Goal: Task Accomplishment & Management: Manage account settings

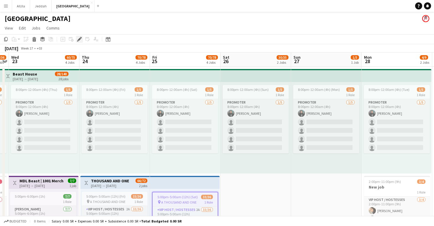
click at [78, 40] on icon at bounding box center [79, 39] width 3 height 3
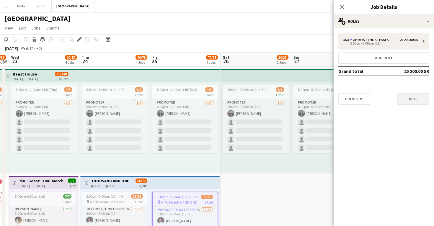
click at [407, 100] on button "Next" at bounding box center [413, 99] width 32 height 12
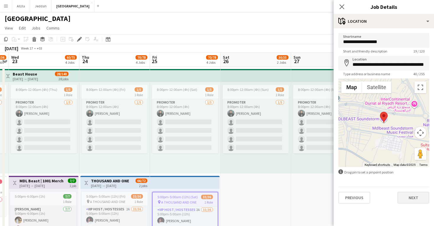
click at [413, 199] on button "Next" at bounding box center [413, 198] width 32 height 12
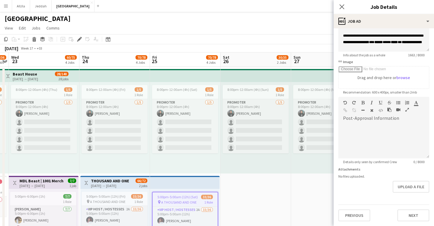
scroll to position [66, 0]
click at [410, 208] on div "Previous Next" at bounding box center [383, 213] width 91 height 17
click at [406, 217] on button "Next" at bounding box center [413, 216] width 32 height 12
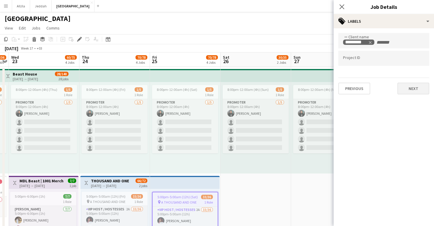
click at [410, 90] on button "Next" at bounding box center [413, 89] width 32 height 12
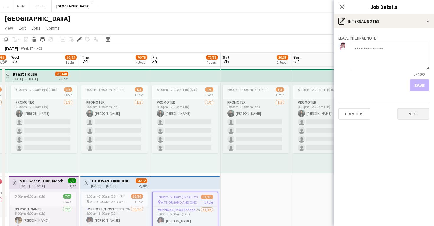
click at [410, 115] on button "Next" at bounding box center [413, 114] width 32 height 12
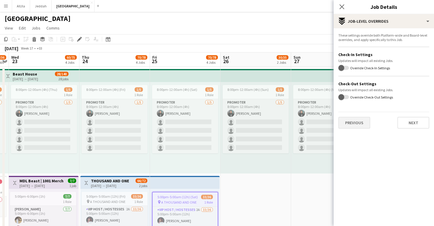
click at [358, 123] on button "Previous" at bounding box center [354, 123] width 32 height 12
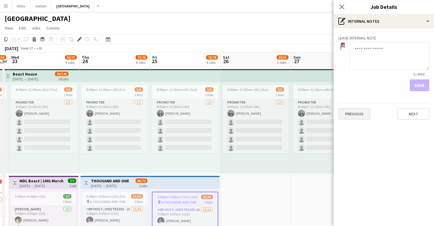
click at [355, 114] on button "Previous" at bounding box center [354, 114] width 32 height 12
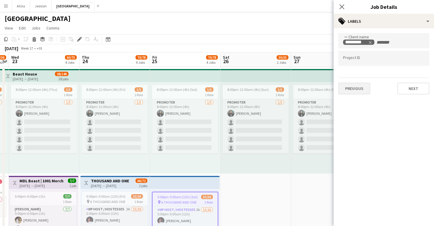
click at [358, 89] on button "Previous" at bounding box center [354, 89] width 32 height 12
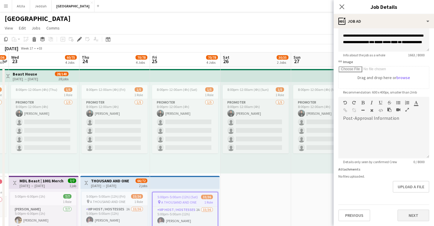
scroll to position [66, 0]
click at [408, 212] on button "Next" at bounding box center [413, 216] width 32 height 12
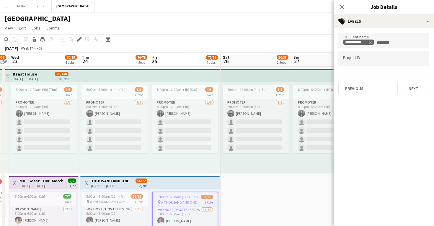
scroll to position [0, 0]
click at [410, 89] on button "Next" at bounding box center [413, 89] width 32 height 12
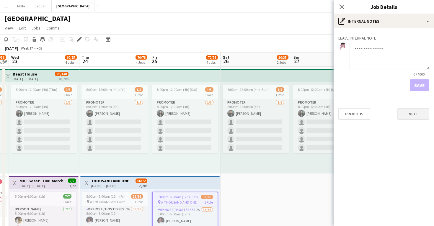
click at [414, 115] on button "Next" at bounding box center [413, 114] width 32 height 12
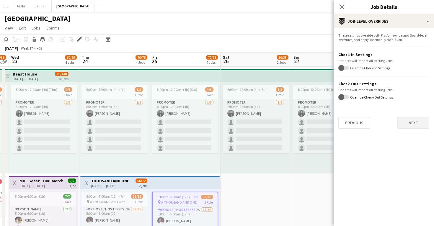
click at [413, 128] on button "Next" at bounding box center [413, 123] width 32 height 12
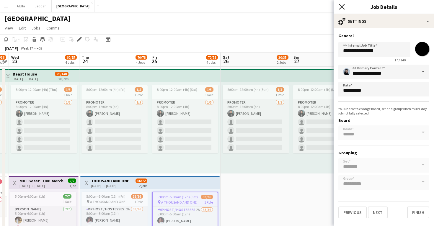
click at [343, 5] on icon "Close pop-in" at bounding box center [342, 7] width 6 height 6
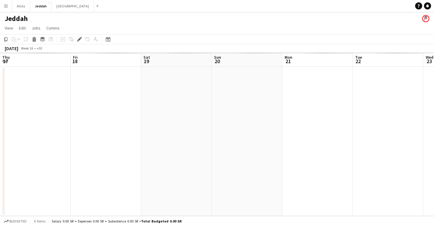
scroll to position [0, 203]
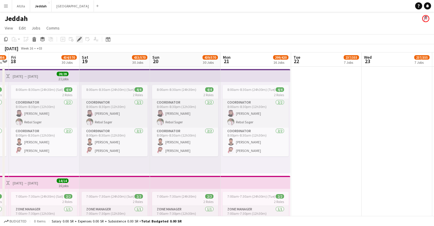
click at [80, 41] on icon "Edit" at bounding box center [79, 39] width 5 height 5
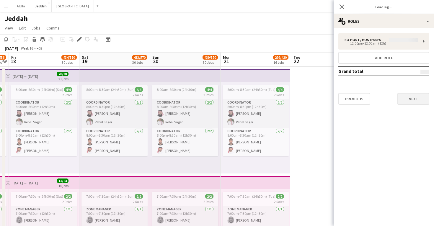
click at [413, 97] on button "Next" at bounding box center [413, 99] width 32 height 12
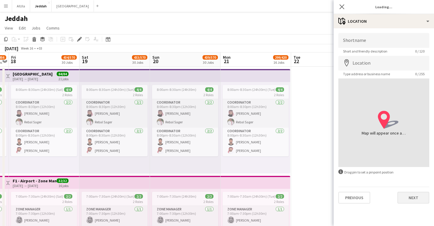
click at [411, 196] on button "Next" at bounding box center [413, 198] width 32 height 12
type input "**********"
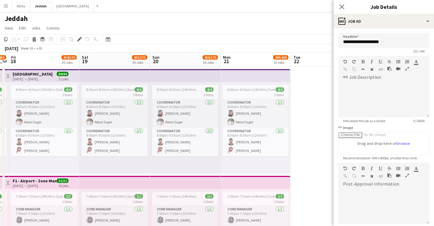
scroll to position [66, 0]
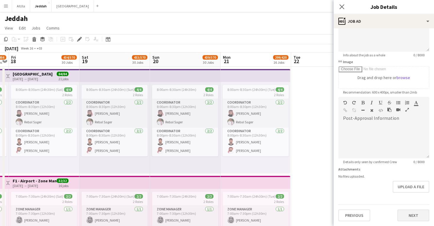
click at [408, 214] on button "Next" at bounding box center [413, 216] width 32 height 12
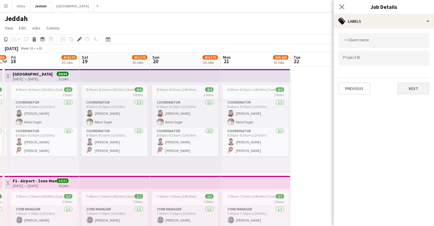
click at [411, 90] on button "Next" at bounding box center [413, 89] width 32 height 12
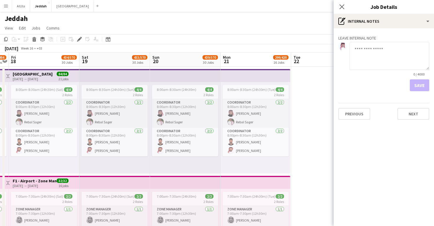
scroll to position [0, 0]
click at [410, 110] on button "Next" at bounding box center [413, 114] width 32 height 12
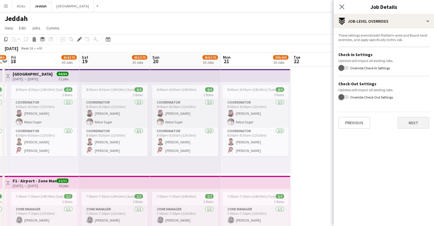
click at [408, 124] on button "Next" at bounding box center [413, 123] width 32 height 12
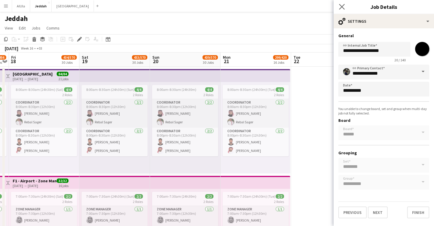
click at [342, 10] on app-icon "Close pop-in" at bounding box center [342, 7] width 9 height 9
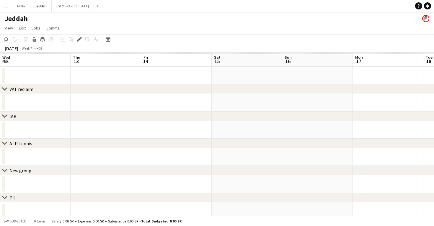
scroll to position [0, 203]
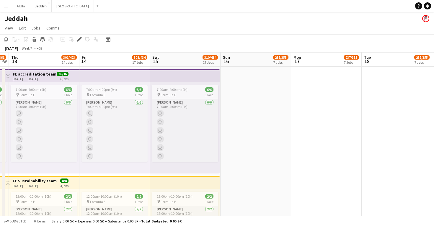
drag, startPoint x: 80, startPoint y: 38, endPoint x: 358, endPoint y: 155, distance: 301.7
click at [80, 38] on icon "Edit" at bounding box center [79, 39] width 5 height 5
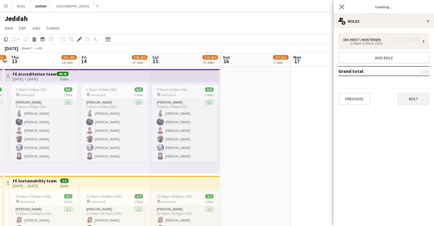
click at [412, 100] on button "Next" at bounding box center [413, 99] width 32 height 12
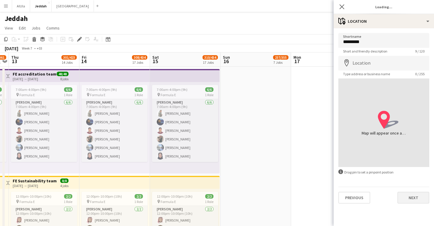
click at [412, 200] on button "Next" at bounding box center [413, 198] width 32 height 12
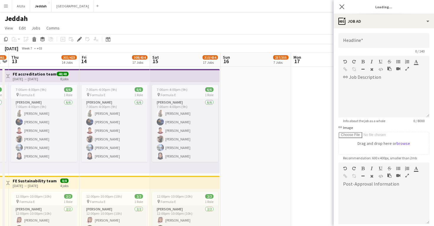
type input "**********"
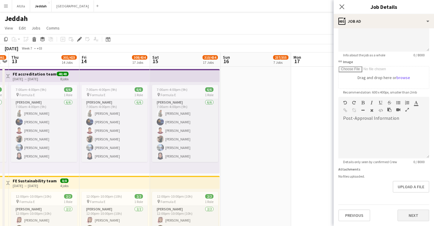
click at [408, 214] on button "Next" at bounding box center [413, 216] width 32 height 12
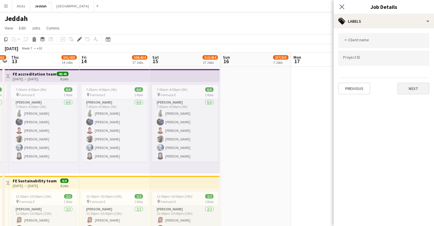
click at [411, 92] on button "Next" at bounding box center [413, 89] width 32 height 12
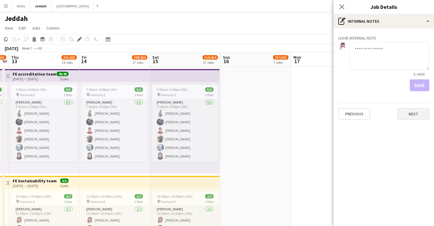
click at [413, 111] on button "Next" at bounding box center [413, 114] width 32 height 12
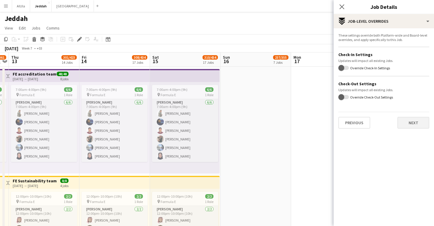
click at [410, 120] on button "Next" at bounding box center [413, 123] width 32 height 12
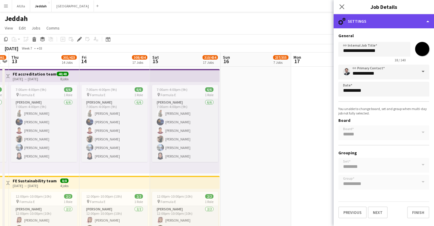
click at [356, 21] on div "cog-double-3 Settings" at bounding box center [384, 21] width 100 height 14
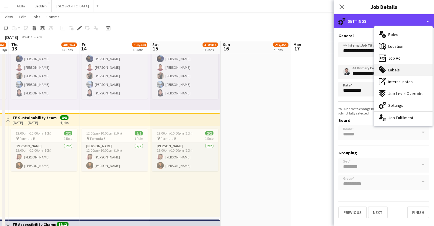
scroll to position [58, 0]
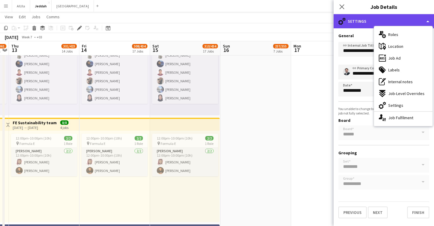
click at [377, 25] on div "cog-double-3 Settings" at bounding box center [384, 21] width 100 height 14
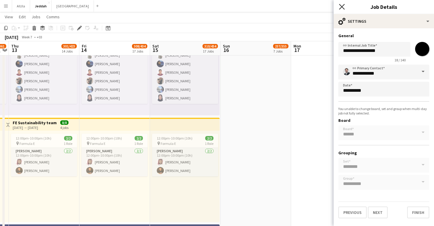
click at [343, 6] on icon "Close pop-in" at bounding box center [342, 7] width 6 height 6
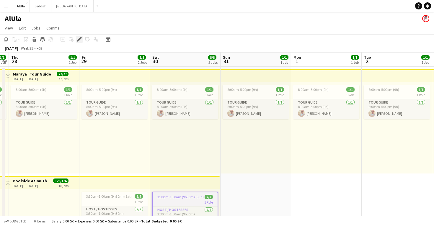
click at [78, 41] on icon at bounding box center [77, 40] width 1 height 1
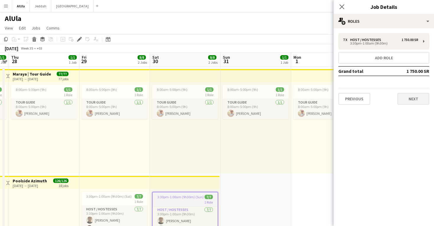
click at [403, 101] on button "Next" at bounding box center [413, 99] width 32 height 12
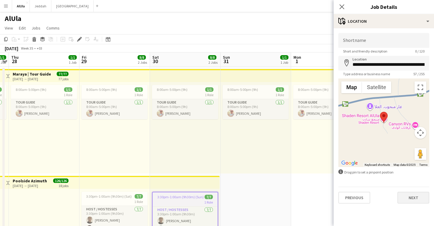
click at [411, 200] on button "Next" at bounding box center [413, 198] width 32 height 12
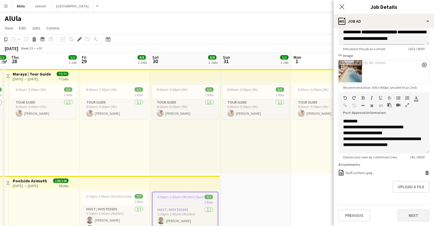
scroll to position [72, 0]
click at [410, 217] on button "Next" at bounding box center [413, 216] width 32 height 12
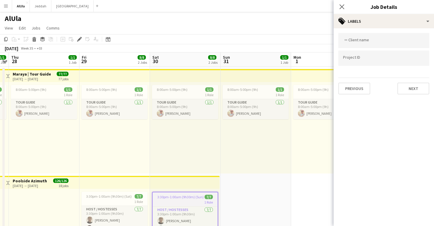
scroll to position [0, 0]
click at [413, 89] on button "Next" at bounding box center [413, 89] width 32 height 12
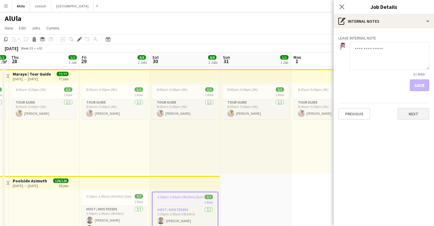
click at [414, 115] on button "Next" at bounding box center [413, 114] width 32 height 12
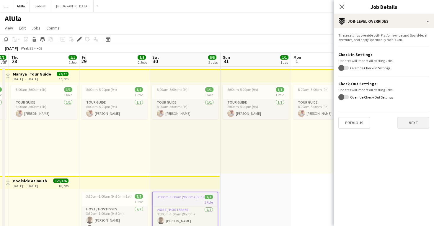
click at [413, 119] on button "Next" at bounding box center [413, 123] width 32 height 12
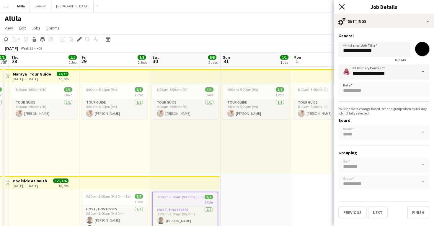
click at [342, 7] on icon at bounding box center [342, 7] width 6 height 6
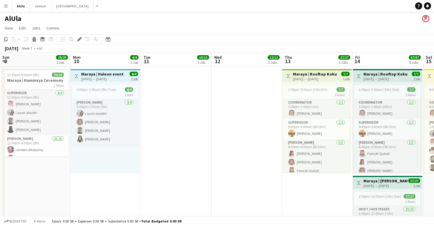
scroll to position [0, 203]
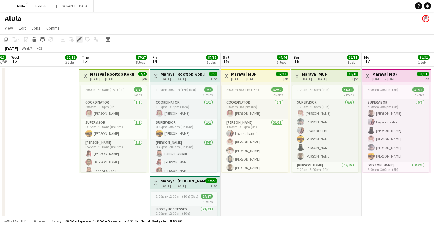
click at [80, 40] on icon "Edit" at bounding box center [79, 39] width 5 height 5
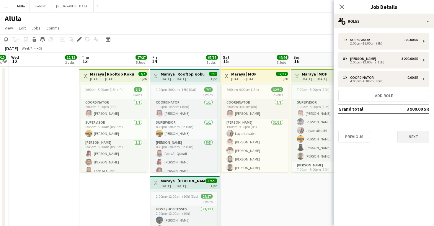
click at [415, 137] on button "Next" at bounding box center [413, 137] width 32 height 12
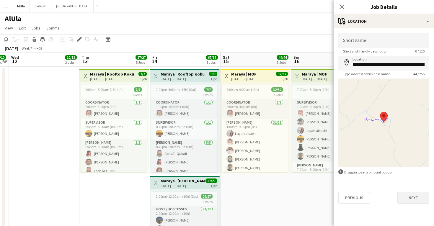
click at [409, 200] on button "Next" at bounding box center [413, 198] width 32 height 12
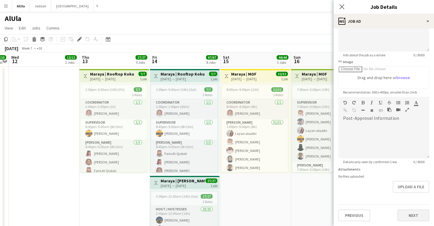
scroll to position [66, 0]
click at [415, 215] on button "Next" at bounding box center [413, 216] width 32 height 12
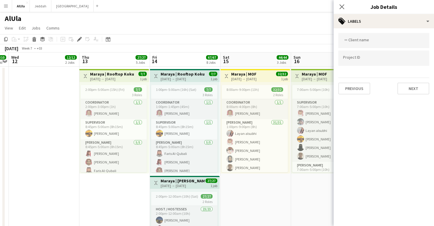
scroll to position [0, 0]
click at [427, 94] on button "Next" at bounding box center [413, 89] width 32 height 12
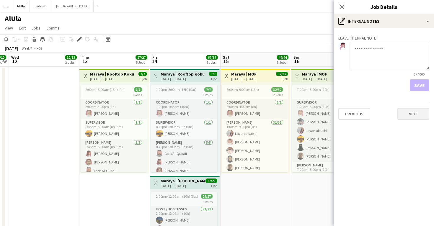
click at [415, 117] on button "Next" at bounding box center [413, 114] width 32 height 12
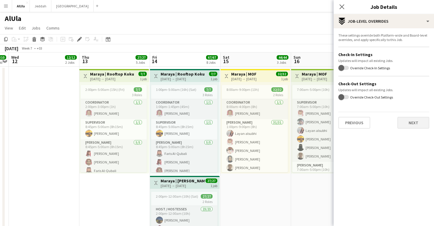
click at [414, 124] on button "Next" at bounding box center [413, 123] width 32 height 12
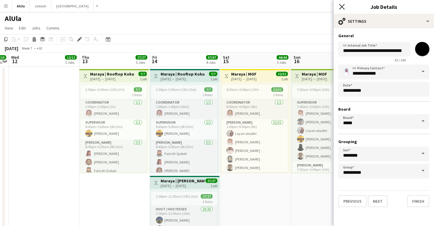
click at [343, 8] on icon at bounding box center [342, 7] width 6 height 6
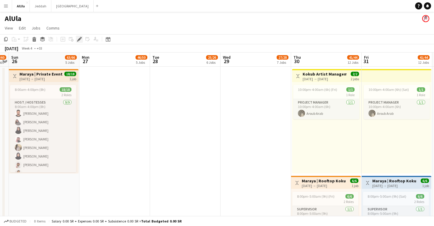
click at [79, 39] on icon at bounding box center [79, 39] width 3 height 3
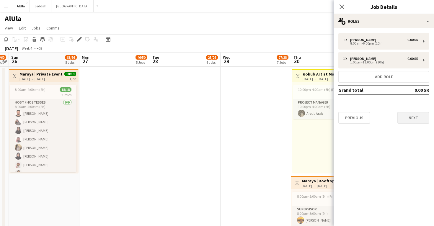
click at [403, 117] on button "Next" at bounding box center [413, 118] width 32 height 12
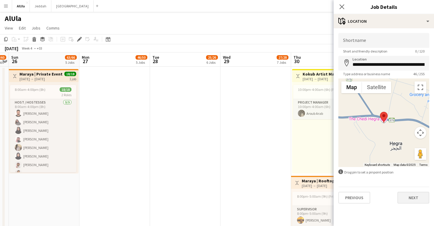
click at [407, 200] on button "Next" at bounding box center [413, 198] width 32 height 12
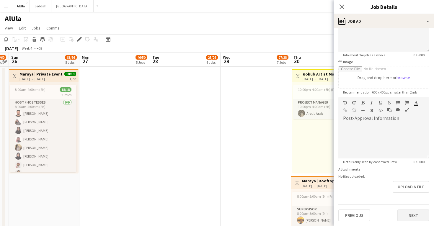
scroll to position [66, 0]
click at [412, 212] on button "Next" at bounding box center [413, 216] width 32 height 12
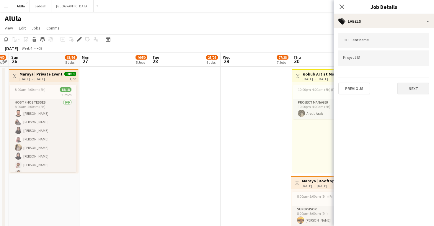
click at [414, 89] on button "Next" at bounding box center [413, 89] width 32 height 12
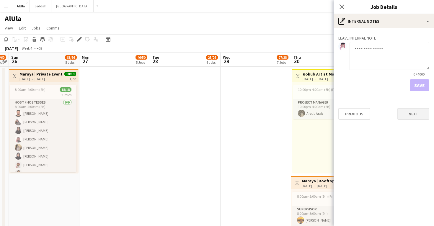
click at [414, 115] on button "Next" at bounding box center [413, 114] width 32 height 12
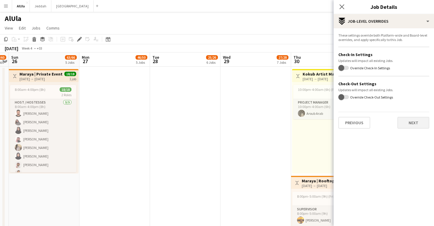
click at [413, 127] on button "Next" at bounding box center [413, 123] width 32 height 12
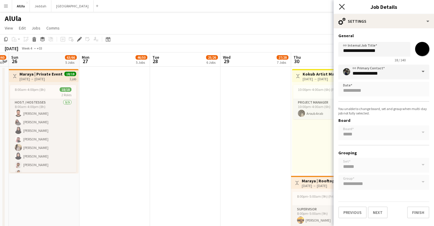
click at [342, 9] on icon "Close pop-in" at bounding box center [342, 7] width 6 height 6
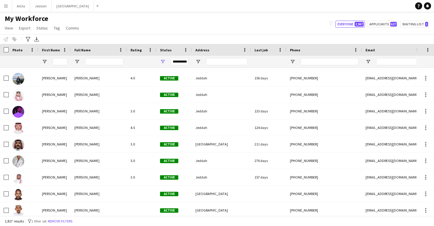
scroll to position [3339, 0]
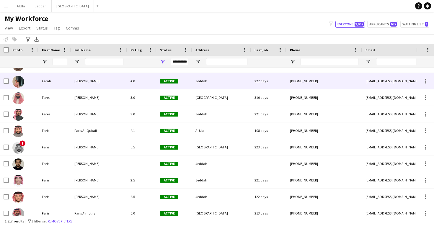
click at [133, 85] on div "4.0" at bounding box center [142, 81] width 30 height 16
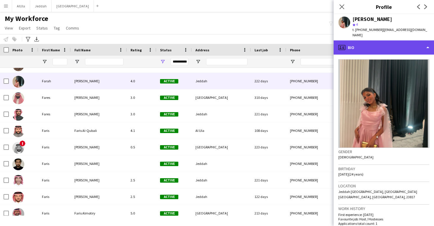
click at [396, 43] on div "profile Bio" at bounding box center [384, 47] width 100 height 14
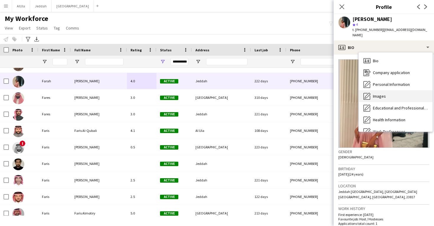
click at [397, 90] on div "Images Images" at bounding box center [396, 96] width 74 height 12
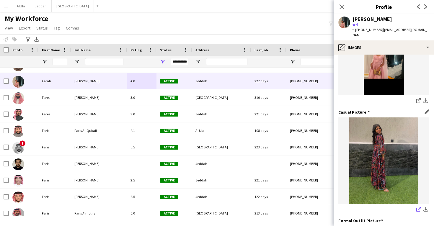
click at [417, 208] on icon at bounding box center [418, 210] width 4 height 4
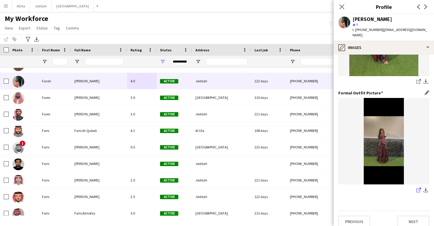
click at [418, 188] on icon "share-external-link-1" at bounding box center [418, 190] width 5 height 5
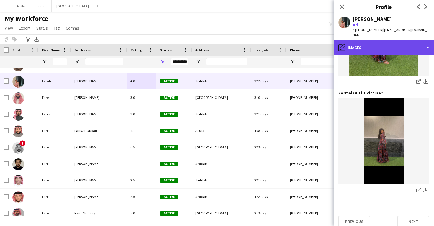
click at [387, 44] on div "pencil4 Images" at bounding box center [384, 47] width 100 height 14
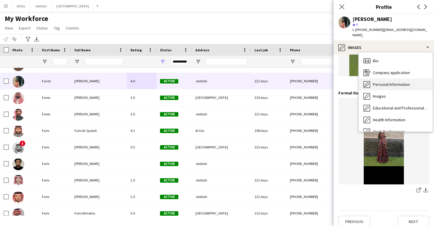
click at [394, 79] on div "Personal Information Personal Information" at bounding box center [396, 85] width 74 height 12
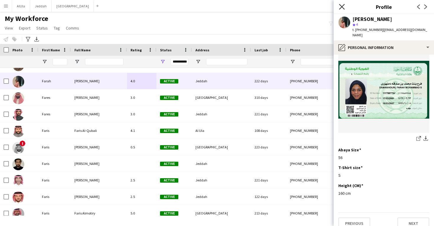
click at [342, 5] on icon "Close pop-in" at bounding box center [342, 7] width 6 height 6
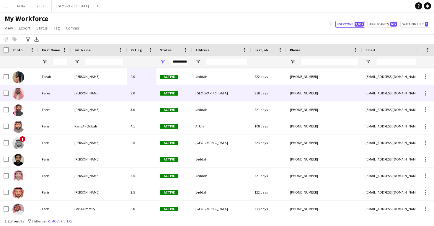
click at [280, 92] on div "310 days" at bounding box center [268, 93] width 35 height 16
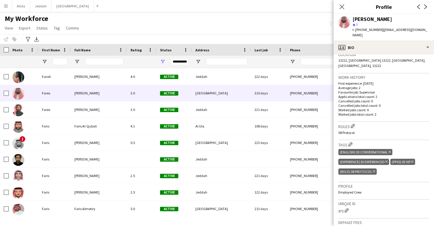
scroll to position [127, 0]
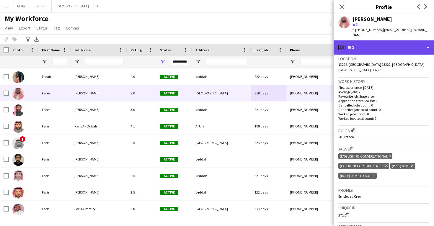
click at [377, 44] on div "profile Bio" at bounding box center [384, 47] width 100 height 14
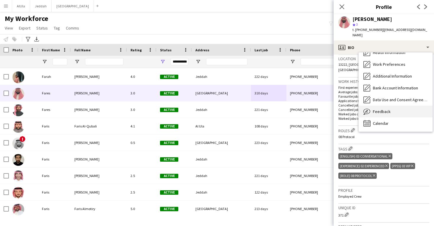
scroll to position [67, 0]
click at [382, 109] on span "Feedback" at bounding box center [382, 111] width 18 height 5
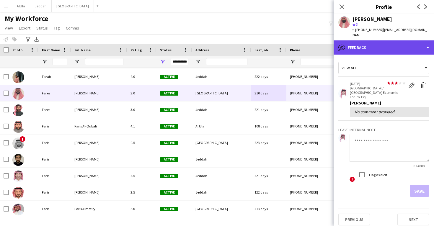
click at [372, 48] on div "bubble-pencil Feedback" at bounding box center [384, 47] width 100 height 14
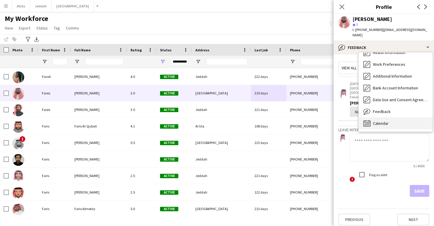
click at [375, 121] on span "Calendar" at bounding box center [381, 123] width 16 height 5
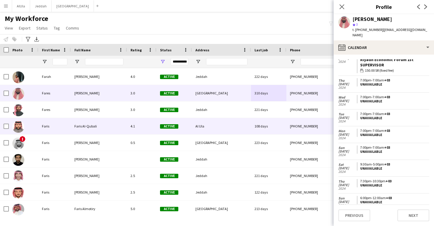
scroll to position [51, 0]
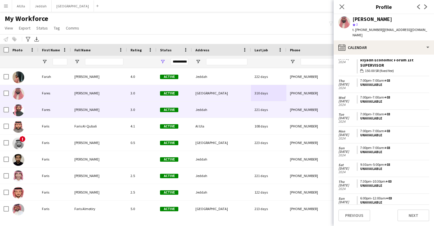
click at [245, 113] on div "Jeddah" at bounding box center [221, 110] width 59 height 16
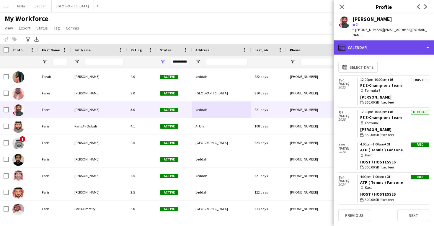
click at [402, 40] on div "calendar-full Calendar" at bounding box center [384, 47] width 100 height 14
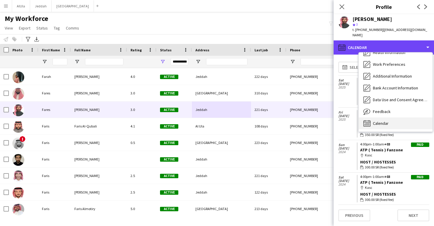
scroll to position [67, 0]
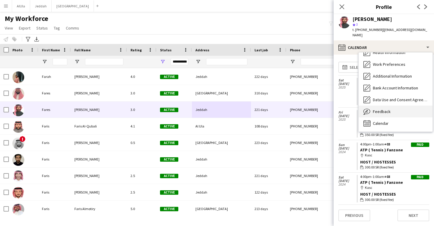
click at [399, 109] on div "Feedback Feedback" at bounding box center [396, 112] width 74 height 12
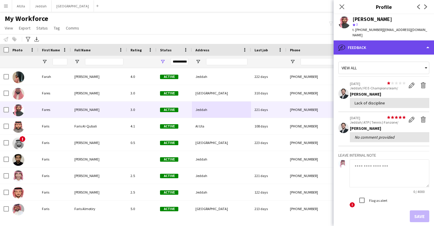
click at [400, 43] on div "bubble-pencil Feedback" at bounding box center [384, 47] width 100 height 14
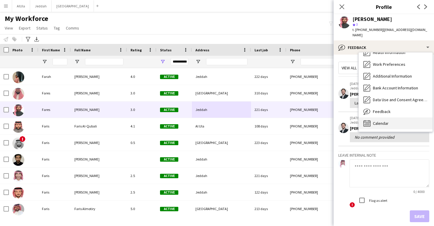
click at [397, 118] on div "Calendar Calendar" at bounding box center [396, 124] width 74 height 12
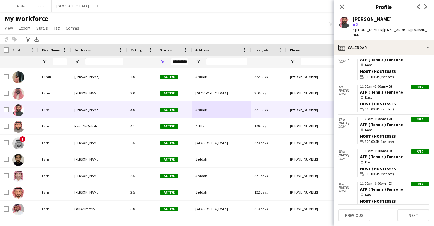
scroll to position [123, 0]
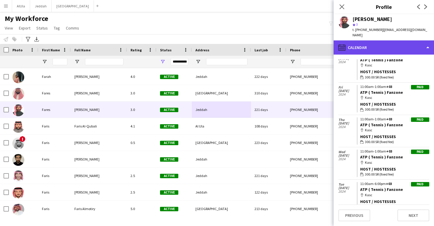
click at [390, 40] on div "calendar-full Calendar" at bounding box center [384, 47] width 100 height 14
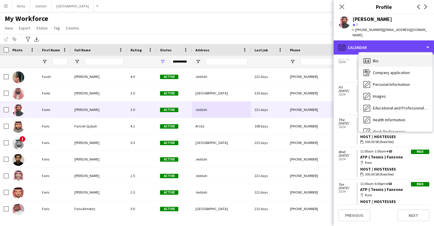
scroll to position [0, 0]
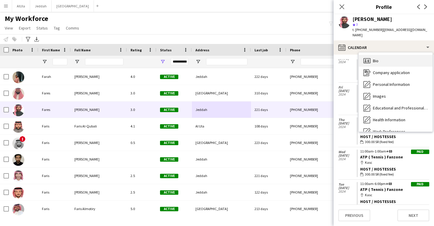
click at [390, 55] on div "Bio Bio" at bounding box center [396, 61] width 74 height 12
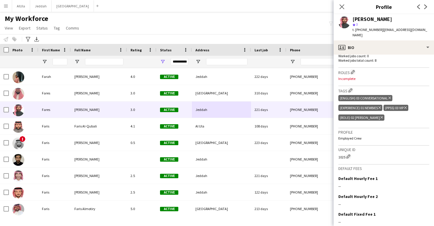
scroll to position [181, 0]
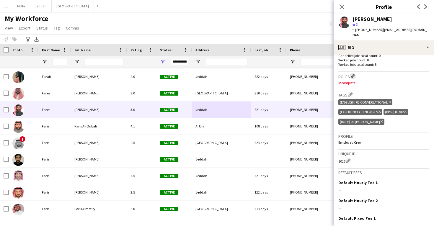
click at [353, 73] on button "Edit crew company roles" at bounding box center [353, 76] width 6 height 6
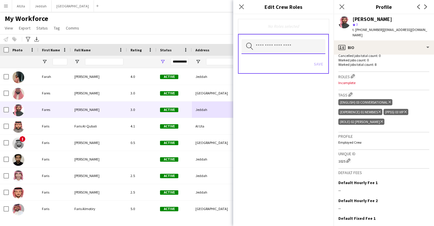
click at [295, 48] on input "text" at bounding box center [284, 46] width 84 height 15
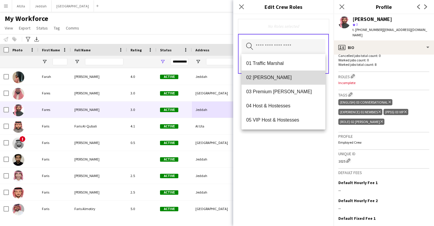
click at [291, 74] on mat-option "02 [PERSON_NAME]" at bounding box center [284, 78] width 84 height 14
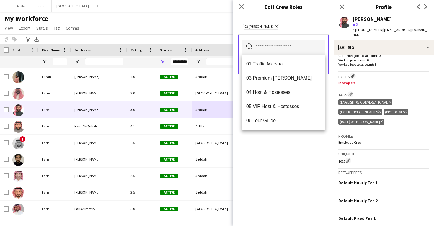
click at [302, 159] on div "02 [PERSON_NAME] Remove Search by role type Save" at bounding box center [283, 120] width 100 height 212
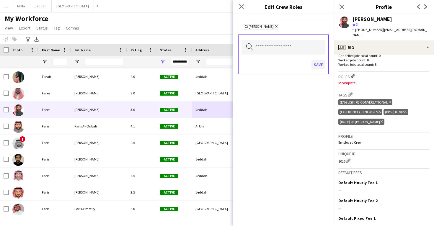
click at [318, 63] on button "Save" at bounding box center [319, 64] width 14 height 9
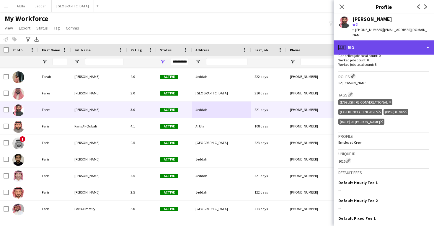
click at [358, 46] on div "profile Bio" at bounding box center [384, 47] width 100 height 14
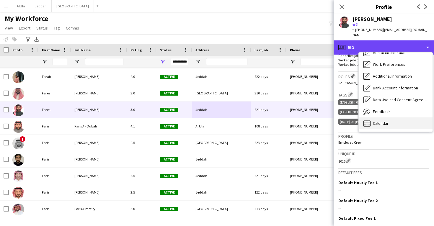
scroll to position [67, 0]
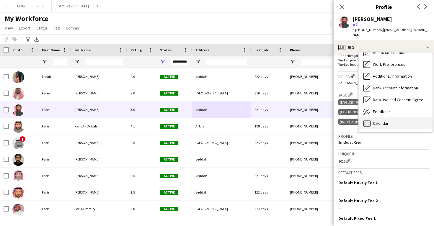
click at [386, 121] on span "Calendar" at bounding box center [381, 123] width 16 height 5
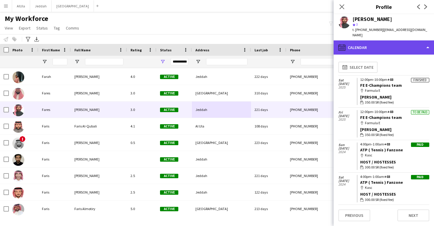
click at [371, 41] on div "calendar-full Calendar" at bounding box center [384, 47] width 100 height 14
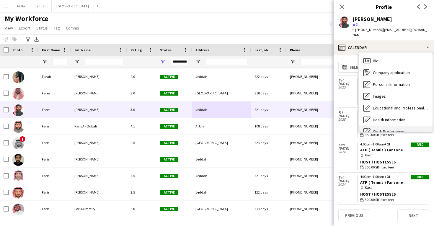
scroll to position [0, 0]
click at [377, 58] on span "Bio" at bounding box center [376, 60] width 6 height 5
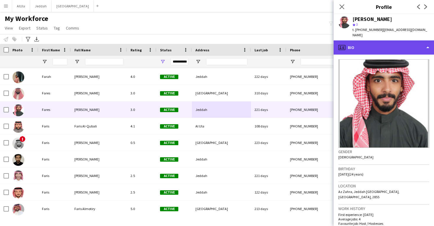
click at [373, 43] on div "profile Bio" at bounding box center [384, 47] width 100 height 14
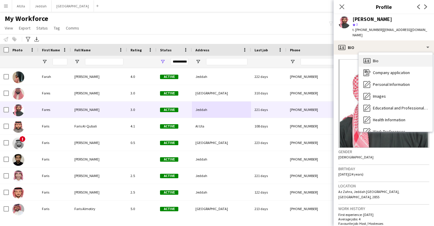
click at [382, 55] on div "Bio Bio" at bounding box center [396, 61] width 74 height 12
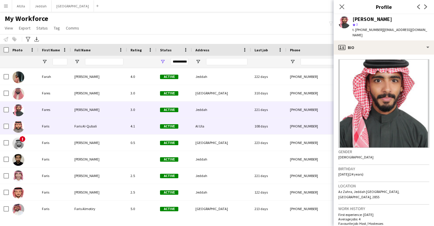
click at [296, 120] on div "[PHONE_NUMBER]" at bounding box center [324, 126] width 76 height 16
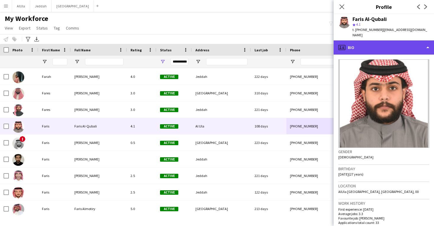
click at [370, 43] on div "profile Bio" at bounding box center [384, 47] width 100 height 14
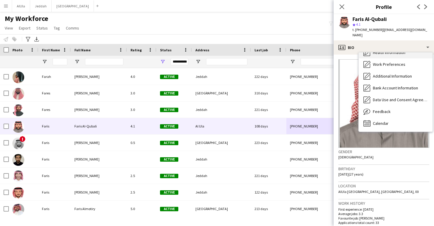
scroll to position [68, 0]
click at [383, 121] on span "Calendar" at bounding box center [381, 123] width 16 height 5
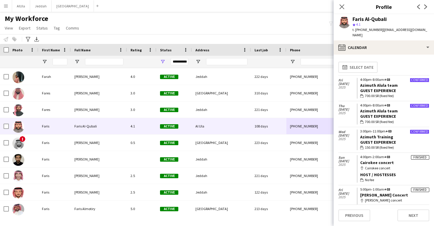
scroll to position [0, 0]
click at [58, 64] on input "First Name Filter Input" at bounding box center [60, 61] width 15 height 7
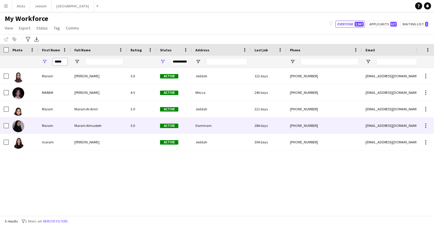
type input "*****"
click at [52, 123] on div "Maram" at bounding box center [54, 126] width 32 height 16
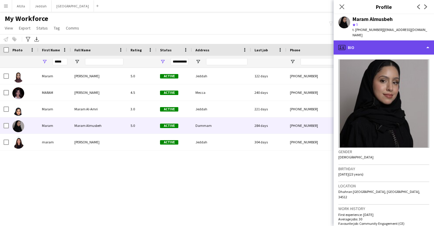
click at [377, 40] on div "profile Bio" at bounding box center [384, 47] width 100 height 14
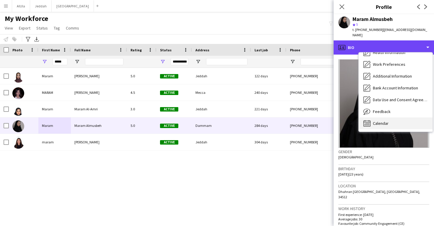
scroll to position [67, 0]
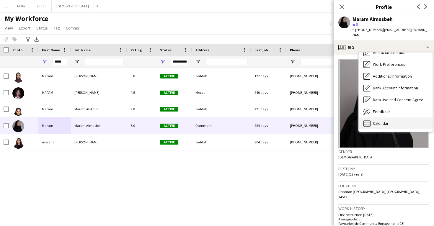
click at [379, 121] on span "Calendar" at bounding box center [381, 123] width 16 height 5
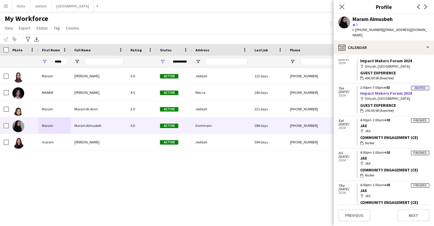
scroll to position [58, 0]
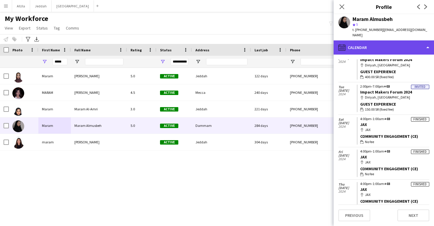
click at [382, 40] on div "calendar-full Calendar" at bounding box center [384, 47] width 100 height 14
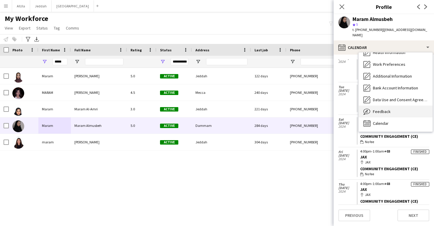
click at [375, 106] on div "Feedback Feedback" at bounding box center [396, 112] width 74 height 12
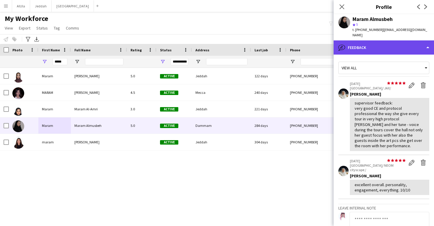
click at [379, 43] on div "bubble-pencil Feedback" at bounding box center [384, 47] width 100 height 14
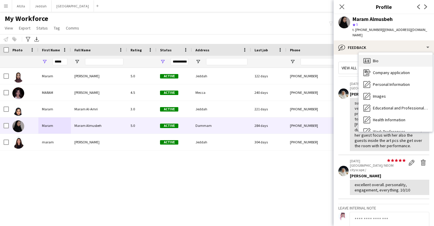
scroll to position [0, 0]
click at [382, 57] on div "Bio Bio" at bounding box center [396, 61] width 74 height 12
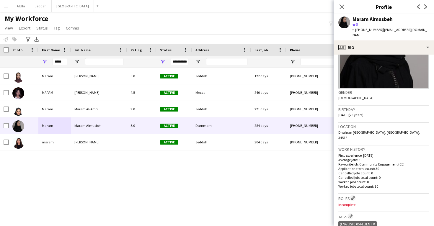
scroll to position [88, 0]
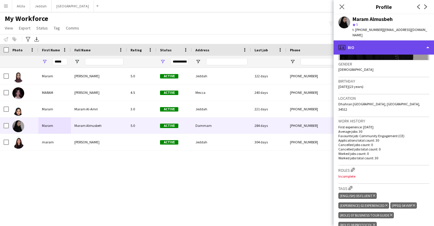
click at [387, 43] on div "profile Bio" at bounding box center [384, 47] width 100 height 14
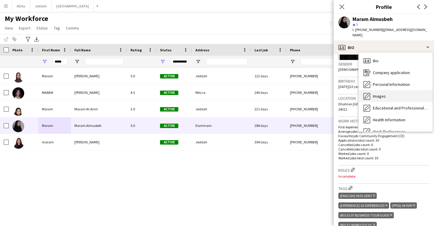
click at [390, 90] on div "Images Images" at bounding box center [396, 96] width 74 height 12
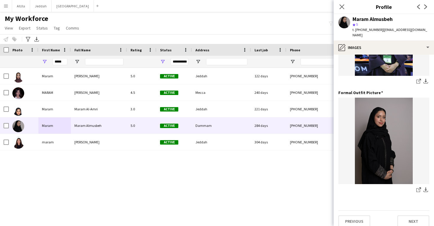
scroll to position [186, 0]
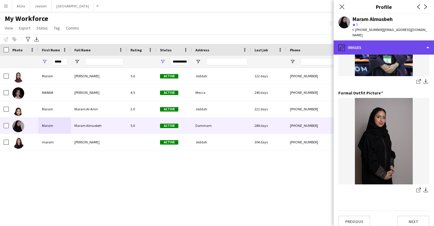
click at [399, 40] on div "pencil4 Images" at bounding box center [384, 47] width 100 height 14
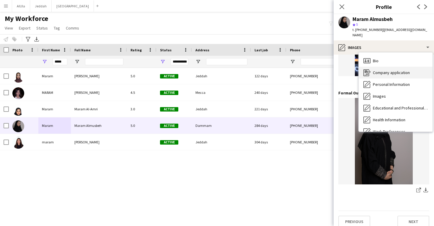
click at [387, 71] on div "Company application Company application" at bounding box center [396, 73] width 74 height 12
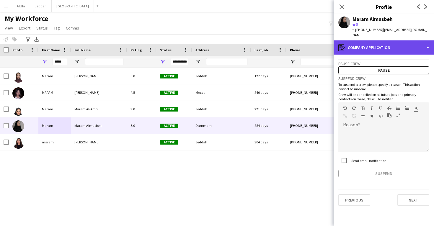
click at [378, 42] on div "register Company application" at bounding box center [384, 47] width 100 height 14
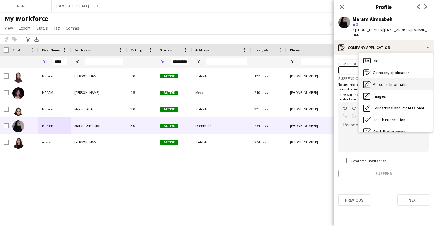
click at [380, 79] on div "Personal Information Personal Information" at bounding box center [396, 85] width 74 height 12
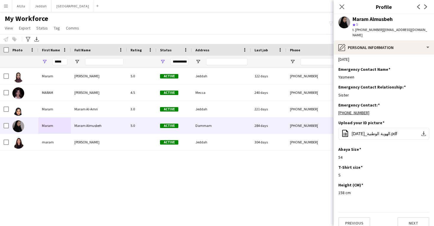
scroll to position [224, 0]
click at [380, 132] on span "‎⁨الهوية الوطنية_19-02-2024⁩.pdf" at bounding box center [374, 134] width 45 height 5
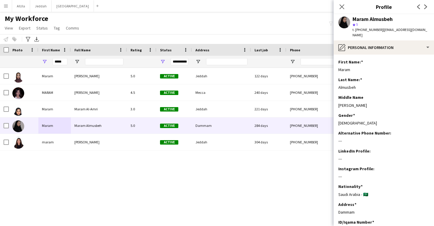
scroll to position [0, 0]
click at [340, 5] on icon "Close pop-in" at bounding box center [342, 7] width 6 height 6
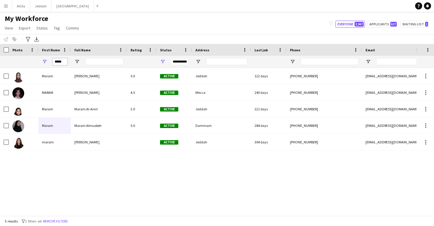
click at [63, 59] on input "*****" at bounding box center [60, 61] width 15 height 7
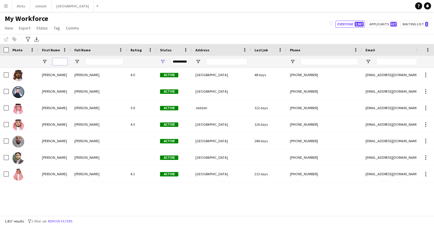
scroll to position [1726, 0]
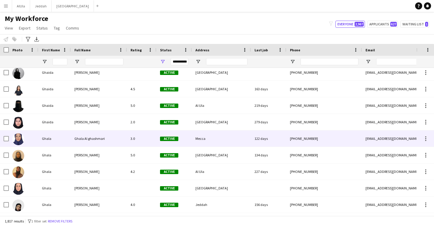
click at [127, 142] on div "3.0" at bounding box center [142, 139] width 30 height 16
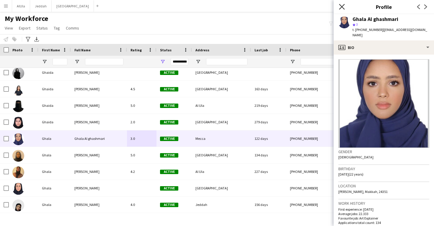
click at [341, 9] on app-icon "Close pop-in" at bounding box center [342, 7] width 9 height 9
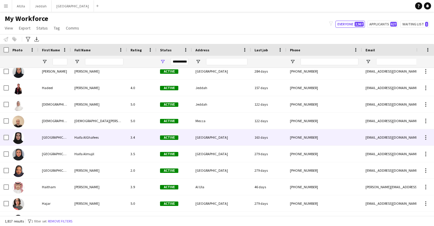
click at [182, 135] on div "Active" at bounding box center [174, 137] width 35 height 16
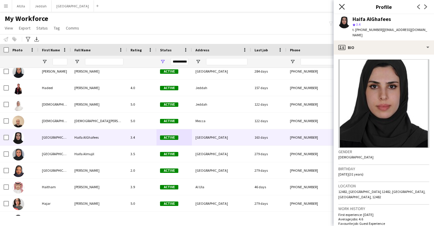
click at [343, 6] on icon at bounding box center [342, 7] width 6 height 6
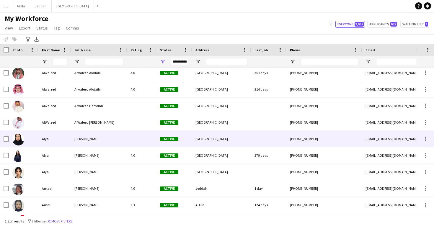
click at [138, 144] on div at bounding box center [142, 139] width 30 height 16
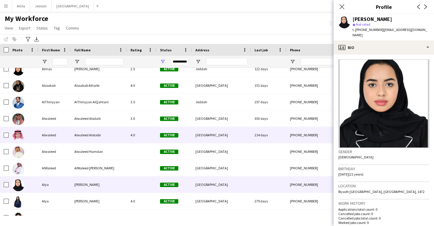
click at [135, 129] on div "4.0" at bounding box center [142, 135] width 30 height 16
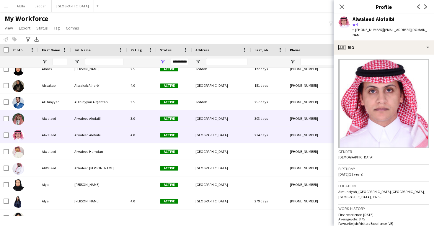
click at [135, 118] on div "3.0" at bounding box center [142, 118] width 30 height 16
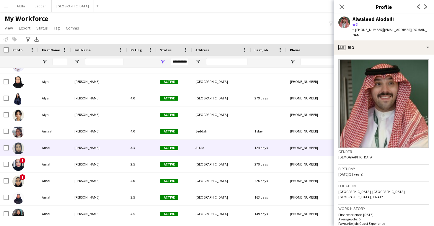
click at [134, 152] on div "3.3" at bounding box center [142, 148] width 30 height 16
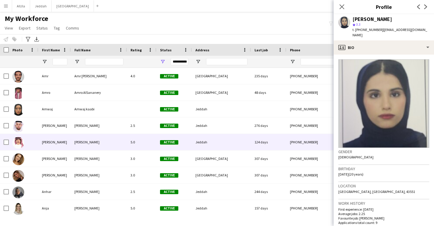
click at [141, 143] on div "5.0" at bounding box center [142, 142] width 30 height 16
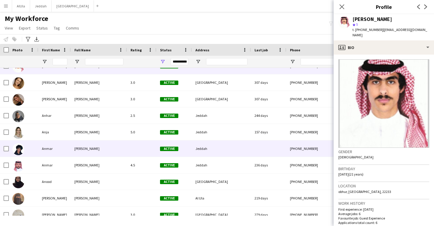
click at [141, 143] on div at bounding box center [142, 149] width 30 height 16
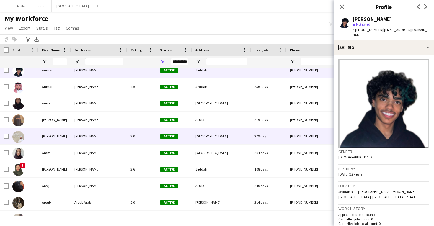
click at [141, 143] on div "3.0" at bounding box center [142, 136] width 30 height 16
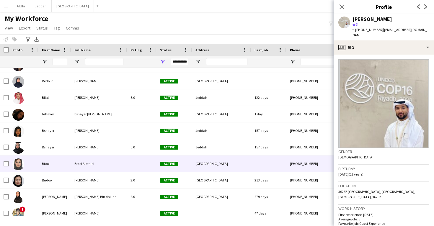
click at [141, 163] on div at bounding box center [142, 164] width 30 height 16
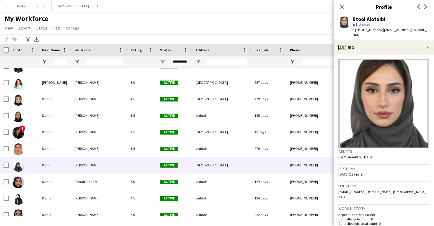
click at [141, 163] on div at bounding box center [142, 165] width 30 height 16
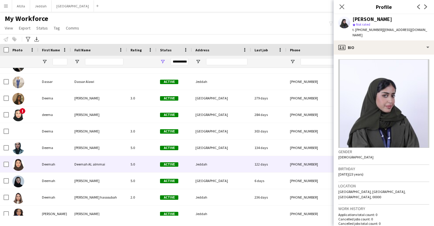
click at [141, 163] on div "5.0" at bounding box center [142, 164] width 30 height 16
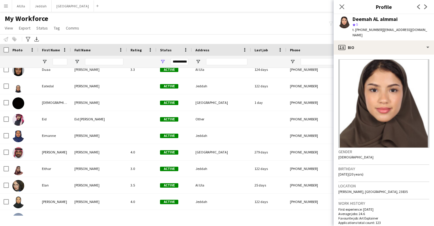
click at [141, 163] on div "3.0" at bounding box center [142, 169] width 30 height 16
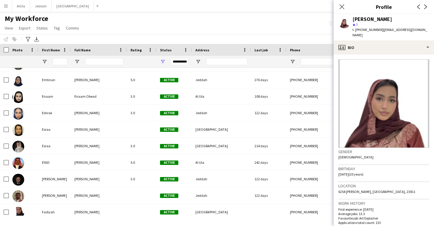
click at [141, 163] on div "5.0" at bounding box center [142, 162] width 30 height 16
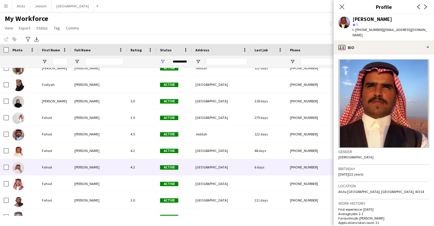
click at [141, 163] on div "4.2" at bounding box center [142, 167] width 30 height 16
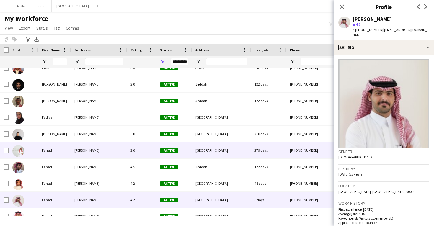
click at [129, 148] on div "3.0" at bounding box center [142, 150] width 30 height 16
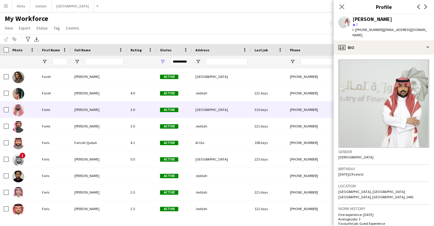
click at [109, 115] on div "[PERSON_NAME]" at bounding box center [99, 110] width 56 height 16
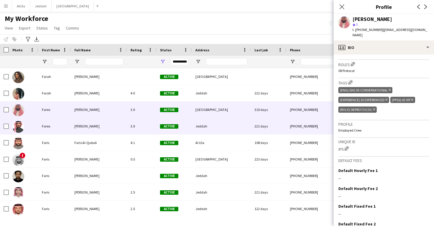
click at [215, 123] on div "Jeddah" at bounding box center [221, 126] width 59 height 16
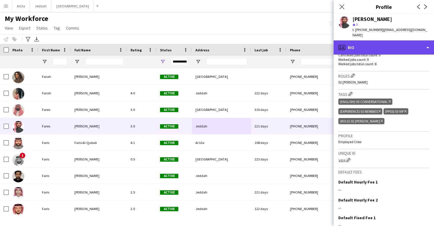
click at [377, 43] on div "profile Bio" at bounding box center [384, 47] width 100 height 14
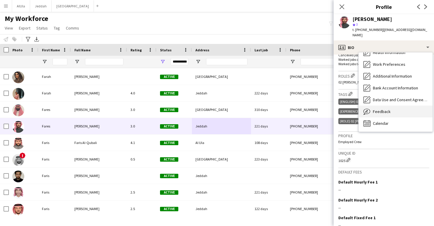
click at [394, 108] on div "Feedback Feedback" at bounding box center [396, 112] width 74 height 12
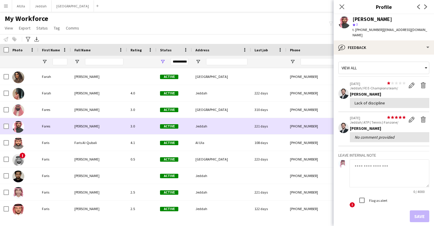
click at [309, 127] on div "[PHONE_NUMBER]" at bounding box center [324, 126] width 76 height 16
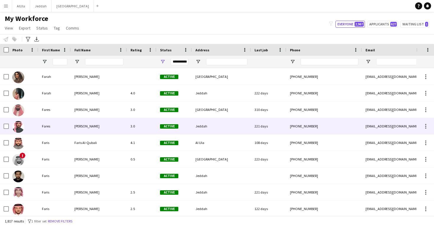
click at [308, 132] on div "[PHONE_NUMBER]" at bounding box center [324, 126] width 76 height 16
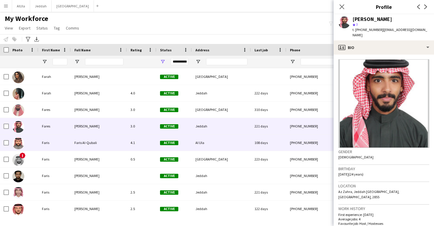
click at [306, 143] on div "[PHONE_NUMBER]" at bounding box center [324, 143] width 76 height 16
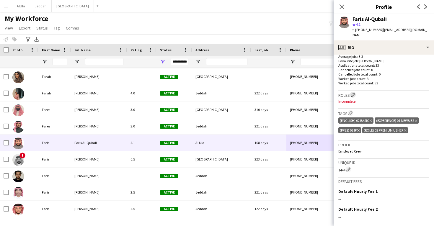
click at [353, 93] on app-icon "Edit crew company roles" at bounding box center [353, 95] width 4 height 4
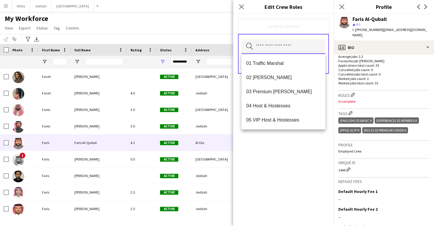
click at [277, 48] on input "text" at bounding box center [284, 46] width 84 height 15
click at [284, 89] on span "03 Premium [PERSON_NAME]" at bounding box center [283, 92] width 74 height 6
click at [303, 176] on div "03 Premium [PERSON_NAME] Remove Search by role type Save" at bounding box center [283, 120] width 100 height 212
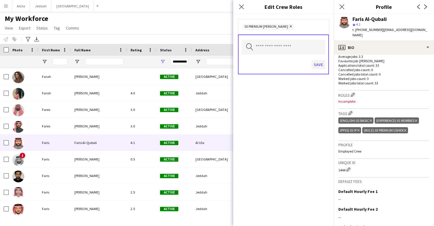
click at [319, 65] on button "Save" at bounding box center [319, 64] width 14 height 9
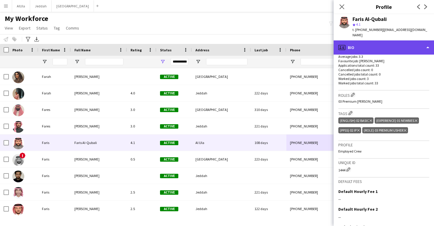
click at [363, 44] on div "profile Bio" at bounding box center [384, 47] width 100 height 14
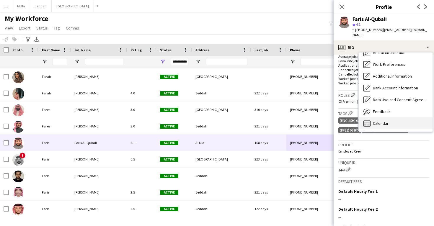
click at [393, 111] on div "Bio Bio Company application Company application Personal Information Personal I…" at bounding box center [396, 92] width 74 height 79
click at [394, 120] on div "Calendar Calendar" at bounding box center [396, 124] width 74 height 12
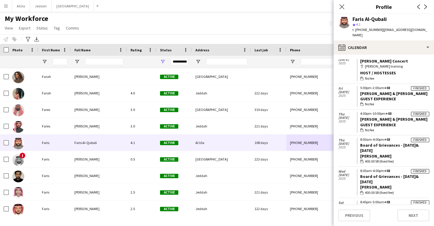
scroll to position [169, 0]
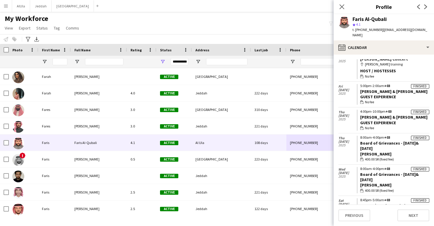
click at [423, 84] on app-crew-calendar-job-card "Finished 5:00pm-2:00am +03 [PERSON_NAME] & [PERSON_NAME] Guest Experience walle…" at bounding box center [393, 94] width 73 height 21
drag, startPoint x: 360, startPoint y: 86, endPoint x: 422, endPoint y: 85, distance: 62.0
click at [422, 85] on app-crew-calendar-job-card "Finished 5:00pm-2:00am +03 [PERSON_NAME] & [PERSON_NAME] Guest Experience walle…" at bounding box center [393, 94] width 73 height 21
click at [399, 100] on div "wallet No fee" at bounding box center [394, 102] width 69 height 5
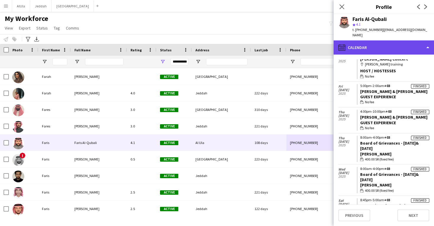
click at [395, 40] on div "calendar-full Calendar" at bounding box center [384, 47] width 100 height 14
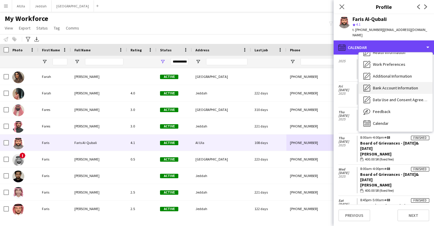
scroll to position [0, 0]
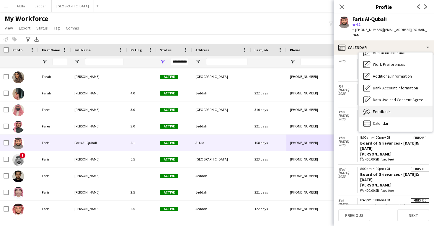
click at [389, 109] on span "Feedback" at bounding box center [382, 111] width 18 height 5
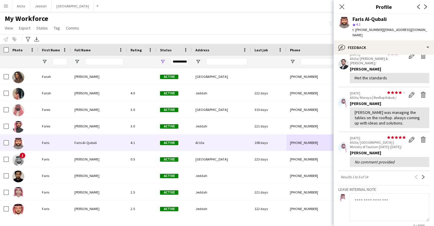
scroll to position [120, 0]
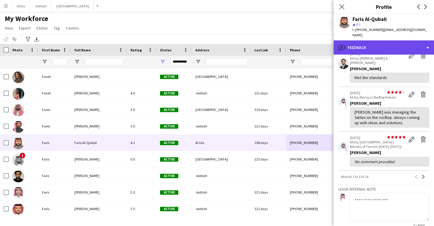
click at [386, 46] on div "bubble-pencil Feedback" at bounding box center [384, 47] width 100 height 14
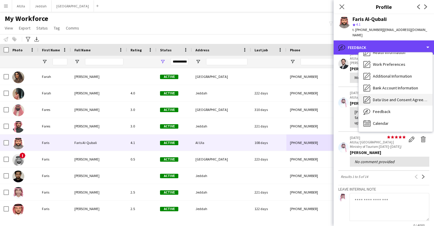
scroll to position [0, 0]
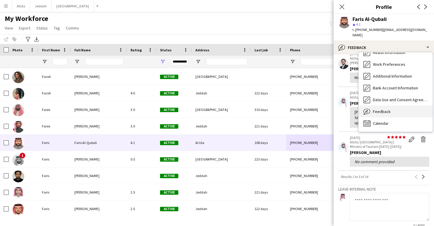
click at [394, 111] on div "Feedback Feedback" at bounding box center [396, 112] width 74 height 12
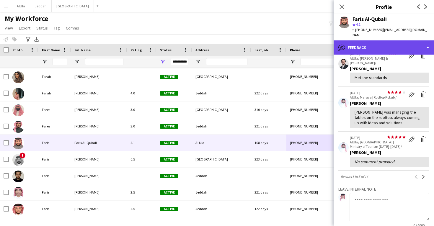
click at [384, 41] on div "bubble-pencil Feedback" at bounding box center [384, 47] width 100 height 14
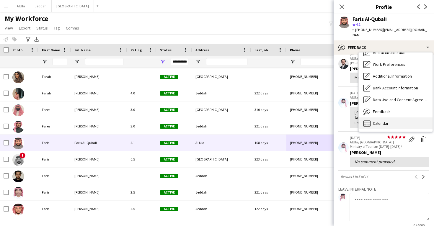
click at [385, 121] on span "Calendar" at bounding box center [381, 123] width 16 height 5
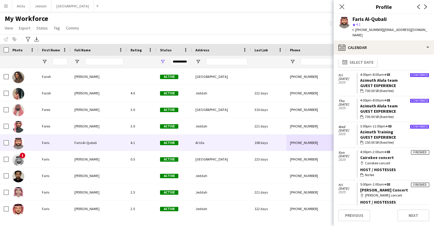
scroll to position [10, 0]
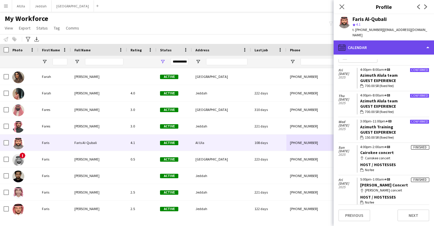
click at [380, 40] on div "calendar-full Calendar" at bounding box center [384, 47] width 100 height 14
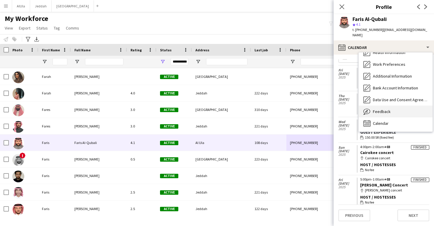
click at [385, 109] on span "Feedback" at bounding box center [382, 111] width 18 height 5
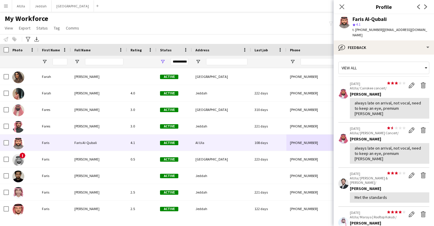
scroll to position [5, 0]
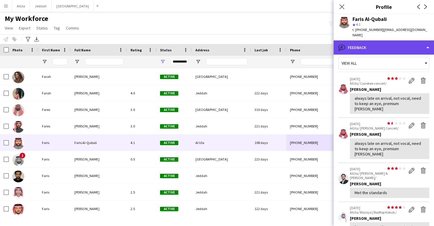
click at [393, 46] on div "bubble-pencil Feedback" at bounding box center [384, 47] width 100 height 14
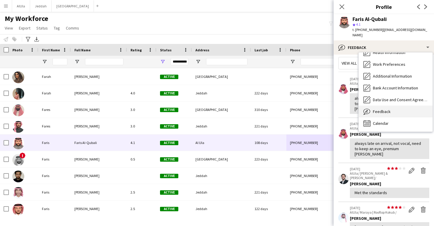
click at [391, 106] on div "Feedback Feedback" at bounding box center [396, 112] width 74 height 12
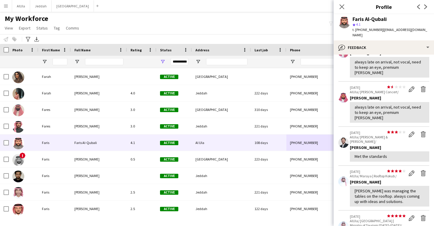
scroll to position [42, 0]
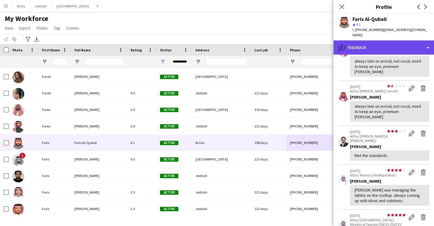
click at [393, 46] on div "bubble-pencil Feedback" at bounding box center [384, 47] width 100 height 14
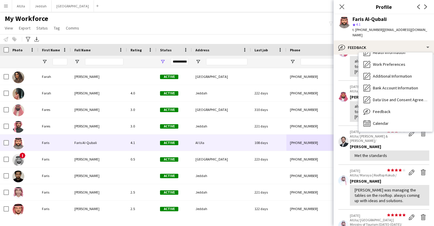
click at [390, 124] on div "Bio Bio Company application Company application Personal Information Personal I…" at bounding box center [396, 92] width 74 height 79
click at [390, 122] on div "Calendar Calendar" at bounding box center [396, 124] width 74 height 12
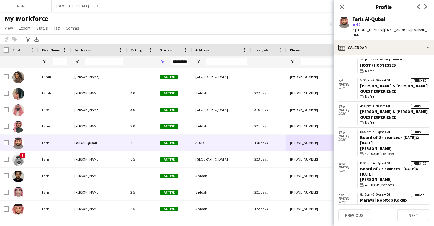
scroll to position [175, 0]
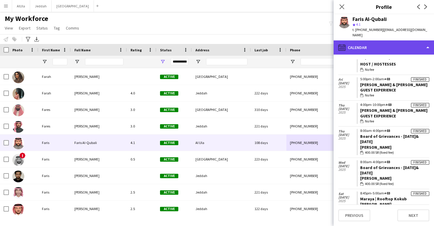
click at [388, 45] on div "calendar-full Calendar" at bounding box center [384, 47] width 100 height 14
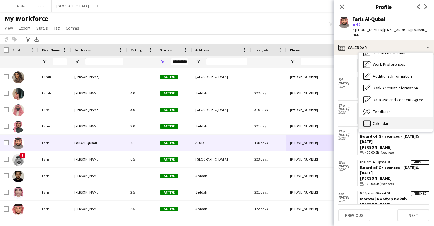
click at [395, 118] on div "Calendar Calendar" at bounding box center [396, 124] width 74 height 12
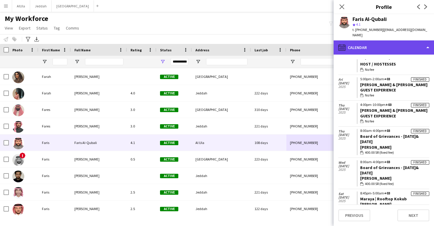
click at [396, 47] on div "calendar-full Calendar" at bounding box center [384, 47] width 100 height 14
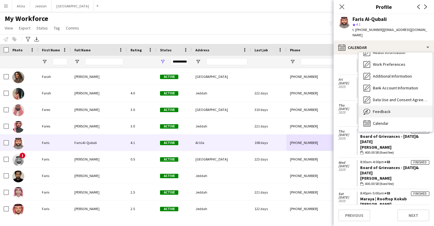
click at [397, 106] on div "Feedback Feedback" at bounding box center [396, 112] width 74 height 12
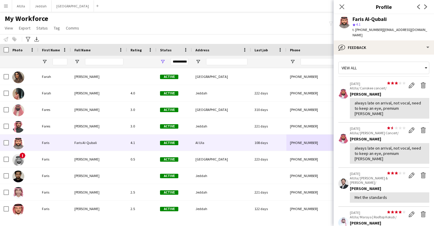
scroll to position [0, 0]
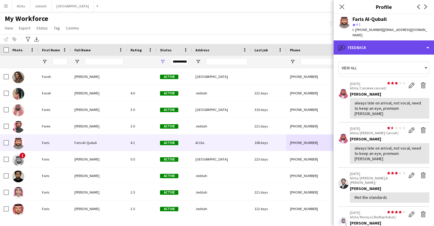
click at [386, 41] on div "bubble-pencil Feedback" at bounding box center [384, 47] width 100 height 14
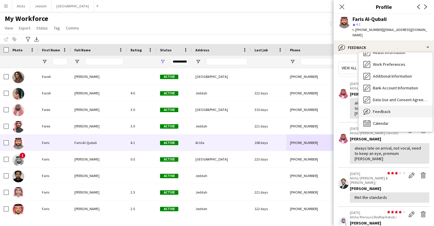
click at [385, 109] on span "Feedback" at bounding box center [382, 111] width 18 height 5
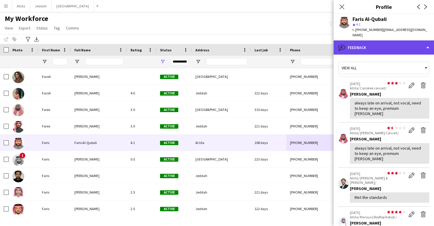
click at [384, 40] on div "bubble-pencil Feedback" at bounding box center [384, 47] width 100 height 14
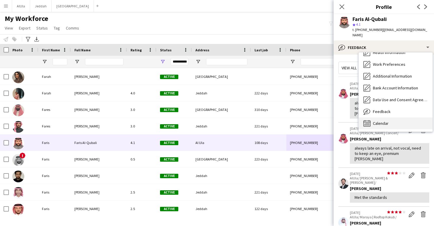
click at [389, 118] on div "Calendar Calendar" at bounding box center [396, 124] width 74 height 12
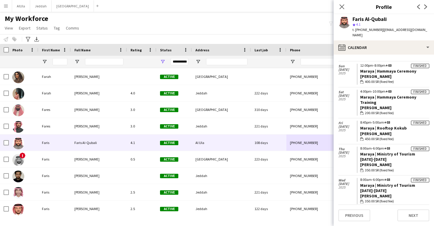
scroll to position [485, 0]
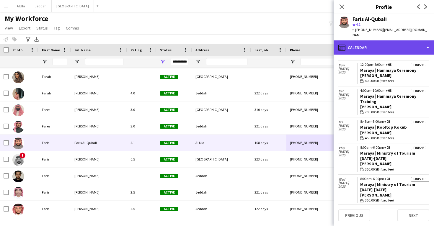
click at [384, 46] on div "calendar-full Calendar" at bounding box center [384, 47] width 100 height 14
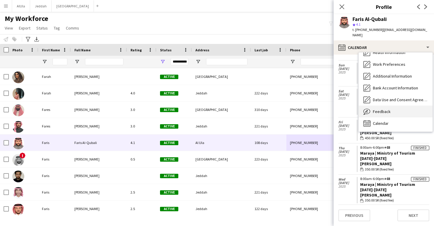
click at [388, 109] on span "Feedback" at bounding box center [382, 111] width 18 height 5
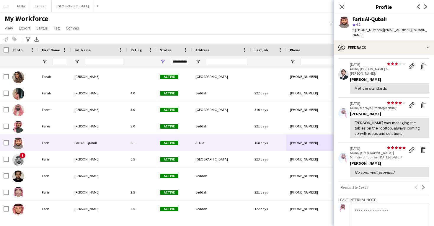
scroll to position [109, 0]
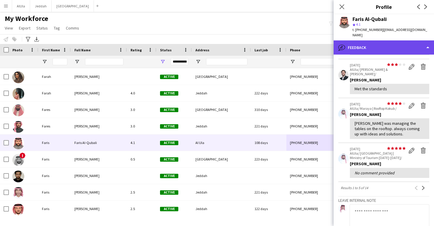
click at [383, 42] on div "bubble-pencil Feedback" at bounding box center [384, 47] width 100 height 14
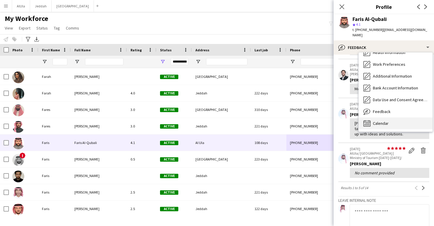
click at [385, 122] on div "Calendar Calendar" at bounding box center [396, 124] width 74 height 12
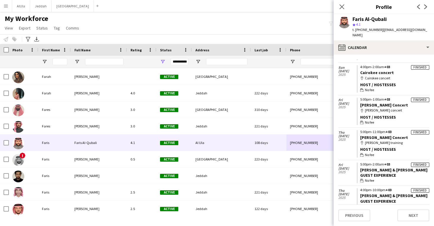
scroll to position [91, 0]
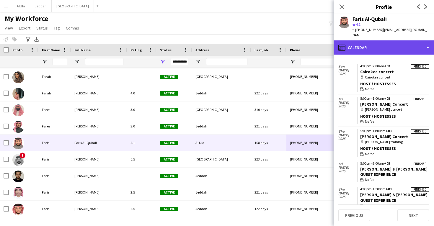
click at [376, 43] on div "calendar-full Calendar" at bounding box center [384, 47] width 100 height 14
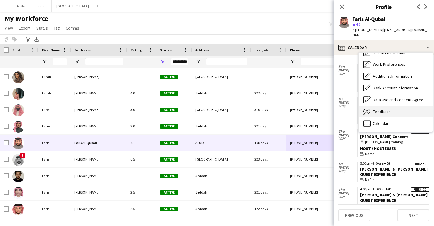
click at [378, 110] on div "Feedback Feedback" at bounding box center [396, 112] width 74 height 12
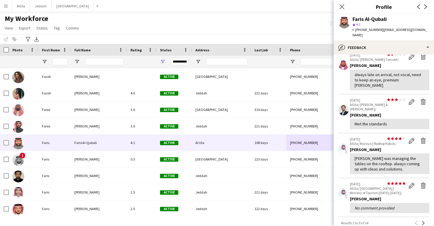
scroll to position [74, 0]
click at [361, 18] on div "Faris Al-Qubali" at bounding box center [370, 19] width 34 height 5
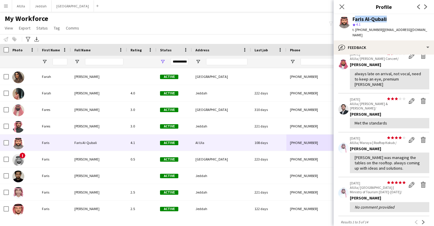
click at [361, 18] on div "Faris Al-Qubali" at bounding box center [370, 19] width 34 height 5
copy div "Faris Al-Qubali"
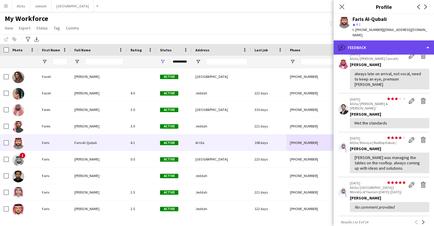
click at [384, 46] on div "bubble-pencil Feedback" at bounding box center [384, 47] width 100 height 14
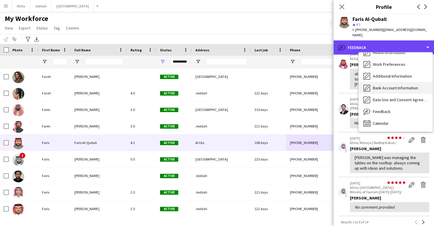
scroll to position [0, 0]
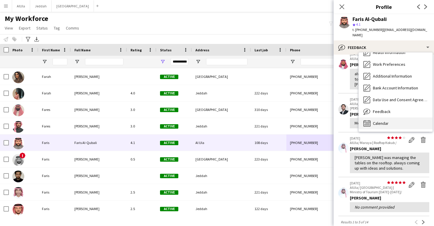
click at [386, 121] on span "Calendar" at bounding box center [381, 123] width 16 height 5
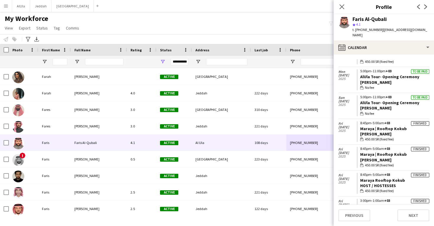
scroll to position [738, 0]
drag, startPoint x: 416, startPoint y: 189, endPoint x: 361, endPoint y: 190, distance: 54.9
copy link "Maraya Abeer Nehme concert"
drag, startPoint x: 408, startPoint y: 163, endPoint x: 360, endPoint y: 162, distance: 48.4
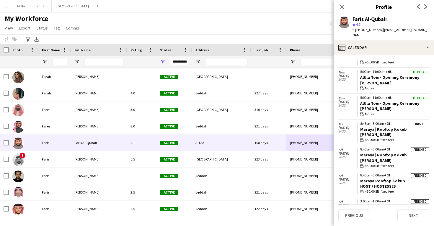
click at [360, 200] on app-crew-calendar-job-card "Finished 3:00pm-1:00am +03 Maraya Mackintosh Show Usher wallet 400.00 SR (fixed…" at bounding box center [393, 210] width 73 height 21
copy link "Maraya Mackintosh Show"
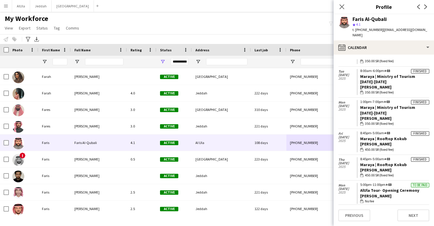
scroll to position [625, 0]
drag, startPoint x: 419, startPoint y: 147, endPoint x: 360, endPoint y: 148, distance: 59.1
click at [360, 182] on app-crew-calendar-job-card "To be paid 5:00pm-11:00pm +03 AlUla Tour- Opening Ceremony Usher wallet No fee" at bounding box center [393, 192] width 73 height 21
copy link "AlUla Tour- Opening Ceremony"
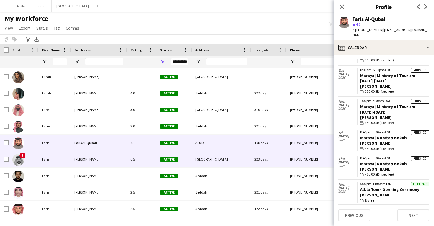
click at [241, 162] on div "[GEOGRAPHIC_DATA]" at bounding box center [221, 159] width 59 height 16
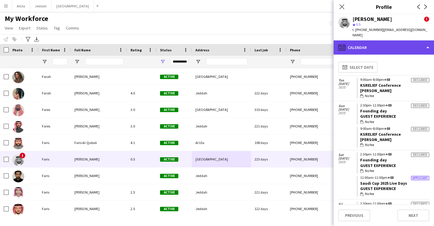
click at [378, 42] on div "calendar-full Calendar" at bounding box center [384, 47] width 100 height 14
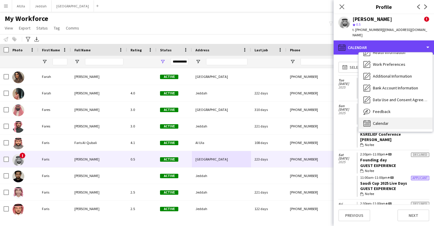
scroll to position [67, 0]
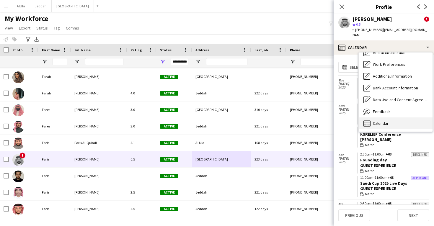
click at [389, 118] on div "Calendar Calendar" at bounding box center [396, 124] width 74 height 12
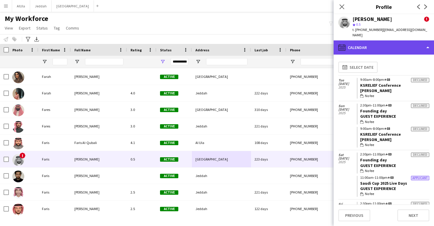
click at [393, 40] on div "calendar-full Calendar" at bounding box center [384, 47] width 100 height 14
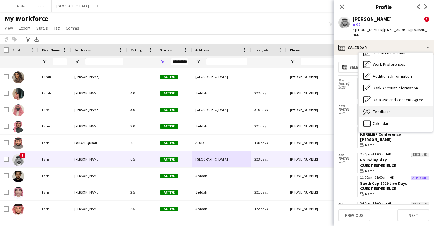
click at [389, 109] on span "Feedback" at bounding box center [382, 111] width 18 height 5
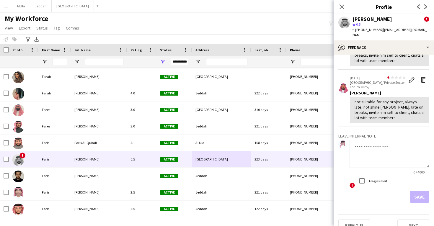
scroll to position [67, 0]
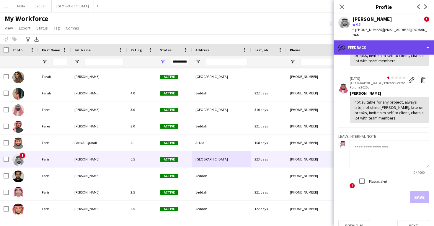
click at [381, 44] on div "bubble-pencil Feedback" at bounding box center [384, 47] width 100 height 14
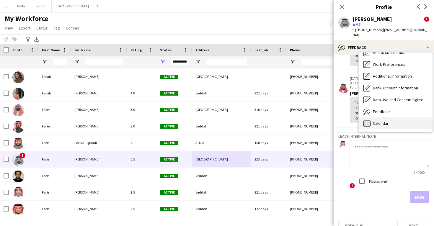
click at [383, 121] on span "Calendar" at bounding box center [381, 123] width 16 height 5
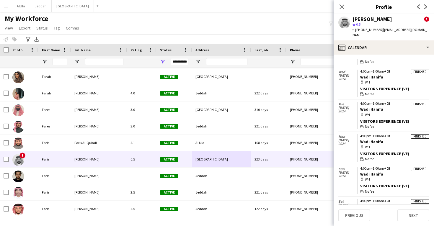
scroll to position [768, 0]
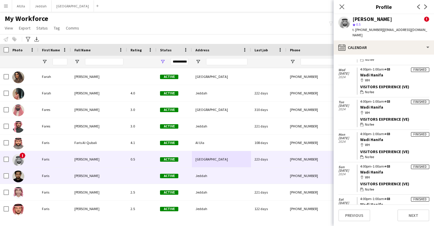
click at [148, 174] on div at bounding box center [142, 176] width 30 height 16
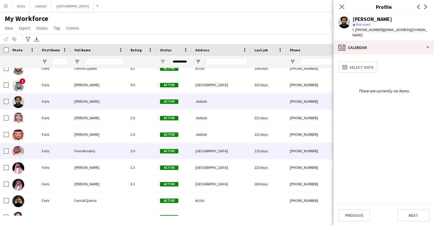
scroll to position [8781, 0]
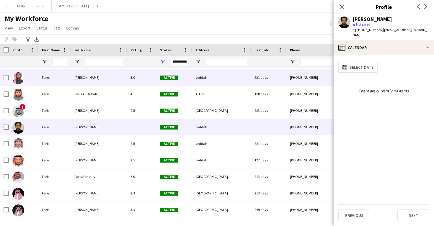
click at [196, 82] on div "Jeddah" at bounding box center [221, 77] width 59 height 16
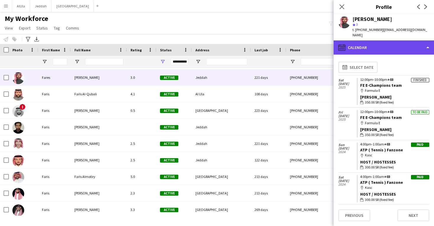
click at [373, 40] on div "calendar-full Calendar" at bounding box center [384, 47] width 100 height 14
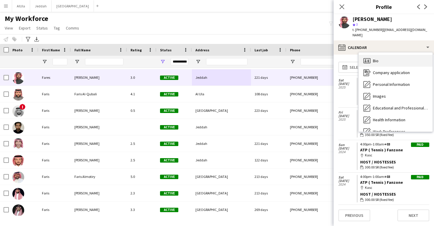
click at [376, 58] on span "Bio" at bounding box center [376, 60] width 6 height 5
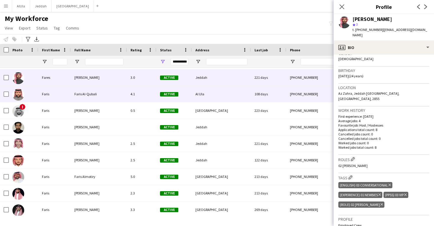
click at [280, 93] on div "108 days" at bounding box center [268, 94] width 35 height 16
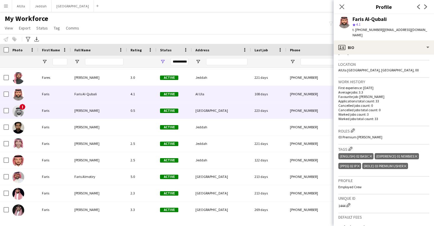
click at [283, 103] on div "223 days" at bounding box center [268, 110] width 35 height 16
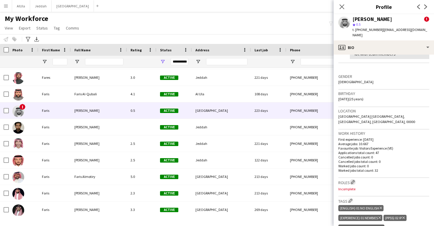
click at [353, 180] on app-icon "Edit crew company roles" at bounding box center [353, 182] width 4 height 4
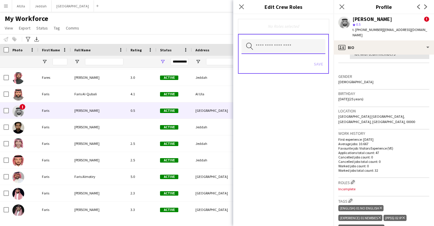
click at [284, 43] on input "text" at bounding box center [284, 46] width 84 height 15
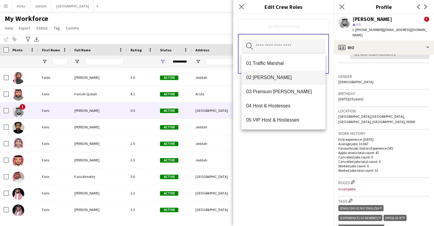
click at [284, 82] on mat-option "02 [PERSON_NAME]" at bounding box center [284, 78] width 84 height 14
click at [295, 147] on div "02 Usher Remove Search by role type Save" at bounding box center [283, 120] width 100 height 212
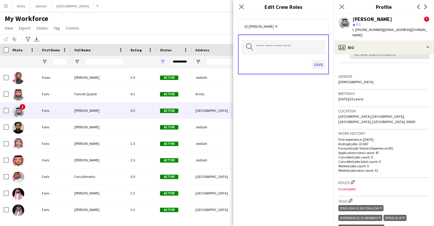
click at [318, 69] on button "Save" at bounding box center [319, 64] width 14 height 9
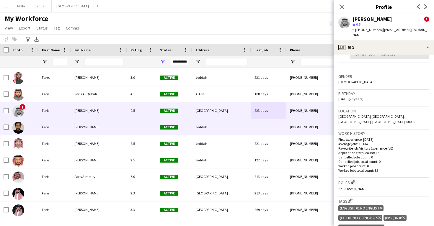
click at [251, 122] on div at bounding box center [268, 127] width 35 height 16
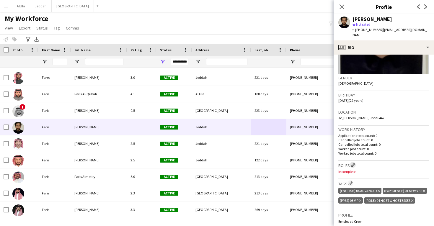
click at [354, 163] on app-icon "Edit crew company roles" at bounding box center [353, 165] width 4 height 4
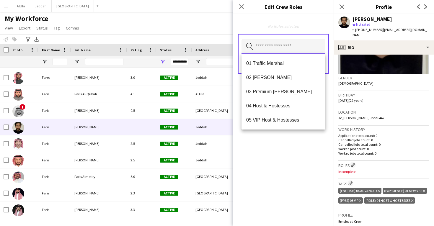
click at [291, 48] on input "text" at bounding box center [284, 46] width 84 height 15
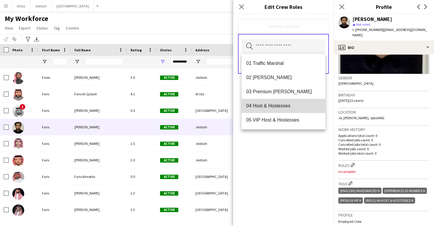
click at [292, 108] on span "04 Host & Hostesses" at bounding box center [283, 106] width 74 height 6
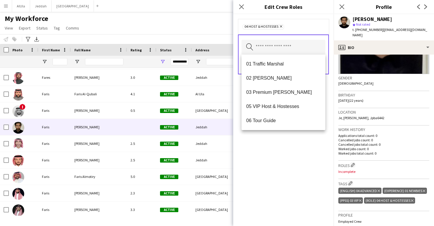
click at [293, 150] on div "04 Host & Hostesses Remove Search by role type Save" at bounding box center [283, 120] width 100 height 212
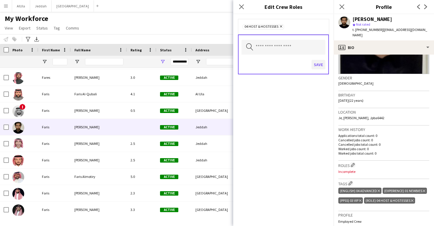
click at [318, 61] on button "Save" at bounding box center [319, 64] width 14 height 9
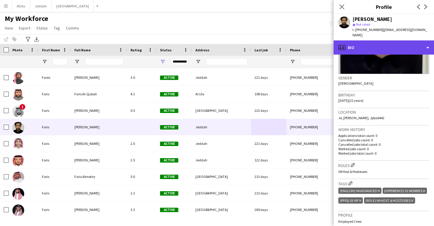
click at [370, 45] on div "profile Bio" at bounding box center [384, 47] width 100 height 14
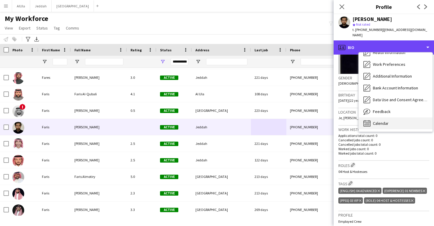
scroll to position [67, 0]
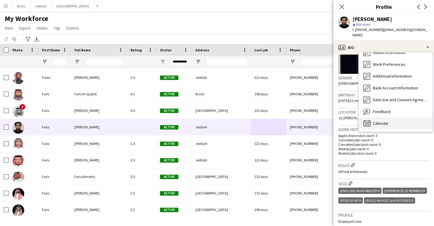
click at [387, 121] on div "Calendar Calendar" at bounding box center [396, 124] width 74 height 12
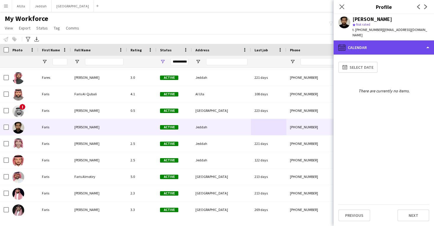
click at [374, 45] on div "calendar-full Calendar" at bounding box center [384, 47] width 100 height 14
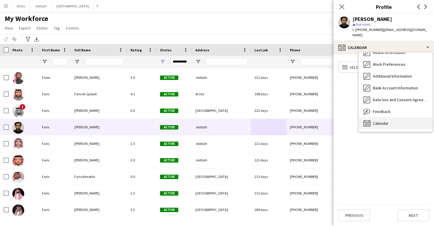
click at [380, 121] on span "Calendar" at bounding box center [381, 123] width 16 height 5
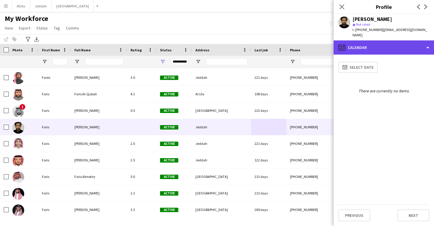
click at [376, 43] on div "calendar-full Calendar" at bounding box center [384, 47] width 100 height 14
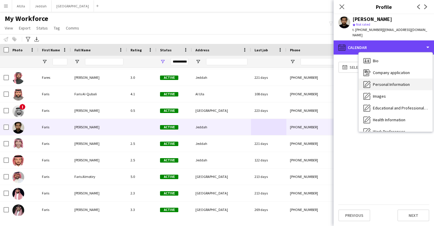
scroll to position [0, 0]
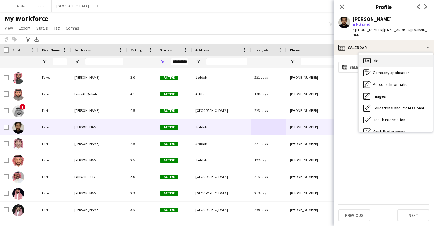
drag, startPoint x: 382, startPoint y: 62, endPoint x: 380, endPoint y: 53, distance: 8.4
click at [380, 53] on div "Bio Bio Company application Company application Personal Information Personal I…" at bounding box center [396, 92] width 74 height 79
click at [380, 55] on div "Bio Bio" at bounding box center [396, 61] width 74 height 12
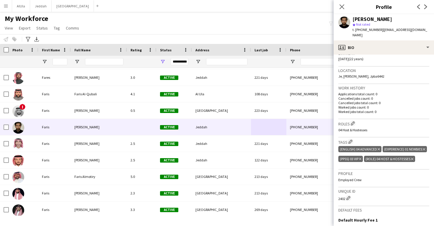
scroll to position [105, 0]
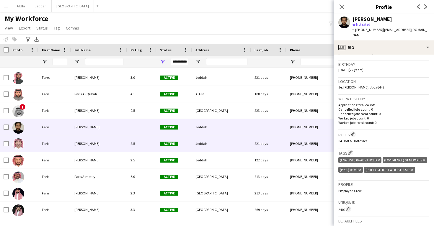
click at [306, 146] on div "+966509571552" at bounding box center [324, 144] width 76 height 16
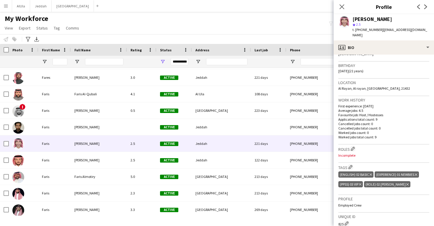
scroll to position [104, 0]
click at [355, 146] on app-icon "Edit crew company roles" at bounding box center [353, 148] width 4 height 4
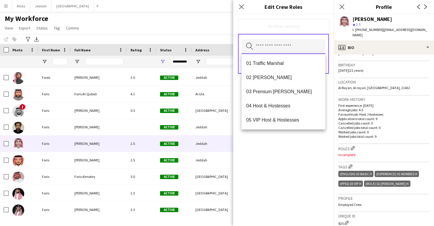
click at [283, 51] on input "text" at bounding box center [284, 46] width 84 height 15
click at [281, 82] on mat-option "02 [PERSON_NAME]" at bounding box center [284, 78] width 84 height 14
click at [285, 134] on div "02 Usher Remove Search by role type Save" at bounding box center [283, 120] width 100 height 212
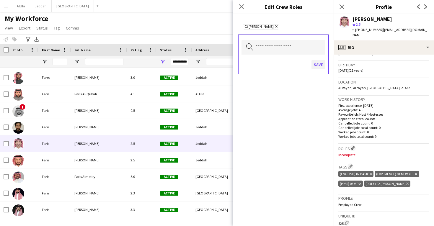
click at [318, 67] on button "Save" at bounding box center [319, 64] width 14 height 9
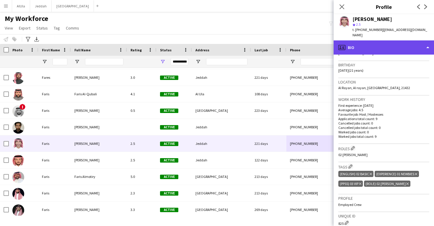
click at [354, 40] on div "profile Bio" at bounding box center [384, 47] width 100 height 14
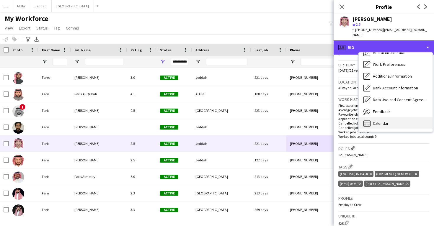
scroll to position [67, 0]
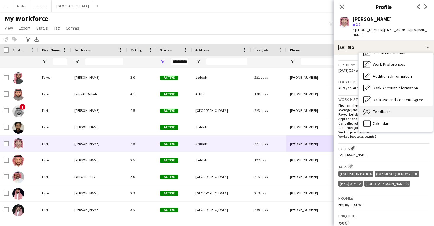
click at [380, 109] on span "Feedback" at bounding box center [382, 111] width 18 height 5
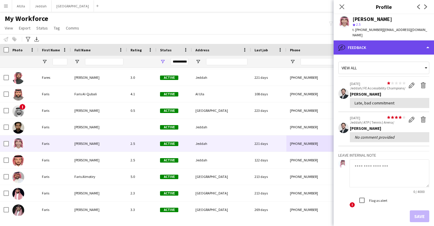
click at [368, 46] on div "bubble-pencil Feedback" at bounding box center [384, 47] width 100 height 14
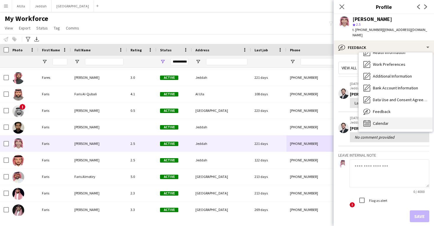
click at [386, 121] on span "Calendar" at bounding box center [381, 123] width 16 height 5
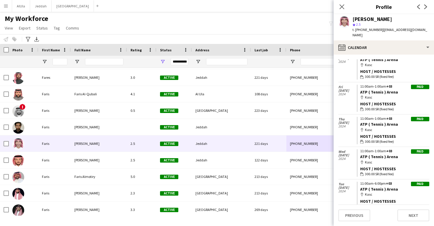
scroll to position [155, 0]
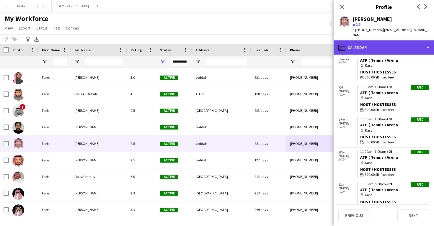
click at [365, 41] on div "calendar-full Calendar" at bounding box center [384, 47] width 100 height 14
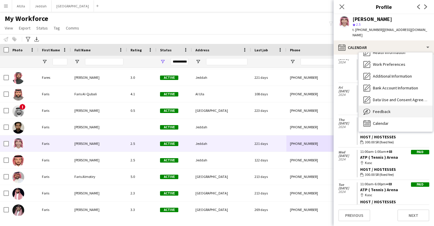
click at [383, 109] on span "Feedback" at bounding box center [382, 111] width 18 height 5
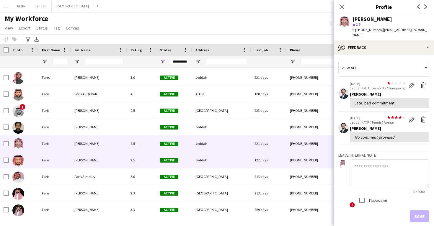
click at [259, 161] on div "122 days" at bounding box center [268, 160] width 35 height 16
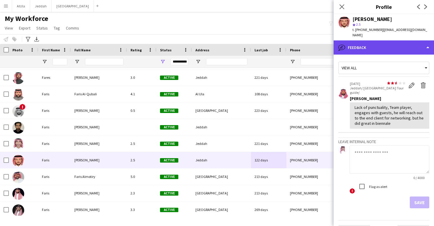
click at [384, 42] on div "bubble-pencil Feedback" at bounding box center [384, 47] width 100 height 14
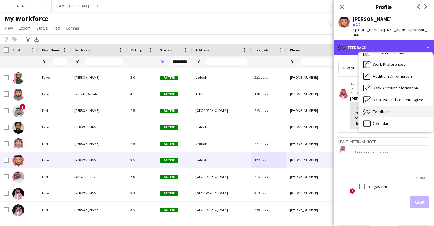
scroll to position [67, 0]
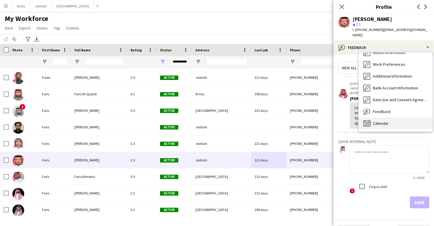
drag, startPoint x: 395, startPoint y: 111, endPoint x: 395, endPoint y: 118, distance: 6.5
click at [395, 118] on div "Bio Bio Company application Company application Personal Information Personal I…" at bounding box center [396, 92] width 74 height 79
click at [395, 118] on div "Calendar Calendar" at bounding box center [396, 124] width 74 height 12
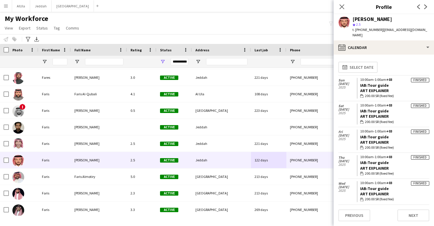
click at [377, 55] on app-calendar-tab "calendar-full Select date Sun 25 May 2025 Finished 10:00am-1:00am +03 IAB:Tour …" at bounding box center [384, 141] width 100 height 172
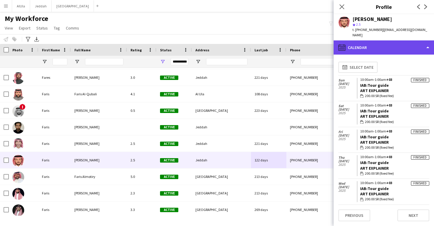
click at [377, 47] on div "calendar-full Calendar" at bounding box center [384, 47] width 100 height 14
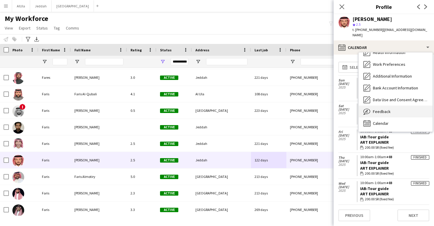
click at [384, 109] on span "Feedback" at bounding box center [382, 111] width 18 height 5
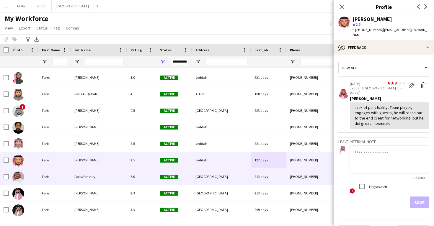
click at [209, 172] on div "[GEOGRAPHIC_DATA]" at bounding box center [221, 177] width 59 height 16
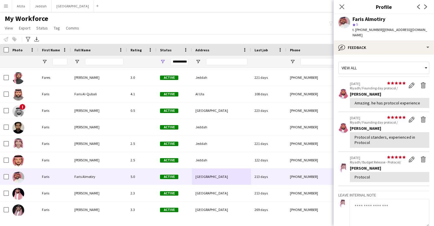
click at [343, 140] on app-crew-profile-feedback-item "star star star star star star star star star star 08-05-2025 Riyadh/ Founding d…" at bounding box center [383, 132] width 91 height 40
click at [423, 82] on app-icon "Delete feedback" at bounding box center [423, 85] width 6 height 6
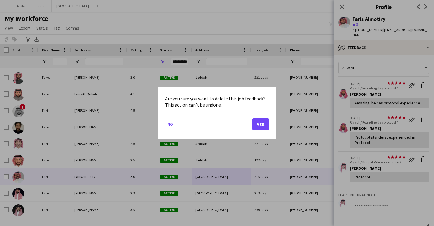
click at [261, 122] on button "Yes" at bounding box center [260, 124] width 17 height 12
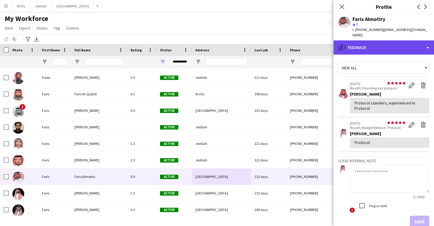
click at [379, 42] on div "bubble-pencil Feedback" at bounding box center [384, 47] width 100 height 14
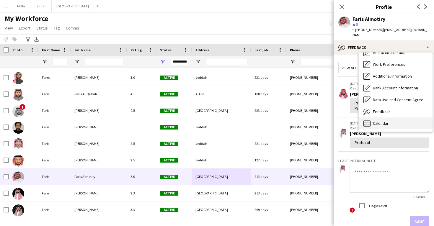
click at [385, 122] on div "Calendar Calendar" at bounding box center [396, 124] width 74 height 12
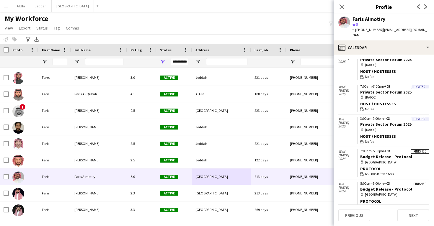
scroll to position [155, 0]
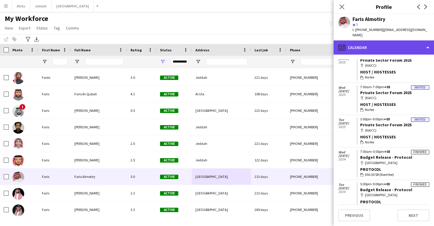
click at [358, 45] on div "calendar-full Calendar" at bounding box center [384, 47] width 100 height 14
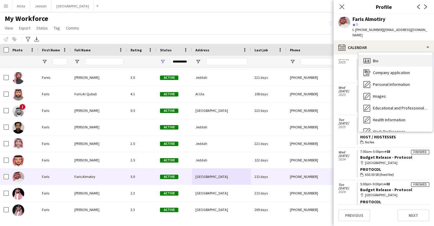
scroll to position [0, 0]
click at [378, 58] on div "Bio Bio" at bounding box center [396, 61] width 74 height 12
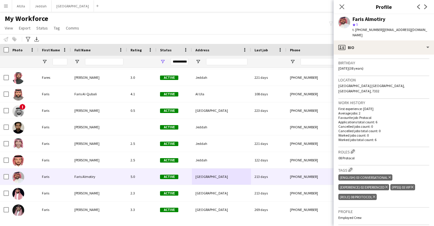
scroll to position [108, 0]
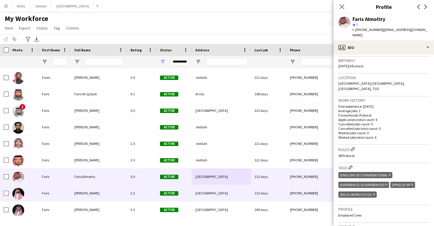
click at [247, 192] on div "[GEOGRAPHIC_DATA]" at bounding box center [221, 193] width 59 height 16
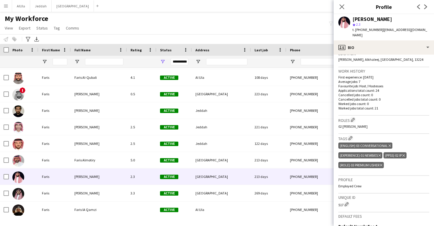
scroll to position [134, 0]
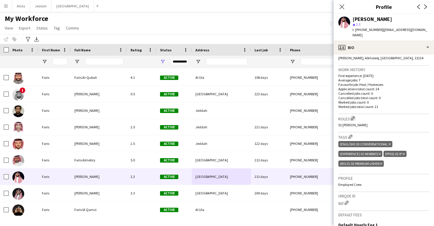
click at [354, 116] on app-icon "Edit crew company roles" at bounding box center [353, 118] width 4 height 4
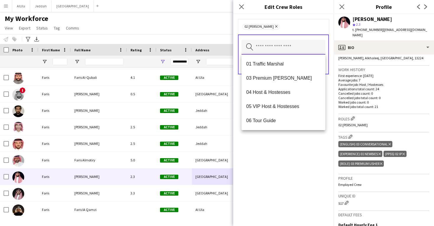
click at [266, 46] on input "text" at bounding box center [284, 47] width 84 height 15
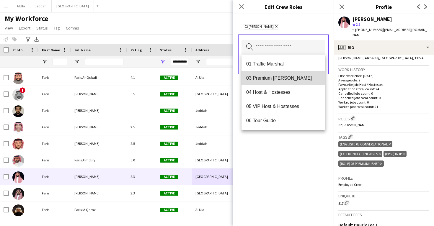
click at [276, 82] on mat-option "03 Premium Usher" at bounding box center [284, 78] width 84 height 14
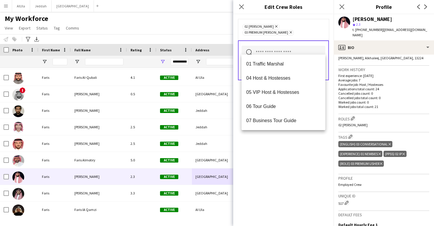
click at [274, 28] on icon "Remove" at bounding box center [276, 27] width 4 height 4
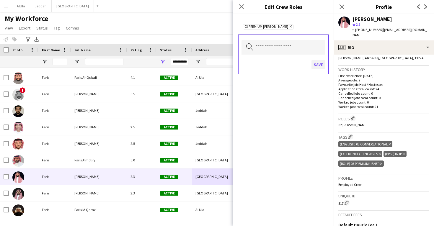
click at [320, 65] on button "Save" at bounding box center [319, 64] width 14 height 9
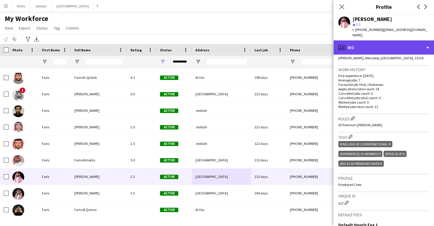
click at [358, 40] on div "profile Bio" at bounding box center [384, 47] width 100 height 14
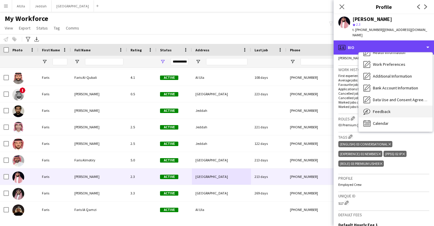
scroll to position [67, 0]
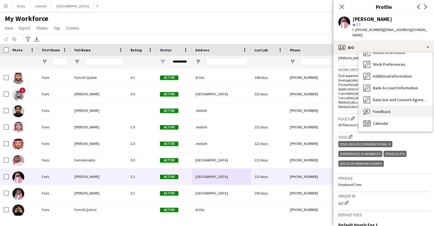
click at [379, 109] on div "Feedback Feedback" at bounding box center [396, 112] width 74 height 12
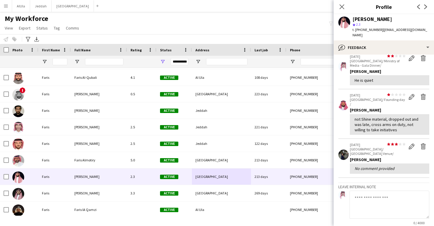
scroll to position [65, 0]
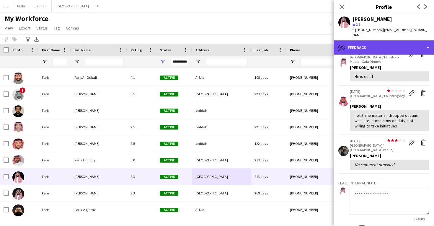
click at [394, 47] on div "bubble-pencil Feedback" at bounding box center [384, 47] width 100 height 14
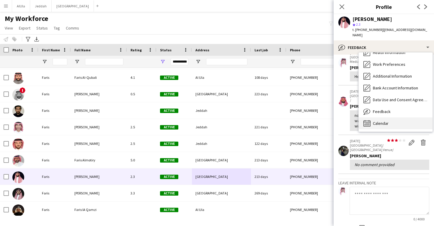
click at [399, 118] on div "Calendar Calendar" at bounding box center [396, 124] width 74 height 12
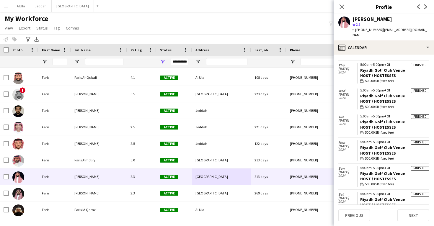
scroll to position [628, 0]
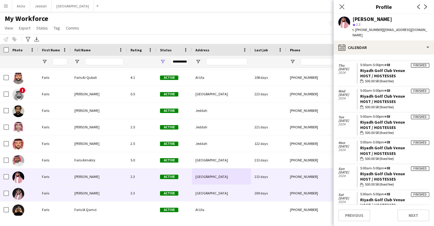
click at [236, 195] on div "[GEOGRAPHIC_DATA]" at bounding box center [221, 193] width 59 height 16
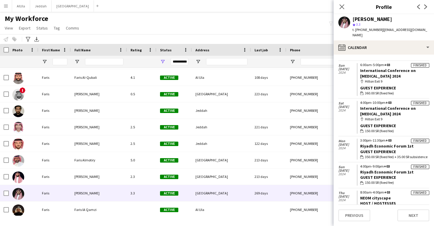
scroll to position [402, 0]
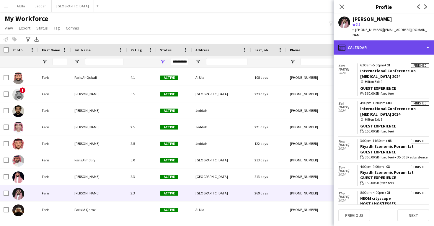
click at [391, 45] on div "calendar-full Calendar" at bounding box center [384, 47] width 100 height 14
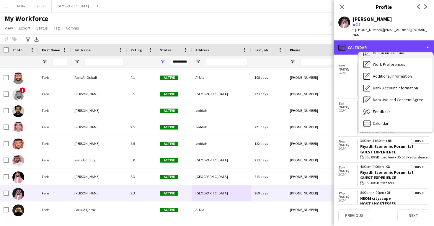
scroll to position [68, 0]
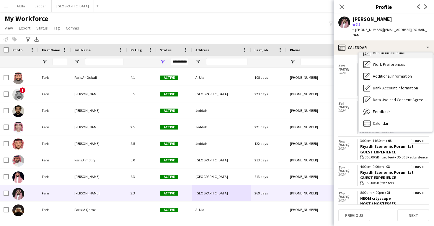
click at [393, 118] on div "Calendar Calendar" at bounding box center [396, 124] width 74 height 12
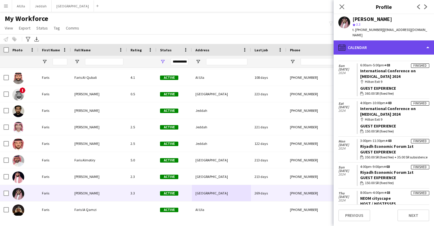
click at [388, 45] on div "calendar-full Calendar" at bounding box center [384, 47] width 100 height 14
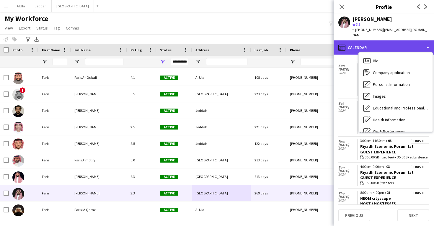
scroll to position [67, 0]
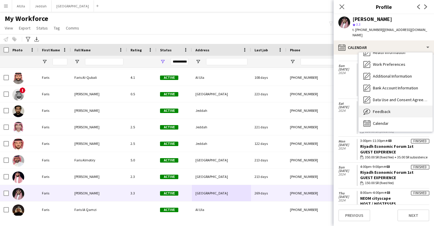
click at [388, 109] on span "Feedback" at bounding box center [382, 111] width 18 height 5
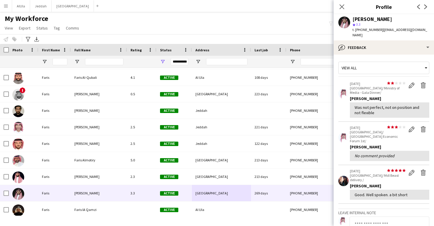
click at [261, 216] on main "My Workforce View Views Default view New view Update view Delete view Edit name…" at bounding box center [217, 115] width 434 height 206
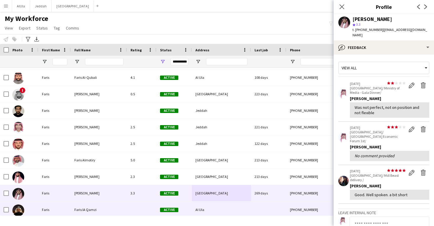
scroll to position [8781, 0]
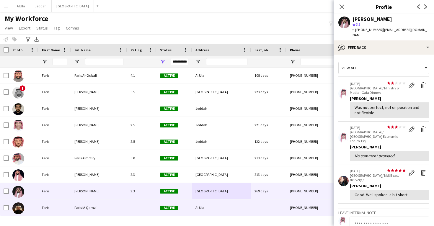
click at [261, 209] on div at bounding box center [268, 208] width 35 height 16
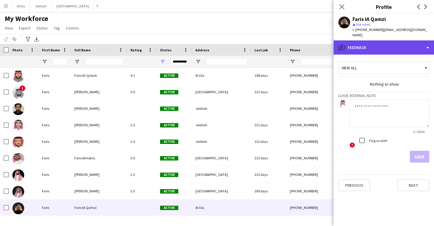
click at [383, 40] on div "bubble-pencil Feedback" at bounding box center [384, 47] width 100 height 14
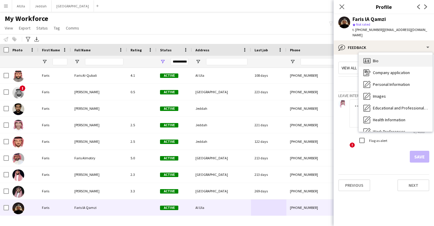
click at [386, 60] on div "Bio Bio" at bounding box center [396, 61] width 74 height 12
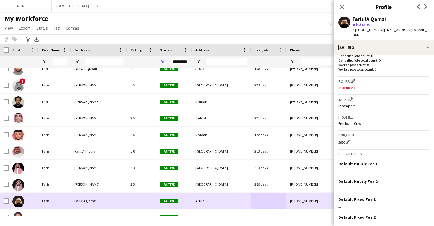
scroll to position [8789, 0]
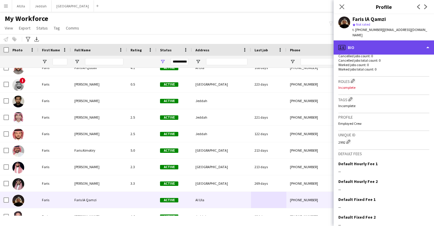
click at [380, 43] on div "profile Bio" at bounding box center [384, 47] width 100 height 14
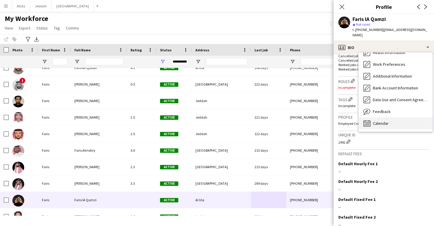
scroll to position [0, 0]
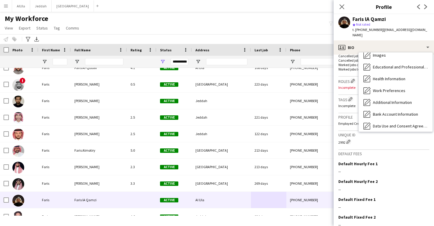
click at [393, 144] on div "Calendar Calendar" at bounding box center [396, 150] width 74 height 12
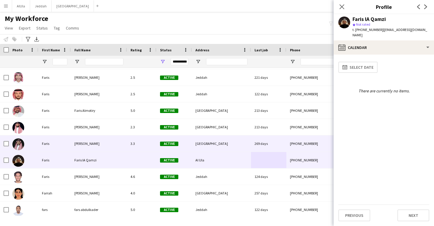
scroll to position [8835, 0]
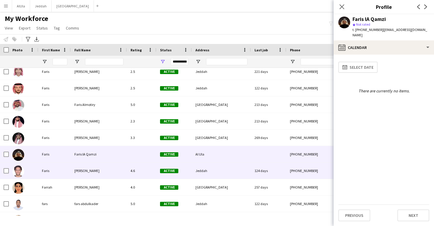
click at [267, 177] on div "124 days" at bounding box center [268, 171] width 35 height 16
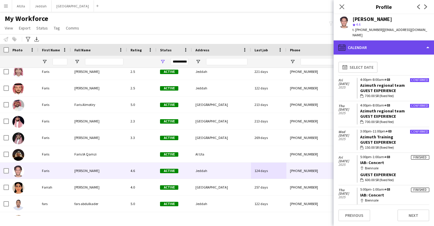
click at [373, 40] on div "calendar-full Calendar" at bounding box center [384, 47] width 100 height 14
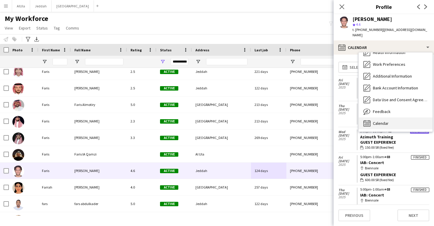
scroll to position [67, 0]
click at [380, 121] on span "Calendar" at bounding box center [381, 123] width 16 height 5
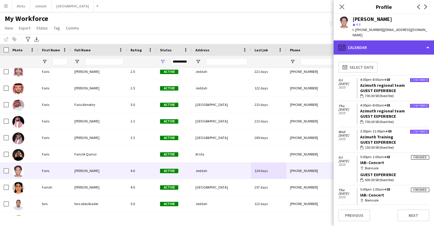
click at [372, 43] on div "calendar-full Calendar" at bounding box center [384, 47] width 100 height 14
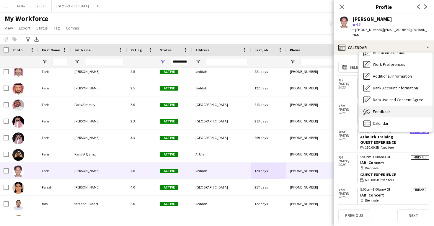
click at [381, 109] on span "Feedback" at bounding box center [382, 111] width 18 height 5
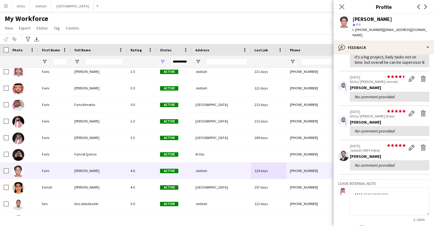
scroll to position [56, 0]
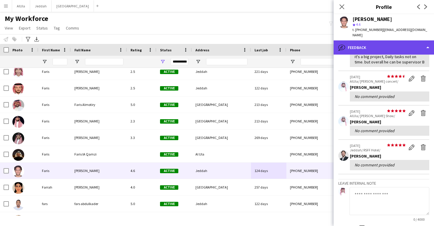
click at [382, 40] on div "bubble-pencil Feedback" at bounding box center [384, 47] width 100 height 14
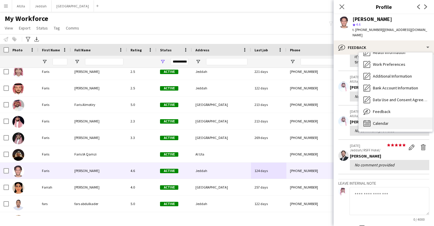
click at [382, 118] on div "Calendar Calendar" at bounding box center [396, 124] width 74 height 12
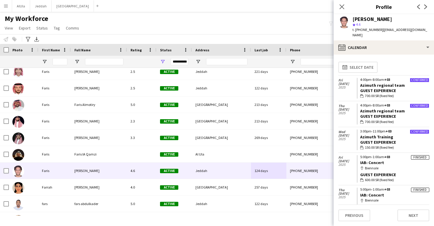
drag, startPoint x: 387, startPoint y: 155, endPoint x: 360, endPoint y: 155, distance: 26.9
click at [360, 155] on app-crew-calendar-job-card "Finished 5:00pm-1:00am +03 IAB: Concert map-marker Biennale Guest Experience wa…" at bounding box center [393, 168] width 73 height 27
copy link "IAB: Concert"
click at [365, 19] on div "[PERSON_NAME]" at bounding box center [373, 19] width 40 height 5
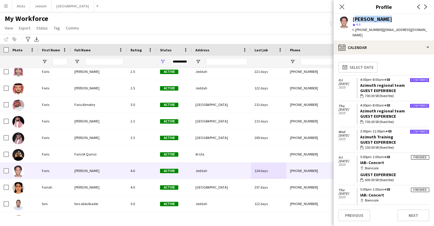
click at [365, 19] on div "[PERSON_NAME]" at bounding box center [373, 19] width 40 height 5
copy div "[PERSON_NAME]"
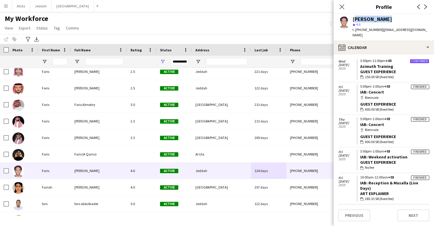
scroll to position [69, 0]
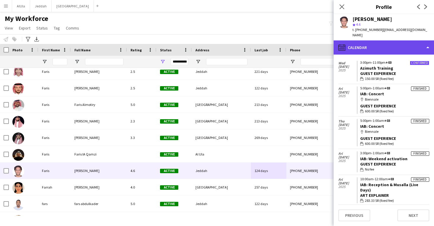
click at [381, 40] on div "calendar-full Calendar" at bounding box center [384, 47] width 100 height 14
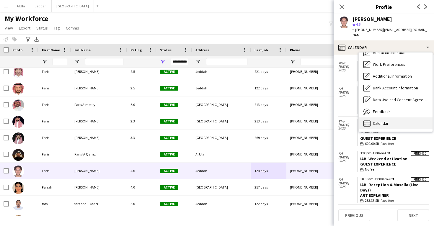
click at [384, 121] on span "Calendar" at bounding box center [381, 123] width 16 height 5
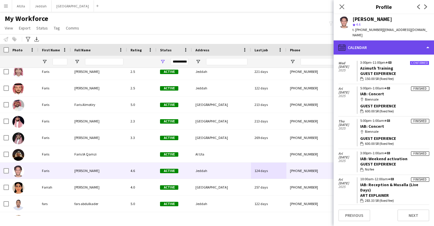
click at [384, 45] on div "calendar-full Calendar" at bounding box center [384, 47] width 100 height 14
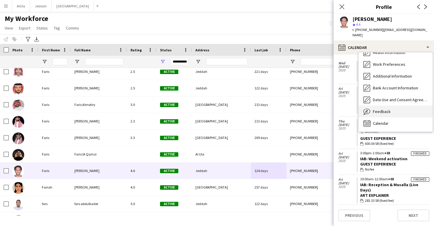
click at [379, 106] on div "Feedback Feedback" at bounding box center [396, 112] width 74 height 12
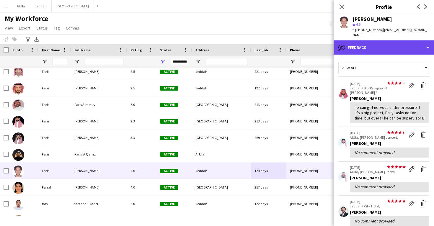
click at [383, 43] on div "bubble-pencil Feedback" at bounding box center [384, 47] width 100 height 14
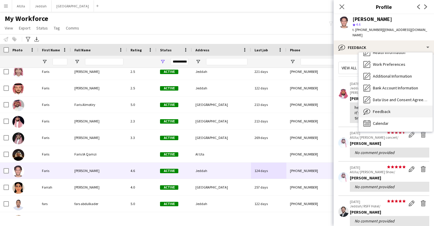
click at [385, 109] on span "Feedback" at bounding box center [382, 111] width 18 height 5
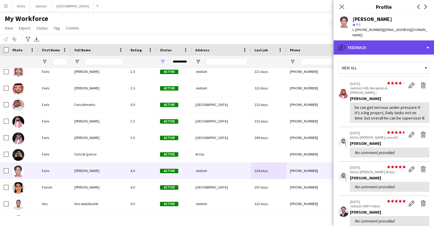
click at [383, 40] on div "bubble-pencil Feedback" at bounding box center [384, 47] width 100 height 14
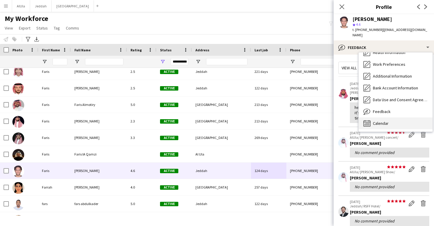
click at [384, 118] on div "Calendar Calendar" at bounding box center [396, 124] width 74 height 12
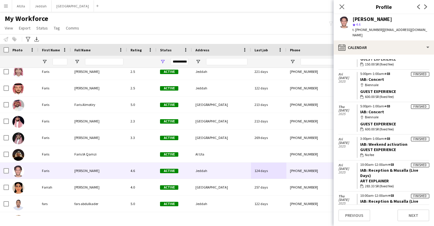
scroll to position [89, 0]
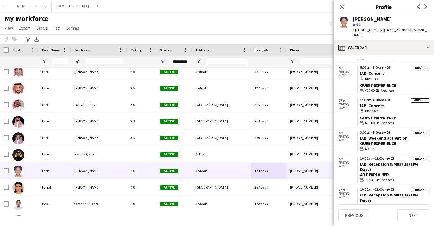
drag, startPoint x: 410, startPoint y: 131, endPoint x: 359, endPoint y: 130, distance: 50.2
click at [359, 131] on app-crew-calendar-job-card "Finished 3:00pm-1:00am +03 IAB: Weekend activation Guest Experience wallet No f…" at bounding box center [393, 141] width 73 height 21
copy link "IAB: Weekend activation"
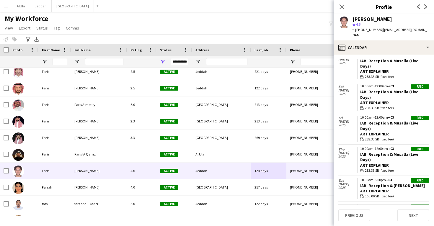
scroll to position [3192, 0]
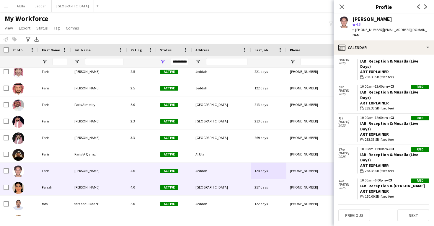
click at [254, 182] on div "257 days" at bounding box center [268, 187] width 35 height 16
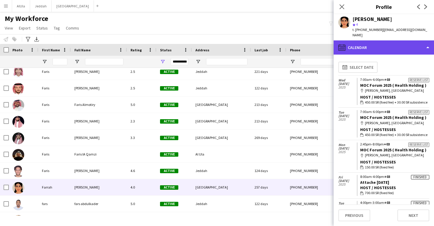
click at [399, 41] on div "calendar-full Calendar" at bounding box center [384, 47] width 100 height 14
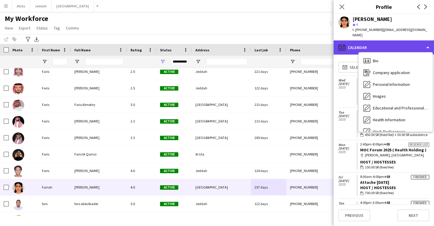
click at [342, 44] on icon "calendar-full" at bounding box center [341, 47] width 7 height 7
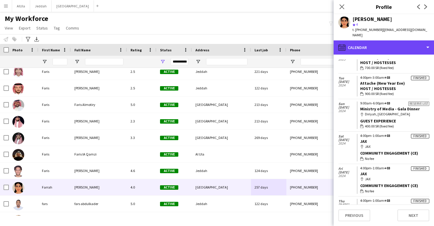
scroll to position [126, 0]
click at [383, 43] on div "calendar-full Calendar" at bounding box center [384, 47] width 100 height 14
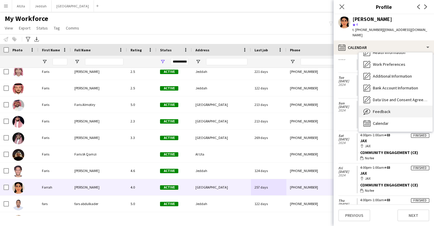
scroll to position [67, 0]
click at [390, 109] on div "Feedback Feedback" at bounding box center [396, 112] width 74 height 12
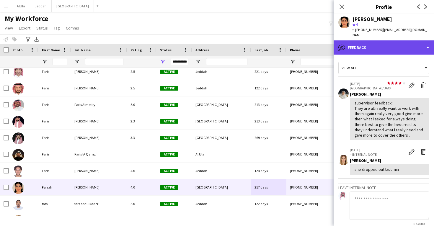
click at [374, 40] on div "bubble-pencil Feedback" at bounding box center [384, 47] width 100 height 14
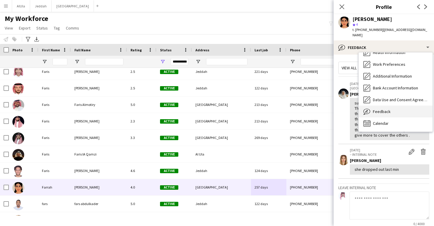
click at [380, 109] on span "Feedback" at bounding box center [382, 111] width 18 height 5
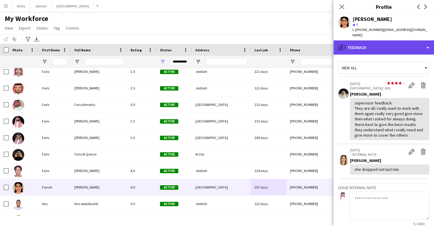
click at [367, 40] on div "bubble-pencil Feedback" at bounding box center [384, 47] width 100 height 14
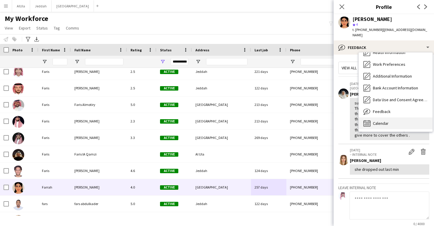
click at [373, 123] on div "Calendar Calendar" at bounding box center [396, 124] width 74 height 12
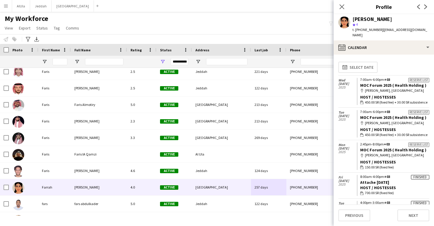
drag, startPoint x: 399, startPoint y: 177, endPoint x: 357, endPoint y: 176, distance: 41.4
click at [357, 176] on app-crew-calendar-job-card "Finished 8:00am-4:00pm +03 Attache 10th of Jan Host / Hostesses wallet 700.00 S…" at bounding box center [393, 185] width 73 height 21
copy link "Attache 10th of Jan"
click at [362, 18] on div "Farrah Kadourah" at bounding box center [373, 19] width 40 height 5
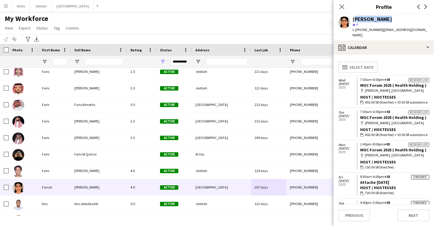
click at [362, 18] on div "Farrah Kadourah" at bounding box center [373, 19] width 40 height 5
copy div "Farrah Kadourah"
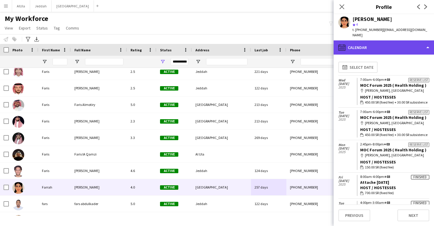
click at [389, 40] on div "calendar-full Calendar" at bounding box center [384, 47] width 100 height 14
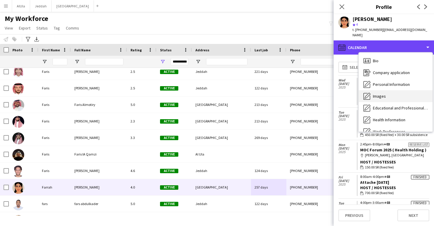
scroll to position [0, 0]
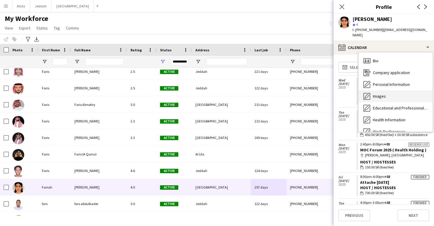
click at [391, 94] on div "Images Images" at bounding box center [396, 96] width 74 height 12
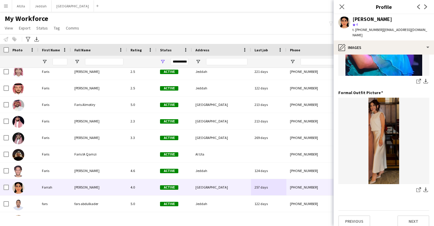
scroll to position [186, 0]
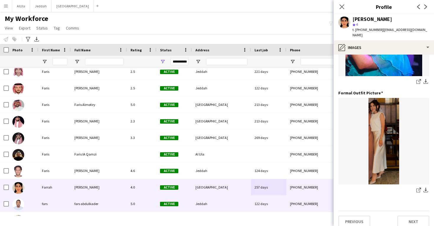
click at [221, 206] on div "Jeddah" at bounding box center [221, 204] width 59 height 16
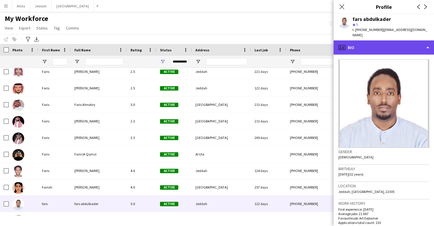
click at [362, 43] on div "profile Bio" at bounding box center [384, 47] width 100 height 14
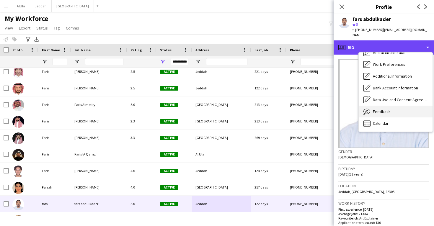
scroll to position [67, 0]
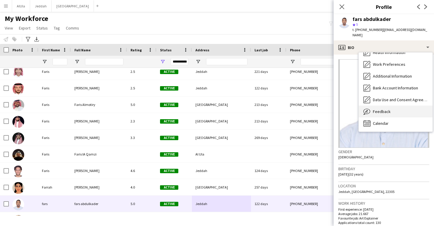
click at [397, 106] on div "Feedback Feedback" at bounding box center [396, 112] width 74 height 12
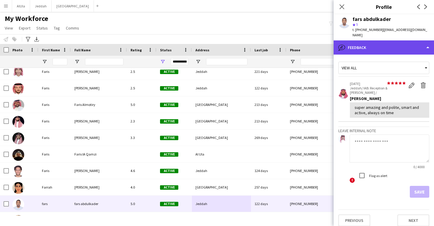
click at [386, 43] on div "bubble-pencil Feedback" at bounding box center [384, 47] width 100 height 14
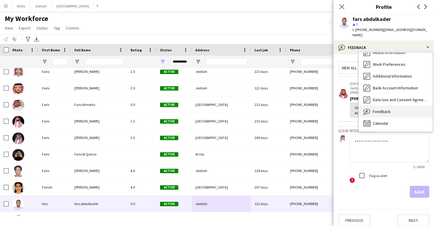
click at [385, 106] on div "Feedback Feedback" at bounding box center [396, 112] width 74 height 12
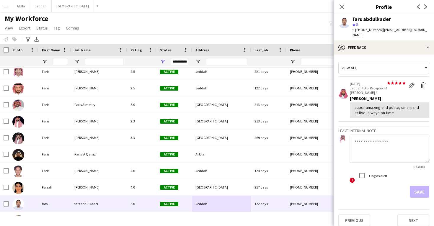
click at [383, 55] on app-crew-profile-feedback-tab "View all star star star star star star star star star star 25-06-2025 Jeddah/ I…" at bounding box center [384, 141] width 100 height 172
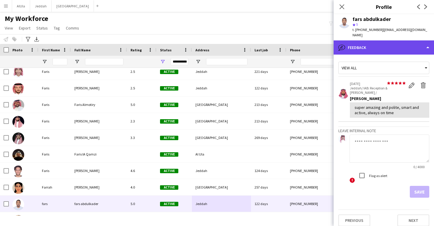
click at [382, 44] on div "bubble-pencil Feedback" at bounding box center [384, 47] width 100 height 14
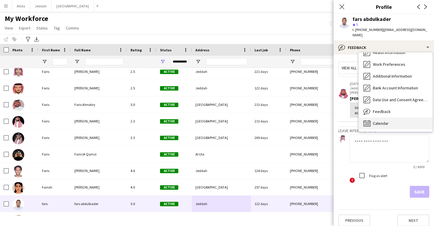
click at [378, 121] on span "Calendar" at bounding box center [381, 123] width 16 height 5
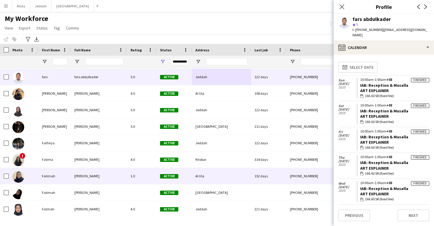
scroll to position [8972, 0]
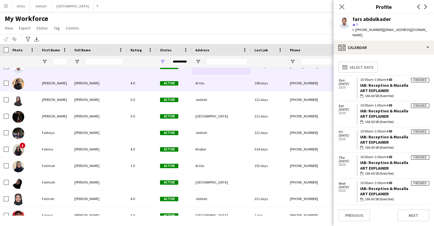
click at [213, 89] on div "Al Ula" at bounding box center [221, 83] width 59 height 16
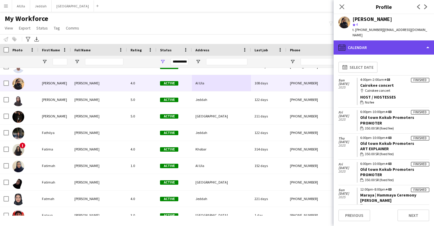
click at [374, 44] on div "calendar-full Calendar" at bounding box center [384, 47] width 100 height 14
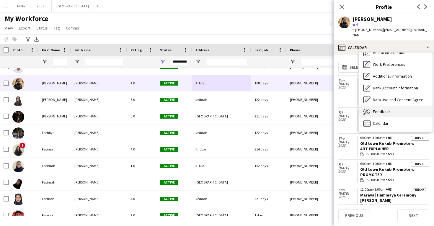
click at [381, 109] on span "Feedback" at bounding box center [382, 111] width 18 height 5
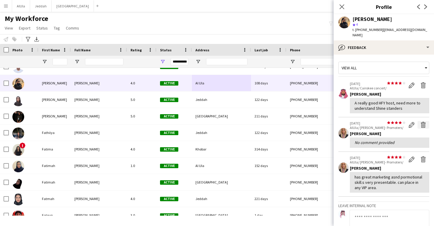
click at [423, 122] on app-icon "Delete feedback" at bounding box center [423, 125] width 6 height 6
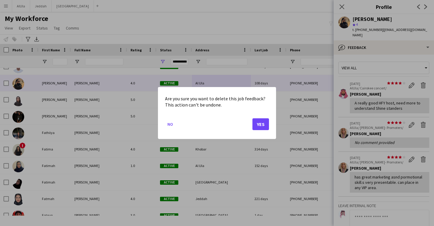
click at [261, 121] on button "Yes" at bounding box center [260, 124] width 17 height 12
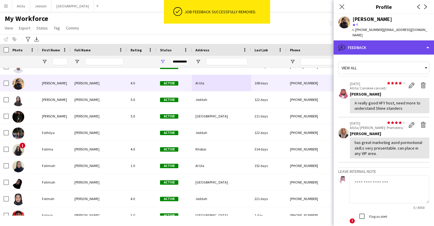
click at [382, 42] on div "bubble-pencil Feedback" at bounding box center [384, 47] width 100 height 14
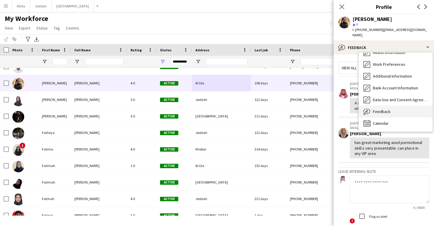
click at [389, 106] on div "Feedback Feedback" at bounding box center [396, 112] width 74 height 12
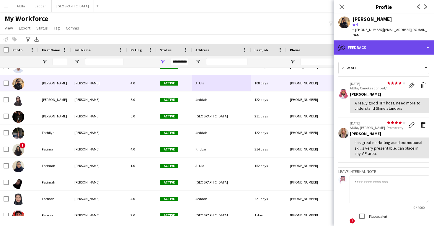
click at [382, 44] on div "bubble-pencil Feedback" at bounding box center [384, 47] width 100 height 14
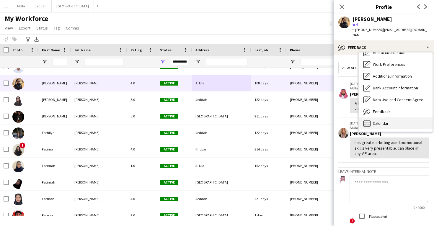
click at [381, 121] on span "Calendar" at bounding box center [381, 123] width 16 height 5
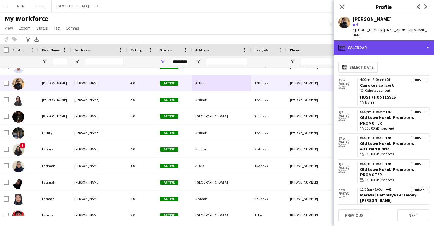
click at [381, 46] on div "calendar-full Calendar" at bounding box center [384, 47] width 100 height 14
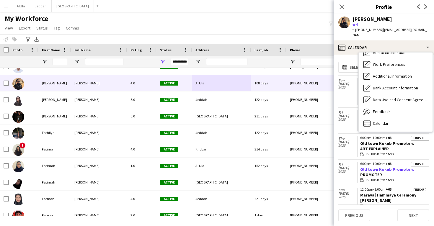
click at [386, 167] on link "Old town Kokub Promoters" at bounding box center [387, 169] width 54 height 5
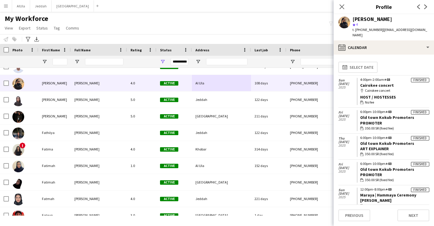
drag, startPoint x: 413, startPoint y: 112, endPoint x: 359, endPoint y: 113, distance: 54.0
click at [359, 113] on app-crew-calendar-job-card "Finished 6:00pm-10:00pm +03 Old town Kokub Promoters Promoter wallet 350.00 SR …" at bounding box center [393, 120] width 73 height 21
copy link "Old town Kokub Promoters"
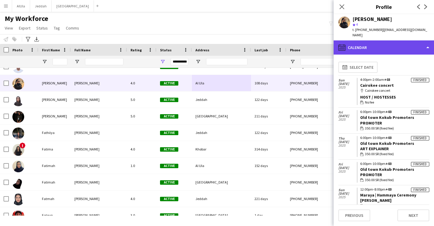
click at [370, 42] on div "calendar-full Calendar" at bounding box center [384, 47] width 100 height 14
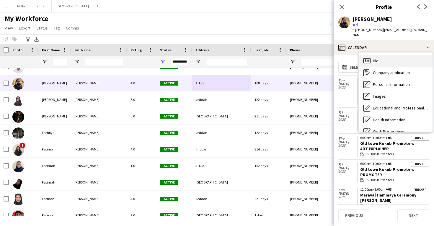
scroll to position [0, 0]
click at [386, 55] on div "Bio Bio" at bounding box center [396, 61] width 74 height 12
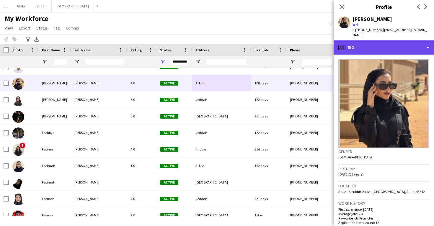
click at [382, 43] on div "profile Bio" at bounding box center [384, 47] width 100 height 14
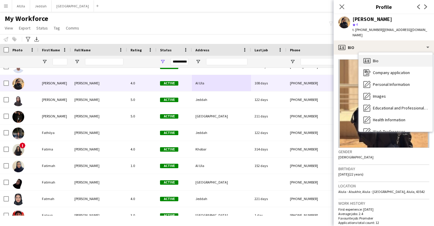
click at [380, 55] on div "Bio Bio" at bounding box center [396, 61] width 74 height 12
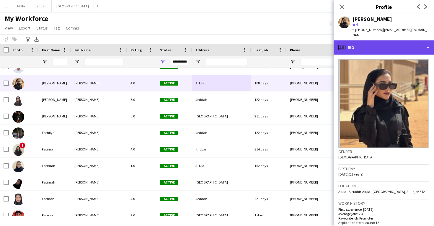
click at [395, 43] on div "profile Bio" at bounding box center [384, 47] width 100 height 14
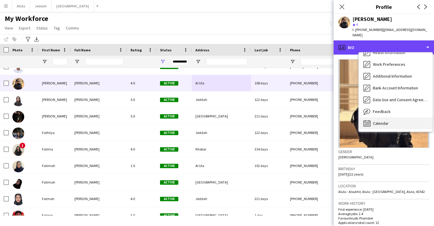
scroll to position [67, 0]
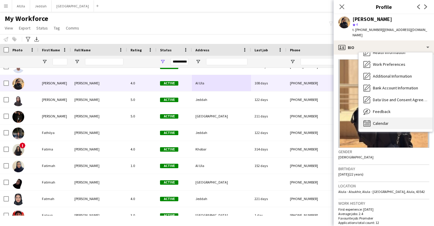
click at [378, 121] on span "Calendar" at bounding box center [381, 123] width 16 height 5
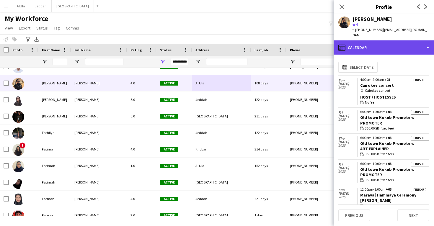
click at [385, 40] on div "calendar-full Calendar" at bounding box center [384, 47] width 100 height 14
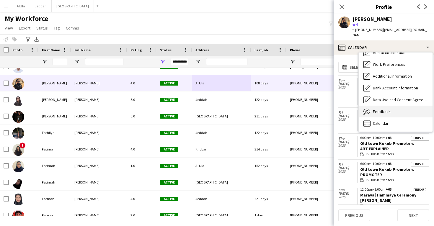
click at [389, 106] on div "Feedback Feedback" at bounding box center [396, 112] width 74 height 12
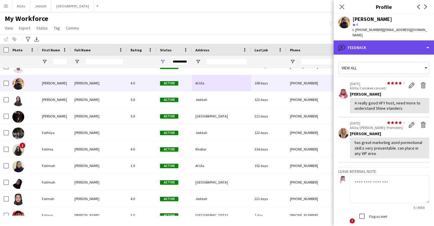
click at [390, 44] on div "bubble-pencil Feedback" at bounding box center [384, 47] width 100 height 14
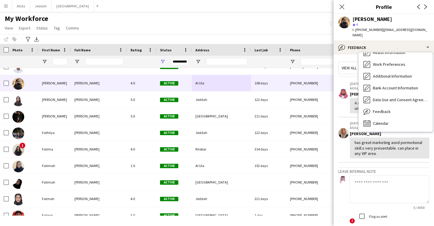
click at [387, 154] on app-crew-profile-feedback-item "star star star star star star star star star star 02-02-2025 AlUla/ Maraya Koku…" at bounding box center [383, 140] width 91 height 45
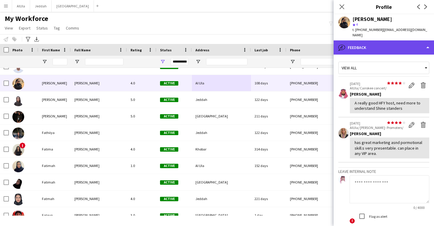
click at [391, 42] on div "bubble-pencil Feedback" at bounding box center [384, 47] width 100 height 14
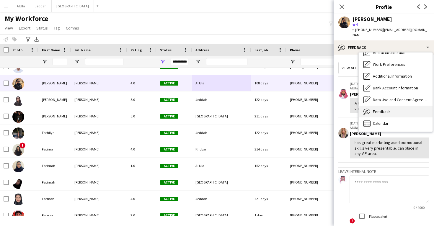
click at [392, 107] on div "Feedback Feedback" at bounding box center [396, 112] width 74 height 12
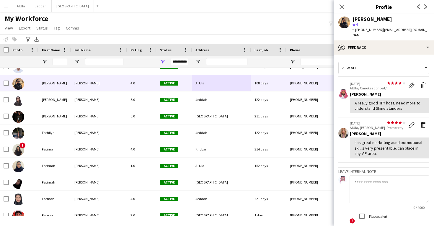
click at [394, 33] on div "Fatema Abdualrazaq star 4 t. +966554025919 | alhusenfatema6@gmail.com" at bounding box center [384, 27] width 100 height 26
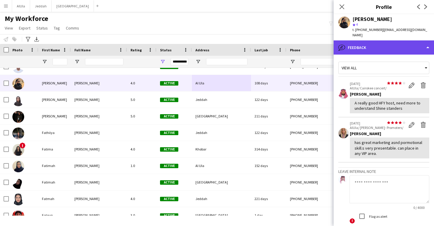
click at [392, 40] on div "bubble-pencil Feedback" at bounding box center [384, 47] width 100 height 14
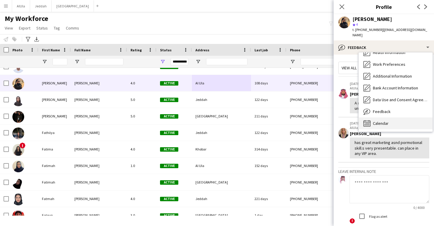
click at [391, 118] on div "Calendar Calendar" at bounding box center [396, 124] width 74 height 12
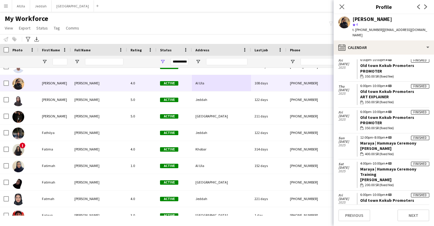
scroll to position [57, 0]
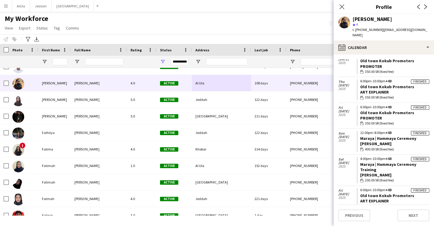
drag, startPoint x: 414, startPoint y: 82, endPoint x: 357, endPoint y: 81, distance: 56.7
click at [357, 81] on app-crew-calendar-job-card "Finished 6:00pm-10:00pm +03 Old town Kokub Promoters Art Explainer wallet 350.0…" at bounding box center [393, 89] width 73 height 21
drag, startPoint x: 419, startPoint y: 135, endPoint x: 358, endPoint y: 134, distance: 61.4
click at [358, 134] on app-crew-calendar-job-card "Finished 12:00pm-8:00pm +03 Maraya | Hammaya Ceremony Usher wallet 400.00 SR (f…" at bounding box center [393, 141] width 73 height 21
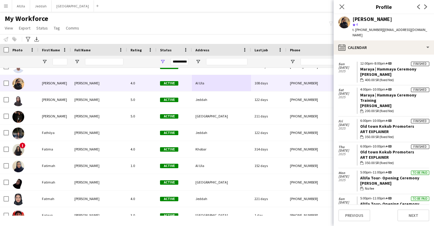
scroll to position [133, 0]
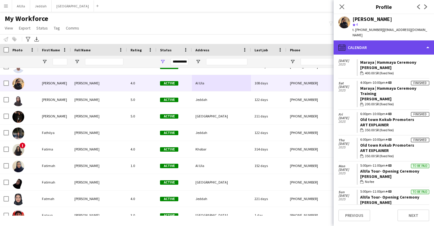
click at [387, 40] on div "calendar-full Calendar" at bounding box center [384, 47] width 100 height 14
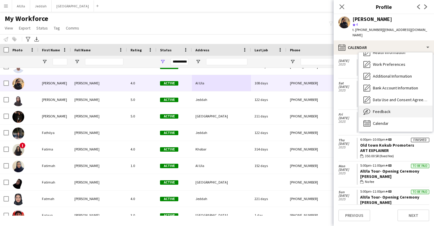
click at [392, 108] on div "Feedback Feedback" at bounding box center [396, 112] width 74 height 12
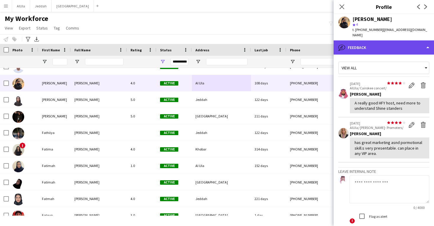
click at [387, 44] on div "bubble-pencil Feedback" at bounding box center [384, 47] width 100 height 14
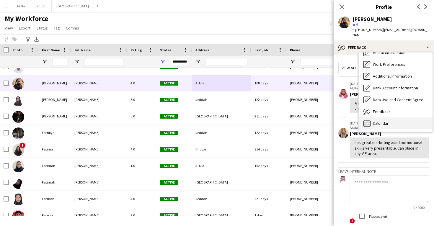
click at [389, 118] on div "Calendar Calendar" at bounding box center [396, 124] width 74 height 12
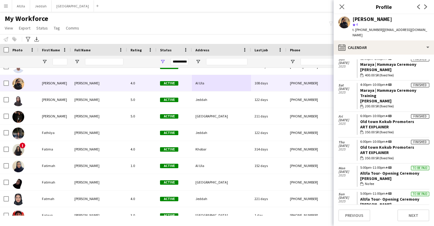
scroll to position [146, 0]
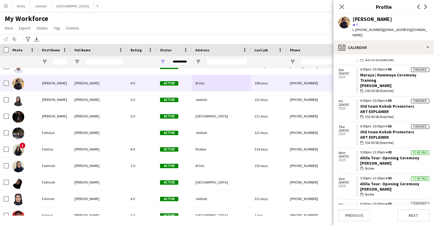
drag, startPoint x: 419, startPoint y: 177, endPoint x: 357, endPoint y: 175, distance: 61.4
click at [357, 177] on app-crew-calendar-job-card "To be paid 5:00pm-11:00pm +03 AlUla Tour- Opening Ceremony Usher wallet No fee" at bounding box center [393, 187] width 73 height 21
click at [364, 17] on div "[PERSON_NAME]" at bounding box center [373, 19] width 40 height 5
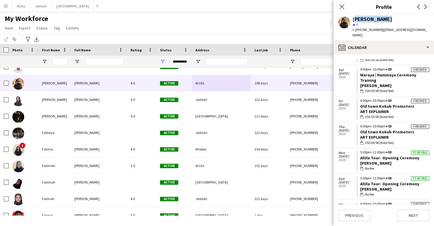
drag, startPoint x: 420, startPoint y: 150, endPoint x: 359, endPoint y: 149, distance: 60.8
click at [359, 151] on app-crew-calendar-job-card "To be paid 5:00pm-11:00pm +03 AlUla Tour- Opening Ceremony Usher wallet No fee" at bounding box center [393, 161] width 73 height 21
click at [365, 18] on div "[PERSON_NAME]" at bounding box center [373, 19] width 40 height 5
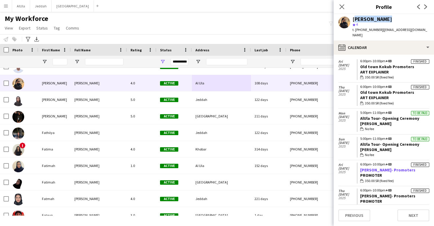
scroll to position [185, 0]
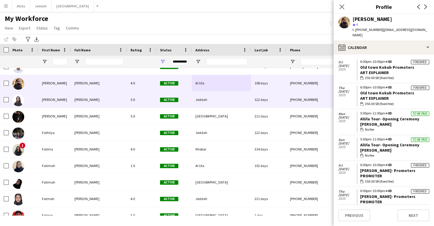
click at [219, 98] on div "Jeddah" at bounding box center [221, 100] width 59 height 16
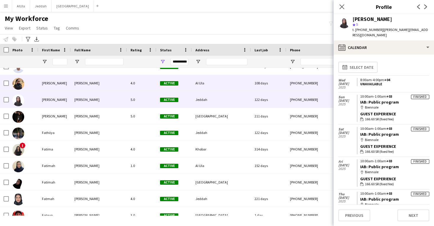
click at [274, 83] on div "108 days" at bounding box center [268, 83] width 35 height 16
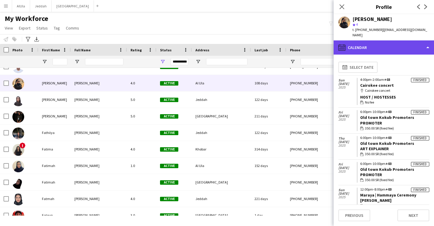
click at [389, 42] on div "calendar-full Calendar" at bounding box center [384, 47] width 100 height 14
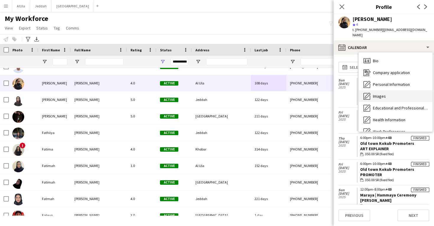
click at [394, 90] on div "Images Images" at bounding box center [396, 96] width 74 height 12
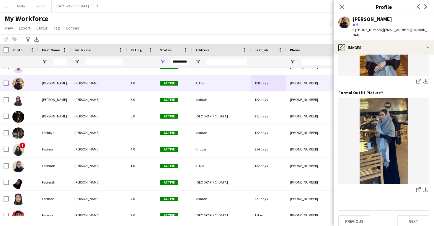
scroll to position [186, 0]
click at [419, 188] on icon "share-external-link-1" at bounding box center [418, 190] width 5 height 5
click at [419, 79] on app-icon "share-external-link-1" at bounding box center [418, 82] width 5 height 6
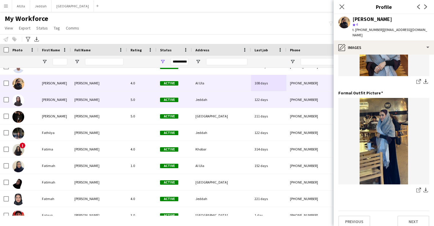
click at [247, 107] on div "Jeddah" at bounding box center [221, 100] width 59 height 16
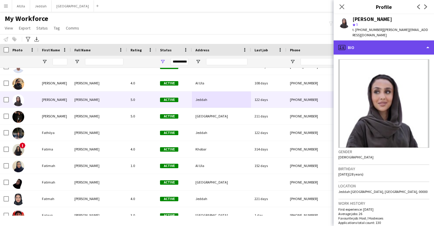
click at [377, 44] on div "profile Bio" at bounding box center [384, 47] width 100 height 14
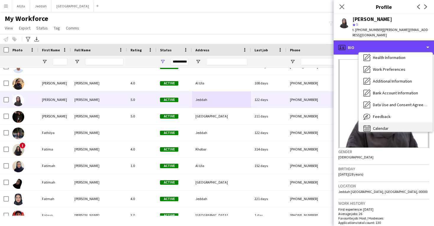
scroll to position [67, 0]
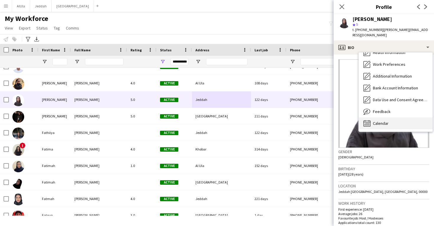
click at [392, 120] on div "Calendar Calendar" at bounding box center [396, 124] width 74 height 12
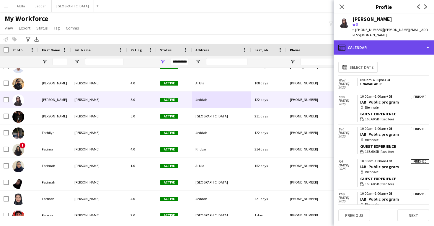
click at [372, 46] on div "calendar-full Calendar" at bounding box center [384, 47] width 100 height 14
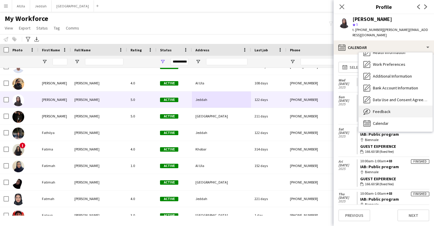
click at [379, 109] on span "Feedback" at bounding box center [382, 111] width 18 height 5
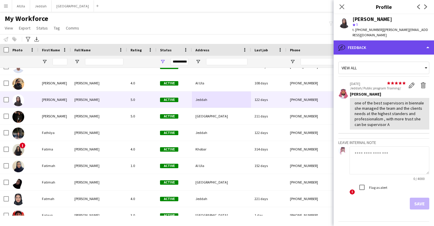
click at [379, 40] on div "bubble-pencil Feedback" at bounding box center [384, 47] width 100 height 14
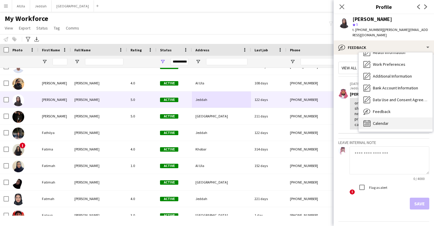
click at [387, 118] on div "Calendar Calendar" at bounding box center [396, 124] width 74 height 12
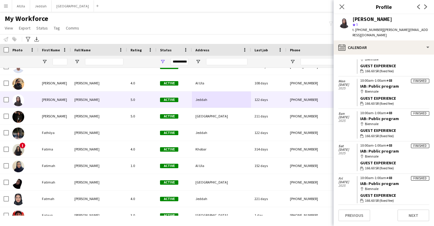
scroll to position [438, 0]
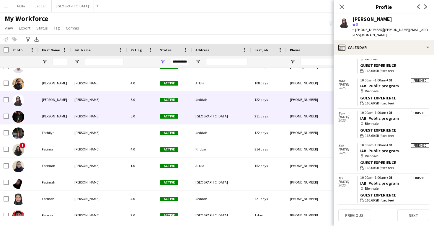
click at [276, 118] on div "211 days" at bounding box center [268, 116] width 35 height 16
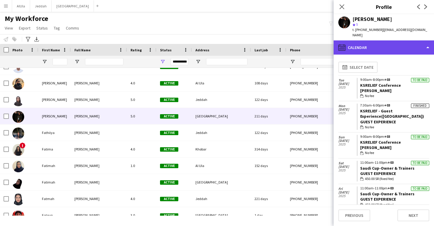
click at [379, 40] on div "calendar-full Calendar" at bounding box center [384, 47] width 100 height 14
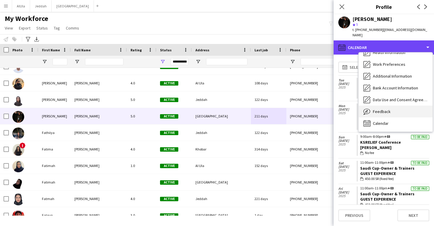
scroll to position [67, 0]
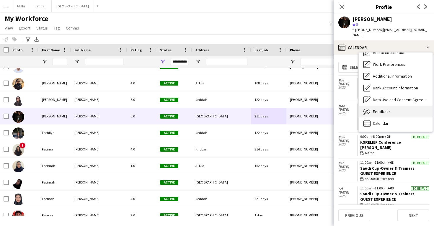
click at [392, 106] on div "Feedback Feedback" at bounding box center [396, 112] width 74 height 12
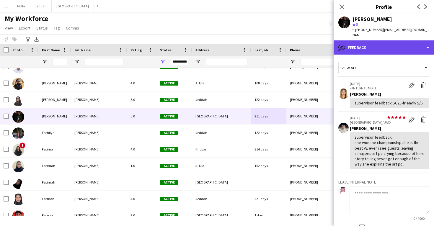
click at [379, 40] on div "bubble-pencil Feedback" at bounding box center [384, 47] width 100 height 14
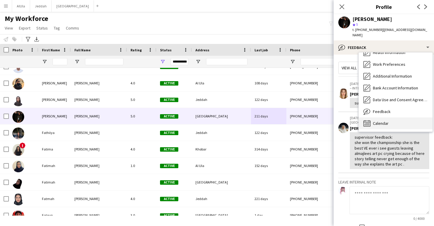
click at [388, 121] on span "Calendar" at bounding box center [381, 123] width 16 height 5
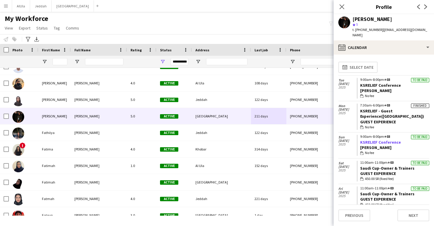
drag, startPoint x: 400, startPoint y: 130, endPoint x: 360, endPoint y: 131, distance: 39.9
click at [360, 135] on app-crew-calendar-job-card "To be paid 9:00am-8:00pm +03 KSRELIEF Conference Usher wallet No fee" at bounding box center [393, 145] width 73 height 21
click at [366, 18] on div "FATEN ALMUWALLED" at bounding box center [373, 19] width 40 height 5
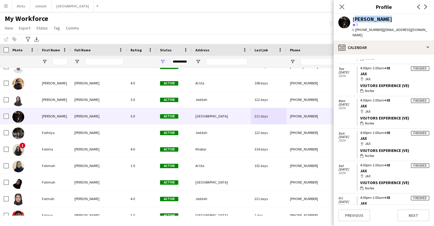
scroll to position [629, 0]
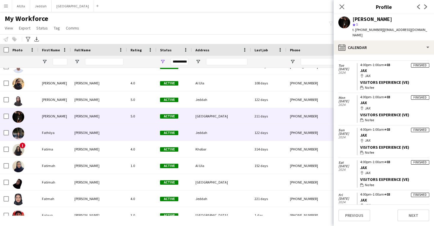
click at [258, 139] on div "122 days" at bounding box center [268, 133] width 35 height 16
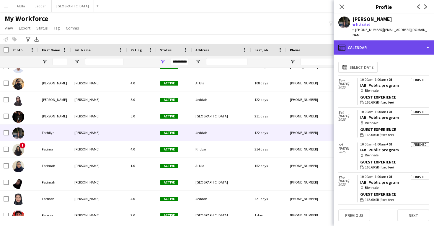
click at [377, 44] on div "calendar-full Calendar" at bounding box center [384, 47] width 100 height 14
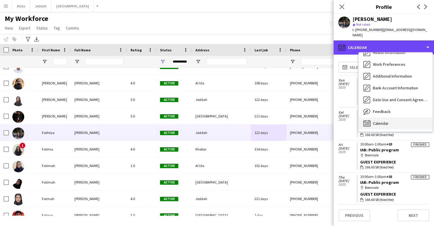
scroll to position [67, 0]
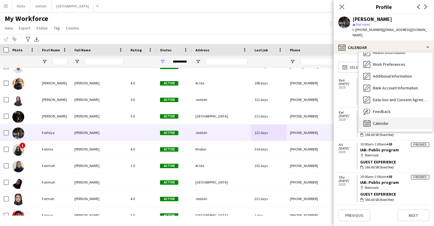
click at [382, 121] on span "Calendar" at bounding box center [381, 123] width 16 height 5
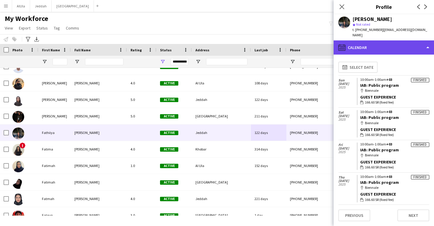
click at [378, 42] on div "calendar-full Calendar" at bounding box center [384, 47] width 100 height 14
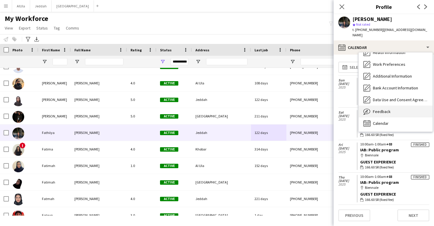
click at [382, 109] on span "Feedback" at bounding box center [382, 111] width 18 height 5
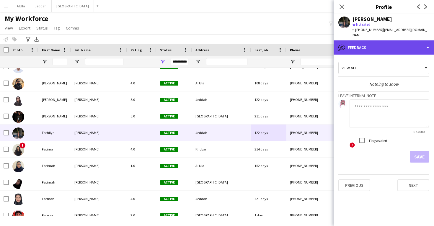
click at [366, 40] on div "bubble-pencil Feedback" at bounding box center [384, 47] width 100 height 14
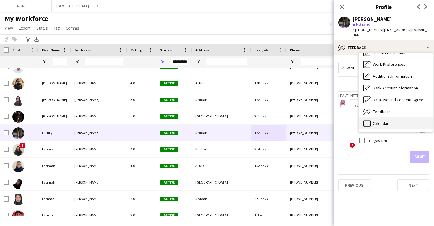
click at [381, 122] on div "Calendar Calendar" at bounding box center [396, 124] width 74 height 12
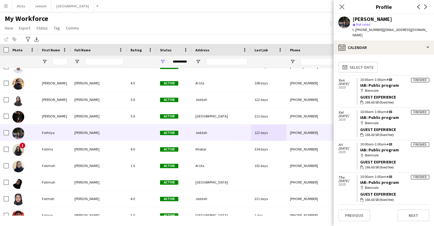
drag, startPoint x: 399, startPoint y: 114, endPoint x: 357, endPoint y: 112, distance: 42.3
click at [357, 112] on app-crew-calendar-job-card "Finished 10:00am-1:00am +03 IAB: Public program map-marker Biennale Guest Exper…" at bounding box center [393, 123] width 73 height 27
click at [363, 19] on div "Fathiiya Ahmed" at bounding box center [373, 19] width 40 height 5
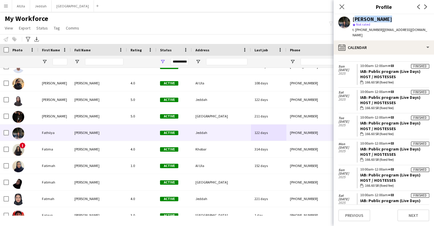
scroll to position [883, 0]
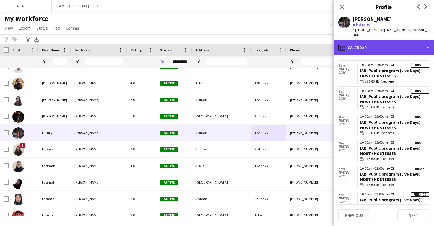
click at [380, 41] on div "calendar-full Calendar" at bounding box center [384, 47] width 100 height 14
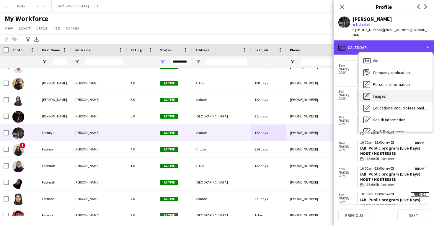
scroll to position [0, 0]
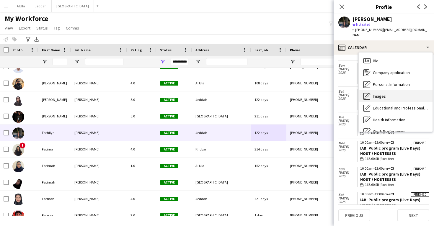
click at [383, 94] on span "Images" at bounding box center [379, 96] width 13 height 5
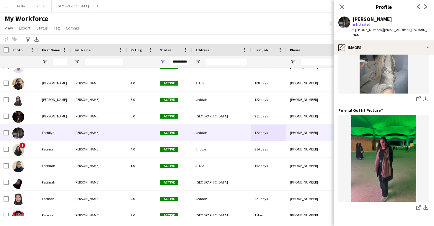
scroll to position [169, 0]
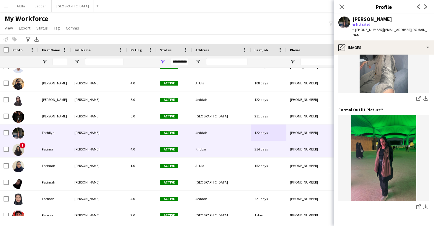
click at [286, 150] on div "314 days" at bounding box center [268, 149] width 35 height 16
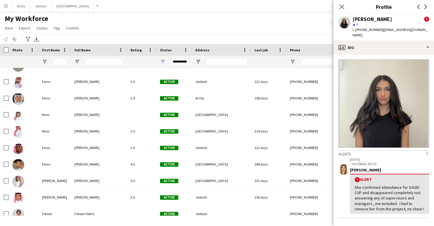
scroll to position [9316, 0]
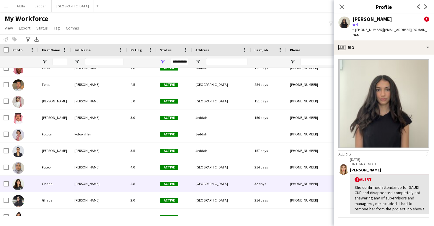
click at [208, 180] on div "[GEOGRAPHIC_DATA]" at bounding box center [221, 184] width 59 height 16
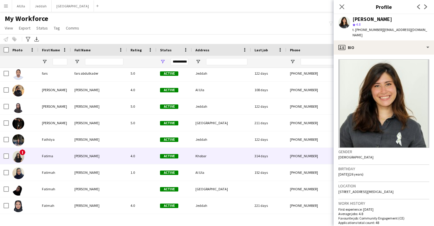
click at [191, 159] on div "Active" at bounding box center [174, 156] width 35 height 16
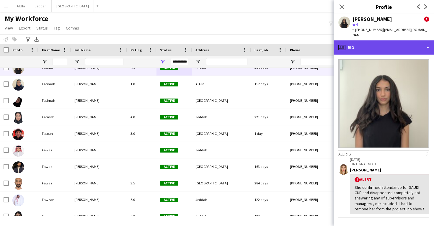
click at [403, 45] on div "profile Bio" at bounding box center [384, 47] width 100 height 14
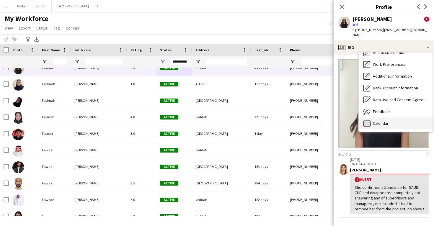
click at [397, 120] on div "Calendar Calendar" at bounding box center [396, 124] width 74 height 12
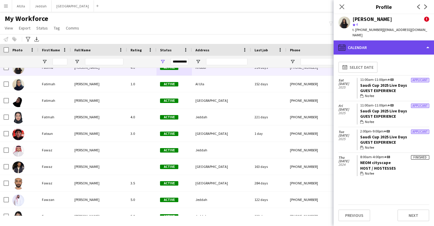
click at [398, 45] on div "calendar-full Calendar" at bounding box center [384, 47] width 100 height 14
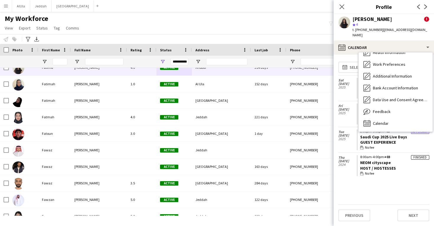
click at [397, 173] on div "calendar-full Select date Sat 22 Feb 2025 Applicant 11:00am-11:00pm +03 Saudi C…" at bounding box center [383, 131] width 91 height 145
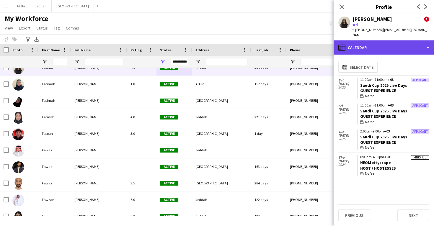
click at [392, 45] on div "calendar-full Calendar" at bounding box center [384, 47] width 100 height 14
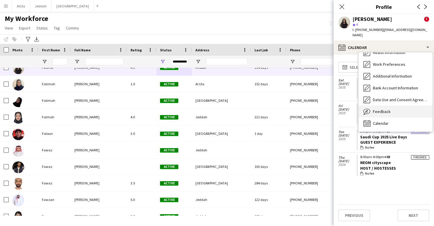
click at [388, 110] on div "Feedback Feedback" at bounding box center [396, 112] width 74 height 12
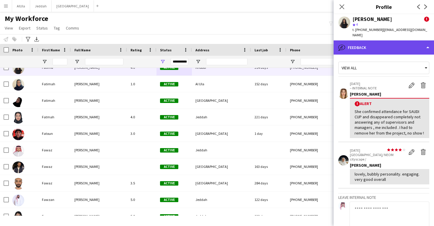
click at [390, 43] on div "bubble-pencil Feedback" at bounding box center [384, 47] width 100 height 14
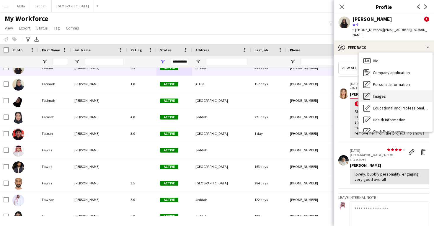
click at [391, 90] on div "Images Images" at bounding box center [396, 96] width 74 height 12
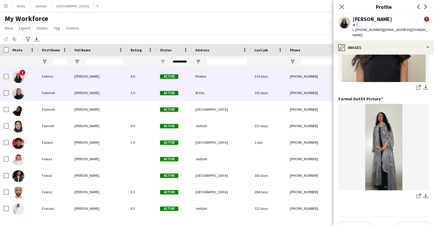
click at [258, 98] on div "152 days" at bounding box center [268, 93] width 35 height 16
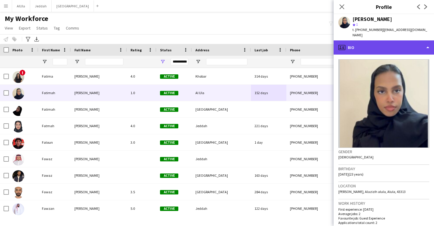
click at [380, 41] on div "profile Bio" at bounding box center [384, 47] width 100 height 14
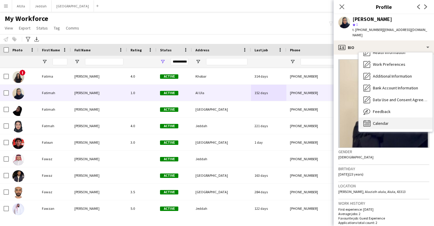
click at [386, 121] on span "Calendar" at bounding box center [381, 123] width 16 height 5
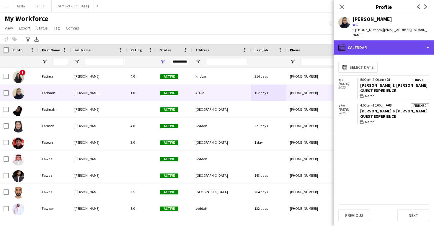
click at [396, 42] on div "calendar-full Calendar" at bounding box center [384, 47] width 100 height 14
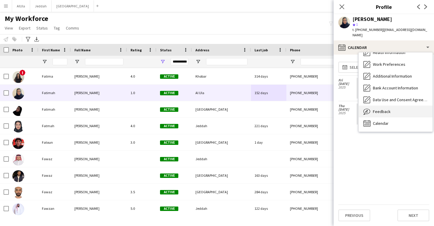
click at [392, 108] on div "Feedback Feedback" at bounding box center [396, 112] width 74 height 12
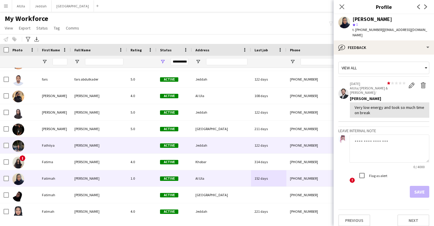
scroll to position [8956, 0]
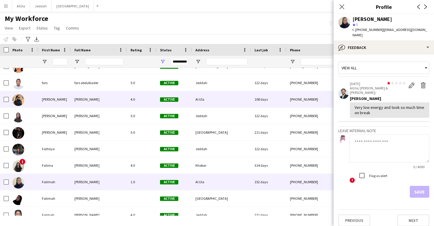
click at [273, 105] on div "108 days" at bounding box center [268, 99] width 35 height 16
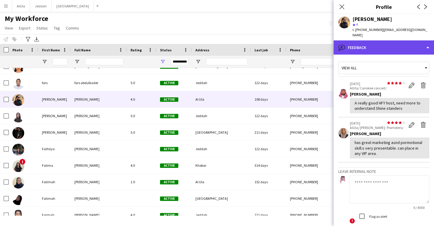
click at [371, 40] on div "bubble-pencil Feedback" at bounding box center [384, 47] width 100 height 14
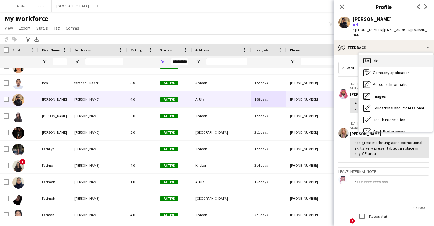
click at [374, 58] on span "Bio" at bounding box center [376, 60] width 6 height 5
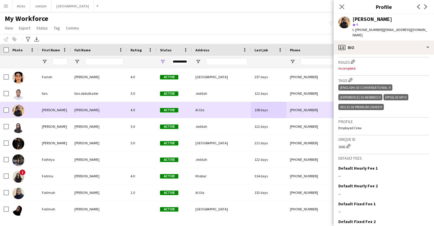
scroll to position [8945, 0]
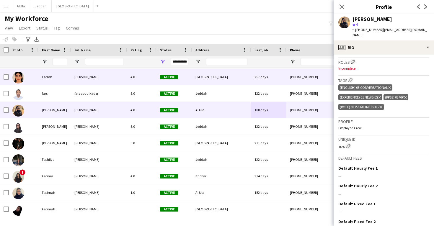
click at [235, 79] on div "[GEOGRAPHIC_DATA]" at bounding box center [221, 77] width 59 height 16
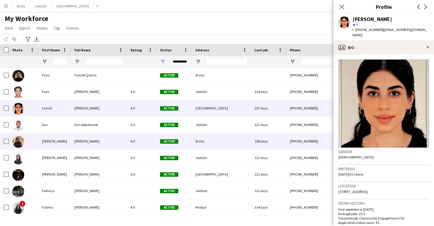
scroll to position [8912, 0]
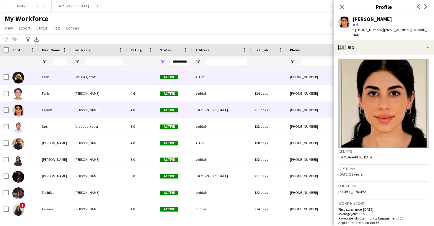
click at [239, 80] on div "Al Ula" at bounding box center [221, 77] width 59 height 16
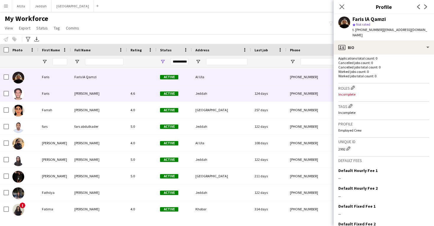
click at [282, 93] on div "124 days" at bounding box center [268, 93] width 35 height 16
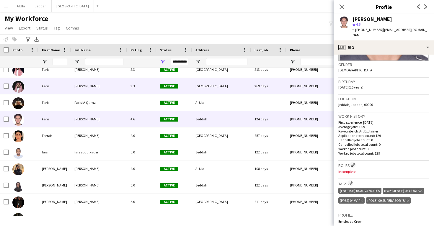
click at [226, 87] on div "[GEOGRAPHIC_DATA]" at bounding box center [221, 86] width 59 height 16
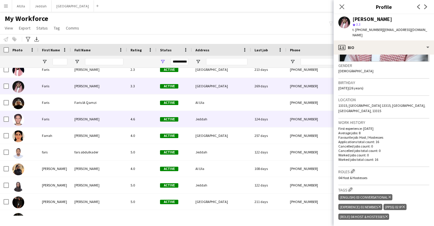
click at [264, 121] on div "124 days" at bounding box center [268, 119] width 35 height 16
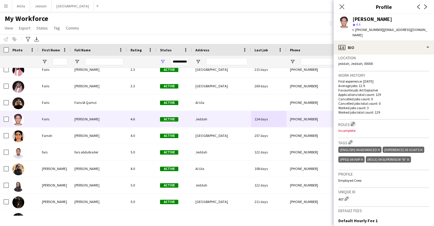
click at [352, 122] on app-icon "Edit crew company roles" at bounding box center [353, 124] width 4 height 4
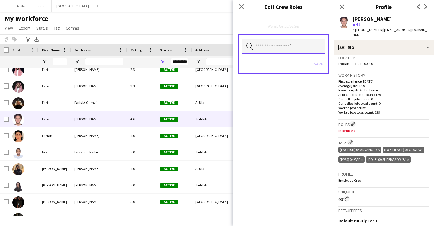
click at [292, 50] on input "text" at bounding box center [284, 46] width 84 height 15
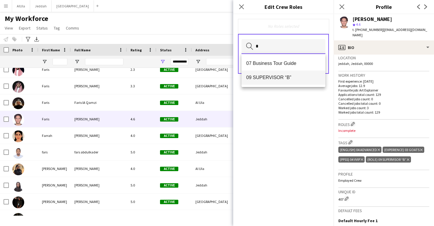
type input "*"
click at [281, 79] on span "09 SUPERVISOR “B”" at bounding box center [283, 78] width 74 height 6
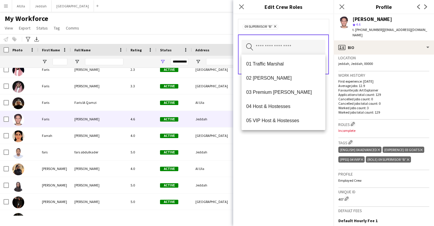
click at [304, 150] on div "09 SUPERVISOR “B” Remove Search by role type Save" at bounding box center [283, 120] width 100 height 212
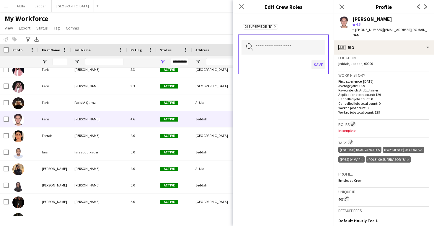
click at [320, 63] on button "Save" at bounding box center [319, 64] width 14 height 9
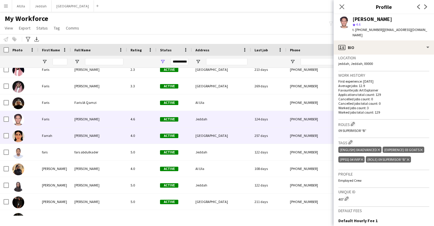
click at [208, 129] on div "[GEOGRAPHIC_DATA]" at bounding box center [221, 136] width 59 height 16
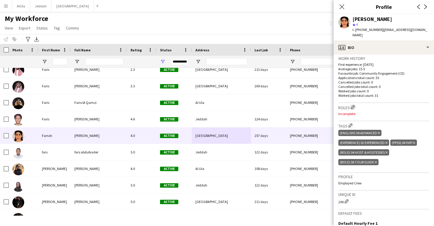
click at [354, 105] on app-icon "Edit crew company roles" at bounding box center [353, 107] width 4 height 4
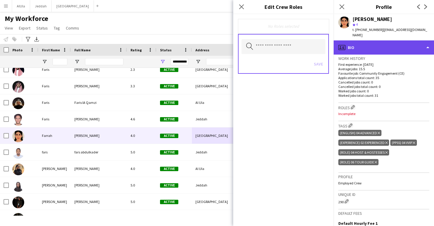
click at [371, 45] on div "profile Bio" at bounding box center [384, 47] width 100 height 14
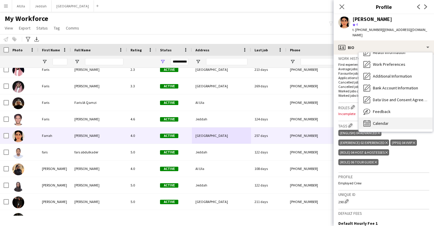
click at [377, 121] on div "Calendar Calendar" at bounding box center [396, 124] width 74 height 12
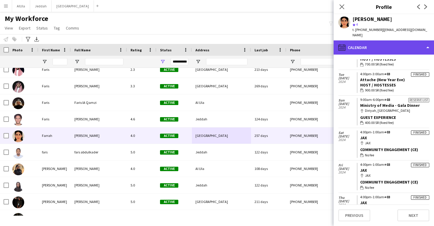
click at [377, 47] on div "calendar-full Calendar" at bounding box center [384, 47] width 100 height 14
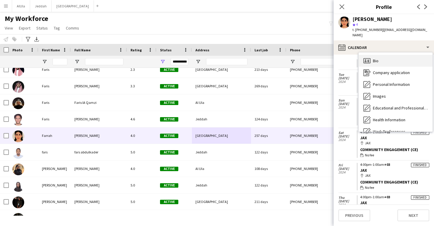
click at [377, 58] on span "Bio" at bounding box center [376, 60] width 6 height 5
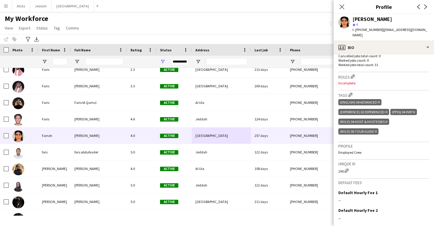
click at [375, 130] on icon "Delete tag" at bounding box center [376, 132] width 2 height 4
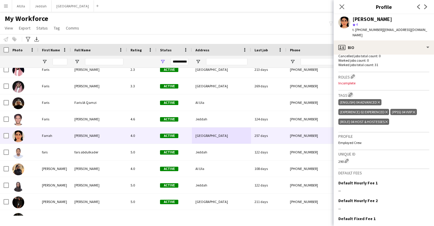
click at [351, 93] on app-icon "Edit crew company tags" at bounding box center [350, 95] width 4 height 4
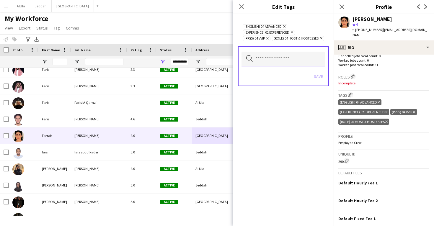
click at [285, 64] on input "text" at bounding box center [284, 59] width 84 height 15
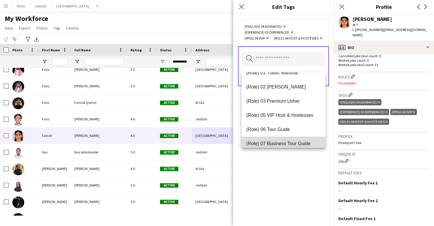
click at [276, 139] on mat-option "(Role) 07 Business Tour Guide" at bounding box center [284, 144] width 84 height 14
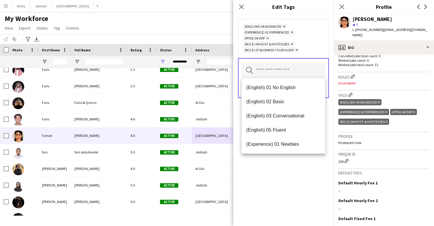
click at [278, 189] on div "(English) 04 Advanced Remove (Experience) 02 Experienced Remove (PPSS) 04 VVIP …" at bounding box center [283, 120] width 100 height 212
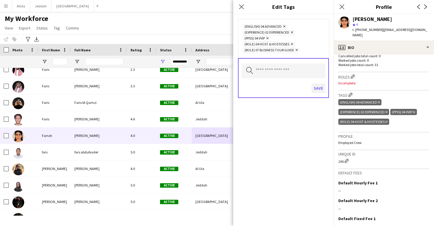
click at [319, 88] on button "Save" at bounding box center [319, 88] width 14 height 9
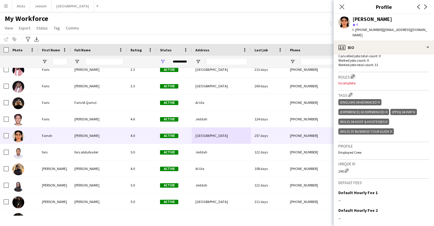
click at [353, 74] on app-icon "Edit crew company roles" at bounding box center [353, 76] width 4 height 4
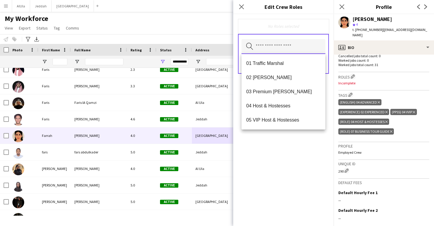
click at [280, 50] on input "text" at bounding box center [284, 46] width 84 height 15
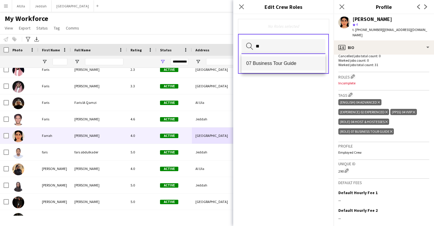
type input "**"
click at [276, 63] on span "07 Business Tour Guide" at bounding box center [283, 64] width 74 height 6
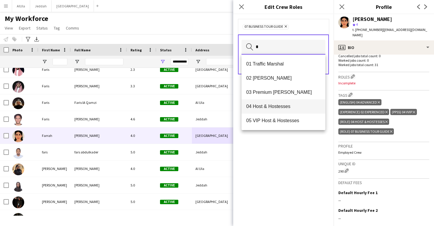
type input "*"
click at [270, 104] on span "04 Host & Hostesses" at bounding box center [283, 107] width 74 height 6
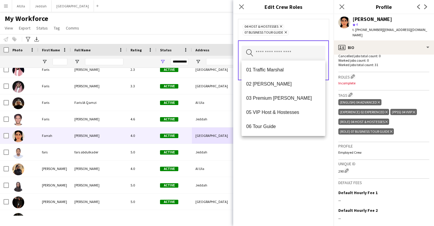
click at [267, 164] on div "04 Host & Hostesses Remove 07 Business Tour Guide Remove Search by role type Sa…" at bounding box center [283, 120] width 100 height 212
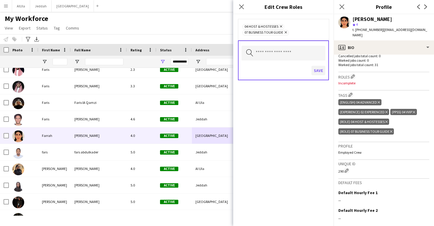
click at [316, 73] on button "Save" at bounding box center [319, 70] width 14 height 9
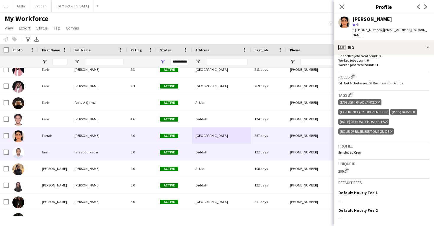
click at [263, 154] on div "122 days" at bounding box center [268, 152] width 35 height 16
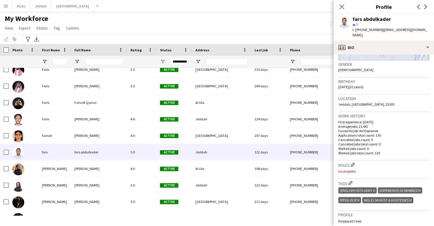
scroll to position [96, 0]
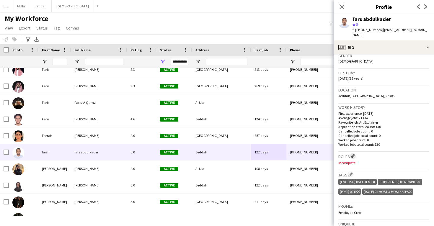
click at [353, 154] on app-icon "Edit crew company roles" at bounding box center [353, 156] width 4 height 4
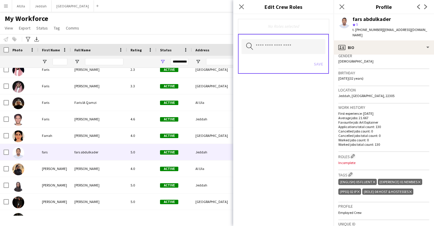
click at [289, 48] on input "text" at bounding box center [284, 46] width 84 height 15
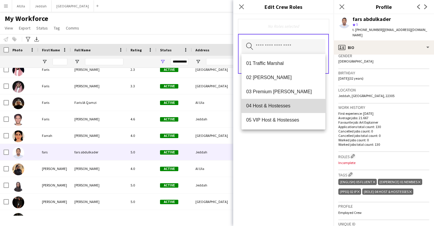
click at [282, 104] on span "04 Host & Hostesses" at bounding box center [283, 106] width 74 height 6
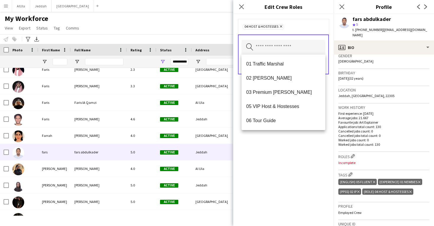
click at [274, 154] on div "04 Host & Hostesses Remove Search by role type Save" at bounding box center [283, 120] width 100 height 212
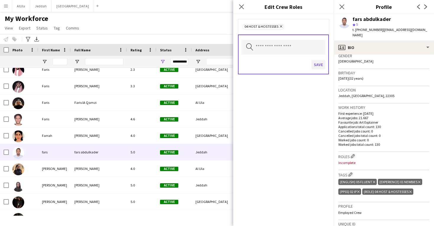
click at [320, 66] on button "Save" at bounding box center [319, 64] width 14 height 9
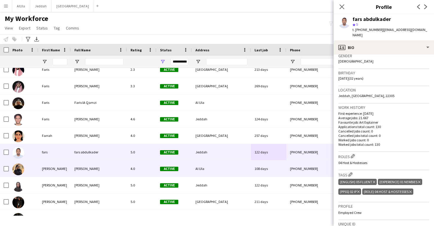
click at [222, 168] on div "Al Ula" at bounding box center [221, 169] width 59 height 16
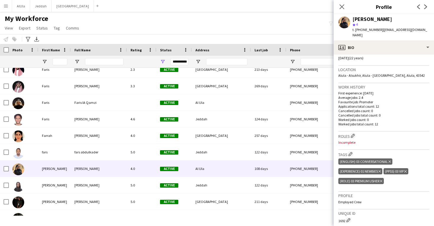
scroll to position [136, 0]
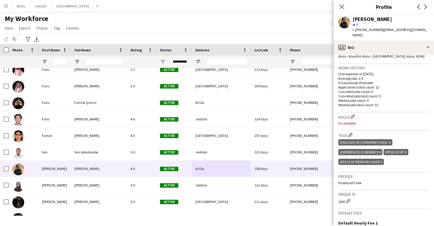
click at [353, 113] on div "Roles Edit crew company roles Incomplete" at bounding box center [383, 122] width 91 height 18
click at [353, 115] on app-icon "Edit crew company roles" at bounding box center [353, 117] width 4 height 4
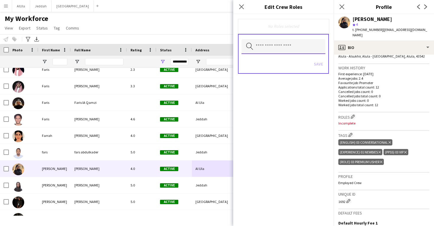
click at [286, 51] on input "text" at bounding box center [284, 46] width 84 height 15
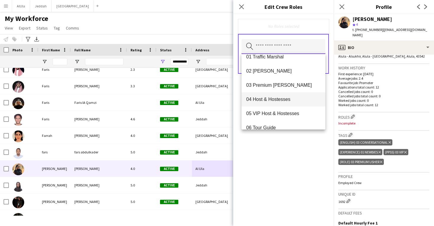
scroll to position [6, 0]
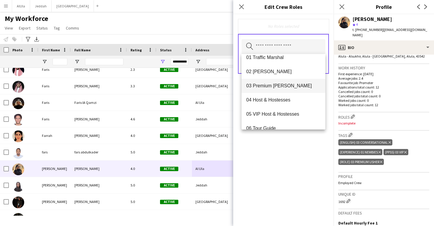
click at [278, 87] on span "03 Premium Usher" at bounding box center [283, 86] width 74 height 6
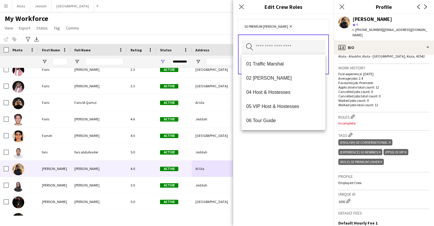
click at [273, 165] on div "03 Premium Usher Remove Search by role type Save" at bounding box center [283, 120] width 100 height 212
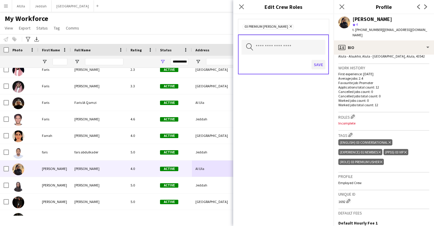
click at [315, 66] on button "Save" at bounding box center [319, 64] width 14 height 9
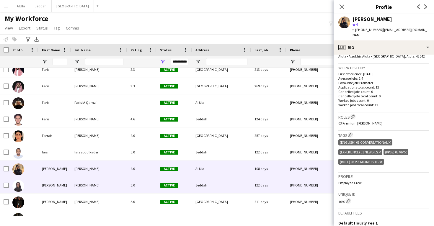
click at [217, 185] on div "Jeddah" at bounding box center [221, 185] width 59 height 16
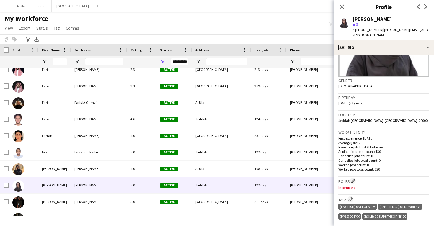
scroll to position [112, 0]
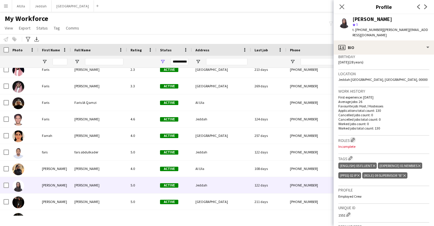
click at [354, 138] on app-icon "Edit crew company roles" at bounding box center [353, 140] width 4 height 4
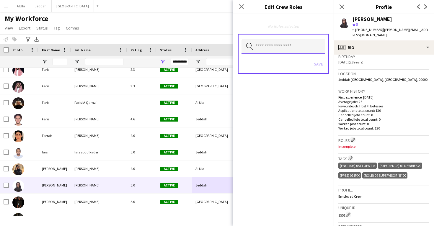
click at [292, 47] on input "text" at bounding box center [284, 46] width 84 height 15
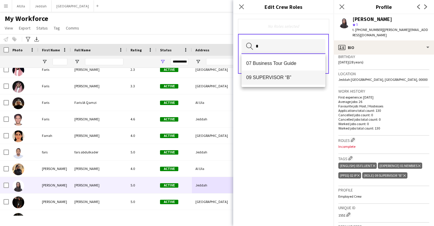
type input "*"
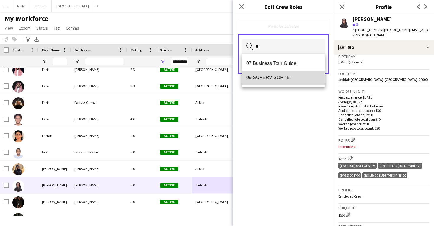
click at [283, 72] on mat-option "09 SUPERVISOR “B”" at bounding box center [284, 78] width 84 height 14
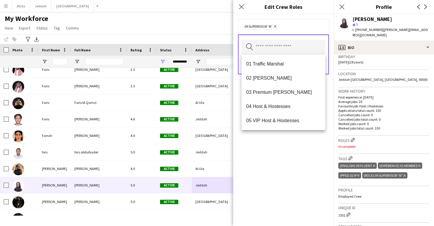
click at [283, 150] on div "09 SUPERVISOR “B” Remove Search by role type Save" at bounding box center [283, 120] width 100 height 212
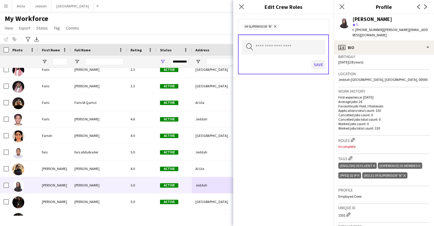
click at [321, 63] on button "Save" at bounding box center [319, 64] width 14 height 9
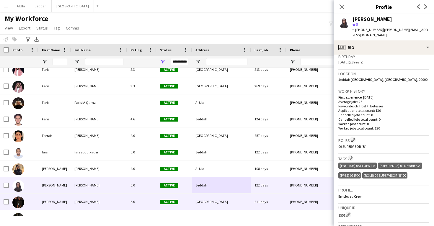
click at [240, 199] on div "[GEOGRAPHIC_DATA]" at bounding box center [221, 202] width 59 height 16
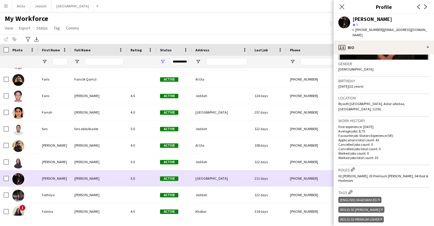
scroll to position [8924, 0]
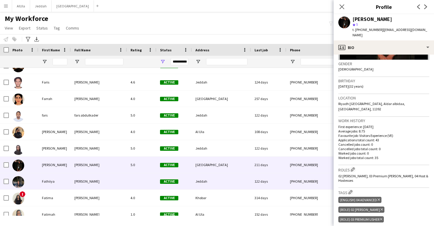
click at [279, 188] on div "122 days" at bounding box center [268, 181] width 35 height 16
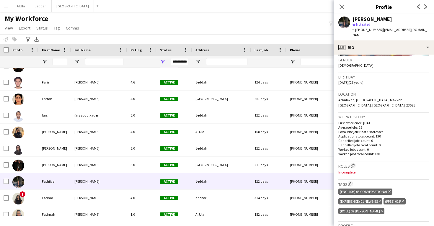
scroll to position [92, 0]
click at [352, 163] on app-icon "Edit crew company roles" at bounding box center [353, 165] width 4 height 4
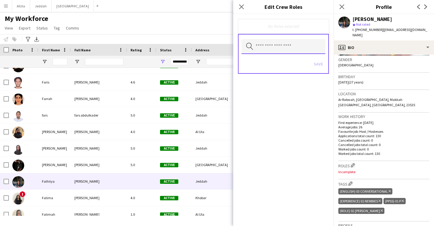
click at [291, 49] on input "text" at bounding box center [284, 46] width 84 height 15
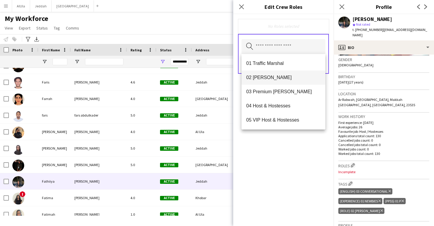
click at [285, 82] on mat-option "02 Usher" at bounding box center [284, 78] width 84 height 14
click at [274, 155] on div "02 Usher Remove Search by role type Save" at bounding box center [283, 120] width 100 height 212
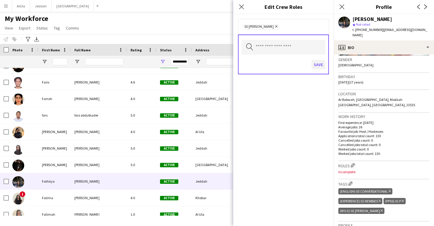
click at [320, 65] on button "Save" at bounding box center [319, 64] width 14 height 9
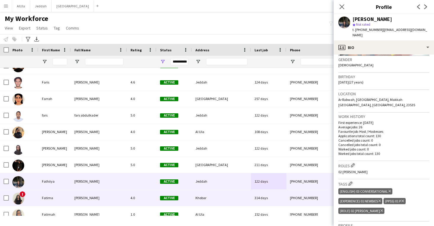
click at [212, 194] on div "Khobar" at bounding box center [221, 198] width 59 height 16
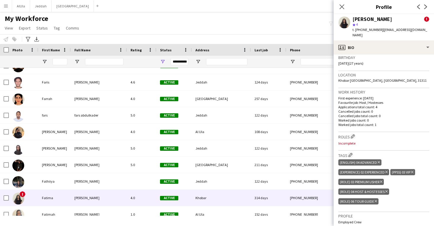
scroll to position [194, 0]
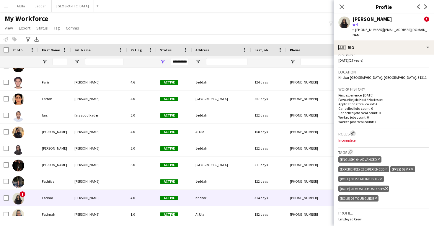
click at [354, 131] on app-icon "Edit crew company roles" at bounding box center [353, 133] width 4 height 4
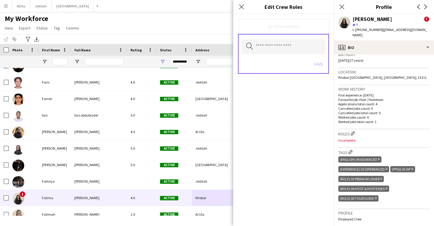
click at [285, 54] on div "Search by role type Save" at bounding box center [283, 54] width 91 height 40
click at [282, 50] on input "text" at bounding box center [284, 46] width 84 height 15
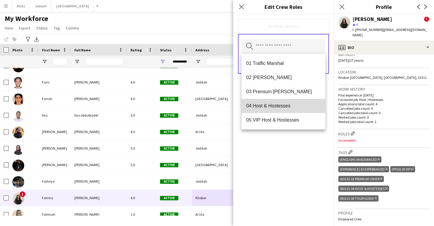
click at [281, 102] on mat-option "04 Host & Hostesses" at bounding box center [284, 106] width 84 height 14
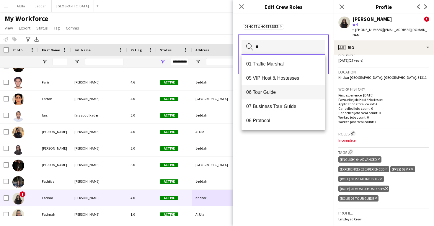
type input "*"
click at [284, 94] on span "06 Tour Guide" at bounding box center [283, 92] width 74 height 6
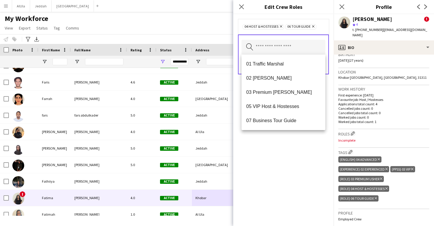
click at [263, 164] on div "04 Host & Hostesses Remove 06 Tour Guide Remove Search by role type Save" at bounding box center [283, 120] width 100 height 212
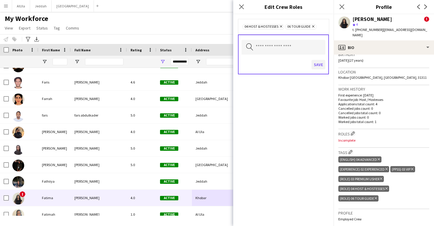
click at [317, 67] on button "Save" at bounding box center [319, 64] width 14 height 9
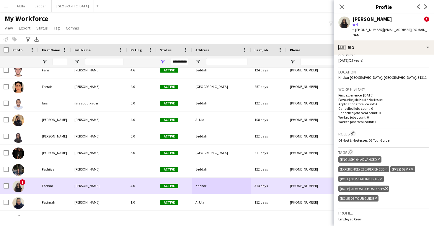
scroll to position [8942, 0]
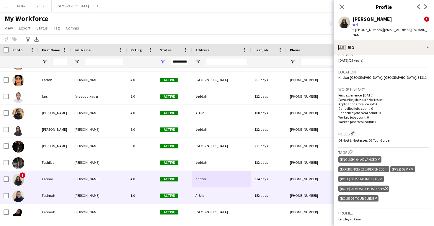
click at [234, 192] on div "Al Ula" at bounding box center [221, 196] width 59 height 16
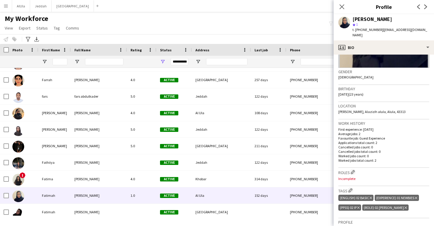
scroll to position [115, 0]
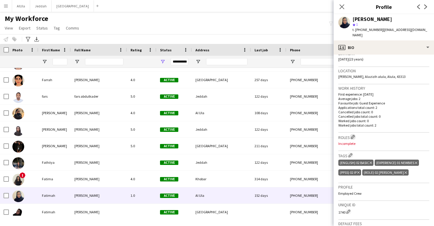
click at [353, 135] on app-icon "Edit crew company roles" at bounding box center [353, 137] width 4 height 4
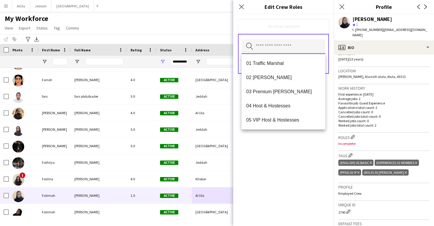
click at [287, 42] on input "text" at bounding box center [284, 46] width 84 height 15
click at [282, 80] on span "02 Usher" at bounding box center [283, 78] width 74 height 6
click at [295, 159] on div "02 Usher Remove Search by role type Save" at bounding box center [283, 120] width 100 height 212
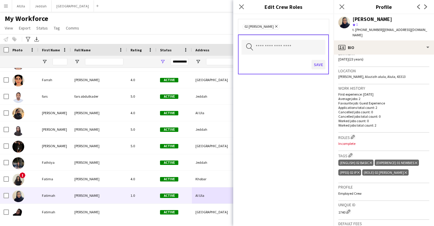
click at [317, 67] on button "Save" at bounding box center [319, 64] width 14 height 9
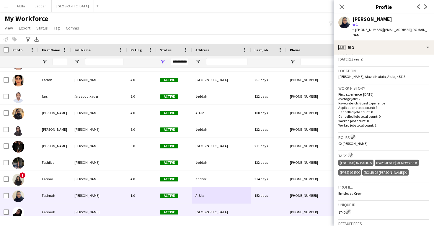
click at [221, 213] on div "[GEOGRAPHIC_DATA]" at bounding box center [221, 212] width 59 height 16
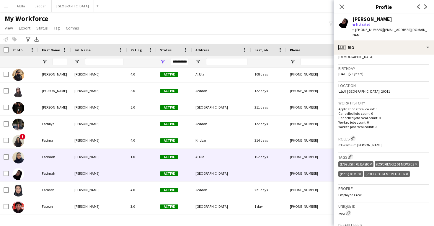
scroll to position [8981, 0]
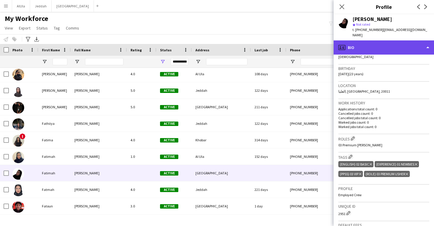
click at [371, 44] on div "profile Bio" at bounding box center [384, 47] width 100 height 14
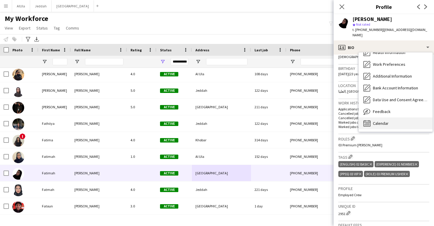
scroll to position [68, 0]
click at [393, 120] on div "Calendar Calendar" at bounding box center [396, 124] width 74 height 12
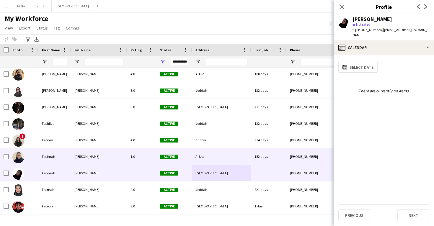
click at [266, 161] on div "152 days" at bounding box center [268, 157] width 35 height 16
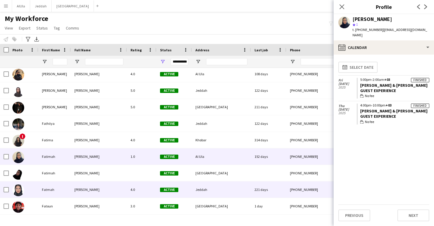
click at [294, 191] on div "+966570826060" at bounding box center [324, 190] width 76 height 16
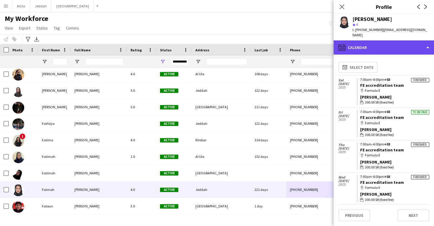
click at [389, 40] on div "calendar-full Calendar" at bounding box center [384, 47] width 100 height 14
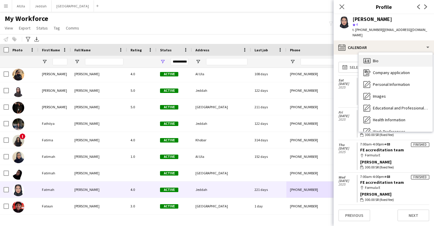
click at [391, 55] on div "Bio Bio" at bounding box center [396, 61] width 74 height 12
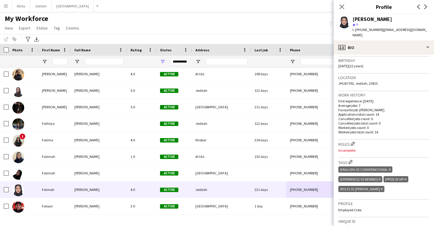
scroll to position [109, 0]
click at [355, 141] on app-icon "Edit crew company roles" at bounding box center [353, 143] width 4 height 4
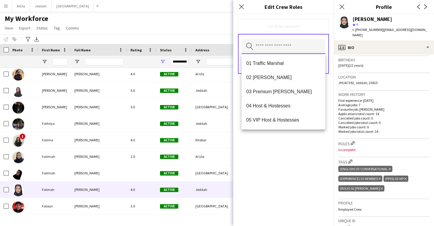
click at [298, 49] on input "text" at bounding box center [284, 46] width 84 height 15
click at [299, 78] on span "02 Usher" at bounding box center [283, 78] width 74 height 6
click at [309, 144] on div "02 Usher Remove Search by role type Save" at bounding box center [283, 120] width 100 height 212
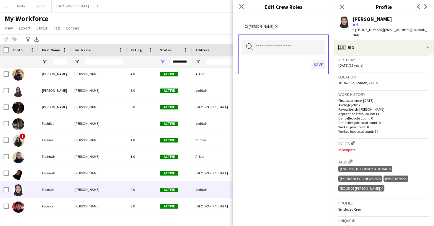
click at [320, 66] on button "Save" at bounding box center [319, 64] width 14 height 9
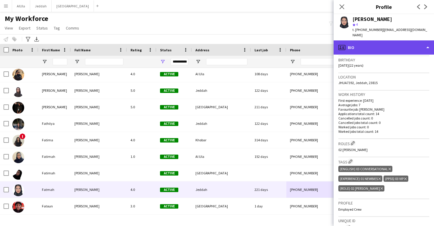
click at [354, 41] on div "profile Bio" at bounding box center [384, 47] width 100 height 14
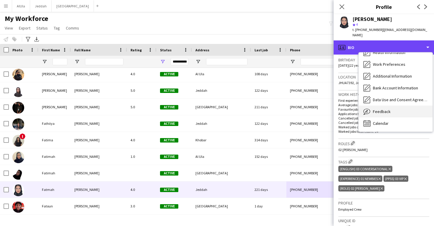
scroll to position [68, 0]
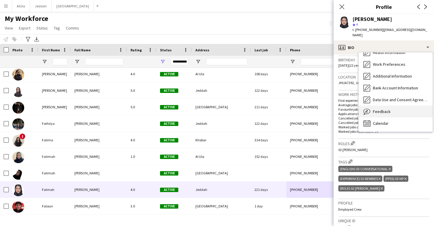
click at [379, 109] on div "Feedback Feedback" at bounding box center [396, 112] width 74 height 12
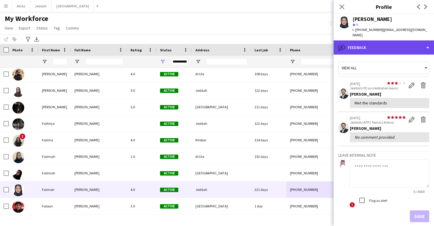
click at [370, 48] on div "bubble-pencil Feedback" at bounding box center [384, 47] width 100 height 14
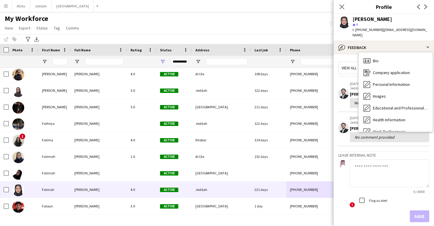
click at [383, 188] on span "Calendar" at bounding box center [381, 190] width 16 height 5
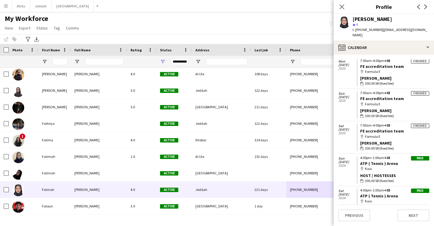
scroll to position [181, 0]
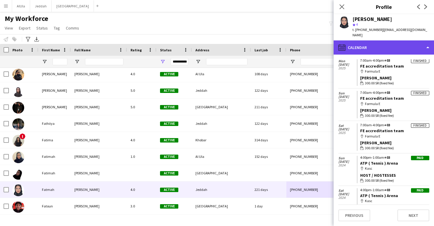
click at [380, 44] on div "calendar-full Calendar" at bounding box center [384, 47] width 100 height 14
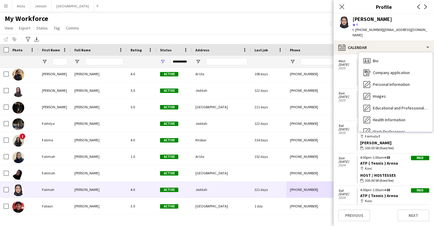
click at [383, 176] on span "Feedback" at bounding box center [382, 178] width 18 height 5
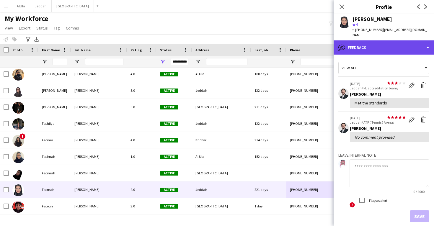
click at [382, 44] on div "bubble-pencil Feedback" at bounding box center [384, 47] width 100 height 14
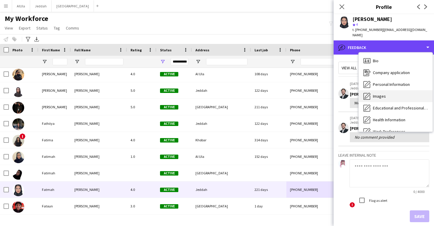
scroll to position [0, 0]
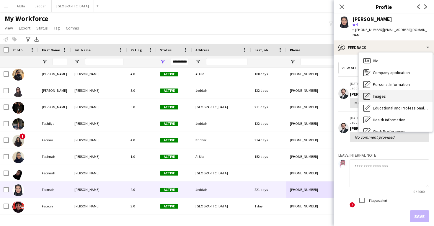
click at [384, 94] on span "Images" at bounding box center [379, 96] width 13 height 5
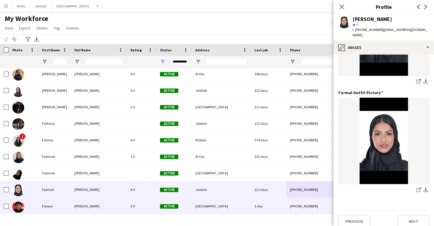
scroll to position [186, 0]
click at [262, 203] on div "1 day" at bounding box center [268, 206] width 35 height 16
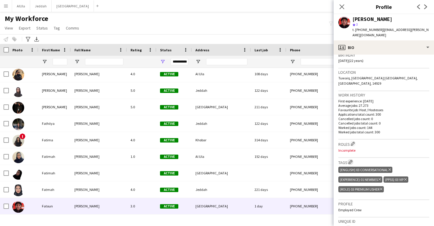
scroll to position [117, 0]
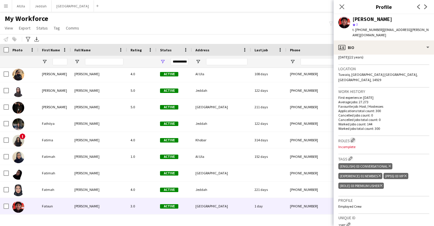
click at [354, 138] on app-icon "Edit crew company roles" at bounding box center [353, 140] width 4 height 4
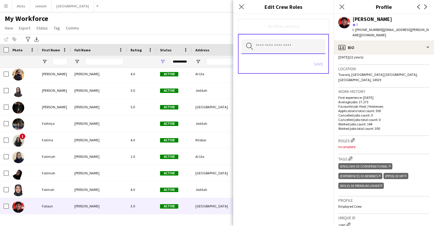
click at [287, 48] on input "text" at bounding box center [284, 46] width 84 height 15
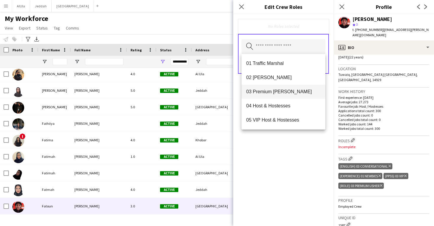
click at [276, 94] on span "03 Premium Usher" at bounding box center [283, 92] width 74 height 6
click at [274, 158] on div "03 Premium Usher Remove Search by role type Save" at bounding box center [283, 120] width 100 height 212
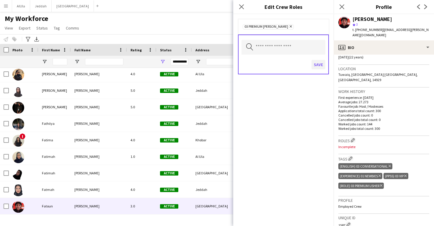
click at [317, 68] on button "Save" at bounding box center [319, 64] width 14 height 9
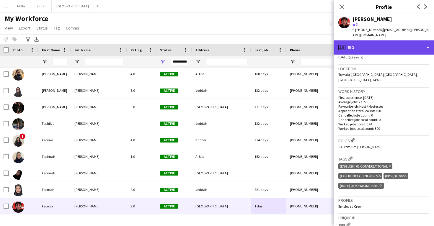
click at [375, 48] on div "profile Bio" at bounding box center [384, 47] width 100 height 14
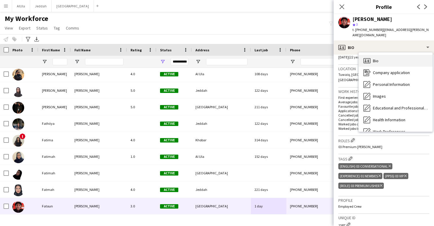
click at [380, 57] on div "Bio Bio" at bounding box center [396, 61] width 74 height 12
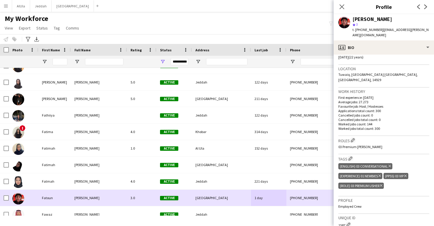
scroll to position [8990, 0]
click at [277, 200] on div "1 day" at bounding box center [268, 198] width 35 height 16
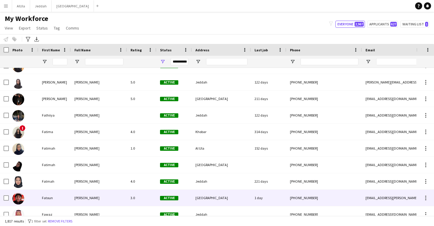
click at [277, 201] on div "1 day" at bounding box center [268, 198] width 35 height 16
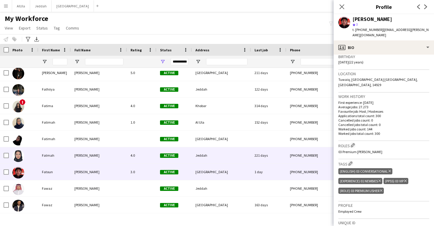
scroll to position [9025, 0]
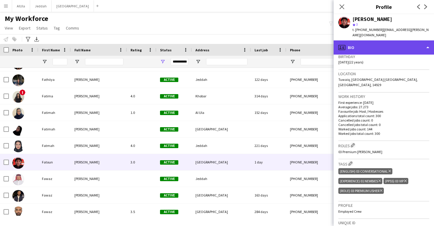
click at [373, 46] on div "profile Bio" at bounding box center [384, 47] width 100 height 14
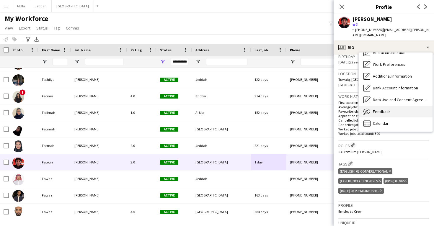
scroll to position [67, 0]
click at [382, 106] on div "Feedback Feedback" at bounding box center [396, 112] width 74 height 12
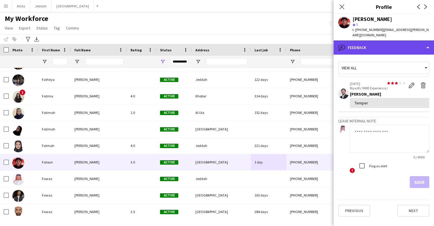
click at [364, 41] on div "bubble-pencil Feedback" at bounding box center [384, 47] width 100 height 14
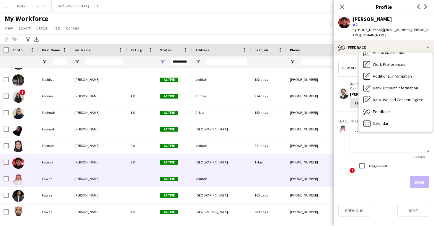
click at [222, 175] on div "Jeddah" at bounding box center [221, 179] width 59 height 16
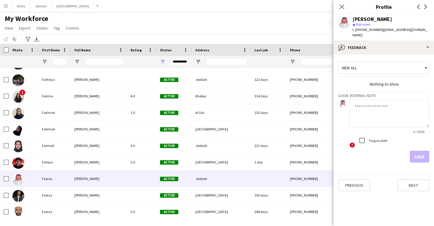
click at [374, 55] on app-crew-profile-feedback-tab "View all Nothing to show Leave internal note 0 / 4000 ! Flag as alert Save Prev…" at bounding box center [384, 141] width 100 height 172
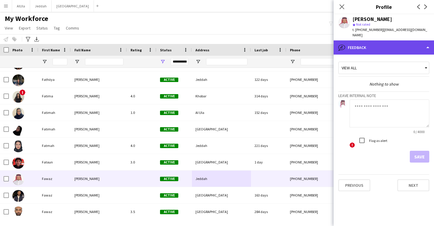
click at [374, 44] on div "bubble-pencil Feedback" at bounding box center [384, 47] width 100 height 14
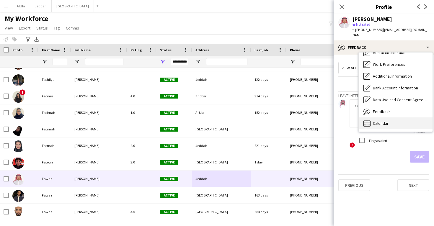
click at [397, 118] on div "Calendar Calendar" at bounding box center [396, 124] width 74 height 12
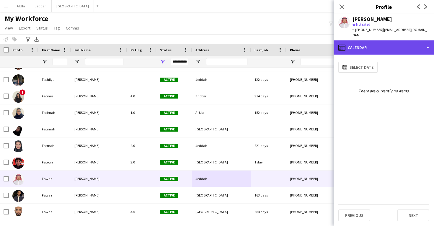
click at [381, 46] on div "calendar-full Calendar" at bounding box center [384, 47] width 100 height 14
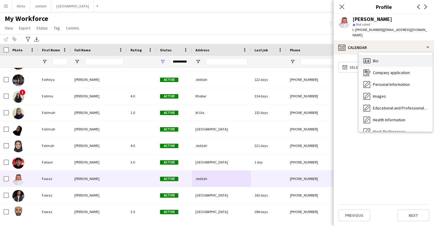
scroll to position [0, 0]
click at [383, 56] on div "Bio Bio" at bounding box center [396, 61] width 74 height 12
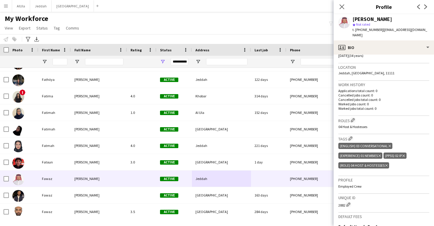
scroll to position [120, 0]
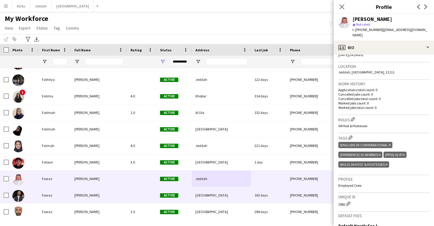
click at [291, 194] on div "+966564647952" at bounding box center [324, 195] width 76 height 16
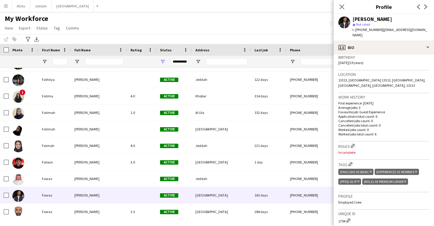
scroll to position [116, 0]
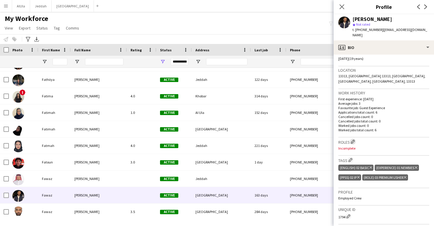
click at [354, 139] on button "Edit crew company roles" at bounding box center [353, 142] width 6 height 6
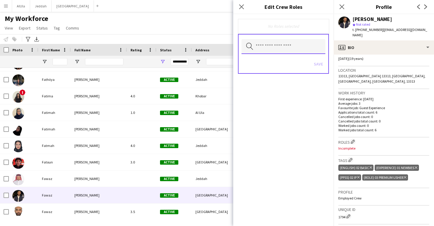
click at [292, 52] on input "text" at bounding box center [284, 46] width 84 height 15
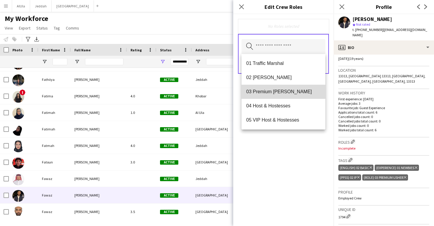
click at [292, 90] on span "03 Premium Usher" at bounding box center [283, 92] width 74 height 6
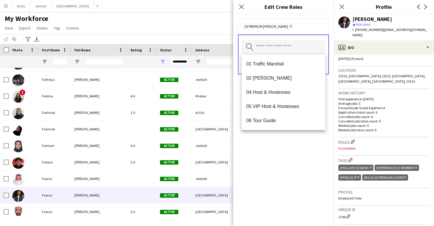
click at [306, 173] on div "03 Premium Usher Remove Search by role type Save" at bounding box center [283, 120] width 100 height 212
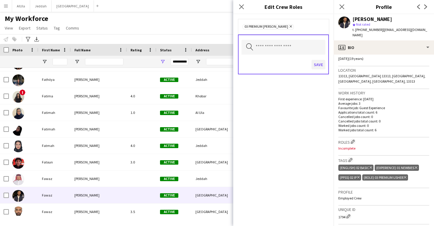
click at [317, 65] on button "Save" at bounding box center [319, 64] width 14 height 9
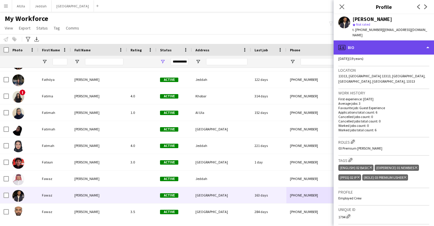
click at [372, 45] on div "profile Bio" at bounding box center [384, 47] width 100 height 14
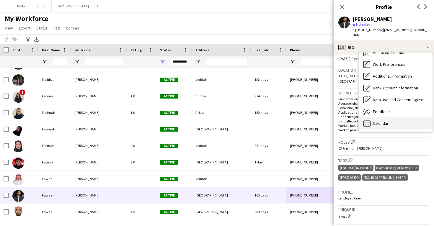
scroll to position [0, 0]
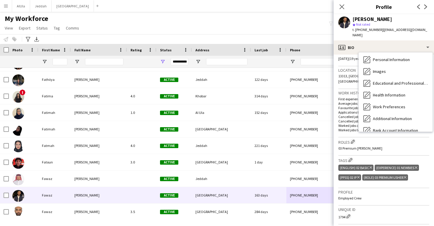
click at [381, 163] on span "Calendar" at bounding box center [381, 165] width 16 height 5
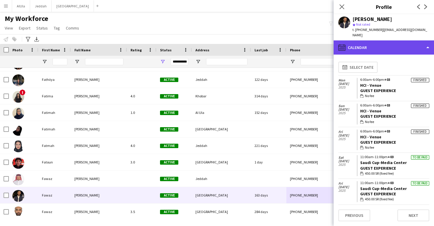
click at [373, 44] on div "calendar-full Calendar" at bounding box center [384, 47] width 100 height 14
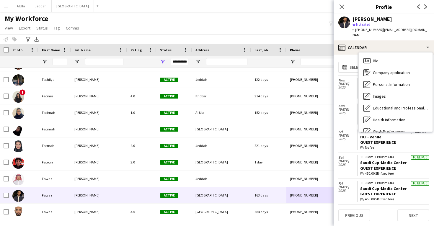
click at [347, 134] on span "11 Apr" at bounding box center [347, 136] width 18 height 4
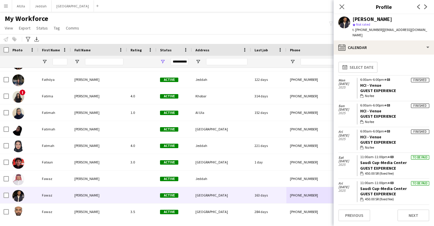
drag, startPoint x: 388, startPoint y: 131, endPoint x: 358, endPoint y: 130, distance: 29.8
click at [358, 130] on app-crew-calendar-job-card "Finished 6:00am-6:00pm +03 HCI - Venue Guest Experience wallet No fee" at bounding box center [393, 140] width 73 height 21
click at [358, 19] on div "Fawaz AL Sahoud" at bounding box center [373, 19] width 40 height 5
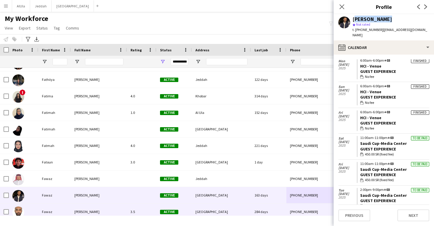
scroll to position [9030, 0]
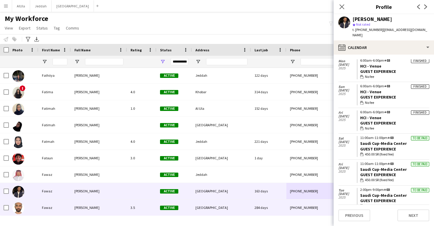
click at [222, 208] on div "[GEOGRAPHIC_DATA]" at bounding box center [221, 208] width 59 height 16
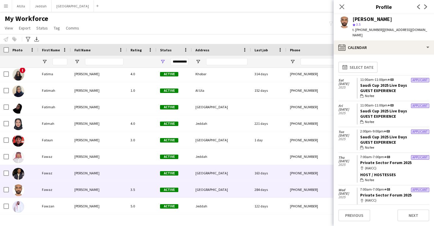
scroll to position [9057, 0]
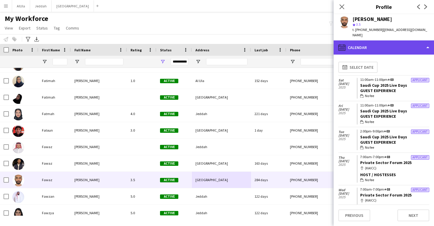
click at [393, 45] on div "calendar-full Calendar" at bounding box center [384, 47] width 100 height 14
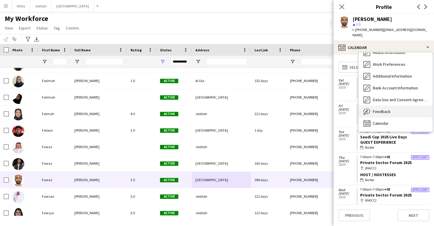
scroll to position [67, 0]
click at [388, 109] on div "Feedback Feedback" at bounding box center [396, 112] width 74 height 12
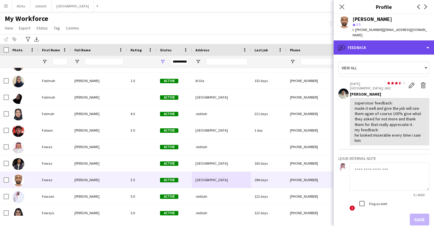
click at [394, 49] on div "bubble-pencil Feedback" at bounding box center [384, 47] width 100 height 14
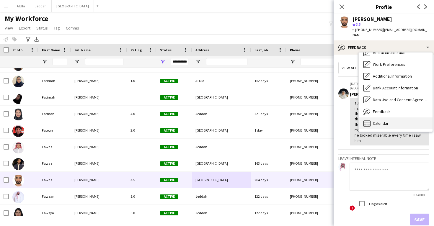
click at [393, 118] on div "Calendar Calendar" at bounding box center [396, 124] width 74 height 12
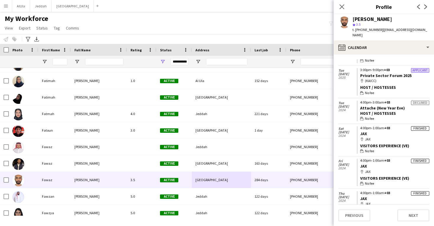
scroll to position [153, 0]
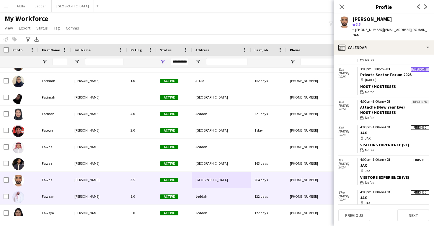
click at [290, 195] on div "+966570665864" at bounding box center [324, 196] width 76 height 16
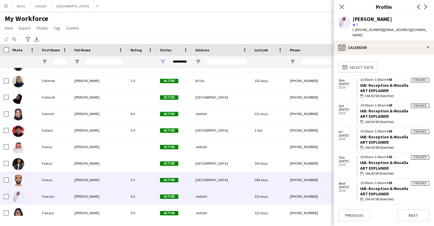
click at [286, 185] on div "284 days" at bounding box center [268, 180] width 35 height 16
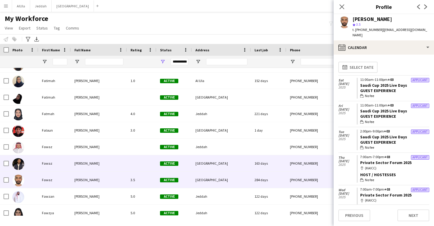
click at [281, 167] on div "163 days" at bounding box center [268, 163] width 35 height 16
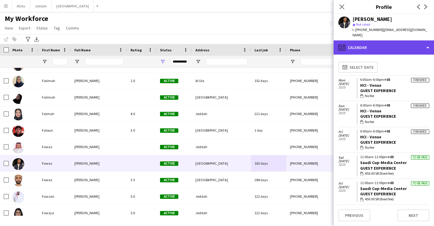
click at [397, 43] on div "calendar-full Calendar" at bounding box center [384, 47] width 100 height 14
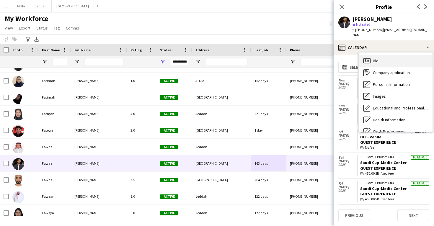
click at [394, 56] on div "Bio Bio" at bounding box center [396, 61] width 74 height 12
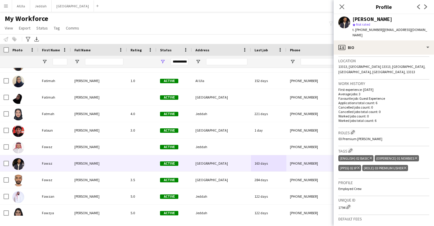
scroll to position [129, 0]
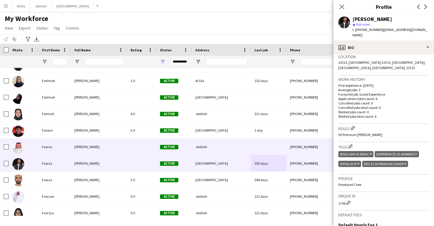
click at [282, 155] on div "Fawaz Fawaz Al Saedi Active Jeddah +966557462591 fawaz.formals@gmail.com" at bounding box center [333, 147] width 667 height 17
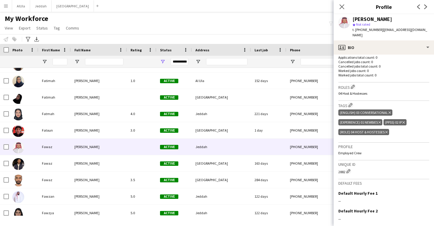
scroll to position [156, 0]
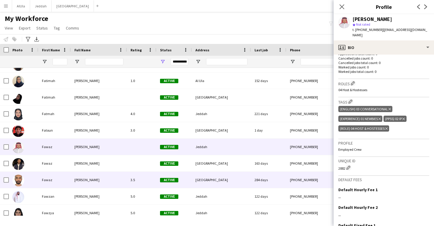
click at [274, 176] on div "284 days" at bounding box center [268, 180] width 35 height 16
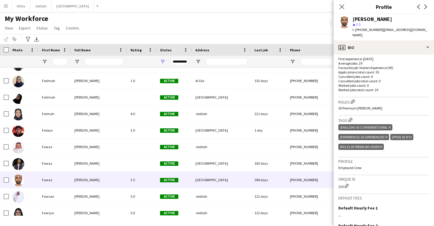
scroll to position [164, 0]
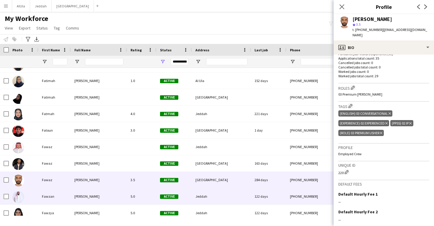
click at [260, 202] on div "122 days" at bounding box center [268, 196] width 35 height 16
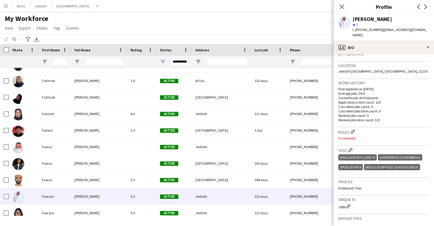
scroll to position [123, 0]
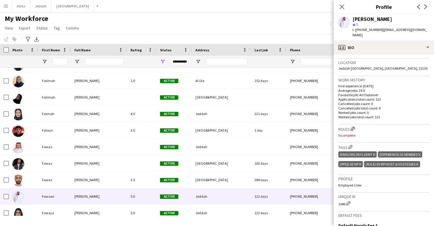
click at [354, 127] on app-icon "Edit crew company roles" at bounding box center [353, 129] width 4 height 4
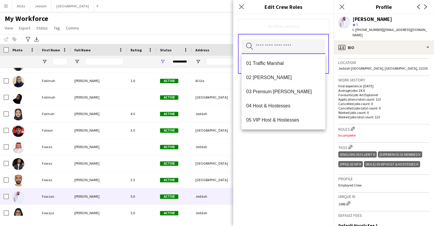
click at [276, 45] on input "text" at bounding box center [284, 46] width 84 height 15
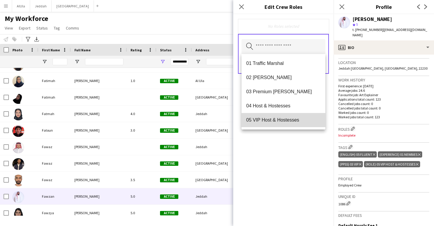
click at [275, 118] on span "05 VIP Host & Hostesses" at bounding box center [283, 120] width 74 height 6
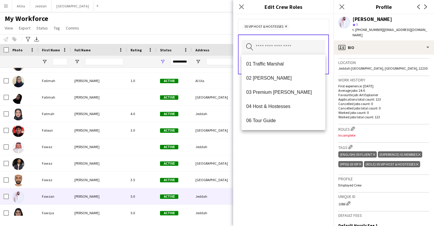
click at [272, 156] on div "05 VIP Host & Hostesses Remove Search by role type Save" at bounding box center [283, 120] width 100 height 212
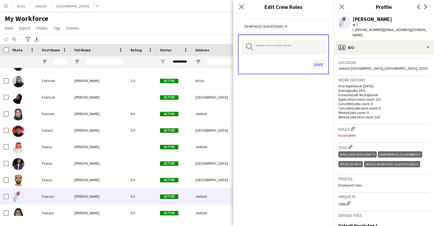
click at [320, 62] on button "Save" at bounding box center [319, 64] width 14 height 9
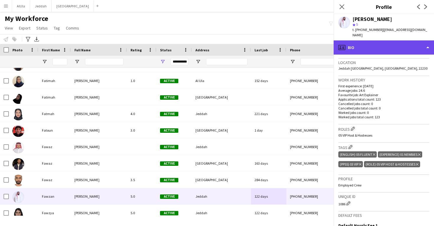
click at [369, 44] on div "profile Bio" at bounding box center [384, 47] width 100 height 14
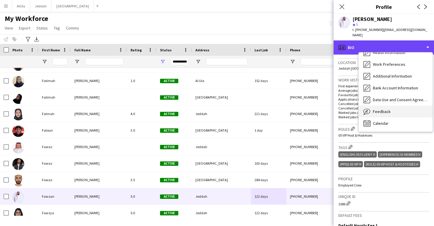
scroll to position [67, 0]
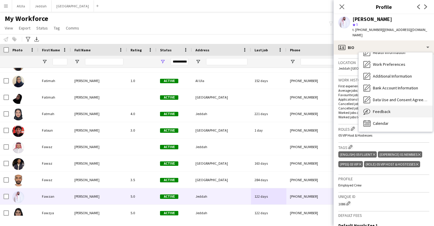
click at [378, 106] on div "Feedback Feedback" at bounding box center [396, 112] width 74 height 12
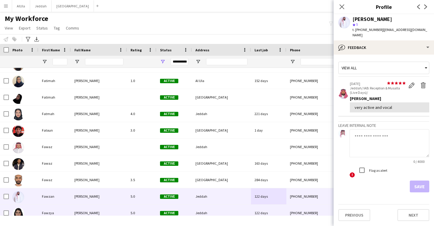
scroll to position [9063, 0]
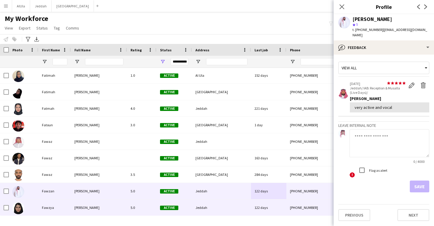
click at [271, 206] on div "122 days" at bounding box center [268, 208] width 35 height 16
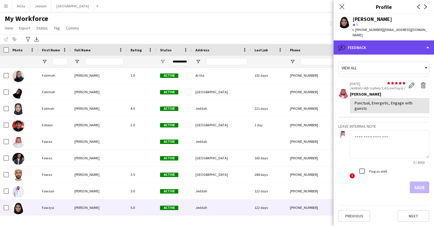
click at [384, 40] on div "bubble-pencil Feedback" at bounding box center [384, 47] width 100 height 14
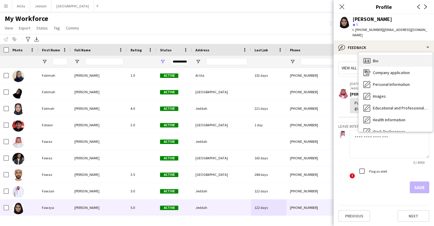
click at [381, 55] on div "Bio Bio" at bounding box center [396, 61] width 74 height 12
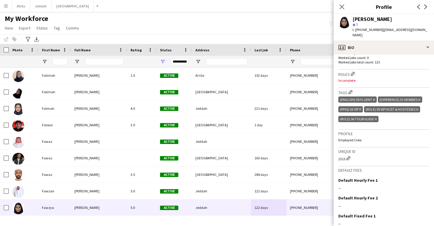
scroll to position [152, 0]
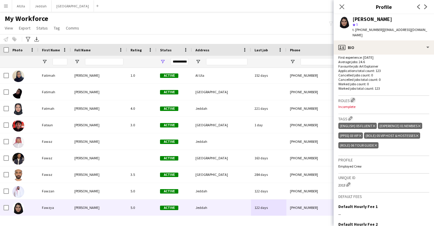
click at [353, 98] on app-icon "Edit crew company roles" at bounding box center [353, 100] width 4 height 4
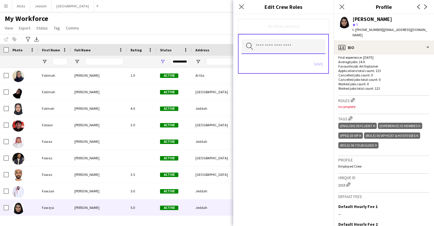
click at [310, 50] on input "text" at bounding box center [284, 46] width 84 height 15
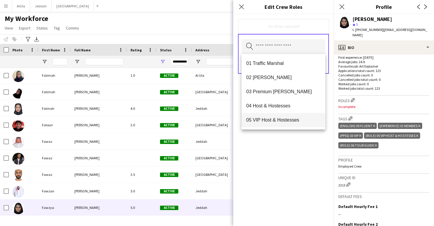
click at [295, 122] on span "05 VIP Host & Hostesses" at bounding box center [283, 120] width 74 height 6
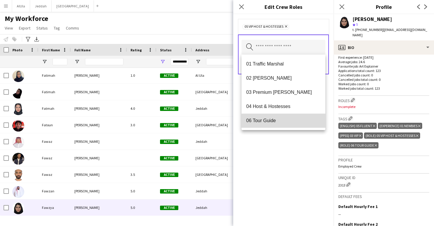
click at [294, 122] on span "06 Tour Guide" at bounding box center [283, 121] width 74 height 6
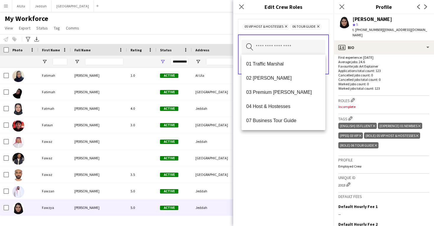
click at [291, 165] on div "05 VIP Host & Hostesses Remove 06 Tour Guide Remove Search by role type Save" at bounding box center [283, 120] width 100 height 212
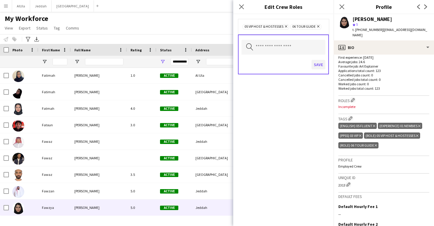
click at [323, 63] on button "Save" at bounding box center [319, 64] width 14 height 9
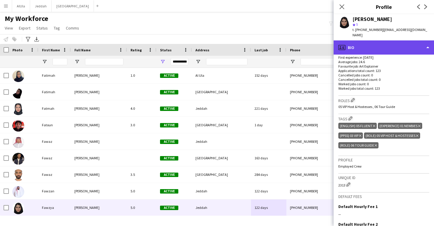
click at [376, 40] on div "profile Bio" at bounding box center [384, 47] width 100 height 14
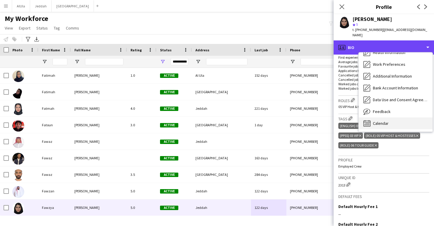
scroll to position [67, 0]
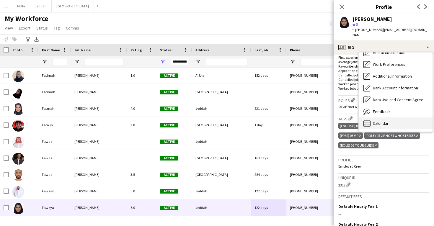
click at [383, 121] on div "Calendar Calendar" at bounding box center [396, 124] width 74 height 12
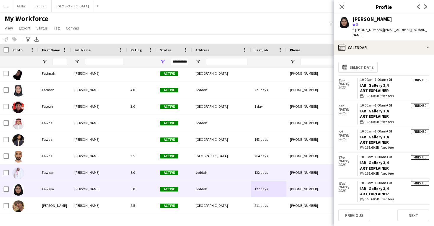
scroll to position [9091, 0]
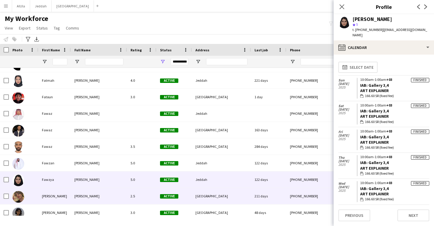
click at [296, 202] on div "+966558440898" at bounding box center [324, 196] width 76 height 16
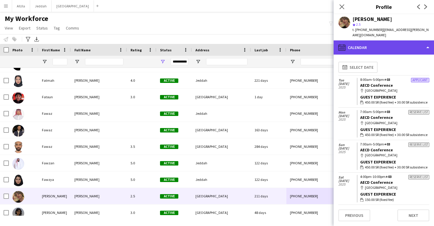
click at [398, 40] on div "calendar-full Calendar" at bounding box center [384, 47] width 100 height 14
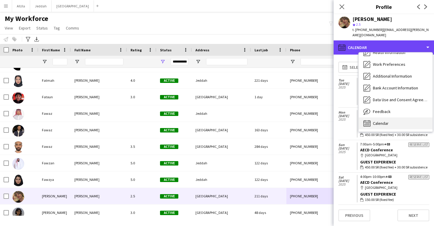
scroll to position [67, 0]
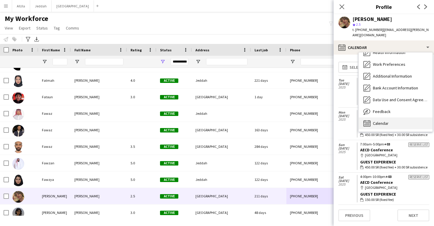
click at [383, 121] on span "Calendar" at bounding box center [381, 123] width 16 height 5
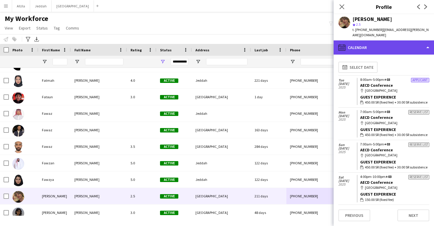
click at [396, 47] on div "calendar-full Calendar" at bounding box center [384, 47] width 100 height 14
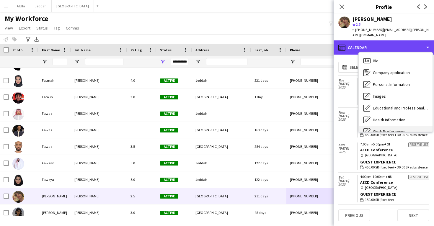
scroll to position [0, 0]
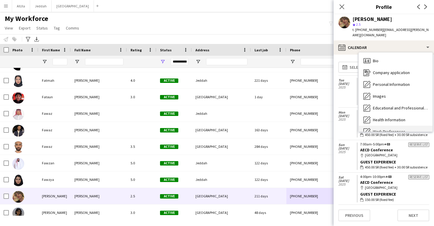
click at [394, 58] on div "Bio Bio" at bounding box center [396, 61] width 74 height 12
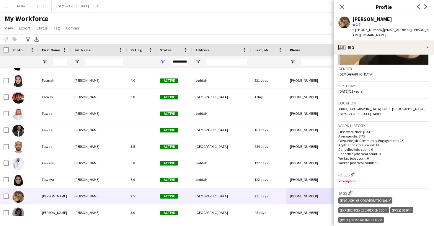
scroll to position [83, 0]
click at [352, 172] on app-icon "Edit crew company roles" at bounding box center [353, 174] width 4 height 4
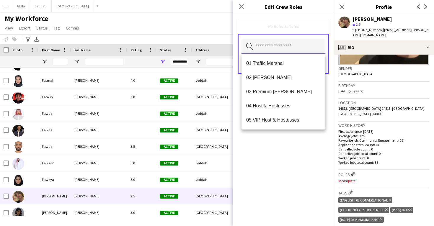
click at [296, 50] on input "text" at bounding box center [284, 46] width 84 height 15
click at [294, 89] on span "03 Premium Usher" at bounding box center [283, 92] width 74 height 6
click at [287, 160] on div "03 Premium Usher Remove Search by role type Save" at bounding box center [283, 120] width 100 height 212
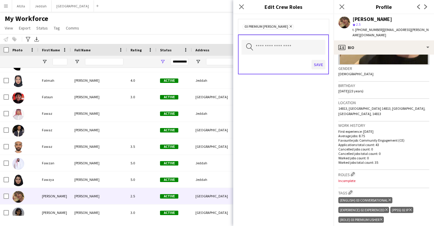
click at [320, 69] on button "Save" at bounding box center [319, 64] width 14 height 9
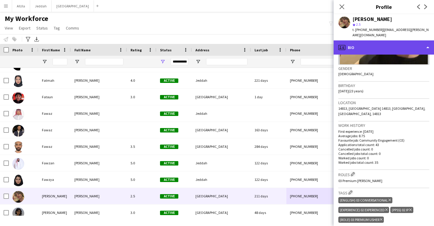
click at [377, 40] on div "profile Bio" at bounding box center [384, 47] width 100 height 14
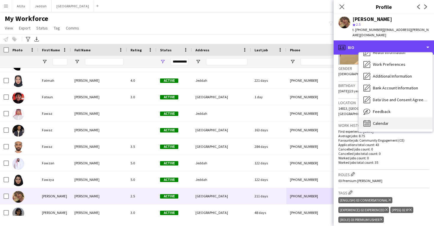
scroll to position [68, 0]
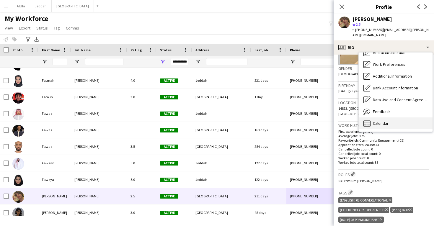
click at [382, 121] on div "Calendar Calendar" at bounding box center [396, 124] width 74 height 12
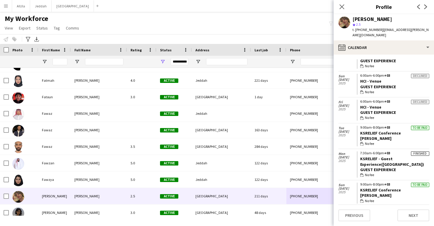
scroll to position [160, 0]
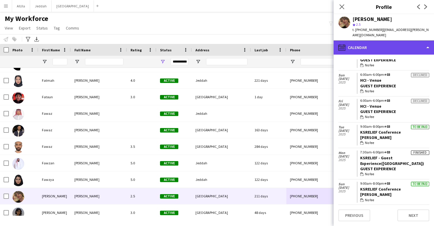
click at [388, 40] on div "calendar-full Calendar" at bounding box center [384, 47] width 100 height 14
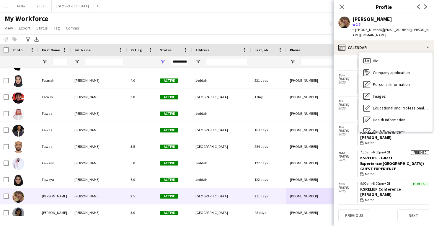
drag, startPoint x: 389, startPoint y: 99, endPoint x: 386, endPoint y: 108, distance: 9.3
click at [386, 108] on div "Bio Bio Company application Company application Personal Information Personal I…" at bounding box center [396, 92] width 74 height 79
click at [386, 176] on span "Feedback" at bounding box center [382, 178] width 18 height 5
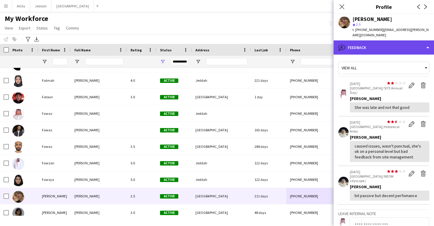
click at [391, 47] on div "bubble-pencil Feedback" at bounding box center [384, 47] width 100 height 14
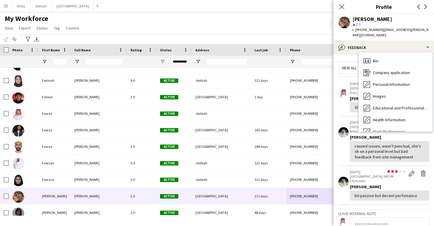
click at [387, 188] on span "Calendar" at bounding box center [381, 190] width 16 height 5
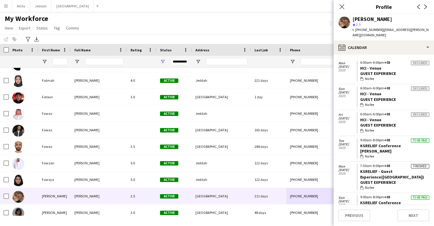
scroll to position [147, 0]
click at [402, 148] on div "[PERSON_NAME]" at bounding box center [394, 150] width 69 height 5
drag, startPoint x: 402, startPoint y: 141, endPoint x: 377, endPoint y: 141, distance: 25.1
click at [376, 148] on div "[PERSON_NAME]" at bounding box center [394, 150] width 69 height 5
drag, startPoint x: 404, startPoint y: 136, endPoint x: 365, endPoint y: 136, distance: 38.4
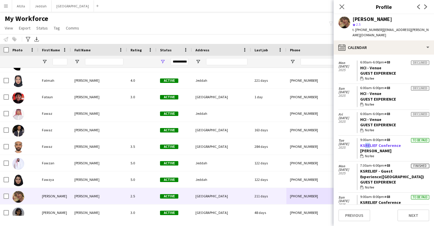
click at [365, 138] on app-crew-calendar-job-card "To be paid 9:00am-8:00pm +03 KSRELIEF Conference Usher wallet No fee" at bounding box center [393, 148] width 73 height 21
drag, startPoint x: 408, startPoint y: 139, endPoint x: 360, endPoint y: 141, distance: 48.2
click at [360, 141] on app-crew-calendar-job-card "To be paid 9:00am-8:00pm +03 KSRELIEF Conference Usher wallet No fee" at bounding box center [393, 148] width 73 height 21
click at [368, 17] on div "Fay Alenezi" at bounding box center [373, 19] width 40 height 5
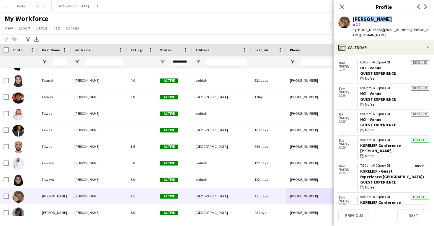
click at [368, 17] on div "Fay Alenezi" at bounding box center [373, 19] width 40 height 5
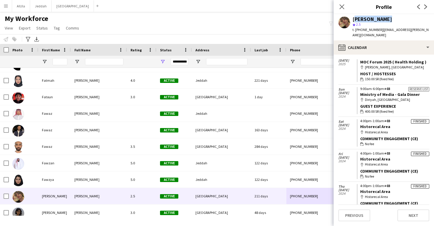
scroll to position [565, 0]
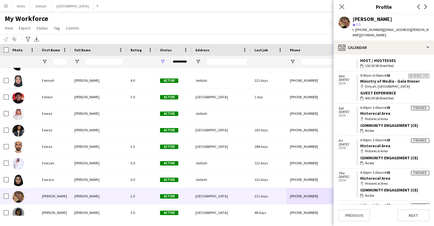
click at [382, 35] on div "Fay Alenezi star 2.5 t. +966558440898 | alenezi.fay.h@gmail.com" at bounding box center [384, 27] width 100 height 26
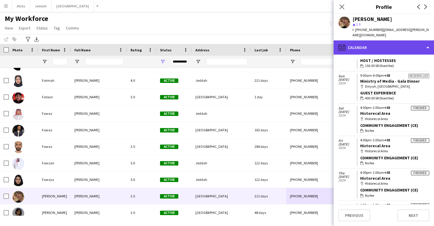
click at [382, 40] on div "calendar-full Calendar" at bounding box center [384, 47] width 100 height 14
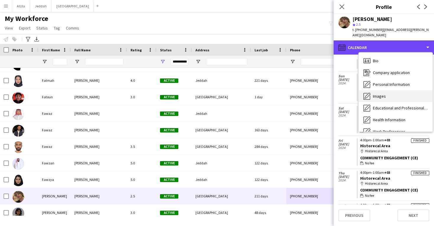
scroll to position [0, 0]
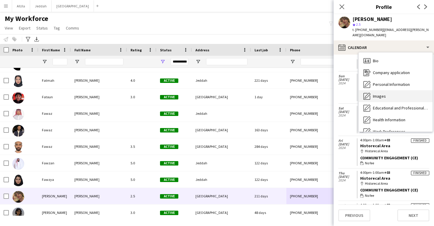
click at [385, 94] on div "Images Images" at bounding box center [396, 96] width 74 height 12
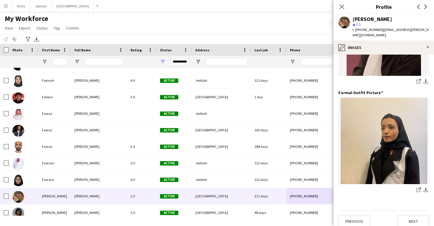
scroll to position [186, 0]
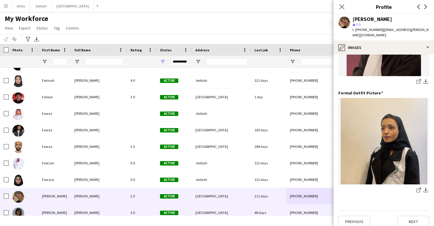
click at [286, 214] on div "48 days" at bounding box center [268, 213] width 35 height 16
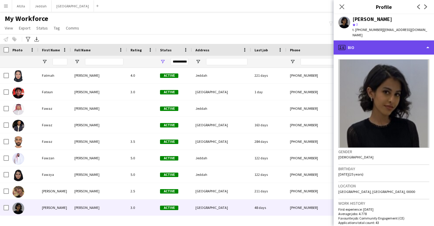
click at [365, 40] on div "profile Bio" at bounding box center [384, 47] width 100 height 14
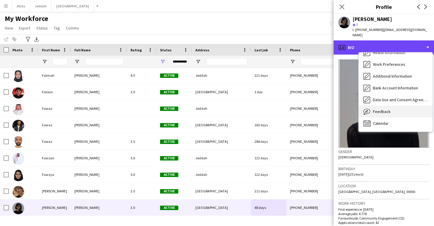
scroll to position [67, 0]
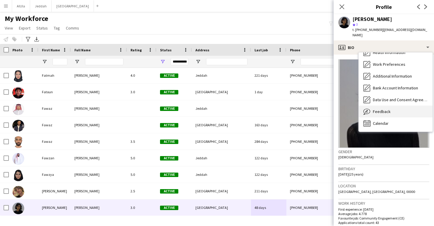
click at [379, 106] on div "Feedback Feedback" at bounding box center [396, 112] width 74 height 12
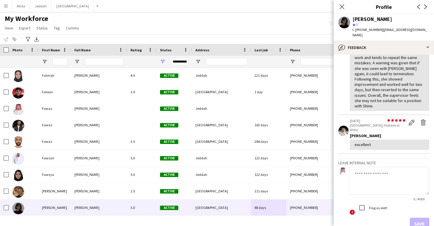
scroll to position [61, 0]
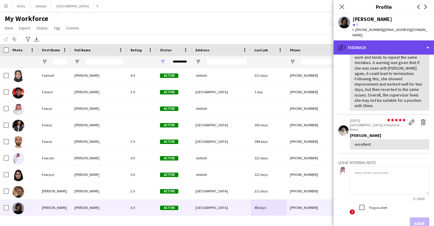
click at [399, 47] on div "bubble-pencil Feedback" at bounding box center [384, 47] width 100 height 14
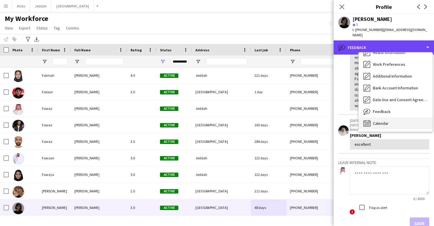
scroll to position [0, 0]
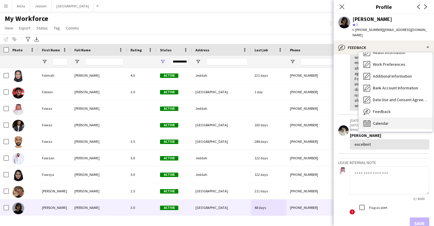
click at [402, 119] on div "Calendar Calendar" at bounding box center [396, 124] width 74 height 12
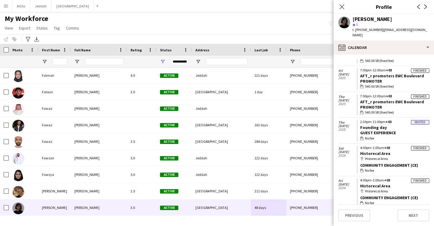
scroll to position [371, 0]
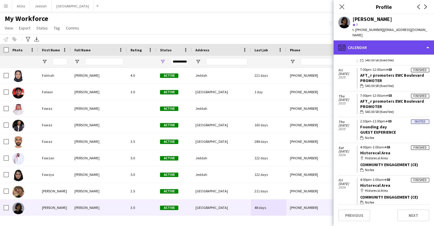
click at [377, 41] on div "calendar-full Calendar" at bounding box center [384, 47] width 100 height 14
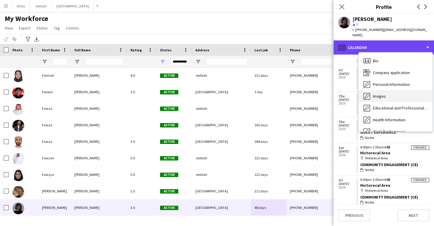
scroll to position [0, 0]
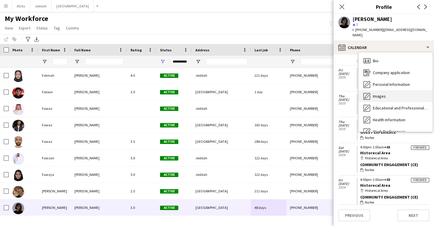
click at [384, 94] on div "Images Images" at bounding box center [396, 96] width 74 height 12
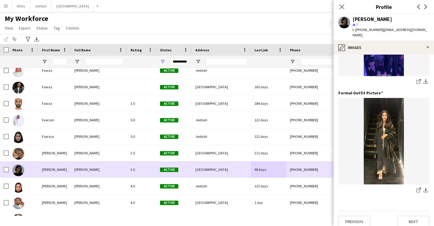
scroll to position [9136, 0]
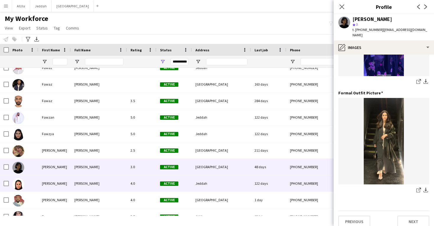
click at [301, 188] on div "+966562848452" at bounding box center [324, 183] width 76 height 16
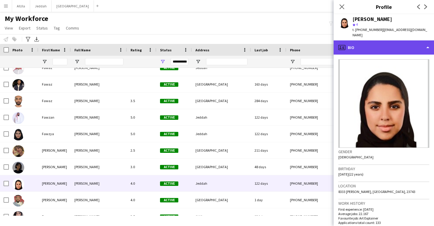
click at [385, 45] on div "profile Bio" at bounding box center [384, 47] width 100 height 14
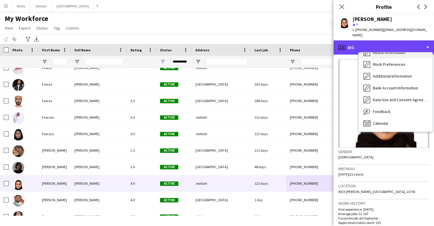
scroll to position [67, 0]
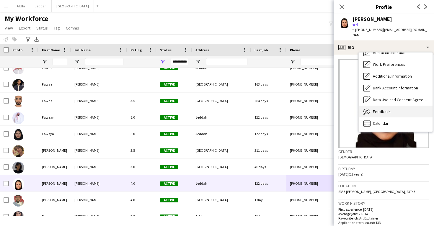
click at [390, 112] on div "Feedback Feedback" at bounding box center [396, 112] width 74 height 12
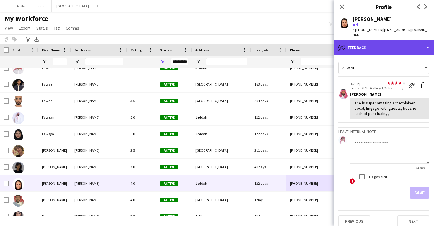
click at [373, 42] on div "bubble-pencil Feedback" at bounding box center [384, 47] width 100 height 14
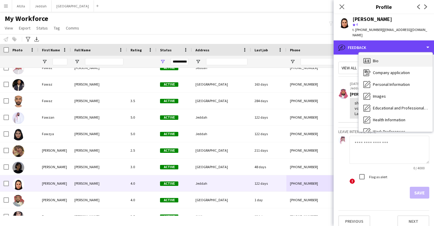
scroll to position [0, 0]
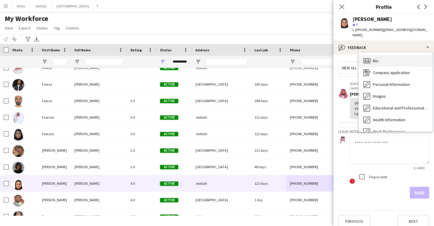
click at [380, 56] on div "Bio Bio" at bounding box center [396, 61] width 74 height 12
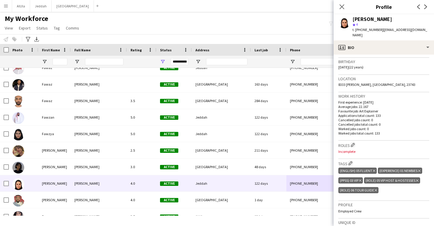
scroll to position [116, 0]
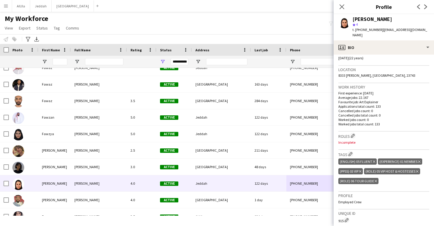
click at [355, 125] on div "Work history First experience: 15-12-2024 Average jobs: 22.167 Favourite job: A…" at bounding box center [383, 107] width 91 height 48
click at [354, 134] on app-icon "Edit crew company roles" at bounding box center [353, 136] width 4 height 4
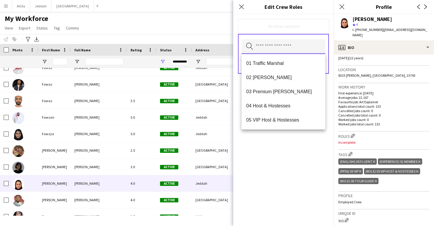
click at [277, 44] on input "text" at bounding box center [284, 46] width 84 height 15
click at [279, 121] on span "05 VIP Host & Hostesses" at bounding box center [283, 120] width 74 height 6
click at [279, 121] on span "06 Tour Guide" at bounding box center [283, 121] width 74 height 6
click at [286, 147] on div "05 VIP Host & Hostesses Remove 06 Tour Guide Remove Search by role type Save" at bounding box center [283, 120] width 100 height 212
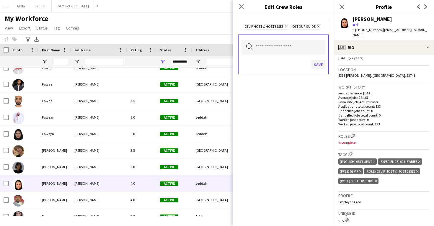
click at [322, 65] on button "Save" at bounding box center [319, 64] width 14 height 9
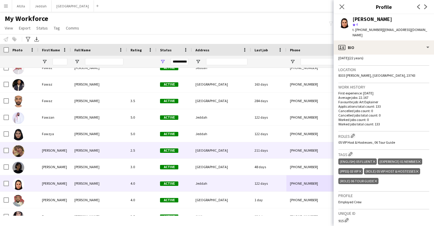
click at [203, 153] on div "[GEOGRAPHIC_DATA]" at bounding box center [221, 150] width 59 height 16
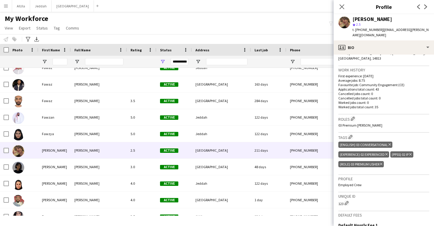
scroll to position [140, 0]
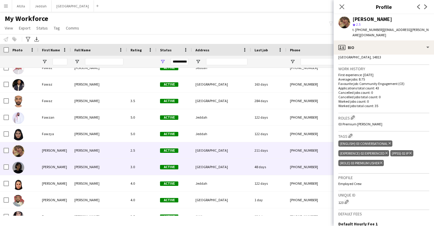
click at [310, 174] on div "+966535720561" at bounding box center [324, 167] width 76 height 16
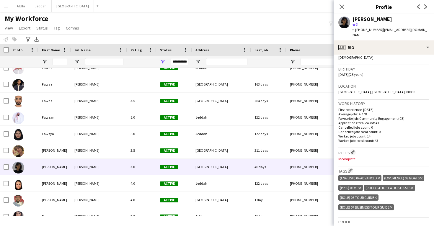
scroll to position [112, 0]
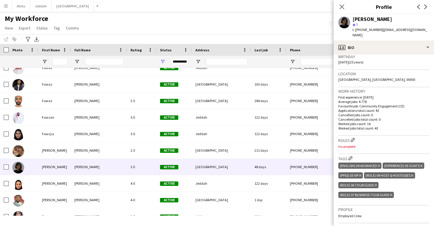
click at [392, 193] on icon "Delete tag" at bounding box center [391, 195] width 2 height 4
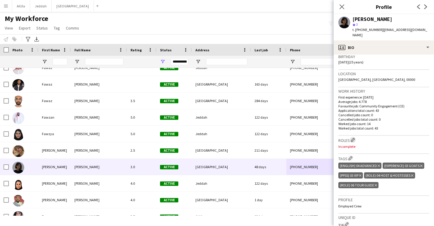
click at [353, 138] on app-icon "Edit crew company roles" at bounding box center [353, 140] width 4 height 4
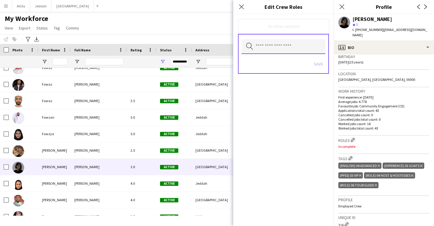
click at [283, 50] on input "text" at bounding box center [284, 46] width 84 height 15
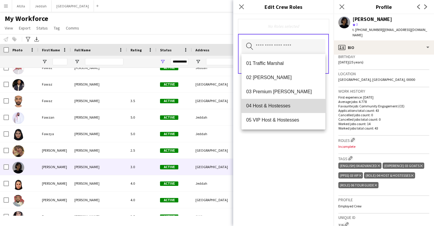
click at [292, 103] on span "04 Host & Hostesses" at bounding box center [283, 106] width 74 height 6
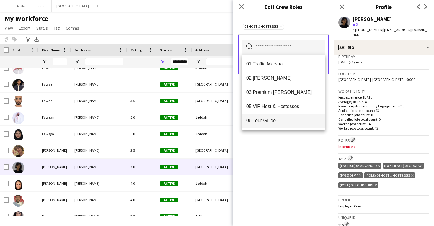
click at [291, 118] on mat-option "06 Tour Guide" at bounding box center [284, 121] width 84 height 14
click at [299, 149] on div "04 Host & Hostesses Remove 06 Tour Guide Remove Search by role type Save" at bounding box center [283, 120] width 100 height 212
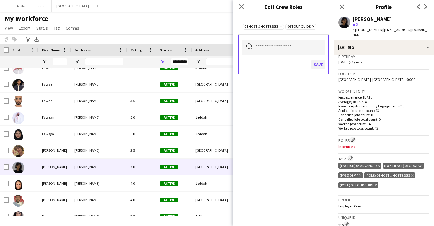
click at [316, 64] on button "Save" at bounding box center [319, 64] width 14 height 9
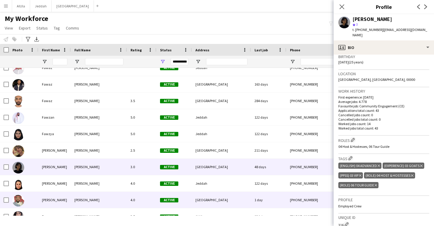
click at [248, 196] on div "[GEOGRAPHIC_DATA]" at bounding box center [221, 200] width 59 height 16
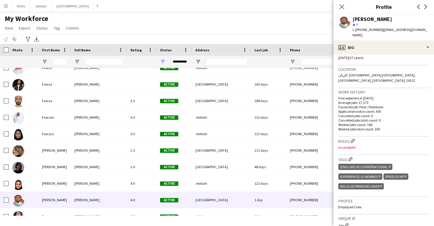
scroll to position [118, 0]
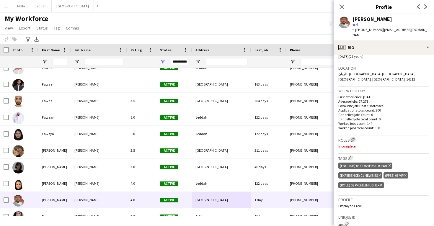
click at [353, 138] on app-icon "Edit crew company roles" at bounding box center [353, 140] width 4 height 4
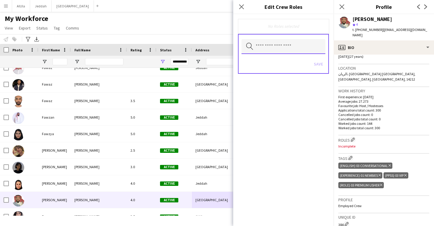
click at [282, 50] on input "text" at bounding box center [284, 46] width 84 height 15
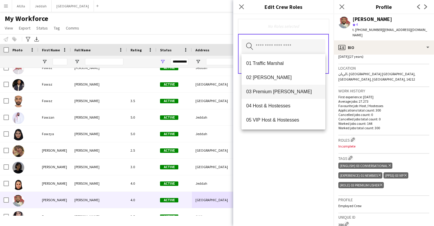
click at [283, 96] on mat-option "03 Premium Usher" at bounding box center [284, 92] width 84 height 14
click at [294, 186] on div "03 Premium Usher Remove Search by role type Save" at bounding box center [283, 120] width 100 height 212
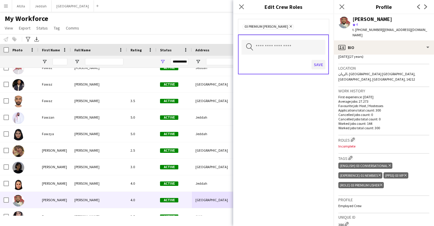
click at [319, 67] on button "Save" at bounding box center [319, 64] width 14 height 9
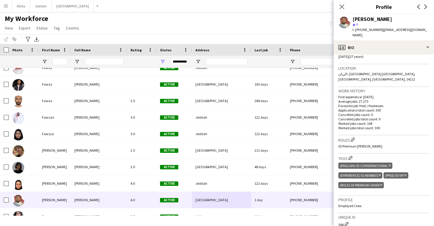
click at [354, 54] on span "01-09-1998 (27 years)" at bounding box center [350, 56] width 25 height 4
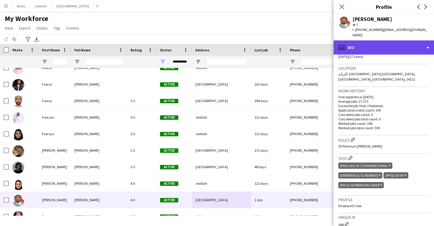
click at [356, 47] on div "profile Bio" at bounding box center [384, 47] width 100 height 14
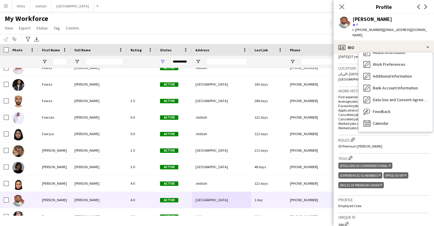
scroll to position [68, 0]
click at [375, 106] on div "Feedback Feedback" at bounding box center [396, 112] width 74 height 12
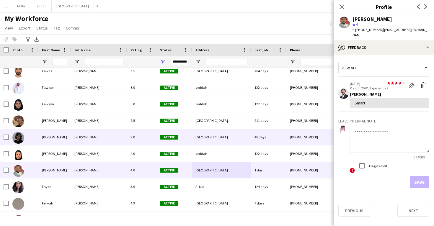
scroll to position [9175, 0]
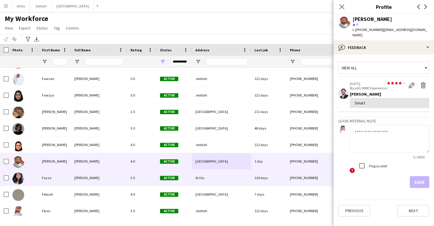
click at [275, 174] on div "124 days" at bounding box center [268, 178] width 35 height 16
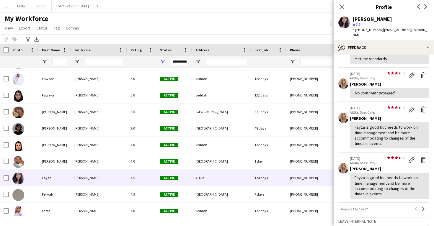
scroll to position [95, 0]
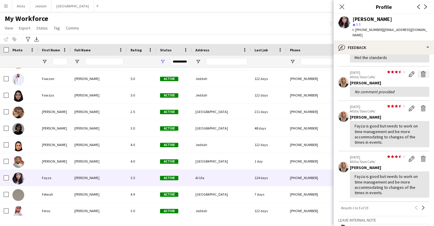
click at [426, 71] on app-icon "Delete feedback" at bounding box center [423, 74] width 6 height 6
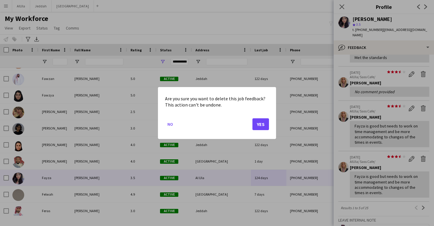
click at [264, 126] on button "Yes" at bounding box center [260, 124] width 17 height 12
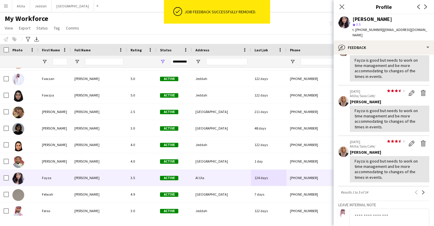
scroll to position [128, 0]
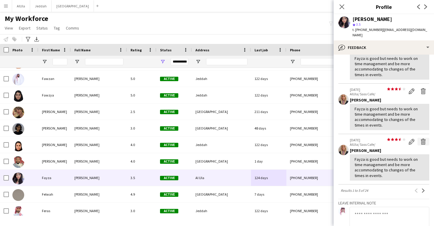
click at [423, 139] on app-icon "Delete feedback" at bounding box center [423, 142] width 6 height 6
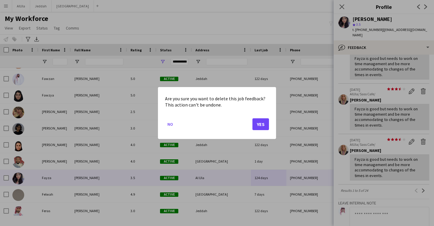
click at [263, 126] on button "Yes" at bounding box center [260, 124] width 17 height 12
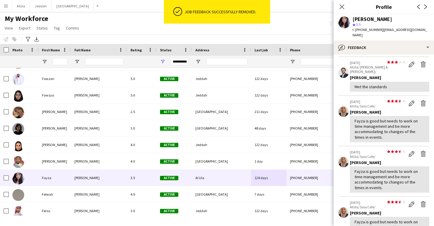
scroll to position [67, 0]
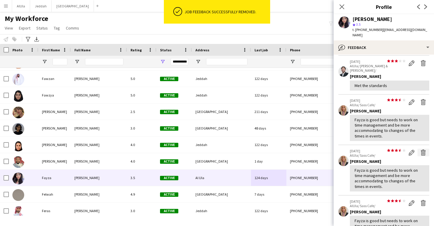
click at [422, 150] on app-icon "Delete feedback" at bounding box center [423, 153] width 6 height 6
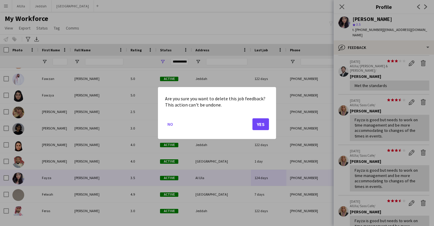
click at [260, 118] on button "Yes" at bounding box center [260, 124] width 17 height 12
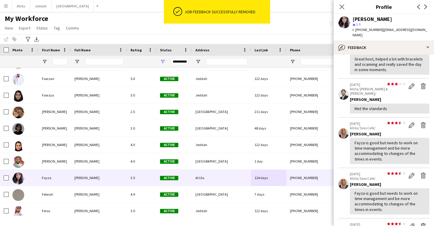
scroll to position [52, 0]
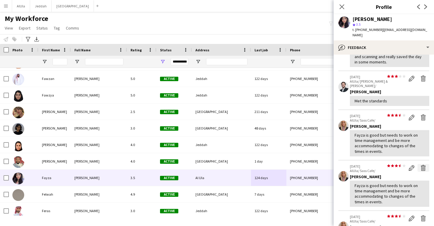
click at [424, 165] on app-icon "Delete feedback" at bounding box center [423, 168] width 6 height 6
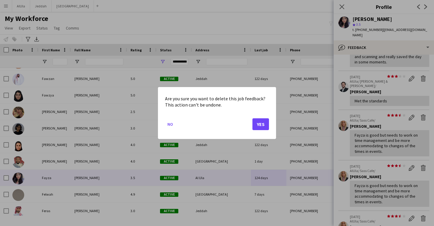
click at [261, 124] on button "Yes" at bounding box center [260, 124] width 17 height 12
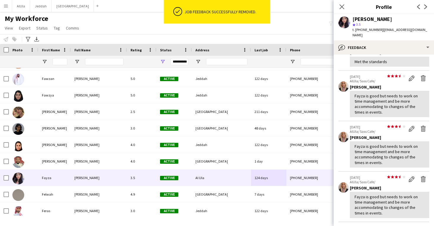
scroll to position [99, 0]
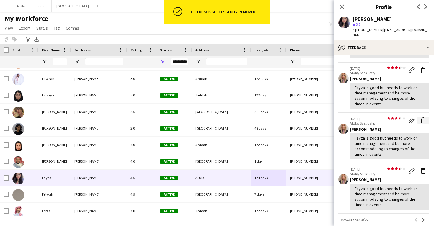
click at [422, 118] on app-icon "Delete feedback" at bounding box center [423, 121] width 6 height 6
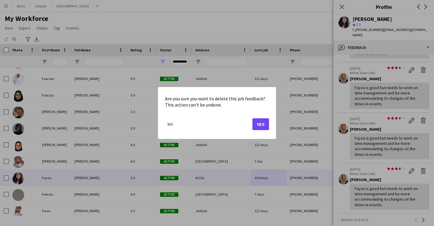
click at [261, 125] on button "Yes" at bounding box center [260, 124] width 17 height 12
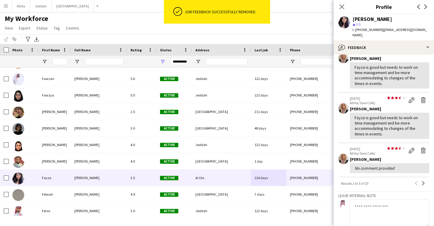
scroll to position [126, 0]
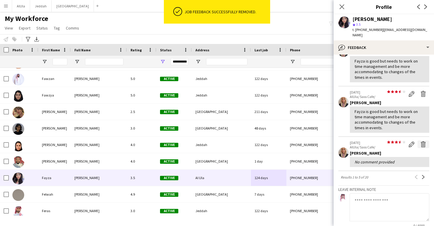
click at [424, 141] on app-icon "Delete feedback" at bounding box center [423, 144] width 6 height 6
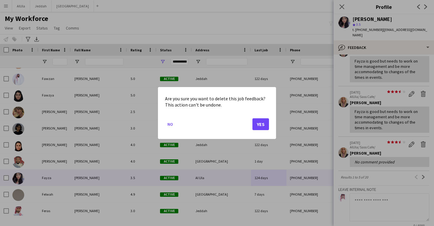
click at [257, 123] on button "Yes" at bounding box center [260, 124] width 17 height 12
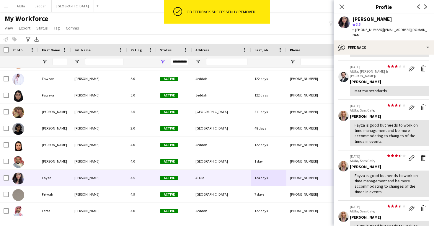
scroll to position [66, 0]
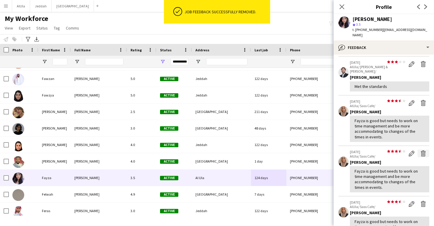
click at [424, 151] on app-icon "Delete feedback" at bounding box center [423, 154] width 6 height 6
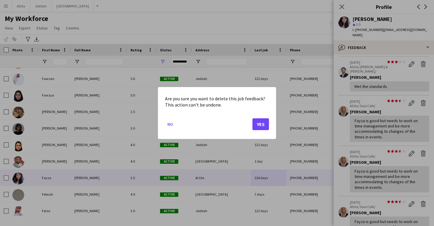
click at [266, 125] on button "Yes" at bounding box center [260, 124] width 17 height 12
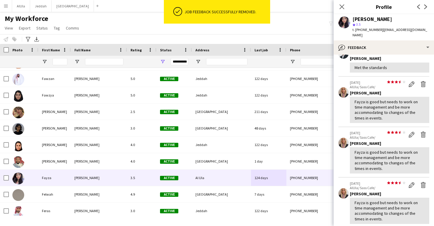
scroll to position [87, 0]
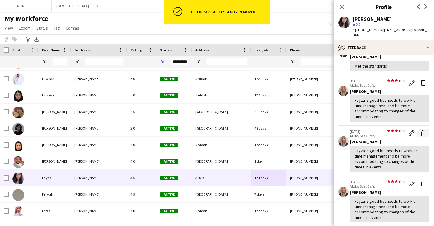
click at [423, 130] on button "Delete feedback" at bounding box center [424, 133] width 12 height 8
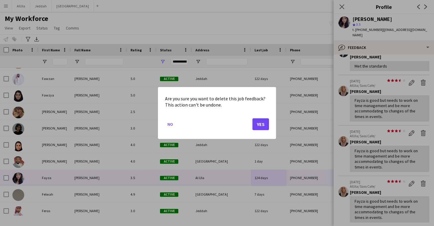
click at [260, 126] on button "Yes" at bounding box center [260, 124] width 17 height 12
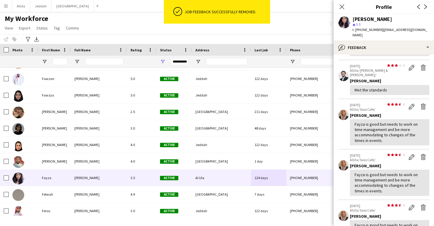
scroll to position [65, 0]
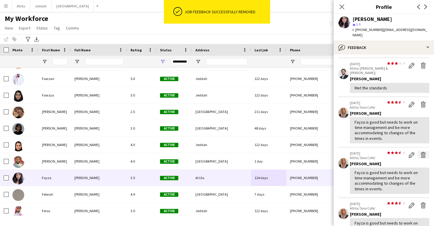
click at [424, 152] on app-icon "Delete feedback" at bounding box center [423, 155] width 6 height 6
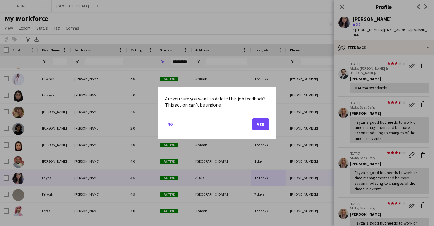
click at [260, 122] on button "Yes" at bounding box center [260, 124] width 17 height 12
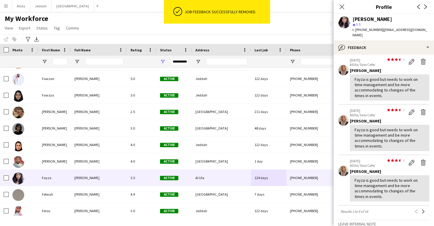
scroll to position [108, 0]
click at [426, 158] on button "Delete feedback" at bounding box center [424, 162] width 12 height 8
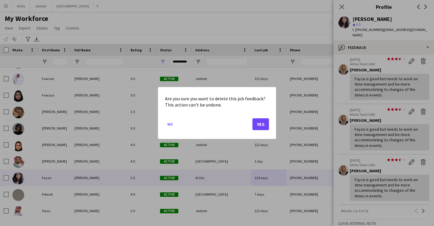
click at [257, 124] on button "Yes" at bounding box center [260, 124] width 17 height 12
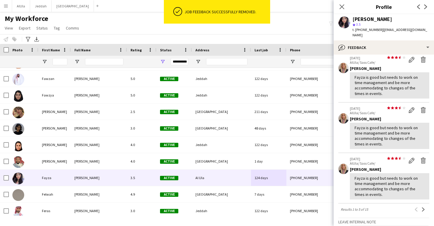
scroll to position [125, 0]
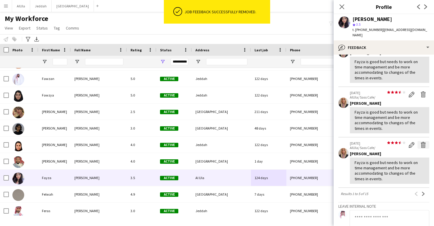
click at [423, 142] on app-icon "Delete feedback" at bounding box center [423, 145] width 6 height 6
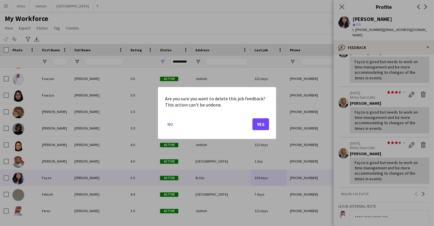
click at [260, 127] on button "Yes" at bounding box center [260, 124] width 17 height 12
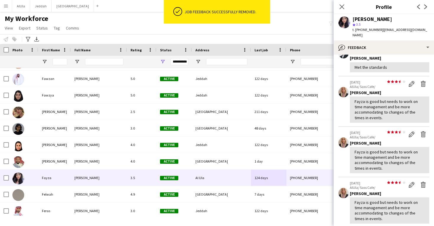
scroll to position [93, 0]
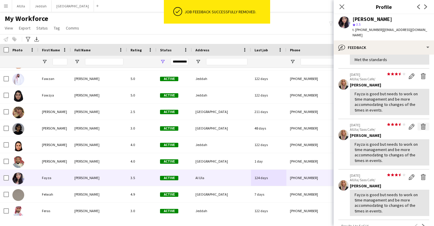
click at [425, 124] on app-icon "Delete feedback" at bounding box center [423, 127] width 6 height 6
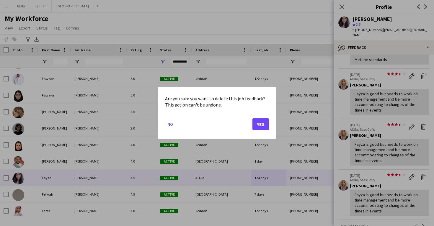
click at [268, 130] on mat-dialog-actions "No Yes" at bounding box center [217, 126] width 104 height 25
click at [263, 125] on button "Yes" at bounding box center [260, 124] width 17 height 12
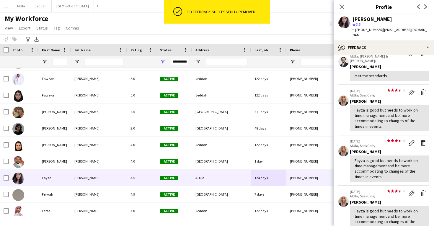
scroll to position [78, 0]
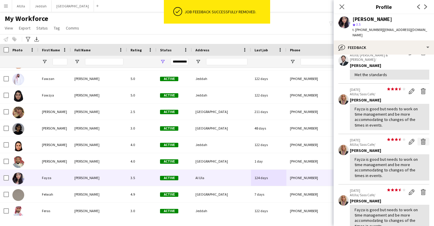
click at [423, 139] on app-icon "Delete feedback" at bounding box center [423, 142] width 6 height 6
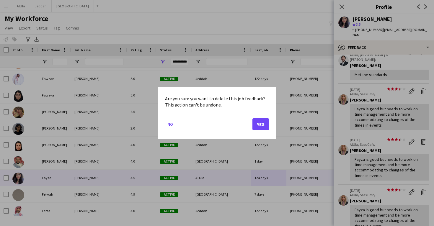
click at [259, 123] on button "Yes" at bounding box center [260, 124] width 17 height 12
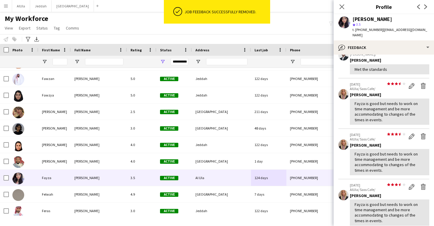
scroll to position [90, 0]
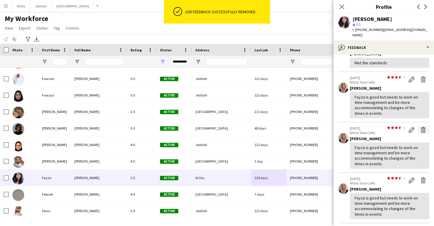
click at [423, 127] on app-icon "Delete feedback" at bounding box center [423, 130] width 6 height 6
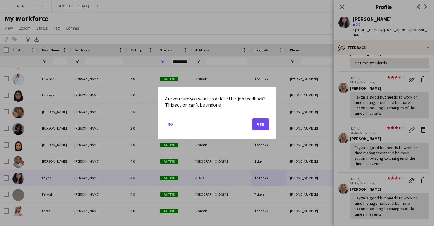
click at [265, 125] on button "Yes" at bounding box center [260, 124] width 17 height 12
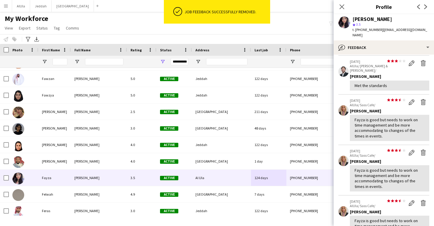
scroll to position [73, 0]
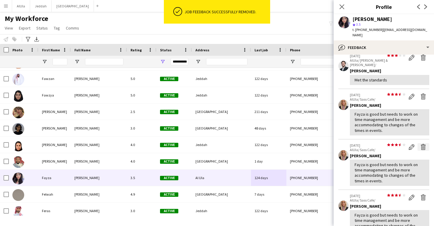
click at [422, 144] on app-icon "Delete feedback" at bounding box center [423, 147] width 6 height 6
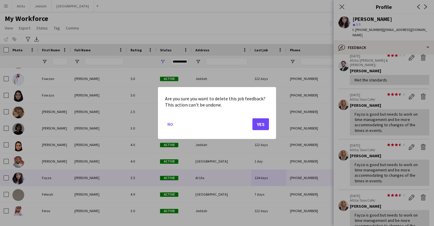
click at [262, 126] on button "Yes" at bounding box center [260, 124] width 17 height 12
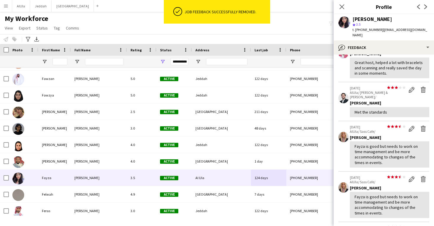
scroll to position [41, 0]
click at [424, 176] on app-icon "Delete feedback" at bounding box center [423, 179] width 6 height 6
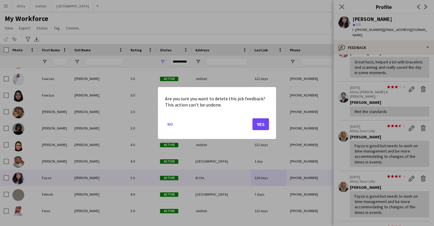
click at [260, 122] on button "Yes" at bounding box center [260, 124] width 17 height 12
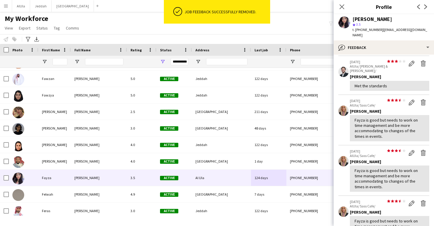
scroll to position [72, 0]
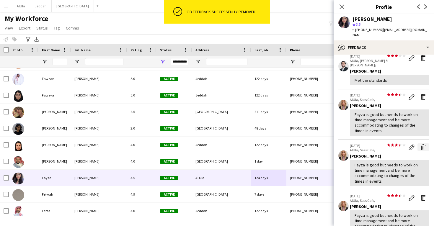
click at [421, 144] on app-icon "Delete feedback" at bounding box center [423, 147] width 6 height 6
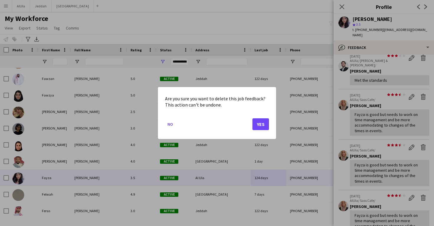
click at [260, 123] on button "Yes" at bounding box center [260, 124] width 17 height 12
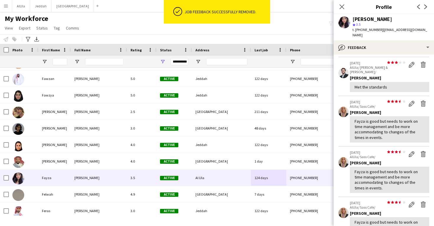
scroll to position [70, 0]
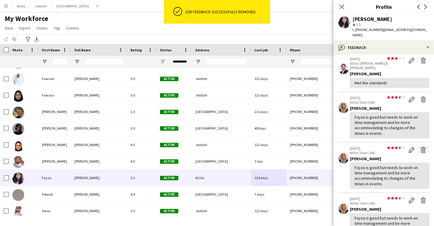
click at [421, 147] on app-icon "Delete feedback" at bounding box center [423, 150] width 6 height 6
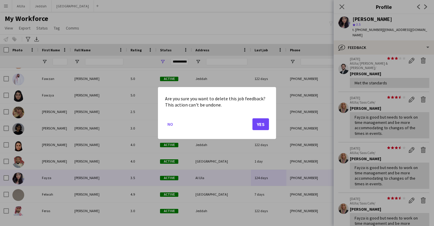
click at [260, 123] on button "Yes" at bounding box center [260, 124] width 17 height 12
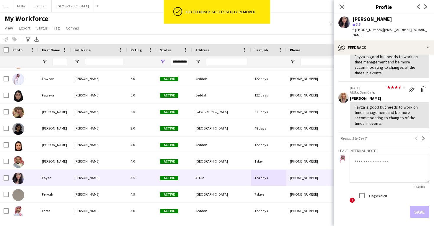
scroll to position [184, 0]
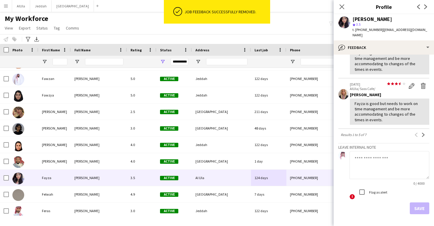
click at [423, 85] on div "star star star star star star star star star star 30-01-2025 AlUla/ Sass Cafe/ …" at bounding box center [389, 103] width 79 height 43
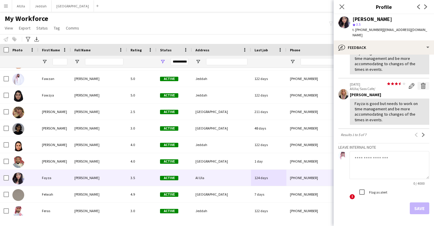
click at [423, 83] on app-icon "Delete feedback" at bounding box center [423, 86] width 6 height 6
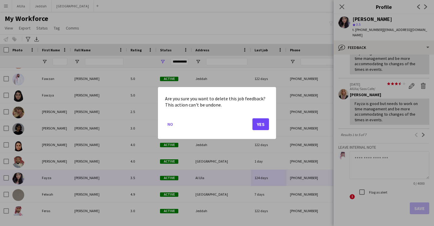
click at [260, 126] on button "Yes" at bounding box center [260, 124] width 17 height 12
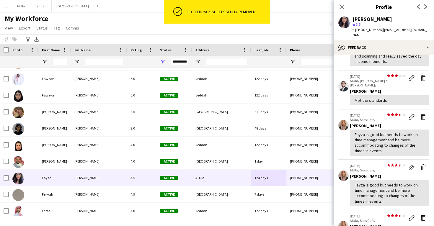
scroll to position [58, 0]
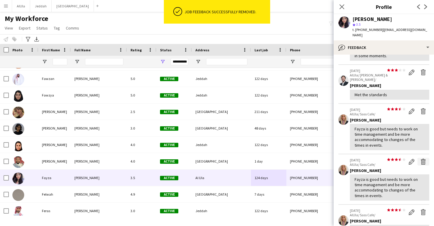
click at [423, 159] on app-icon "Delete feedback" at bounding box center [423, 162] width 6 height 6
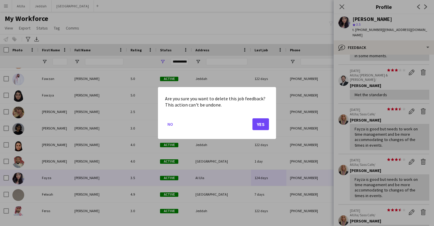
click at [264, 125] on button "Yes" at bounding box center [260, 124] width 17 height 12
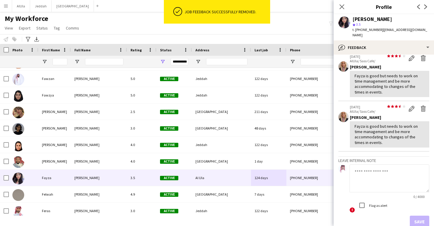
scroll to position [152, 0]
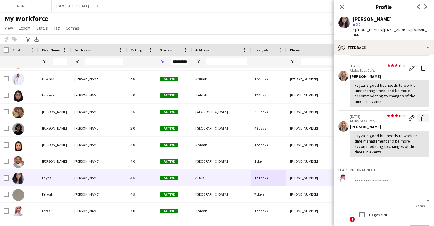
click at [422, 115] on app-icon "Delete feedback" at bounding box center [423, 118] width 6 height 6
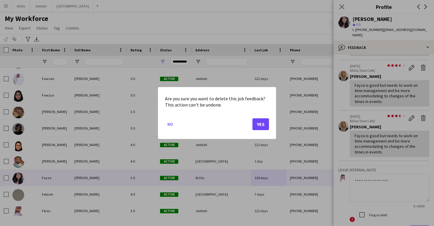
click at [256, 122] on button "Yes" at bounding box center [260, 124] width 17 height 12
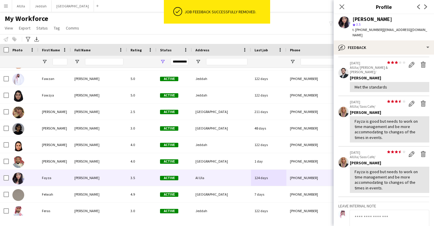
scroll to position [66, 0]
click at [423, 151] on app-icon "Delete feedback" at bounding box center [423, 154] width 6 height 6
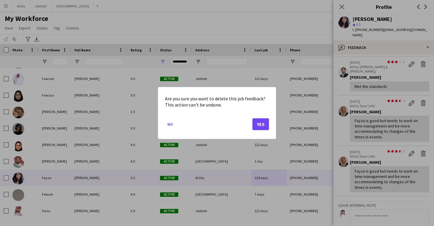
click at [261, 124] on button "Yes" at bounding box center [260, 124] width 17 height 12
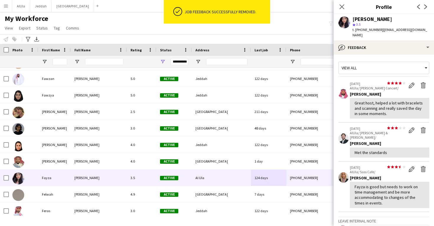
scroll to position [0, 0]
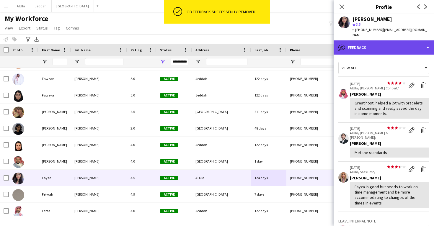
click at [374, 45] on div "bubble-pencil Feedback" at bounding box center [384, 47] width 100 height 14
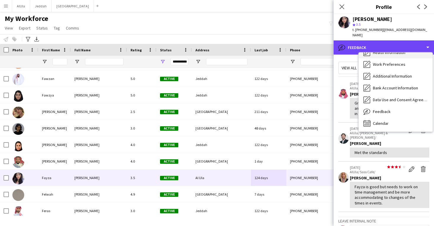
scroll to position [68, 0]
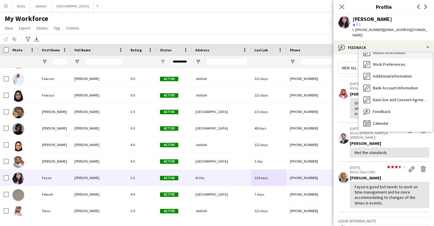
click at [381, 121] on span "Calendar" at bounding box center [381, 123] width 16 height 5
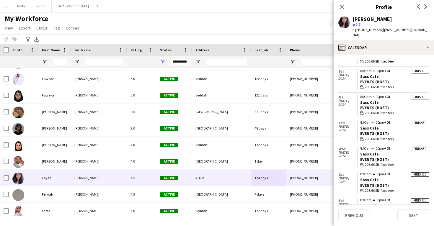
scroll to position [1548, 0]
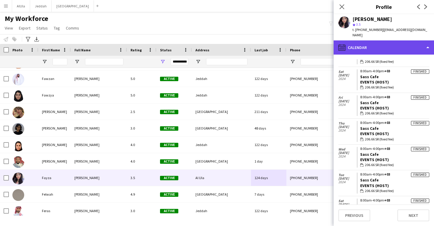
click at [377, 44] on div "calendar-full Calendar" at bounding box center [384, 47] width 100 height 14
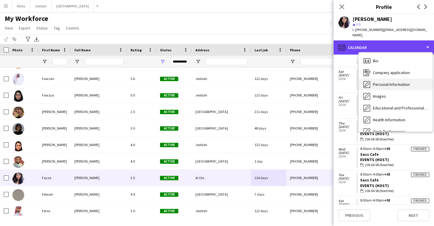
scroll to position [0, 0]
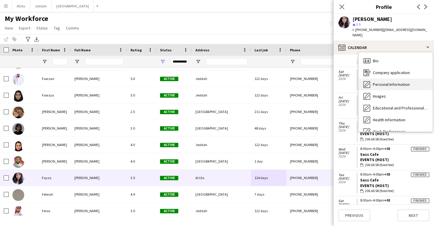
click at [381, 82] on span "Personal Information" at bounding box center [391, 84] width 37 height 5
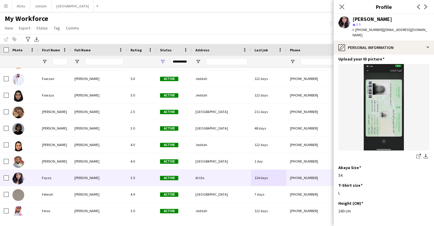
scroll to position [289, 0]
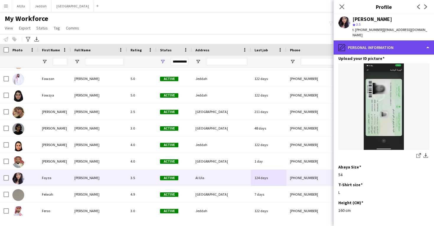
click at [375, 40] on div "pencil4 Personal Information" at bounding box center [384, 47] width 100 height 14
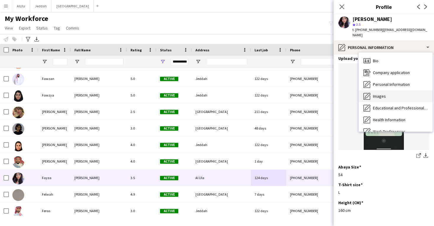
click at [378, 94] on span "Images" at bounding box center [379, 96] width 13 height 5
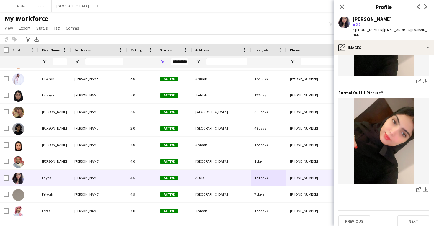
scroll to position [186, 0]
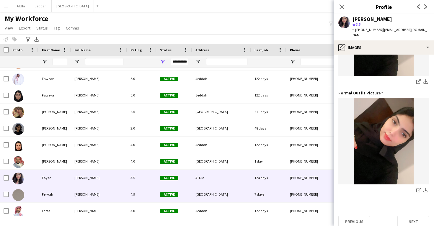
click at [214, 198] on div "[GEOGRAPHIC_DATA]" at bounding box center [221, 194] width 59 height 16
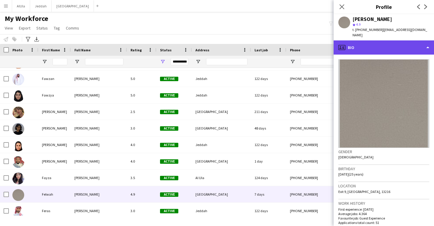
click at [393, 42] on div "profile Bio" at bounding box center [384, 47] width 100 height 14
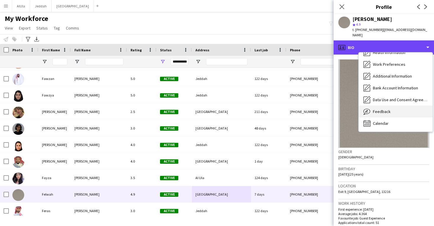
scroll to position [67, 0]
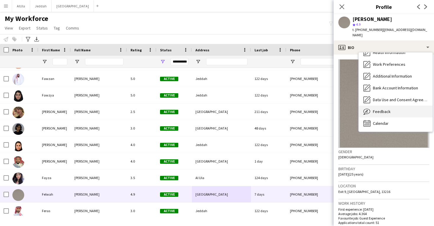
click at [382, 109] on span "Feedback" at bounding box center [382, 111] width 18 height 5
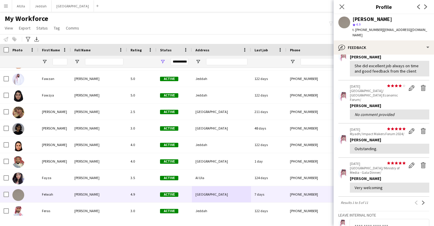
scroll to position [84, 0]
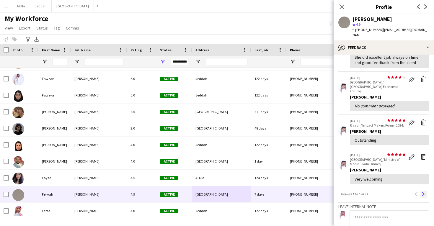
click at [422, 192] on app-icon "Next" at bounding box center [423, 194] width 4 height 4
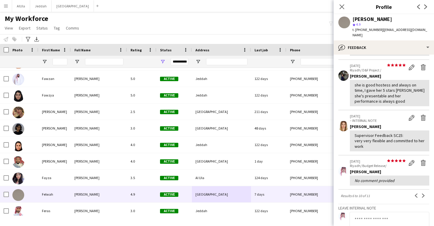
scroll to position [112, 0]
click at [422, 193] on app-icon "Next" at bounding box center [423, 195] width 4 height 4
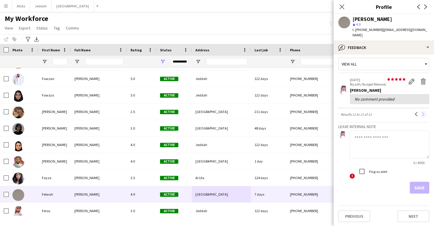
scroll to position [0, 0]
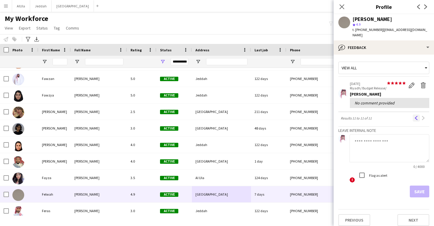
click at [416, 116] on app-icon "Previous" at bounding box center [416, 118] width 4 height 4
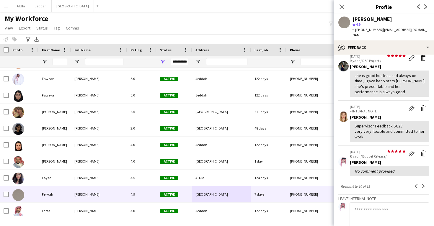
scroll to position [122, 0]
click at [423, 183] on app-icon "Next" at bounding box center [423, 185] width 4 height 4
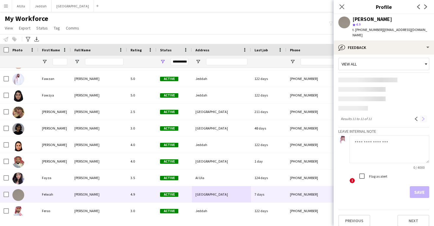
scroll to position [0, 0]
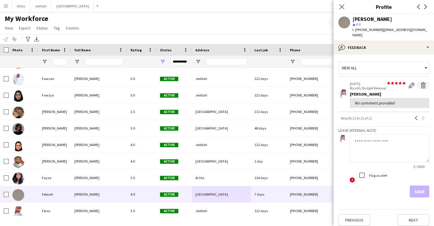
click at [424, 82] on app-icon "Delete feedback" at bounding box center [423, 85] width 6 height 6
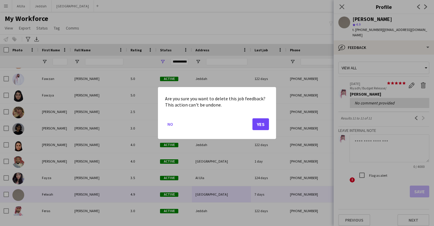
click at [263, 124] on button "Yes" at bounding box center [260, 124] width 17 height 12
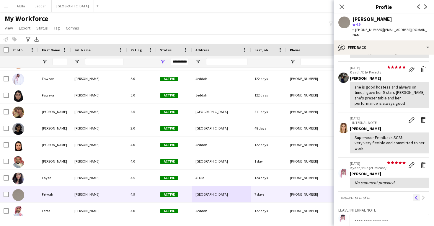
click at [417, 194] on button "Previous" at bounding box center [416, 197] width 7 height 7
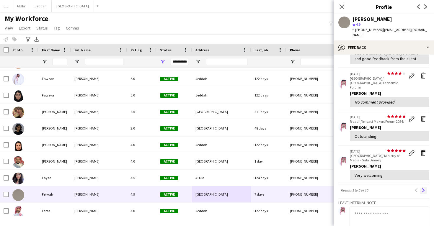
click at [422, 188] on app-icon "Next" at bounding box center [423, 190] width 4 height 4
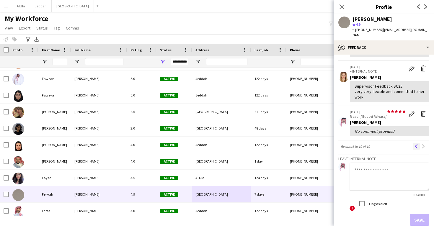
click at [418, 144] on app-icon "Previous" at bounding box center [416, 146] width 4 height 4
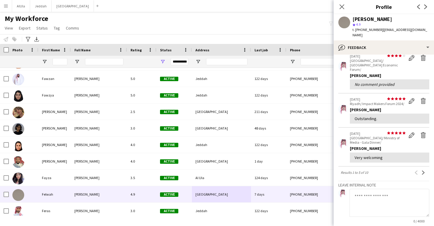
scroll to position [118, 0]
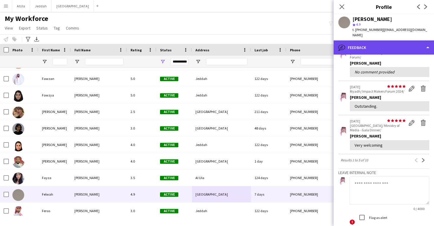
click at [392, 45] on div "bubble-pencil Feedback" at bounding box center [384, 47] width 100 height 14
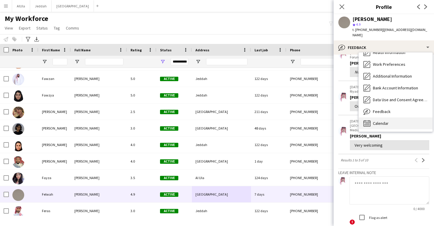
click at [391, 118] on div "Calendar Calendar" at bounding box center [396, 124] width 74 height 12
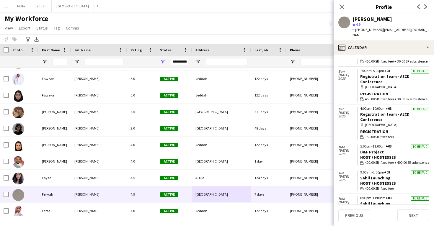
scroll to position [411, 0]
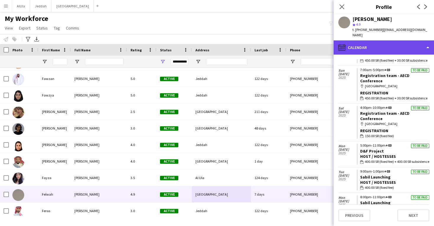
click at [400, 44] on div "calendar-full Calendar" at bounding box center [384, 47] width 100 height 14
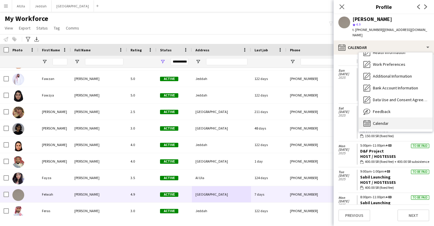
click at [394, 118] on div "Calendar Calendar" at bounding box center [396, 124] width 74 height 12
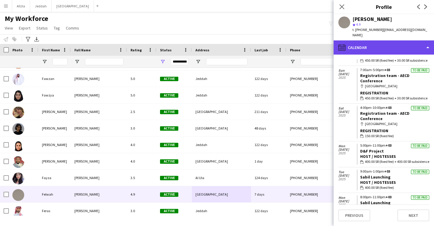
click at [394, 41] on div "calendar-full Calendar" at bounding box center [384, 47] width 100 height 14
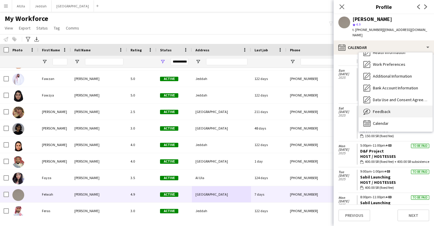
click at [390, 109] on div "Feedback Feedback" at bounding box center [396, 112] width 74 height 12
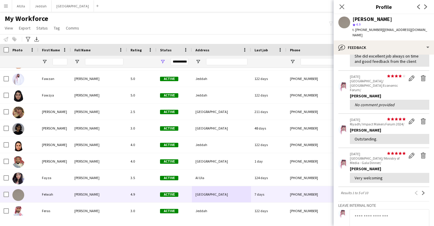
scroll to position [89, 0]
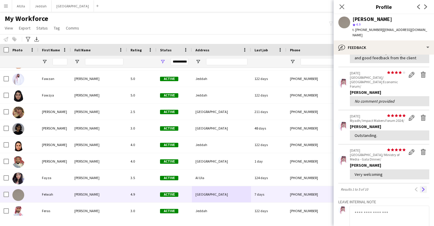
click at [421, 186] on button "Next" at bounding box center [423, 189] width 7 height 7
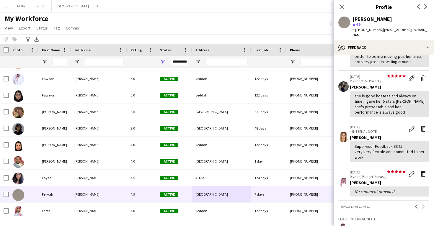
scroll to position [101, 0]
click at [413, 203] on button "Previous" at bounding box center [416, 206] width 7 height 7
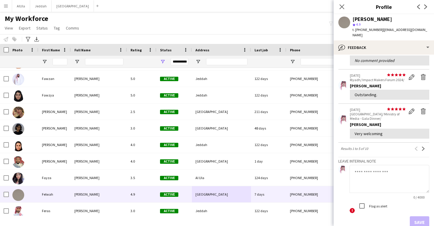
scroll to position [139, 0]
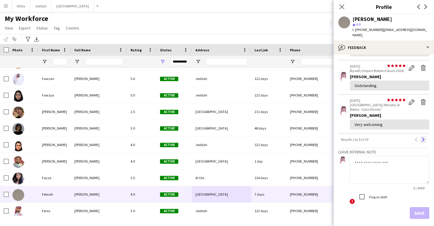
click at [422, 138] on app-icon "Next" at bounding box center [423, 140] width 4 height 4
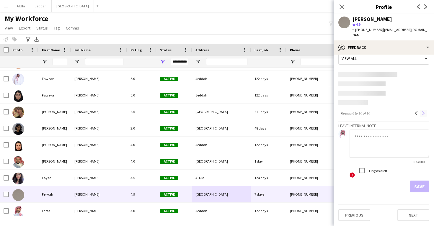
scroll to position [4, 0]
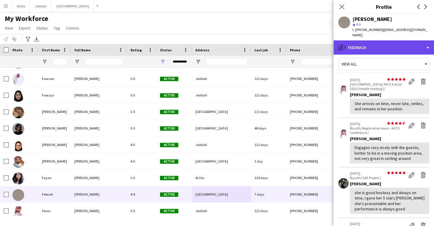
click at [389, 40] on div "bubble-pencil Feedback" at bounding box center [384, 47] width 100 height 14
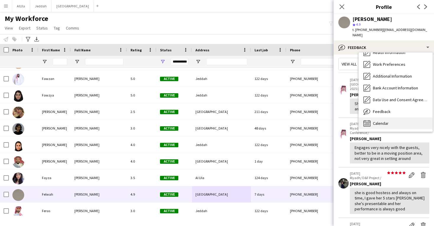
click at [385, 121] on span "Calendar" at bounding box center [381, 123] width 16 height 5
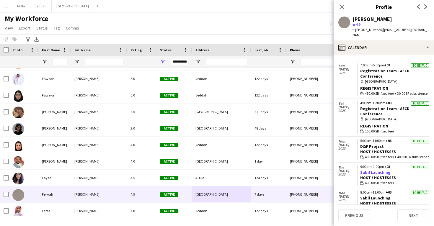
scroll to position [417, 0]
click at [379, 169] on link "Sabil Launching" at bounding box center [375, 171] width 30 height 5
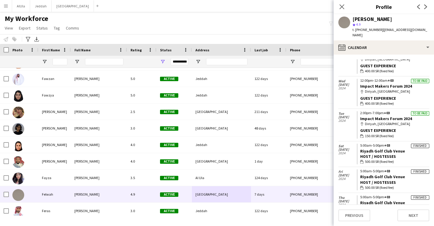
scroll to position [1042, 0]
drag, startPoint x: 407, startPoint y: 122, endPoint x: 360, endPoint y: 122, distance: 47.0
click at [359, 144] on app-crew-calendar-job-card "Finished 5:00am-5:00pm +03 Riyadh Golf Club Venue Host / Hostesses wallet 500.0…" at bounding box center [393, 154] width 73 height 21
click at [360, 17] on div "Felwah Almuzaini" at bounding box center [373, 19] width 40 height 5
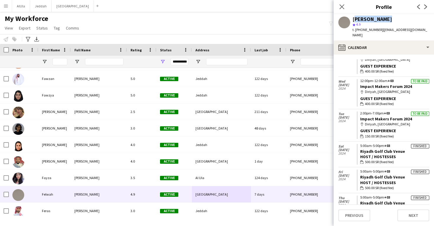
click at [360, 17] on div "Felwah Almuzaini" at bounding box center [373, 19] width 40 height 5
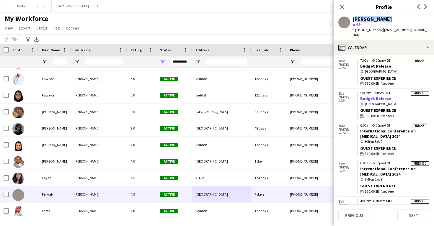
scroll to position [1308, 0]
drag, startPoint x: 408, startPoint y: 142, endPoint x: 360, endPoint y: 137, distance: 47.8
click at [360, 161] on app-crew-calendar-job-card "Finished 6:00am-5:00pm +03 International Conference on Conjoined Twins 2024 map…" at bounding box center [393, 177] width 73 height 33
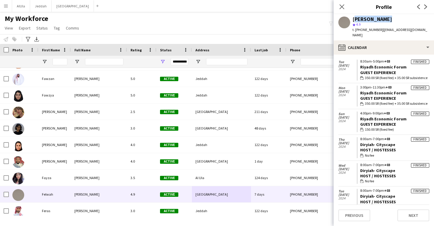
scroll to position [1511, 0]
drag, startPoint x: 397, startPoint y: 137, endPoint x: 362, endPoint y: 137, distance: 34.8
click at [361, 164] on app-crew-calendar-job-card "Finished 8:00am-7:00pm +03 Diryiah- Cityscape Host / Hostesses wallet No fee" at bounding box center [393, 174] width 73 height 21
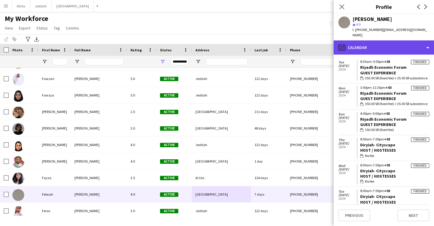
click at [381, 40] on div "calendar-full Calendar" at bounding box center [384, 47] width 100 height 14
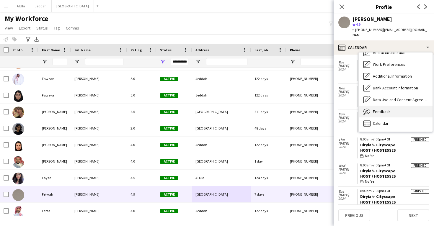
click at [390, 106] on div "Feedback Feedback" at bounding box center [396, 112] width 74 height 12
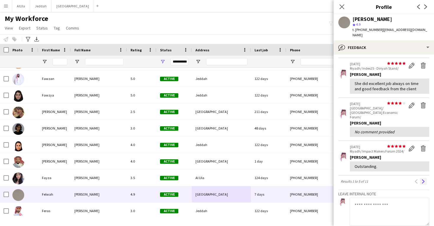
click at [425, 180] on app-icon "Next" at bounding box center [423, 182] width 4 height 4
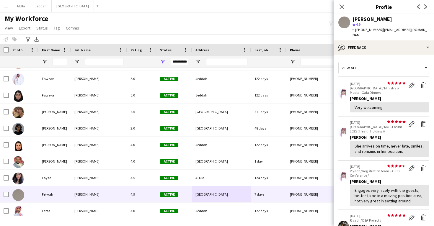
scroll to position [0, 0]
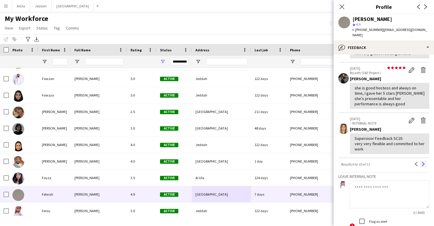
click at [423, 161] on button "Next" at bounding box center [423, 164] width 7 height 7
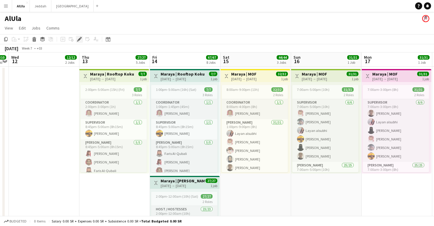
click at [78, 43] on div "Edit" at bounding box center [79, 39] width 7 height 7
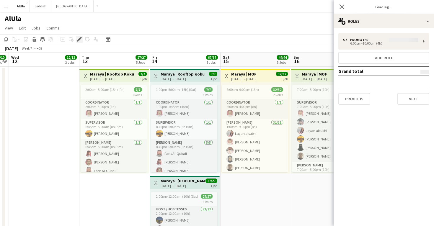
type input "*******"
click at [410, 99] on button "Next" at bounding box center [413, 99] width 32 height 12
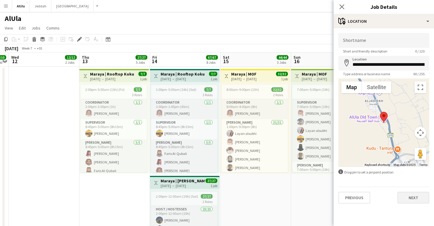
click at [409, 203] on button "Next" at bounding box center [413, 198] width 32 height 12
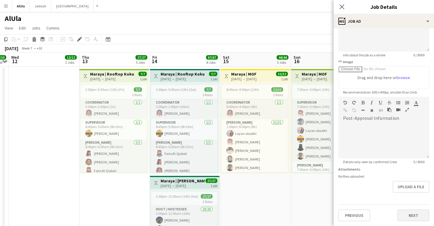
scroll to position [66, 0]
click at [415, 217] on button "Next" at bounding box center [413, 216] width 32 height 12
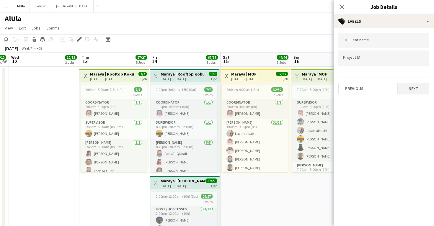
click at [413, 89] on button "Next" at bounding box center [413, 89] width 32 height 12
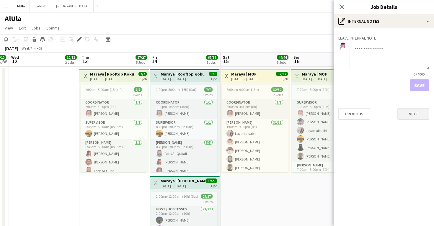
click at [408, 117] on button "Next" at bounding box center [413, 114] width 32 height 12
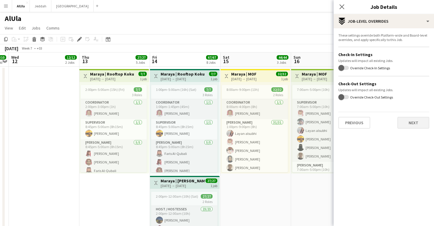
click at [408, 122] on button "Next" at bounding box center [413, 123] width 32 height 12
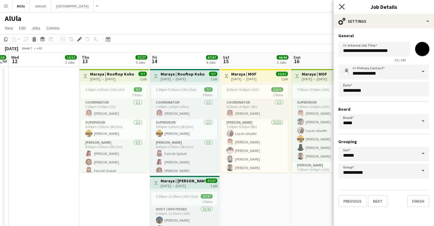
click at [343, 6] on icon at bounding box center [342, 7] width 6 height 6
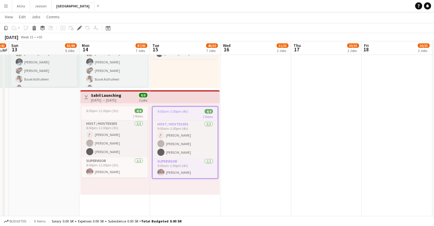
scroll to position [513, 0]
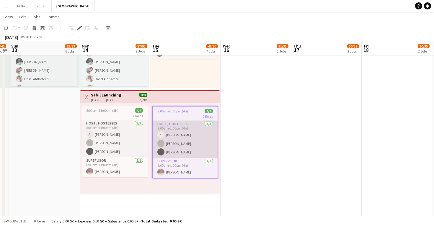
click at [194, 151] on app-card-role "Host / Hostesses 3/3 9:00am-1:00pm (4h) Musab Abdullah Felwah Almuzaini Lamya B…" at bounding box center [185, 139] width 65 height 37
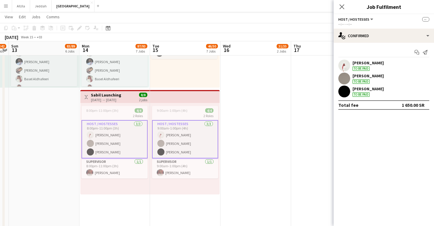
click at [342, 92] on app-user-avatar at bounding box center [344, 92] width 12 height 12
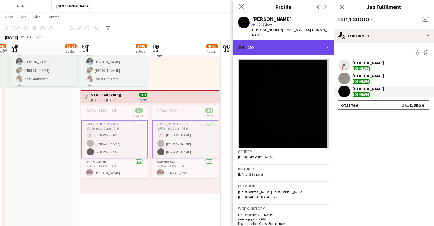
click at [287, 46] on div "profile Bio" at bounding box center [283, 47] width 100 height 14
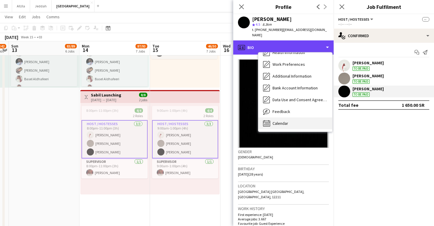
scroll to position [67, 0]
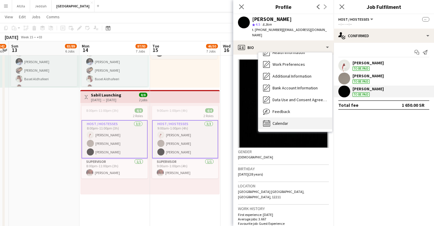
click at [281, 121] on span "Calendar" at bounding box center [281, 123] width 16 height 5
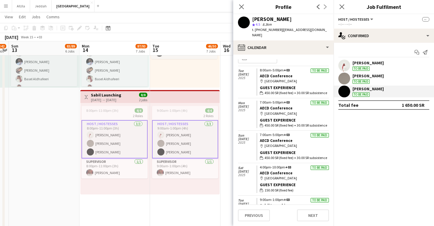
scroll to position [12, 0]
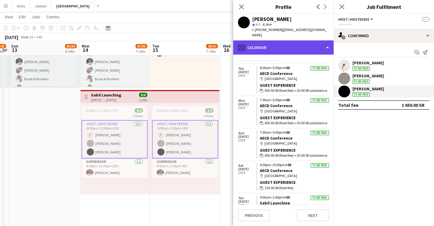
click at [294, 45] on div "calendar-full Calendar" at bounding box center [283, 47] width 100 height 14
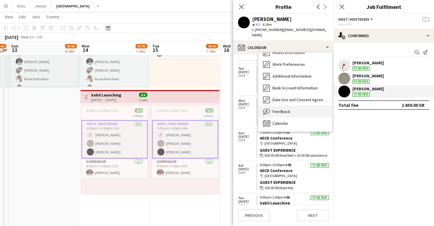
click at [292, 106] on div "Feedback Feedback" at bounding box center [295, 112] width 74 height 12
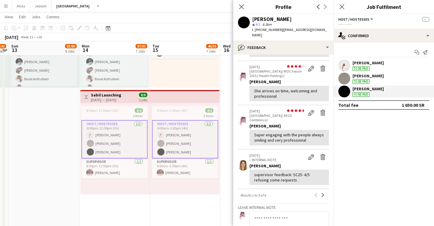
scroll to position [95, 0]
click at [322, 193] on app-icon "Next" at bounding box center [323, 195] width 4 height 4
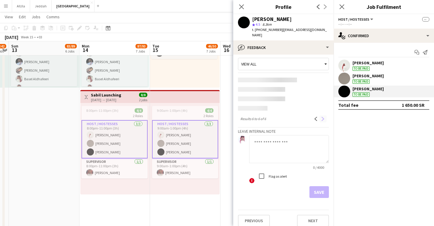
scroll to position [0, 0]
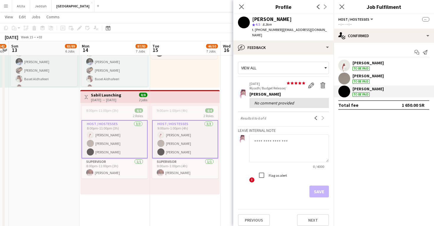
click at [8, 7] on app-icon "Menu" at bounding box center [6, 6] width 5 height 5
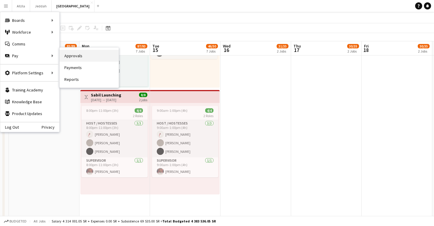
click at [77, 58] on link "Approvals" at bounding box center [89, 56] width 59 height 12
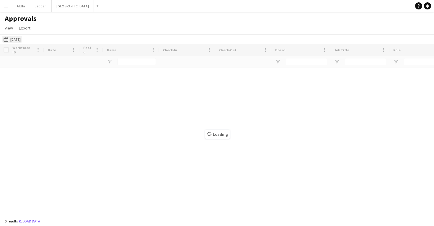
type input "*****"
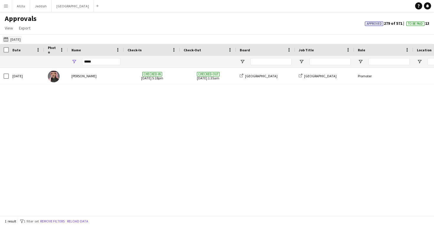
click at [22, 40] on button "07-04-2025 07-04-2025" at bounding box center [11, 39] width 19 height 7
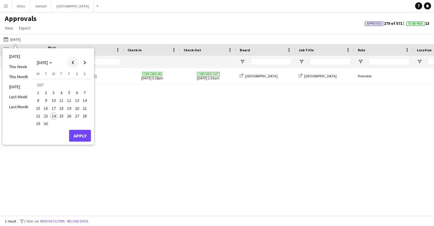
click at [74, 66] on span "Previous month" at bounding box center [73, 63] width 12 height 12
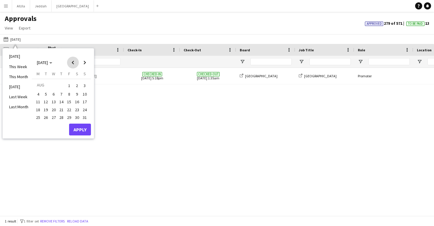
click at [74, 66] on span "Previous month" at bounding box center [73, 63] width 12 height 12
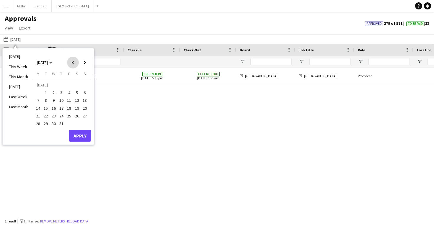
click at [74, 66] on span "Previous month" at bounding box center [73, 63] width 12 height 12
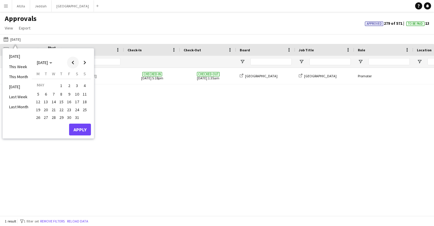
click at [71, 63] on span "Previous month" at bounding box center [73, 63] width 12 height 12
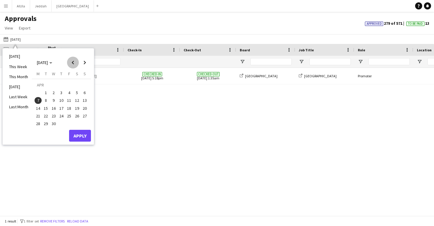
click at [71, 63] on span "Previous month" at bounding box center [73, 63] width 12 height 12
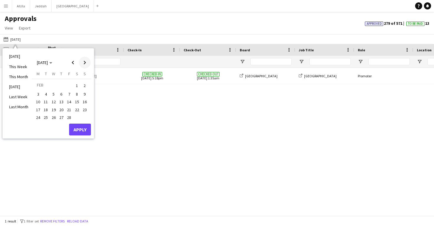
click at [86, 63] on span "Next month" at bounding box center [85, 63] width 12 height 12
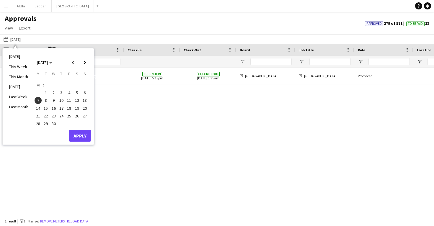
click at [40, 109] on span "14" at bounding box center [38, 108] width 7 height 7
click at [82, 133] on button "Apply" at bounding box center [80, 136] width 22 height 12
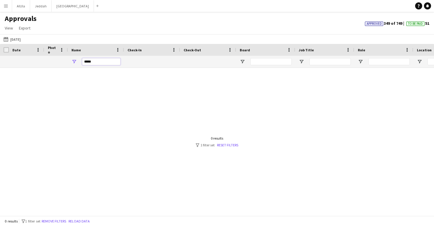
click at [101, 62] on input "*****" at bounding box center [101, 61] width 38 height 7
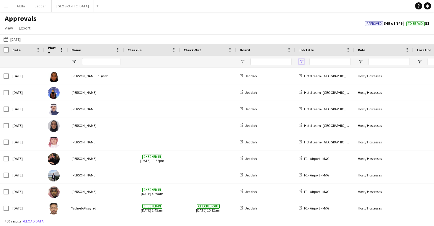
click at [301, 60] on span "Open Filter Menu" at bounding box center [301, 61] width 5 height 5
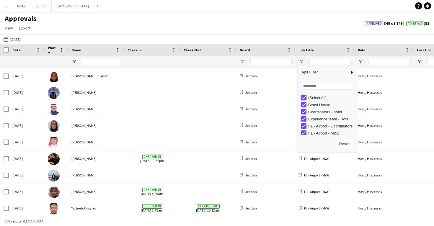
type input "***"
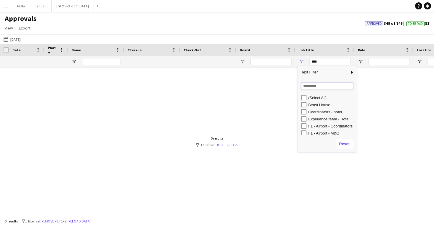
click at [311, 85] on input "Search filter values" at bounding box center [327, 86] width 52 height 7
type input "**"
type input "**********"
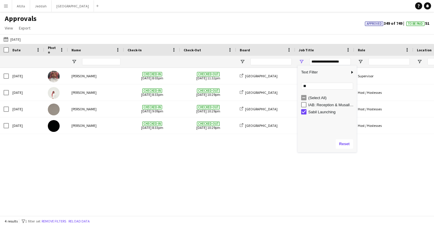
click at [225, 167] on div "Mon, 14 Apr 2025 Fahad Alroqi Checked-in 14-04-2025 8:03pm Checked-out 14-04-20…" at bounding box center [217, 142] width 434 height 148
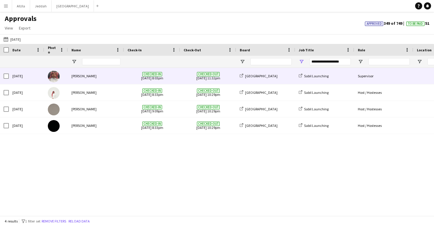
click at [242, 81] on div "[GEOGRAPHIC_DATA]" at bounding box center [265, 76] width 59 height 16
click at [206, 77] on span "Checked-out 14-04-2025 11:32pm" at bounding box center [208, 76] width 49 height 16
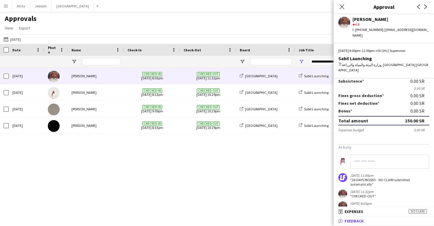
click at [372, 221] on mat-panel-title "bubble-pencil Feedback" at bounding box center [383, 221] width 98 height 5
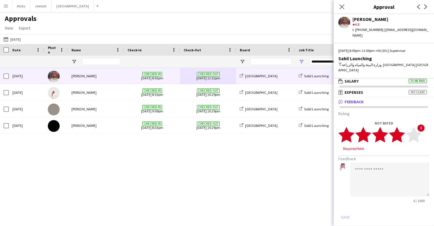
click at [398, 127] on polygon at bounding box center [397, 134] width 16 height 15
click at [348, 207] on button "Save" at bounding box center [345, 211] width 14 height 9
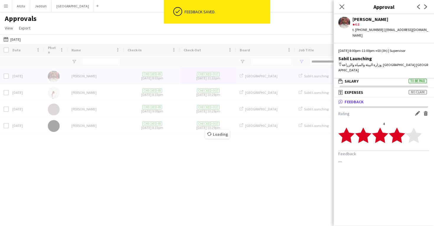
click at [285, 90] on div "Loading" at bounding box center [217, 130] width 434 height 172
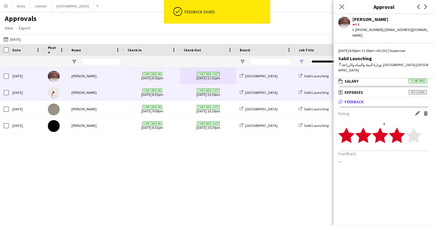
click at [278, 91] on div "[GEOGRAPHIC_DATA]" at bounding box center [265, 92] width 59 height 16
click at [296, 98] on div "Sabil Launching" at bounding box center [324, 92] width 59 height 16
click at [299, 97] on div "Sabil Launching" at bounding box center [324, 92] width 59 height 16
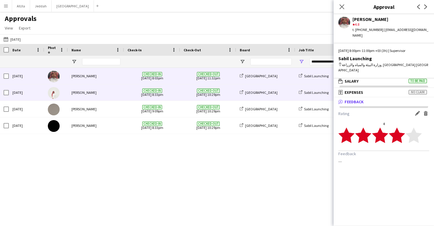
click at [214, 89] on span "Checked-out" at bounding box center [208, 91] width 23 height 4
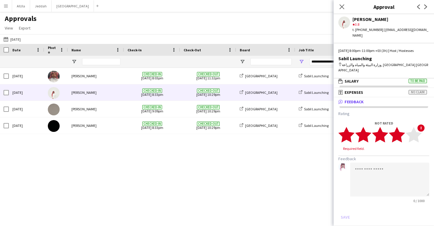
click at [398, 127] on polygon at bounding box center [397, 134] width 16 height 15
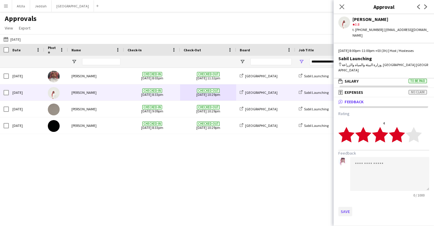
click at [346, 207] on button "Save" at bounding box center [345, 211] width 14 height 9
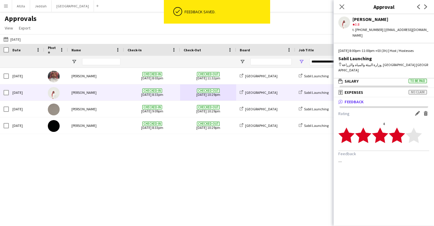
click at [416, 111] on div "Edit feedback Delete feedback" at bounding box center [421, 114] width 17 height 6
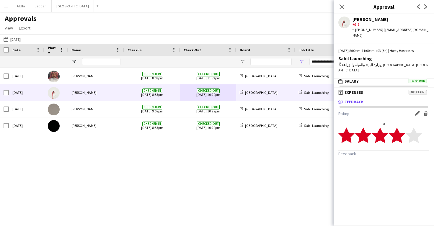
click at [416, 111] on div "Edit feedback Delete feedback" at bounding box center [421, 114] width 17 height 6
click at [416, 111] on app-icon "Edit feedback" at bounding box center [417, 113] width 5 height 5
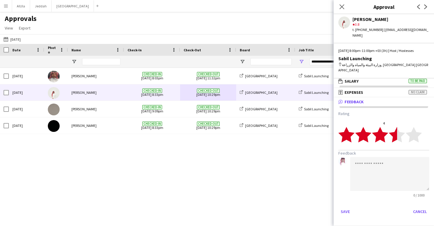
click at [395, 129] on polygon at bounding box center [397, 134] width 16 height 15
click at [346, 207] on button "Save" at bounding box center [345, 211] width 14 height 9
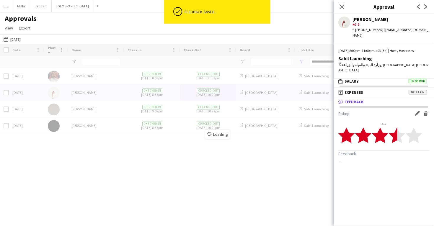
click at [285, 109] on div "Loading" at bounding box center [217, 130] width 434 height 172
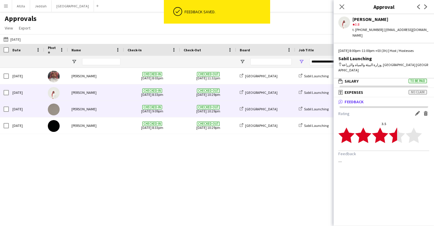
click at [285, 109] on div "[GEOGRAPHIC_DATA]" at bounding box center [265, 109] width 59 height 16
click at [284, 109] on div "[GEOGRAPHIC_DATA]" at bounding box center [265, 109] width 59 height 16
click at [294, 109] on div "[GEOGRAPHIC_DATA]" at bounding box center [265, 109] width 59 height 16
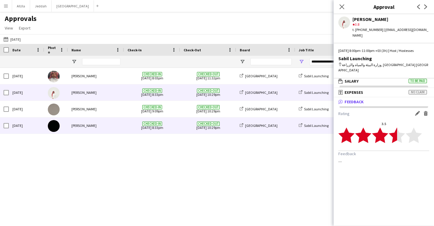
click at [286, 126] on div "[GEOGRAPHIC_DATA]" at bounding box center [265, 126] width 59 height 16
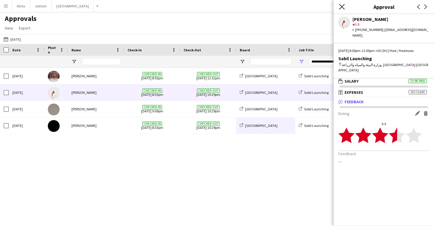
click at [340, 7] on icon "Close pop-in" at bounding box center [342, 7] width 6 height 6
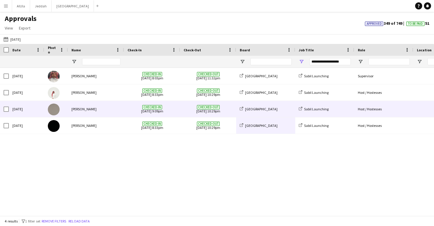
click at [281, 107] on div "[GEOGRAPHIC_DATA]" at bounding box center [265, 109] width 59 height 16
click at [230, 107] on span "Checked-out 14-04-2025 10:29pm" at bounding box center [208, 109] width 49 height 16
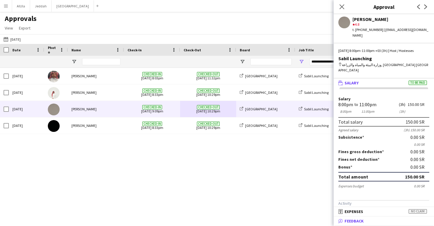
click at [356, 220] on span "Feedback" at bounding box center [354, 221] width 19 height 5
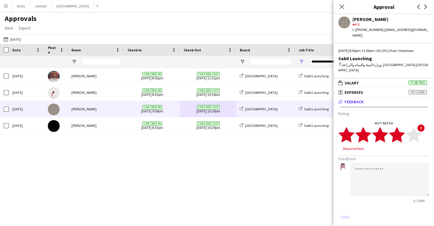
click at [399, 132] on polygon at bounding box center [397, 134] width 16 height 15
click at [347, 207] on button "Save" at bounding box center [345, 211] width 14 height 9
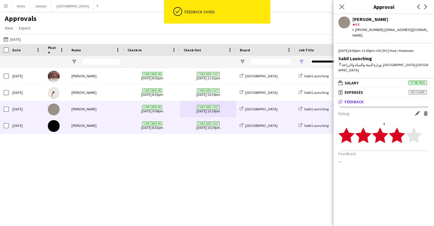
click at [198, 126] on span "Checked-out 14-04-2025 10:29pm" at bounding box center [208, 126] width 49 height 16
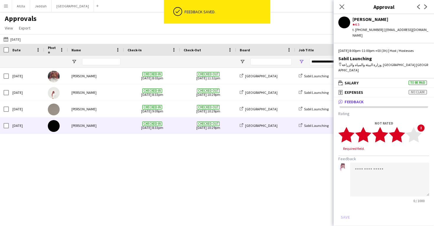
click at [401, 131] on polygon at bounding box center [397, 134] width 16 height 15
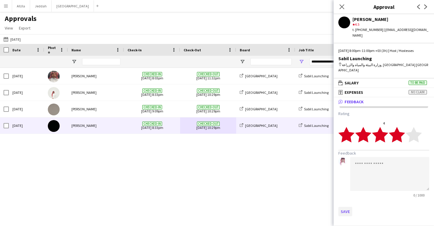
click at [348, 207] on button "Save" at bounding box center [345, 211] width 14 height 9
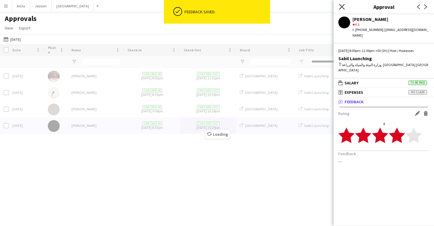
click at [341, 7] on icon at bounding box center [342, 7] width 6 height 6
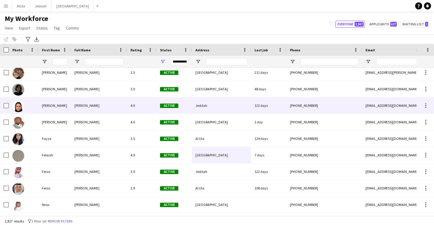
scroll to position [9220, 0]
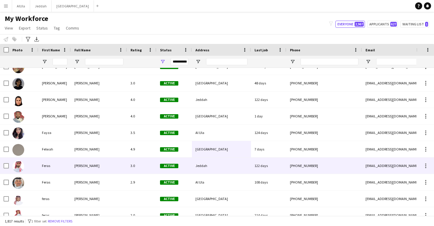
click at [224, 162] on div "Jeddah" at bounding box center [221, 166] width 59 height 16
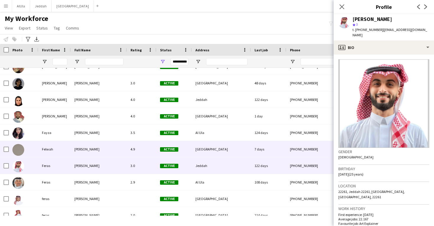
click at [276, 141] on div "7 days" at bounding box center [268, 149] width 35 height 16
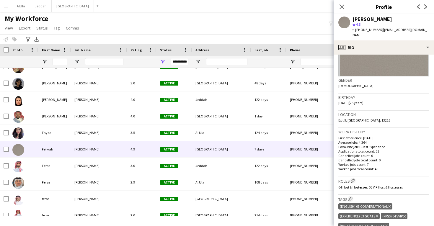
scroll to position [105, 0]
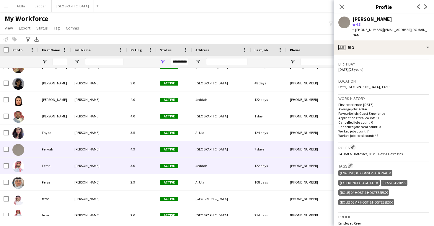
click at [299, 163] on div "[PHONE_NUMBER]" at bounding box center [324, 166] width 76 height 16
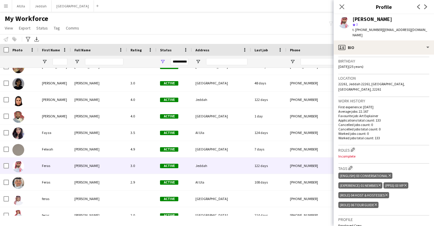
scroll to position [115, 0]
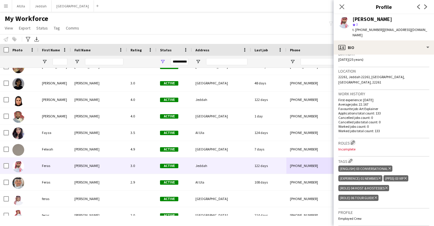
click at [353, 141] on app-icon "Edit crew company roles" at bounding box center [353, 143] width 4 height 4
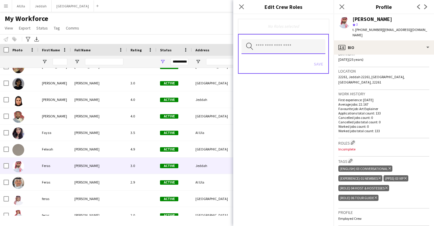
click at [281, 50] on input "text" at bounding box center [284, 46] width 84 height 15
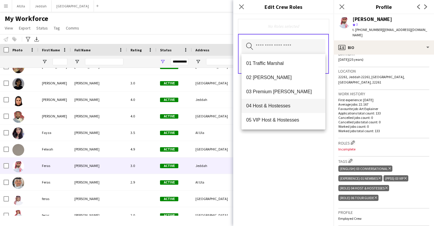
click at [281, 101] on mat-option "04 Host & Hostesses" at bounding box center [284, 106] width 84 height 14
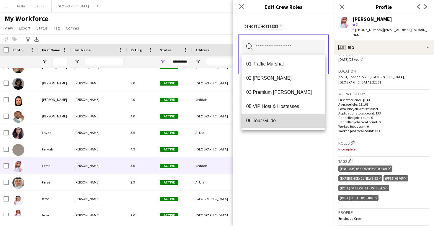
click at [281, 116] on mat-option "06 Tour Guide" at bounding box center [284, 121] width 84 height 14
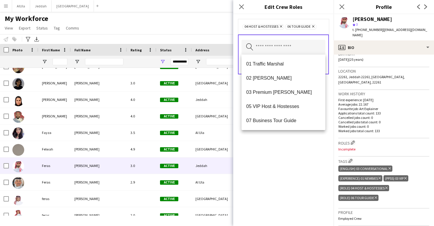
click at [288, 146] on div "04 Host & Hostesses Remove 06 Tour Guide Remove Search by role type Save" at bounding box center [283, 120] width 100 height 212
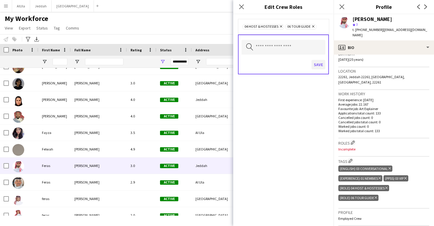
click at [321, 65] on button "Save" at bounding box center [319, 64] width 14 height 9
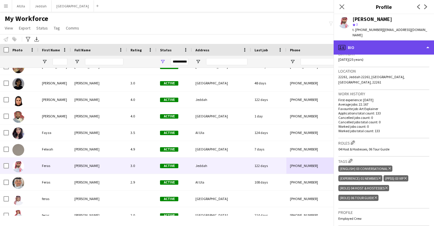
click at [356, 43] on div "profile Bio" at bounding box center [384, 47] width 100 height 14
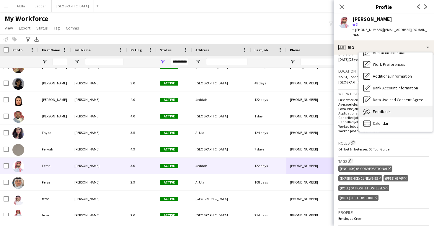
scroll to position [68, 0]
click at [382, 106] on div "Feedback Feedback" at bounding box center [396, 112] width 74 height 12
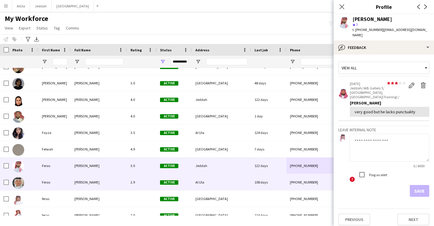
click at [278, 180] on div "108 days" at bounding box center [268, 182] width 35 height 16
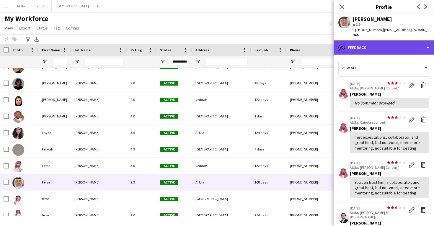
click at [371, 40] on div "bubble-pencil Feedback" at bounding box center [384, 47] width 100 height 14
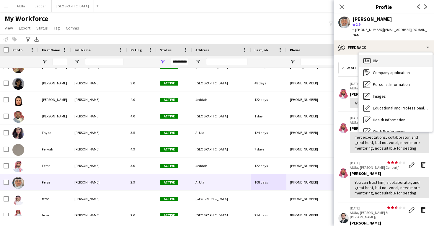
click at [376, 58] on span "Bio" at bounding box center [376, 60] width 6 height 5
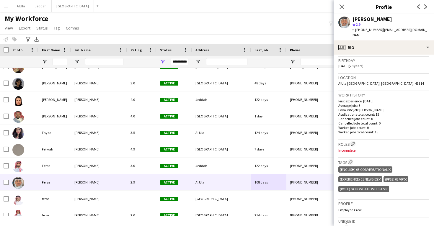
scroll to position [109, 0]
click at [353, 141] on app-icon "Edit crew company roles" at bounding box center [353, 143] width 4 height 4
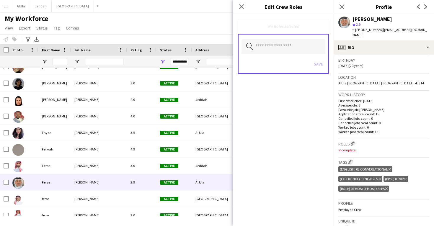
click at [295, 54] on div "Search by role type Save" at bounding box center [283, 54] width 91 height 40
click at [294, 51] on input "text" at bounding box center [284, 46] width 84 height 15
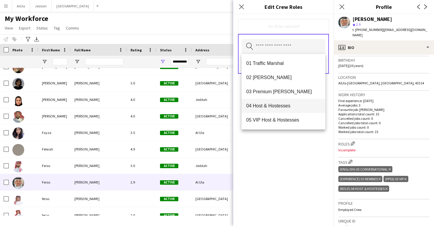
click at [296, 108] on span "04 Host & Hostesses" at bounding box center [283, 106] width 74 height 6
click at [301, 159] on div "04 Host & Hostesses Remove Search by role type Save" at bounding box center [283, 120] width 100 height 212
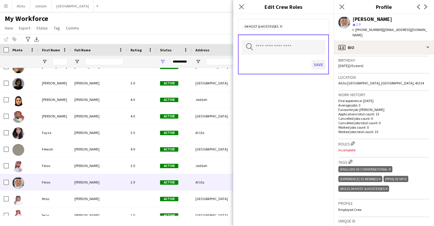
click at [322, 63] on button "Save" at bounding box center [319, 64] width 14 height 9
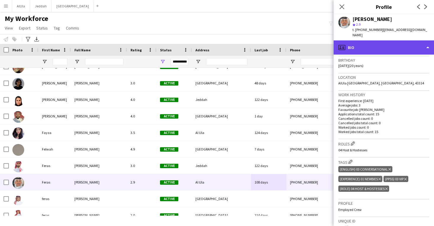
click at [372, 43] on div "profile Bio" at bounding box center [384, 47] width 100 height 14
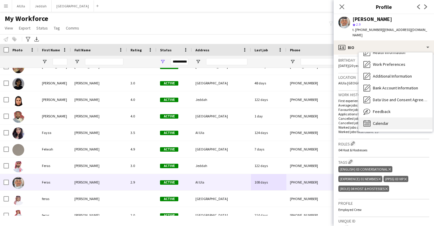
scroll to position [68, 0]
click at [397, 118] on div "Calendar Calendar" at bounding box center [396, 124] width 74 height 12
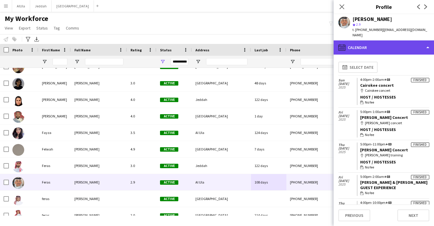
click at [383, 44] on div "calendar-full Calendar" at bounding box center [384, 47] width 100 height 14
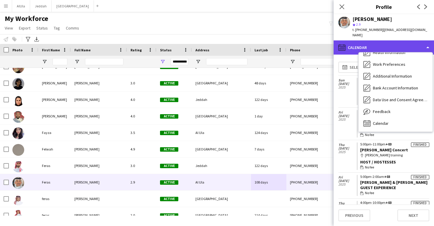
scroll to position [67, 0]
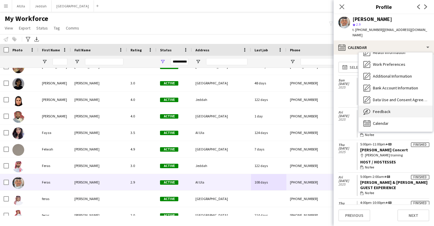
click at [383, 109] on span "Feedback" at bounding box center [382, 111] width 18 height 5
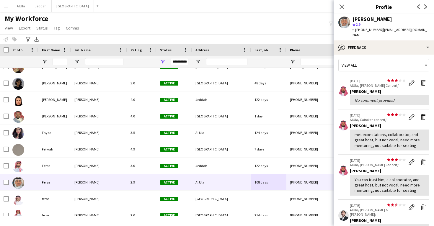
scroll to position [3, 0]
click at [421, 80] on button "Delete feedback" at bounding box center [424, 82] width 12 height 8
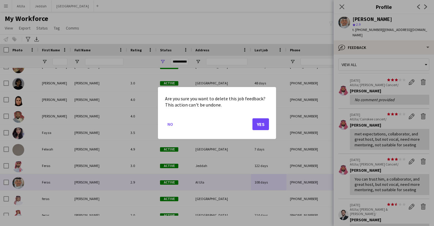
click at [262, 127] on button "Yes" at bounding box center [260, 124] width 17 height 12
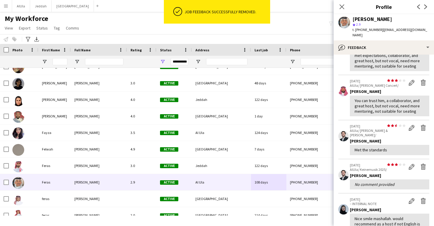
scroll to position [0, 0]
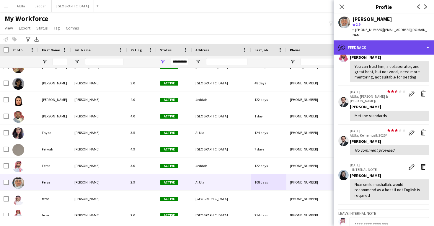
click at [385, 40] on div "bubble-pencil Feedback" at bounding box center [384, 47] width 100 height 14
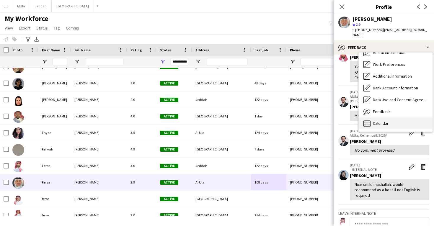
click at [388, 118] on div "Calendar Calendar" at bounding box center [396, 124] width 74 height 12
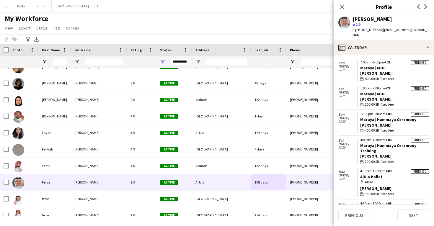
scroll to position [248, 0]
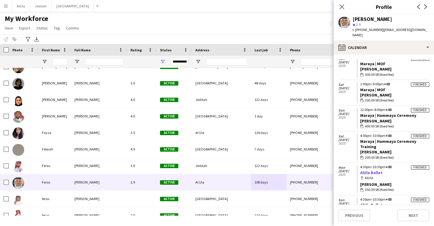
click at [375, 170] on link "AlUla Ballet" at bounding box center [371, 172] width 22 height 5
click at [371, 170] on link "AlUla Ballet" at bounding box center [371, 172] width 22 height 5
drag, startPoint x: 387, startPoint y: 166, endPoint x: 360, endPoint y: 166, distance: 27.2
click at [359, 166] on app-crew-calendar-job-card "Finished 4:30pm-10:30pm +03 AlUla Ballet map-marker [PERSON_NAME] wallet 350.00…" at bounding box center [393, 178] width 73 height 27
copy link "AlUla Ballet"
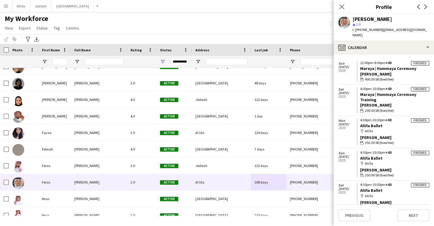
scroll to position [295, 0]
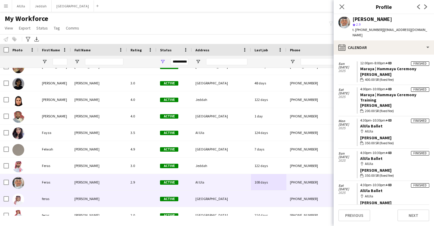
click at [295, 203] on div "[PHONE_NUMBER]" at bounding box center [324, 199] width 76 height 16
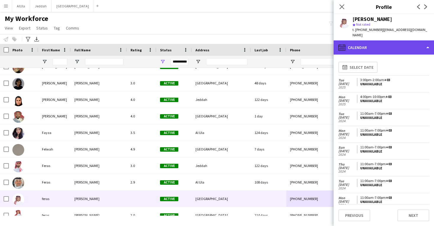
click at [382, 40] on div "calendar-full Calendar" at bounding box center [384, 47] width 100 height 14
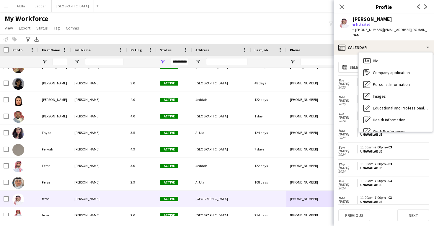
click at [351, 143] on div "[DATE]" at bounding box center [347, 151] width 18 height 17
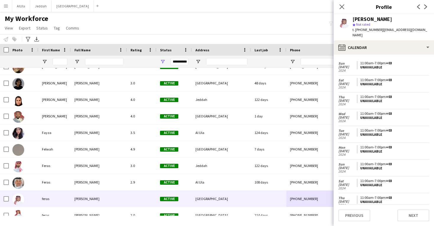
scroll to position [252, 0]
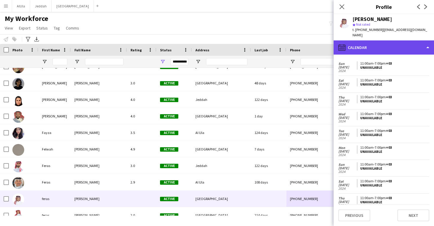
click at [365, 44] on div "calendar-full Calendar" at bounding box center [384, 47] width 100 height 14
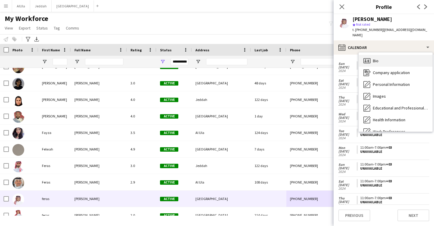
click at [367, 57] on icon "Bio" at bounding box center [367, 60] width 7 height 7
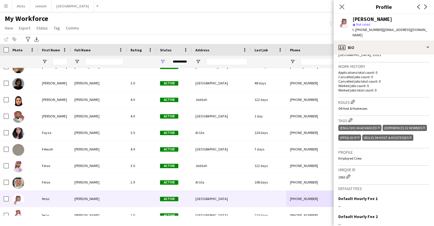
scroll to position [145, 0]
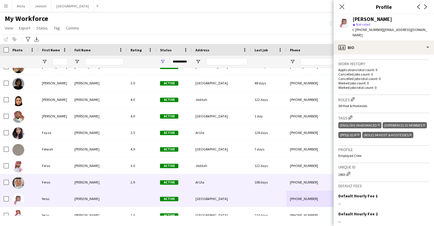
click at [286, 179] on div "108 days" at bounding box center [268, 182] width 35 height 16
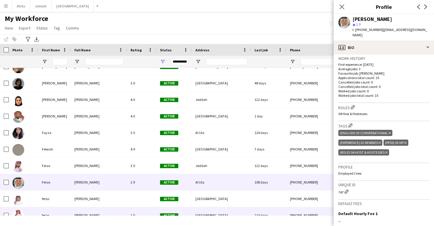
scroll to position [9228, 0]
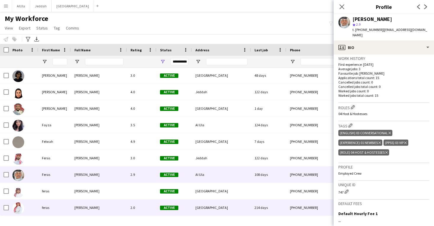
click at [267, 211] on div "214 days" at bounding box center [268, 208] width 35 height 16
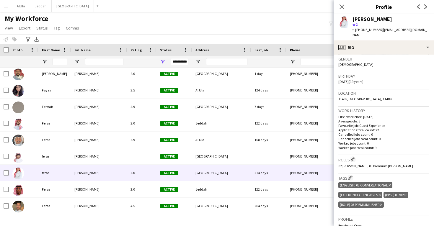
scroll to position [97, 0]
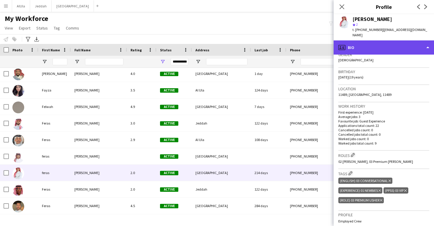
click at [383, 40] on div "profile Bio" at bounding box center [384, 47] width 100 height 14
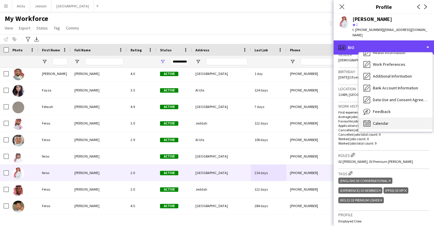
scroll to position [67, 0]
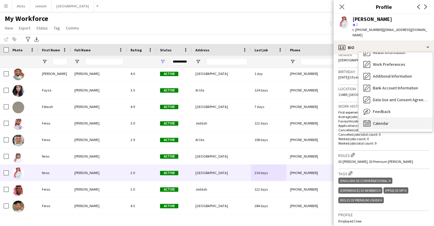
click at [385, 118] on div "Calendar Calendar" at bounding box center [396, 124] width 74 height 12
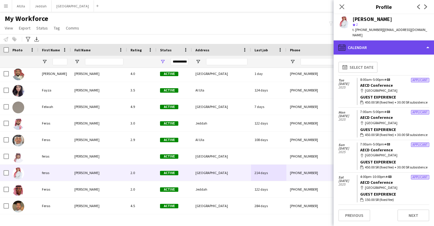
click at [391, 43] on div "calendar-full Calendar" at bounding box center [384, 47] width 100 height 14
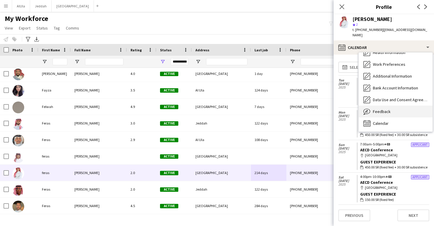
click at [398, 106] on div "Feedback Feedback" at bounding box center [396, 112] width 74 height 12
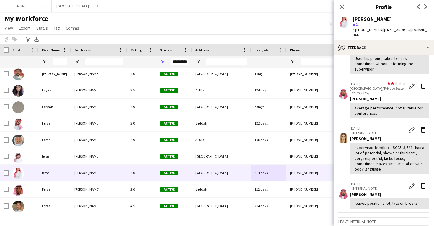
scroll to position [46, 0]
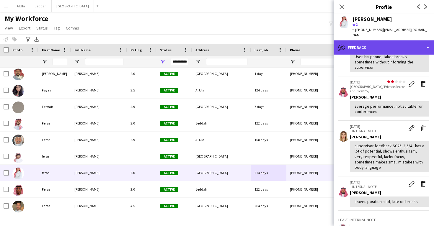
click at [401, 40] on div "bubble-pencil Feedback" at bounding box center [384, 47] width 100 height 14
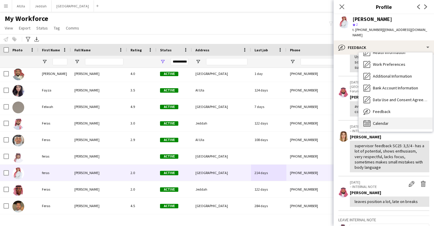
click at [386, 121] on span "Calendar" at bounding box center [381, 123] width 16 height 5
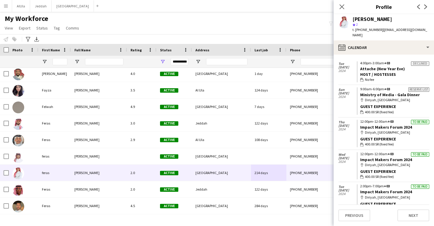
scroll to position [496, 0]
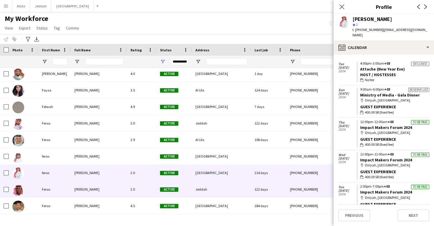
click at [265, 187] on div "122 days" at bounding box center [268, 189] width 35 height 16
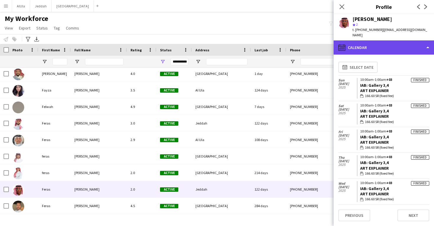
click at [366, 48] on div "calendar-full Calendar" at bounding box center [384, 47] width 100 height 14
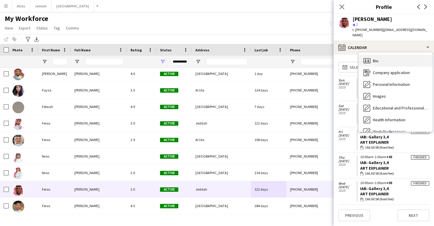
click at [378, 58] on span "Bio" at bounding box center [376, 60] width 6 height 5
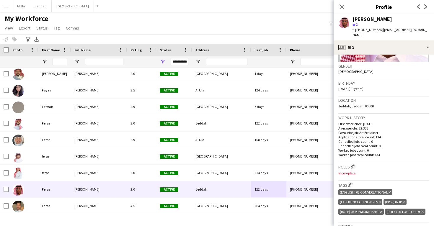
scroll to position [92, 0]
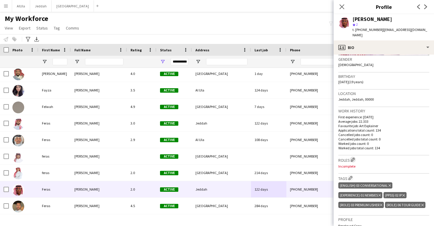
click at [351, 157] on button "Edit crew company roles" at bounding box center [353, 160] width 6 height 6
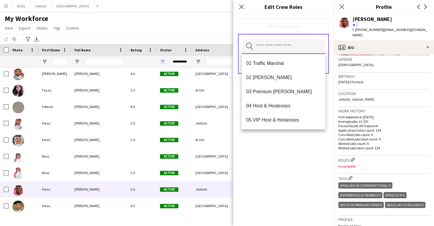
click at [306, 49] on input "text" at bounding box center [284, 46] width 84 height 15
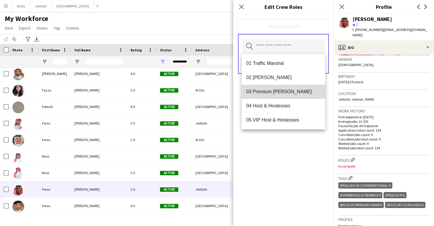
click at [283, 86] on mat-option "03 Premium [PERSON_NAME]" at bounding box center [284, 92] width 84 height 14
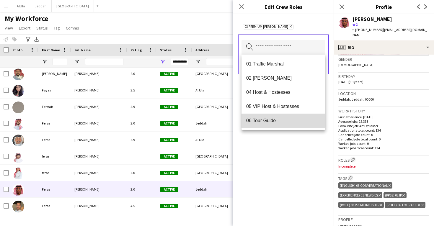
click at [279, 116] on mat-option "06 Tour Guide" at bounding box center [284, 121] width 84 height 14
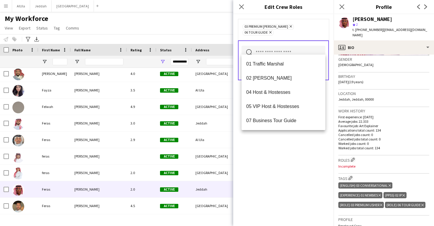
click at [276, 154] on div "03 Premium [PERSON_NAME] Remove 06 Tour Guide Remove Search by role type Save" at bounding box center [283, 120] width 100 height 212
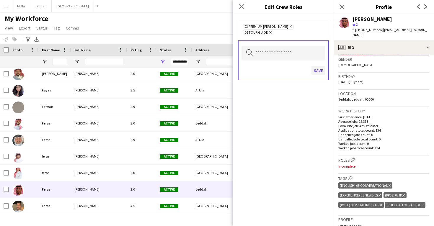
click at [320, 66] on button "Save" at bounding box center [319, 70] width 14 height 9
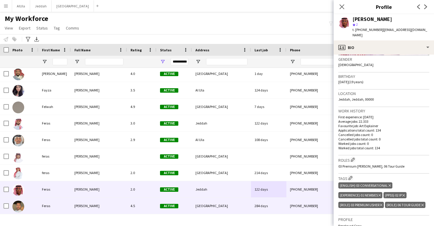
click at [252, 200] on div "284 days" at bounding box center [268, 206] width 35 height 16
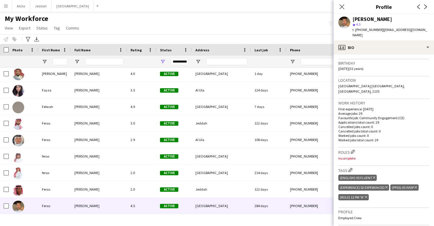
scroll to position [111, 0]
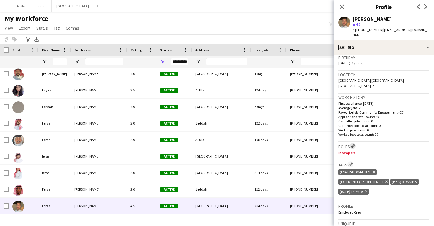
click at [353, 144] on app-icon "Edit crew company roles" at bounding box center [353, 146] width 4 height 4
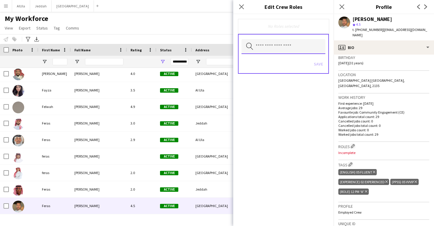
click at [289, 49] on input "text" at bounding box center [284, 46] width 84 height 15
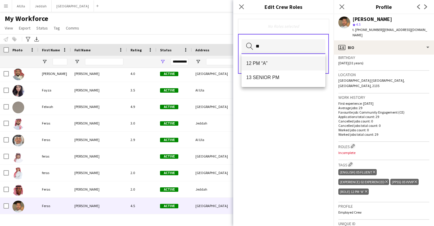
type input "**"
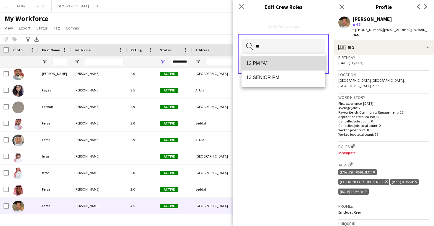
click at [289, 63] on span "12 PM “A”" at bounding box center [283, 64] width 74 height 6
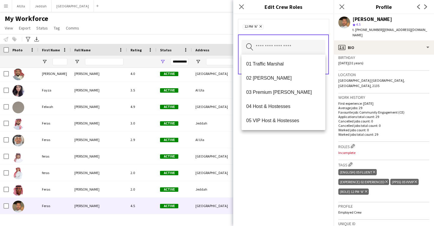
click at [293, 148] on div "12 PM “A” Remove Search by role type Save" at bounding box center [283, 120] width 100 height 212
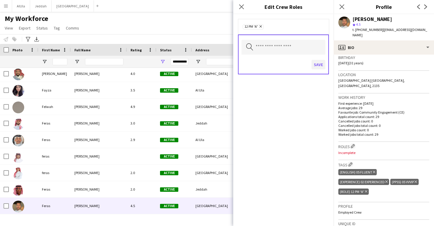
click at [316, 66] on button "Save" at bounding box center [319, 64] width 14 height 9
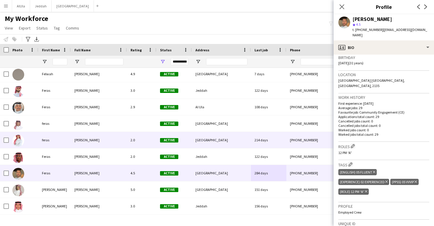
scroll to position [9299, 0]
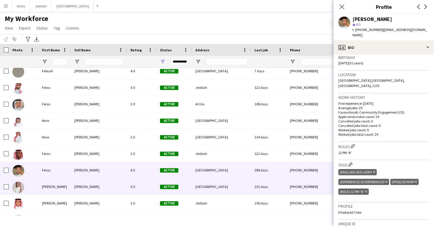
click at [278, 186] on div "151 days" at bounding box center [268, 187] width 35 height 16
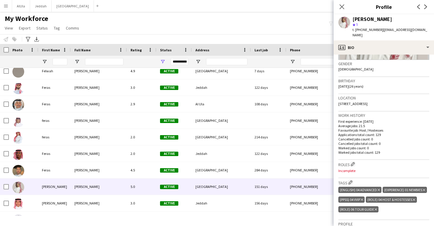
scroll to position [100, 0]
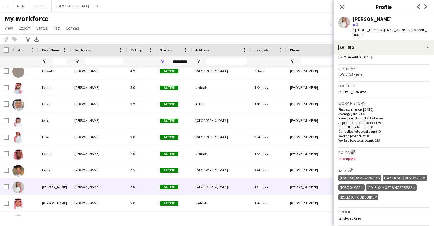
click at [354, 149] on button "Edit crew company roles" at bounding box center [353, 152] width 6 height 6
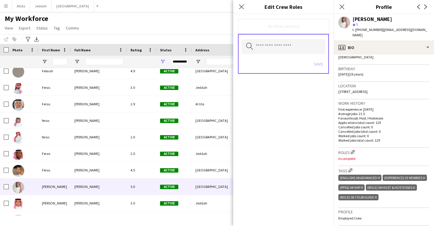
click at [270, 55] on div "Search by role type Save" at bounding box center [283, 54] width 91 height 40
click at [270, 45] on input "text" at bounding box center [284, 46] width 84 height 15
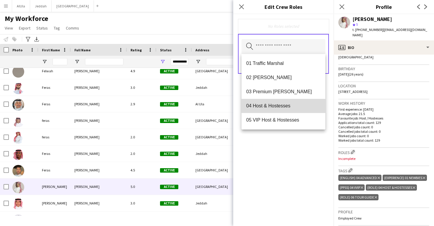
click at [269, 110] on mat-option "04 Host & Hostesses" at bounding box center [284, 106] width 84 height 14
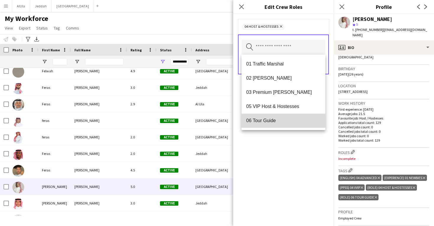
click at [272, 115] on mat-option "06 Tour Guide" at bounding box center [284, 121] width 84 height 14
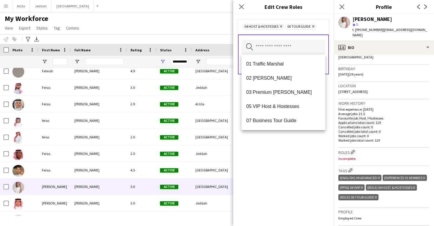
click at [282, 170] on div "04 Host & Hostesses Remove 06 Tour Guide Remove Search by role type Save" at bounding box center [283, 120] width 100 height 212
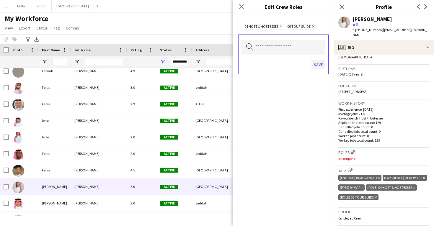
click at [317, 62] on button "Save" at bounding box center [319, 64] width 14 height 9
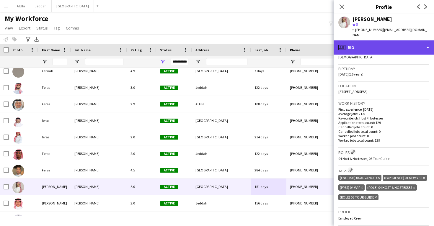
click at [357, 42] on div "profile Bio" at bounding box center [384, 47] width 100 height 14
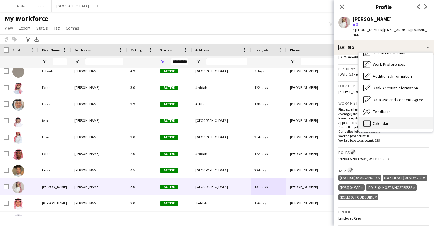
scroll to position [68, 0]
click at [388, 121] on span "Calendar" at bounding box center [381, 123] width 16 height 5
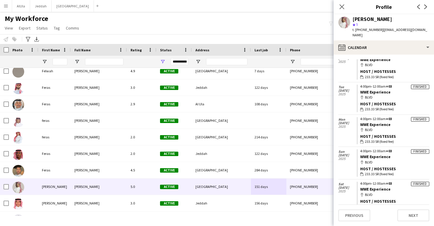
scroll to position [127, 0]
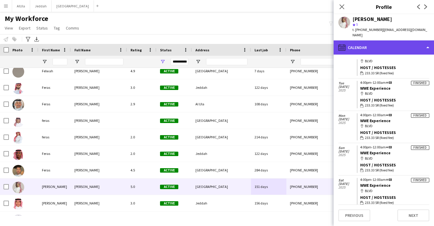
click at [385, 40] on div "calendar-full Calendar" at bounding box center [384, 47] width 100 height 14
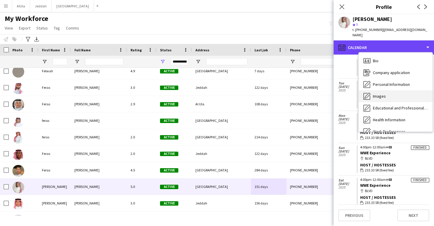
scroll to position [0, 0]
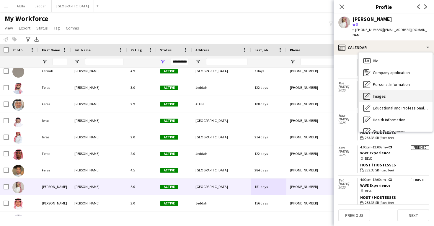
click at [387, 90] on div "Images Images" at bounding box center [396, 96] width 74 height 12
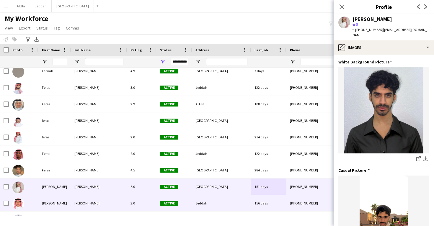
click at [256, 198] on div "156 days" at bounding box center [268, 203] width 35 height 16
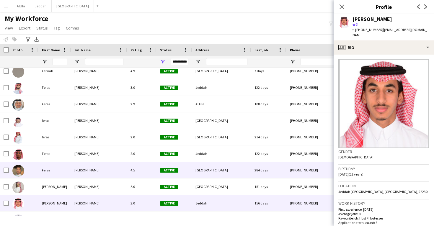
click at [287, 177] on div "[PHONE_NUMBER]" at bounding box center [324, 170] width 76 height 16
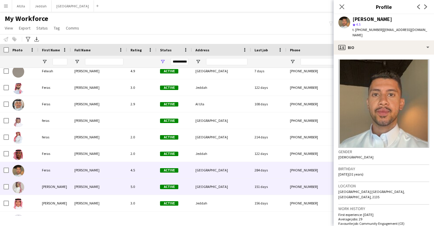
click at [286, 183] on div "151 days" at bounding box center [268, 187] width 35 height 16
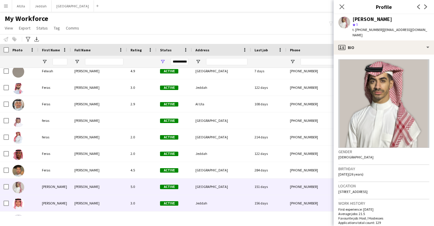
click at [280, 200] on div "156 days" at bounding box center [268, 203] width 35 height 16
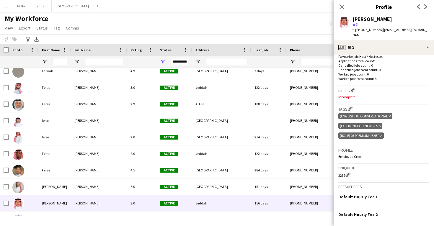
scroll to position [171, 0]
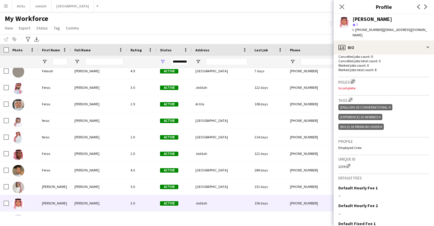
click at [354, 79] on app-icon "Edit crew company roles" at bounding box center [353, 81] width 4 height 4
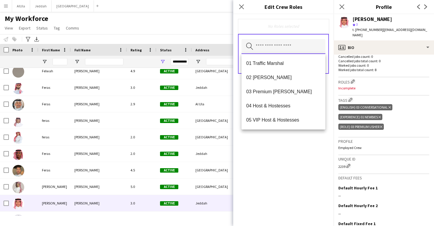
click at [284, 47] on input "text" at bounding box center [284, 46] width 84 height 15
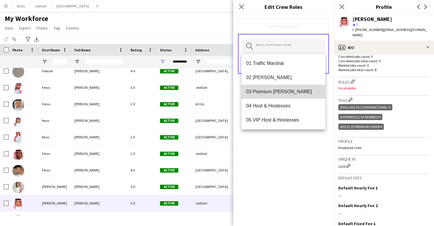
click at [281, 91] on span "03 Premium [PERSON_NAME]" at bounding box center [283, 92] width 74 height 6
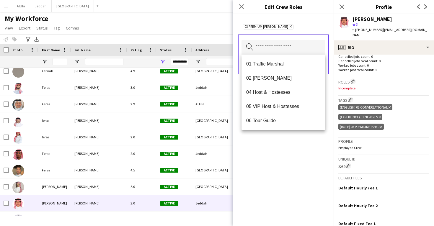
click at [301, 161] on div "03 Premium [PERSON_NAME] Remove Search by role type Save" at bounding box center [283, 120] width 100 height 212
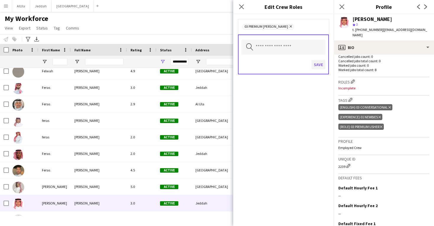
click at [319, 67] on button "Save" at bounding box center [319, 64] width 14 height 9
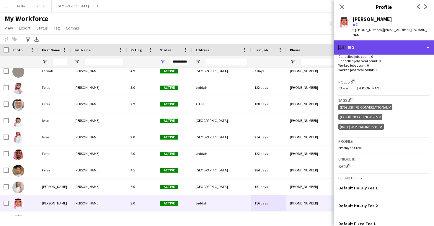
click at [376, 44] on div "profile Bio" at bounding box center [384, 47] width 100 height 14
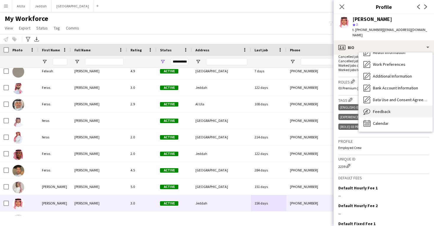
scroll to position [67, 0]
click at [402, 110] on div "Feedback Feedback" at bounding box center [396, 112] width 74 height 12
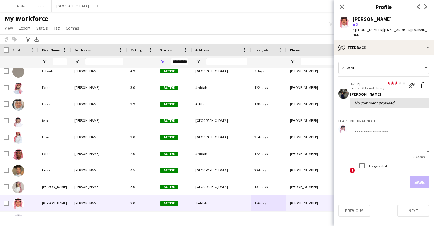
click at [372, 17] on div "[PERSON_NAME]" at bounding box center [373, 19] width 40 height 5
copy div "[PERSON_NAME]"
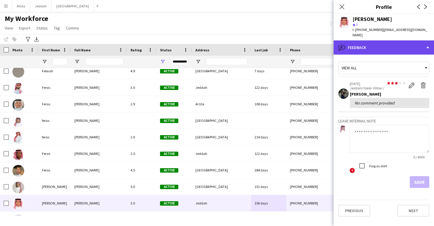
click at [374, 40] on div "bubble-pencil Feedback" at bounding box center [384, 47] width 100 height 14
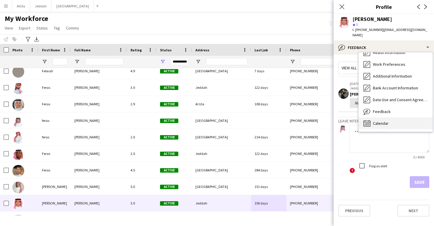
click at [384, 123] on div "Calendar Calendar" at bounding box center [396, 124] width 74 height 12
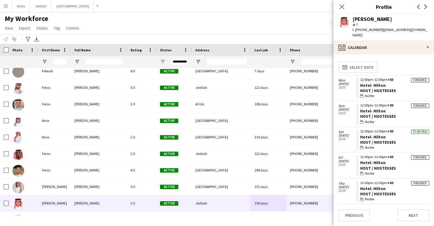
drag, startPoint x: 393, startPoint y: 104, endPoint x: 359, endPoint y: 105, distance: 34.0
click at [359, 105] on app-crew-calendar-job-card "Finished 12:00pm-12:00pm +03 Hotel- Hilton Host / Hostesses wallet No fee" at bounding box center [393, 114] width 73 height 21
copy link "Hotel- Hilton"
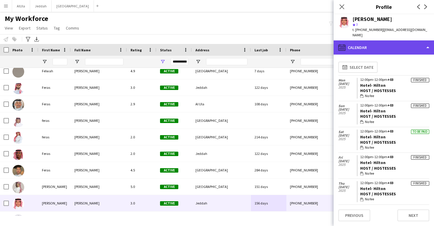
click at [381, 45] on div "calendar-full Calendar" at bounding box center [384, 47] width 100 height 14
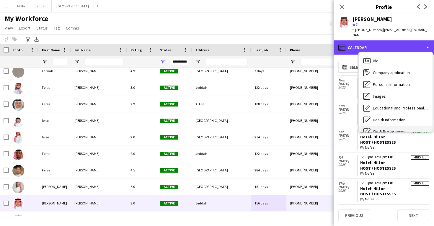
scroll to position [0, 0]
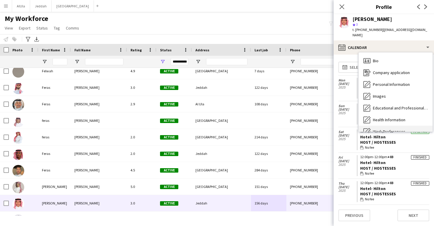
click at [381, 56] on div "Bio Bio" at bounding box center [396, 61] width 74 height 12
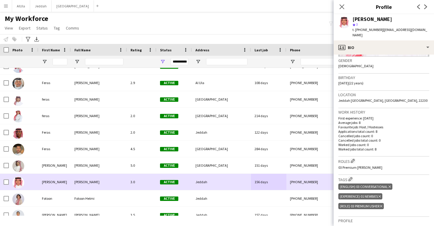
scroll to position [9330, 0]
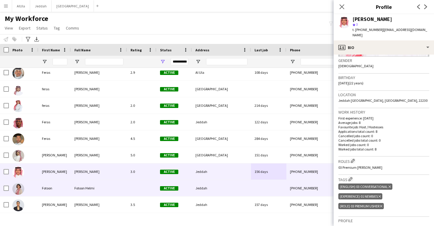
click at [229, 190] on div "Jeddah" at bounding box center [221, 188] width 59 height 16
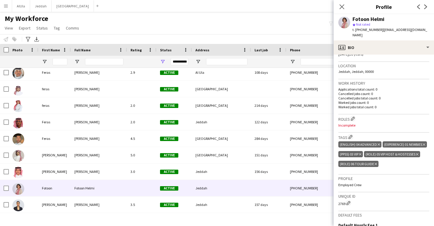
scroll to position [121, 0]
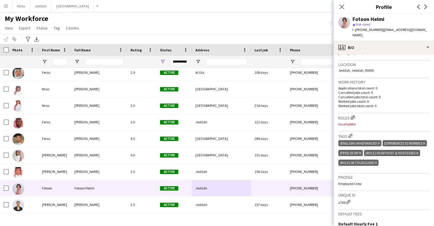
click at [352, 115] on app-icon "Edit crew company roles" at bounding box center [353, 117] width 4 height 4
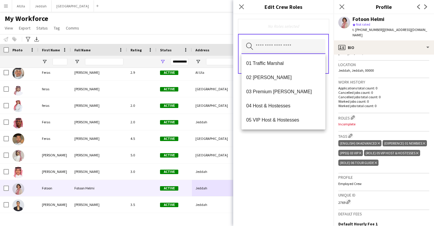
click at [292, 51] on input "text" at bounding box center [284, 46] width 84 height 15
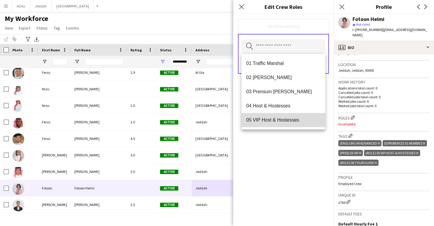
click at [276, 115] on mat-option "05 VIP Host & Hostesses" at bounding box center [284, 120] width 84 height 14
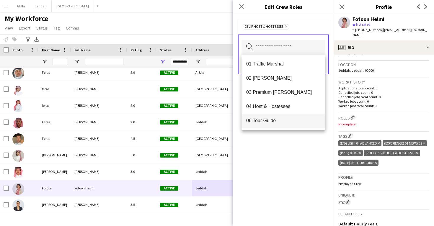
click at [275, 119] on span "06 Tour Guide" at bounding box center [283, 121] width 74 height 6
click at [271, 155] on div "05 VIP Host & Hostesses Remove 06 Tour Guide Remove Search by role type Save" at bounding box center [283, 120] width 100 height 212
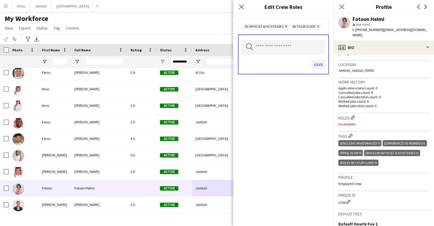
click at [319, 66] on button "Save" at bounding box center [319, 64] width 14 height 9
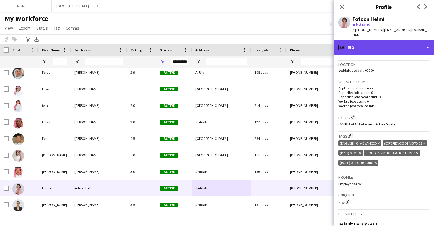
click at [366, 44] on div "profile Bio" at bounding box center [384, 47] width 100 height 14
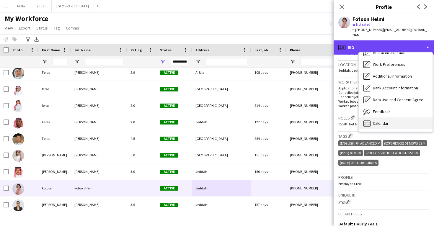
scroll to position [68, 0]
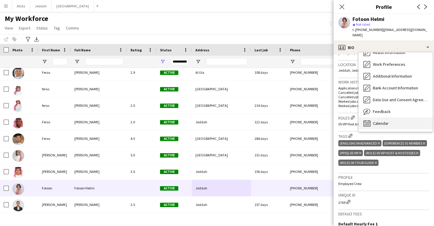
click at [386, 120] on div "Calendar Calendar" at bounding box center [396, 124] width 74 height 12
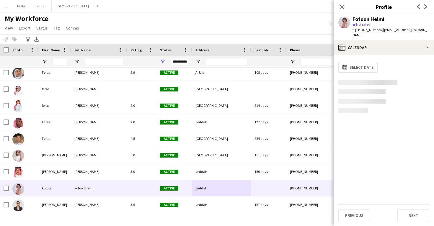
scroll to position [0, 0]
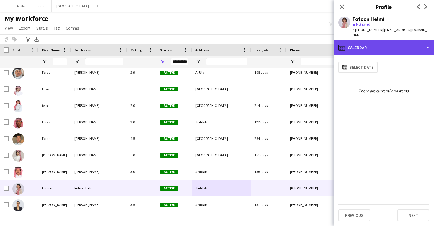
click at [383, 43] on div "calendar-full Calendar" at bounding box center [384, 47] width 100 height 14
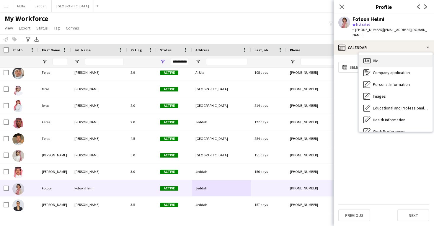
click at [384, 55] on div "Bio Bio" at bounding box center [396, 61] width 74 height 12
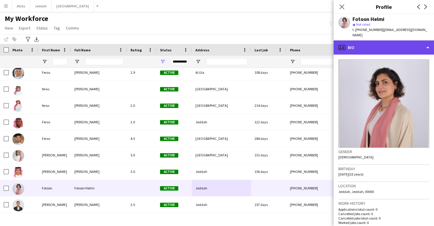
click at [380, 40] on div "profile Bio" at bounding box center [384, 47] width 100 height 14
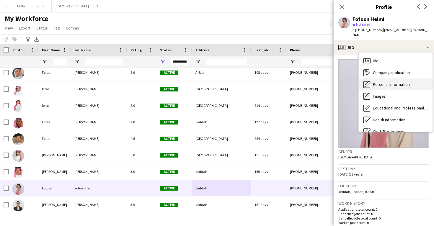
click at [382, 82] on span "Personal Information" at bounding box center [391, 84] width 37 height 5
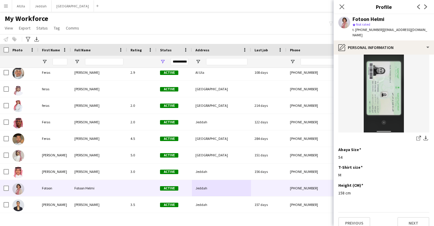
scroll to position [306, 0]
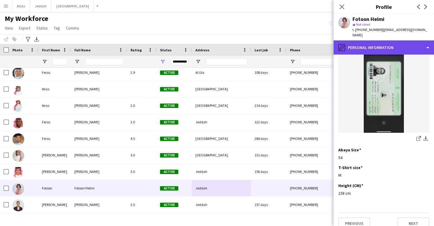
click at [367, 40] on div "pencil4 Personal Information" at bounding box center [384, 47] width 100 height 14
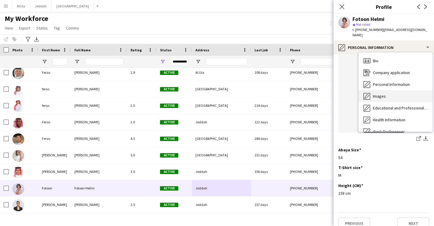
click at [387, 90] on div "Images Images" at bounding box center [396, 96] width 74 height 12
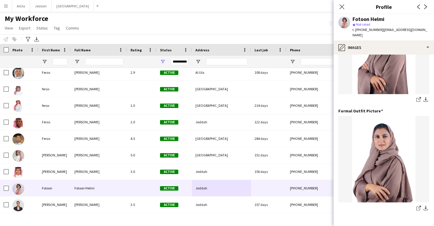
scroll to position [172, 0]
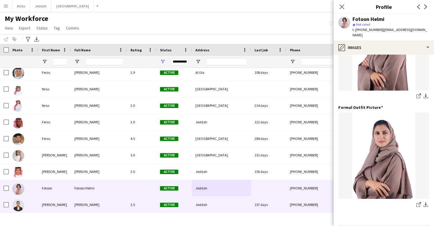
click at [275, 203] on div "157 days" at bounding box center [268, 205] width 35 height 16
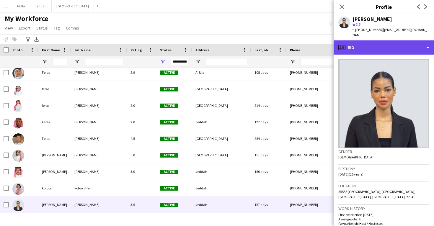
click at [379, 44] on div "profile Bio" at bounding box center [384, 47] width 100 height 14
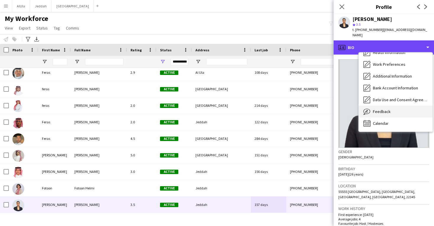
scroll to position [67, 0]
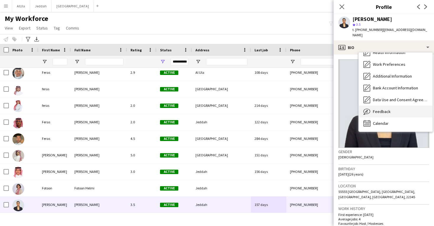
click at [390, 109] on div "Feedback Feedback" at bounding box center [396, 112] width 74 height 12
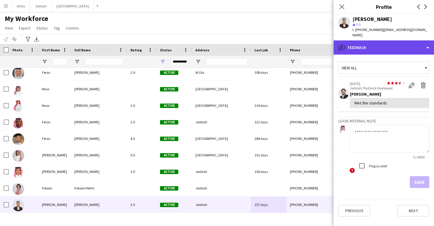
click at [387, 47] on div "bubble-pencil Feedback" at bounding box center [384, 47] width 100 height 14
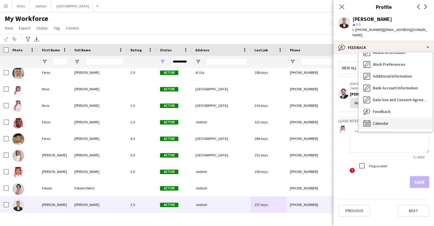
click at [384, 122] on div "Calendar Calendar" at bounding box center [396, 124] width 74 height 12
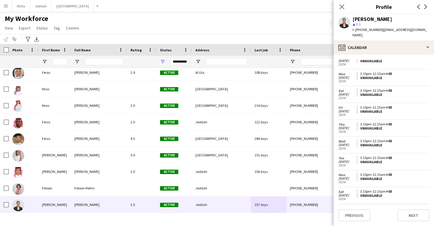
scroll to position [204, 0]
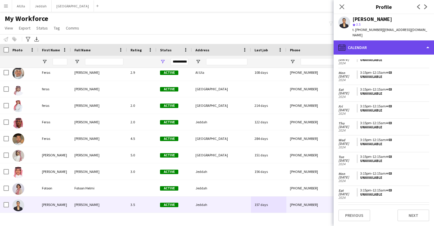
click at [372, 45] on div "calendar-full Calendar" at bounding box center [384, 47] width 100 height 14
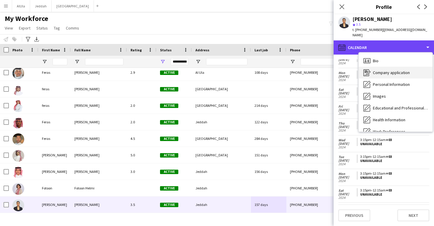
scroll to position [0, 0]
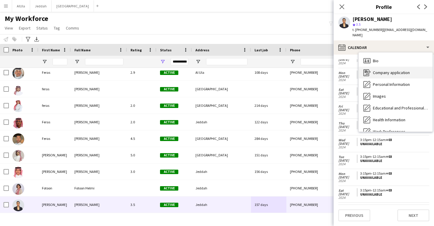
click at [389, 67] on div "Company application Company application" at bounding box center [396, 73] width 74 height 12
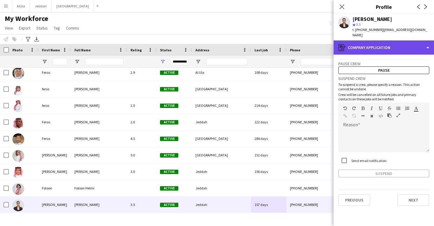
click at [386, 46] on div "register Company application" at bounding box center [384, 47] width 100 height 14
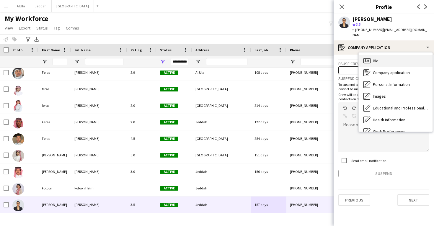
click at [385, 57] on div "Bio Bio" at bounding box center [396, 61] width 74 height 12
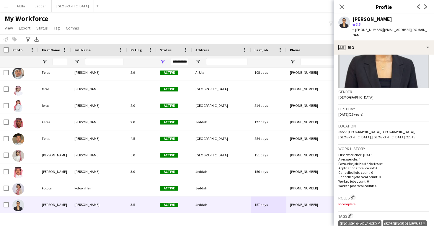
scroll to position [120, 0]
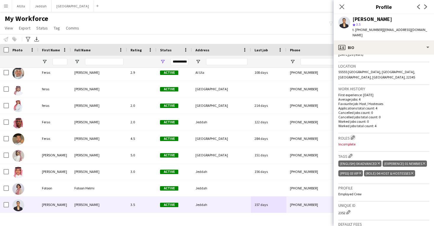
click at [354, 135] on button "Edit crew company roles" at bounding box center [353, 138] width 6 height 6
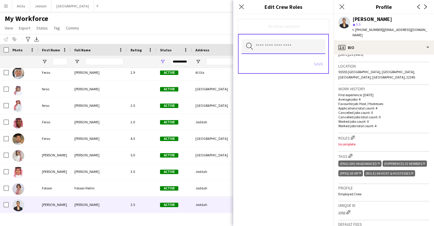
click at [293, 50] on input "text" at bounding box center [284, 46] width 84 height 15
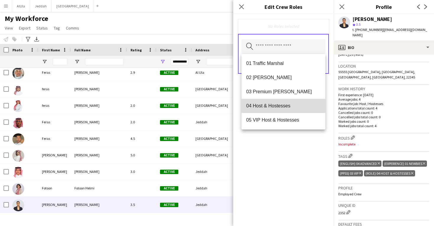
click at [284, 106] on span "04 Host & Hostesses" at bounding box center [283, 106] width 74 height 6
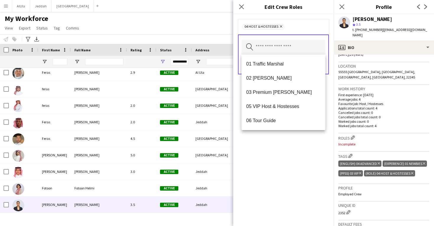
click at [278, 162] on div "04 Host & Hostesses Remove Search by role type Save" at bounding box center [283, 120] width 100 height 212
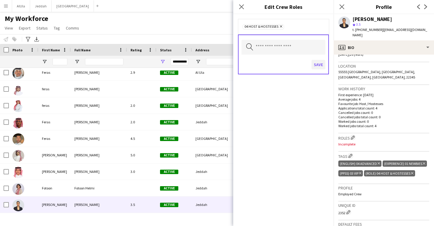
click at [323, 66] on button "Save" at bounding box center [319, 64] width 14 height 9
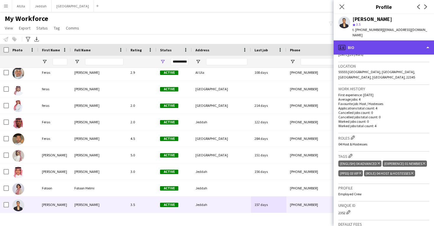
click at [360, 45] on div "profile Bio" at bounding box center [384, 47] width 100 height 14
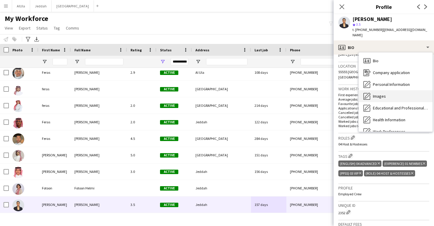
click at [373, 90] on div "Images Images" at bounding box center [396, 96] width 74 height 12
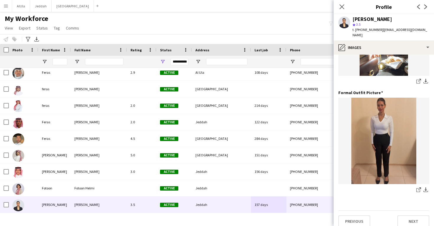
scroll to position [186, 0]
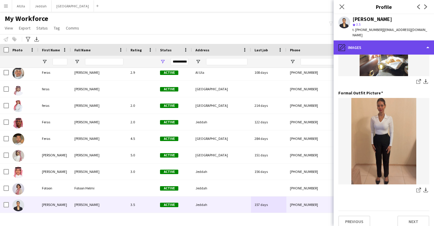
click at [390, 40] on div "pencil4 Images" at bounding box center [384, 47] width 100 height 14
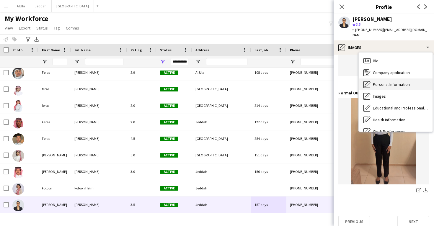
click at [388, 82] on span "Personal Information" at bounding box center [391, 84] width 37 height 5
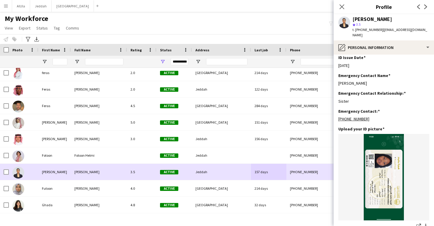
scroll to position [9379, 0]
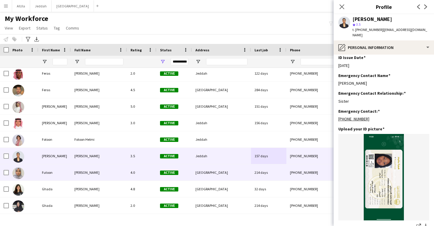
click at [282, 179] on div "214 days" at bounding box center [268, 172] width 35 height 16
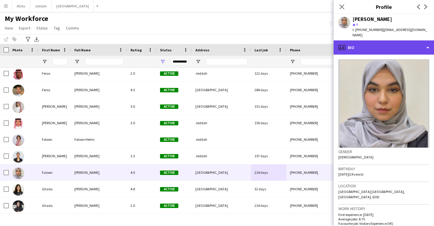
click at [400, 42] on div "profile Bio" at bounding box center [384, 47] width 100 height 14
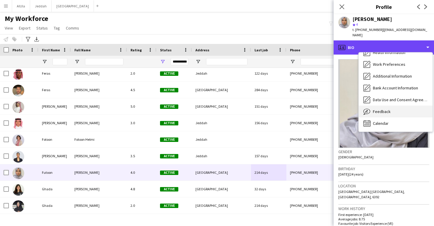
scroll to position [67, 0]
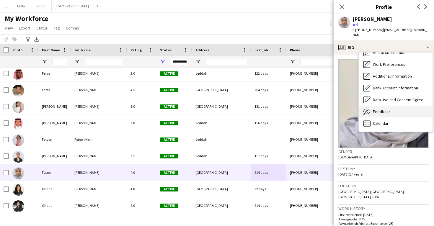
click at [392, 106] on div "Feedback Feedback" at bounding box center [396, 112] width 74 height 12
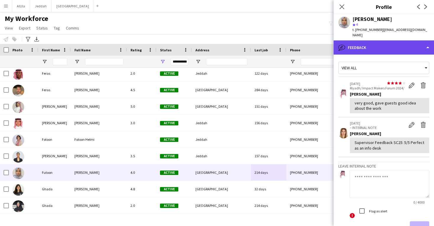
click at [387, 43] on div "bubble-pencil Feedback" at bounding box center [384, 47] width 100 height 14
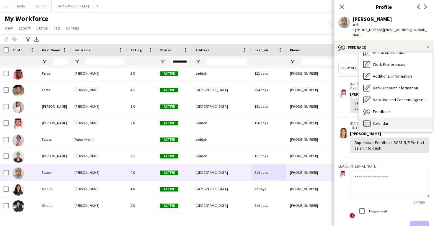
click at [385, 121] on span "Calendar" at bounding box center [381, 123] width 16 height 5
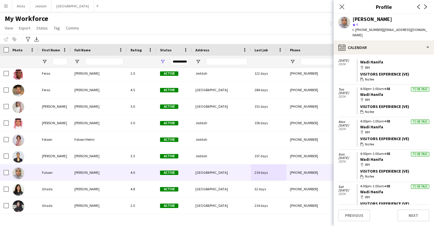
scroll to position [1130, 0]
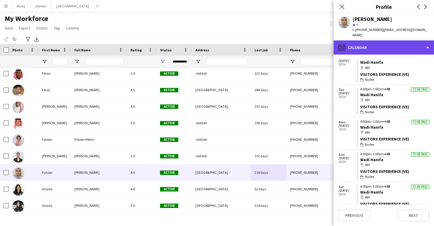
click at [359, 41] on div "calendar-full Calendar" at bounding box center [384, 47] width 100 height 14
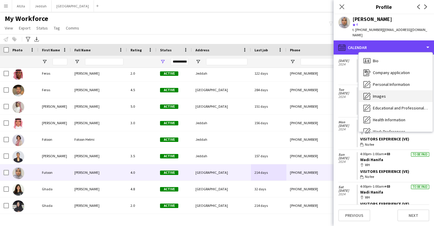
scroll to position [0, 0]
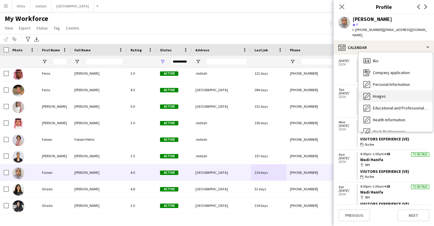
click at [383, 96] on div "Images Images" at bounding box center [396, 96] width 74 height 12
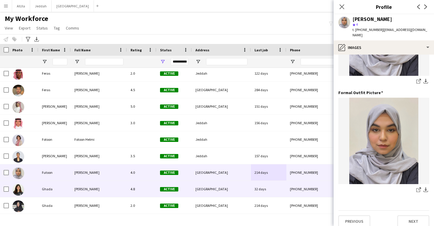
scroll to position [186, 0]
click at [226, 193] on div "[GEOGRAPHIC_DATA]" at bounding box center [221, 189] width 59 height 16
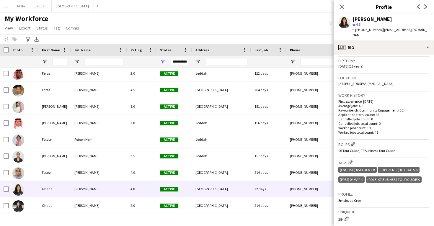
scroll to position [115, 0]
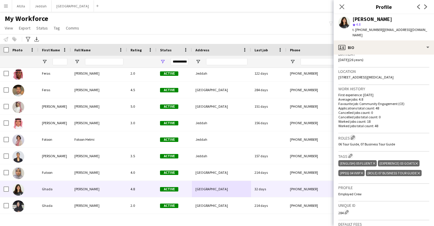
click at [354, 136] on app-icon "Edit crew company roles" at bounding box center [353, 138] width 4 height 4
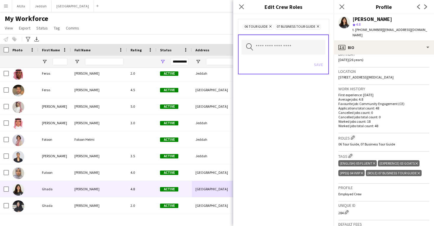
click at [374, 135] on h3 "Roles Edit crew company roles" at bounding box center [383, 138] width 91 height 6
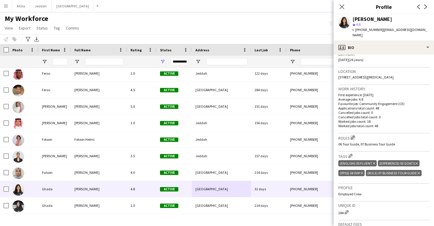
click at [355, 136] on app-icon "Edit crew company roles" at bounding box center [353, 138] width 4 height 4
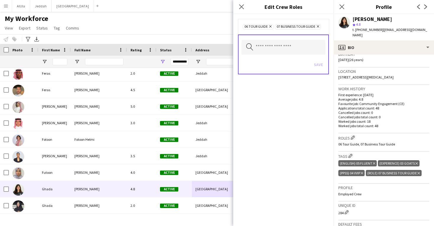
click at [270, 27] on icon "Remove" at bounding box center [270, 27] width 4 height 4
click at [323, 66] on button "Save" at bounding box center [319, 64] width 14 height 9
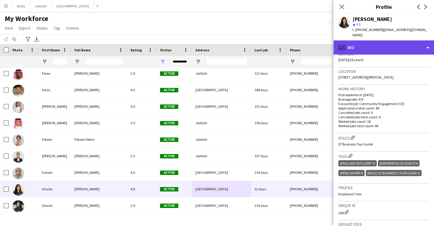
click at [365, 41] on div "profile Bio" at bounding box center [384, 47] width 100 height 14
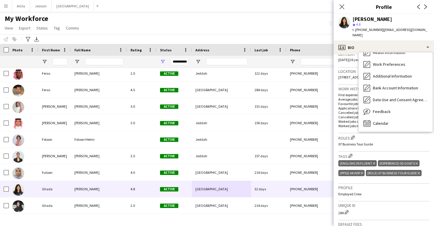
scroll to position [68, 0]
click at [383, 109] on span "Feedback" at bounding box center [382, 111] width 18 height 5
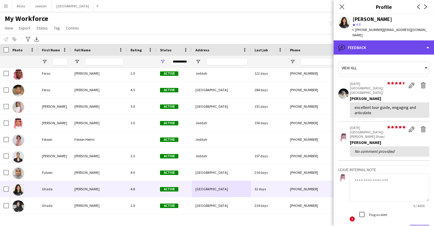
click at [378, 43] on div "bubble-pencil Feedback" at bounding box center [384, 47] width 100 height 14
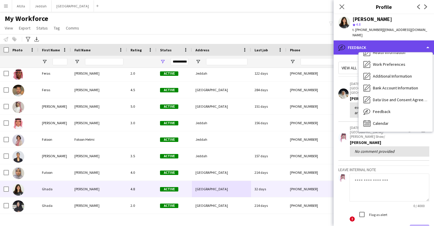
scroll to position [67, 0]
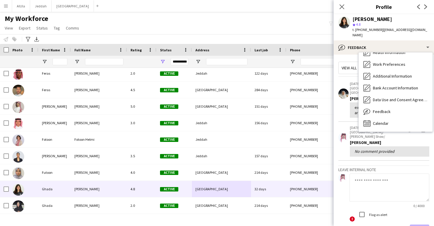
click at [348, 55] on app-crew-profile-feedback-tab "View all star star star star star star star star star star [DATE] [GEOGRAPHIC_D…" at bounding box center [384, 141] width 100 height 172
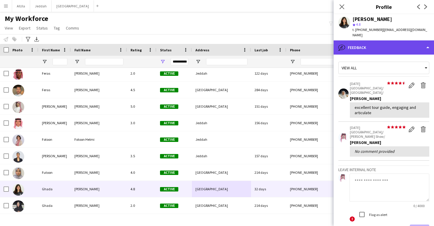
click at [356, 41] on div "bubble-pencil Feedback" at bounding box center [384, 47] width 100 height 14
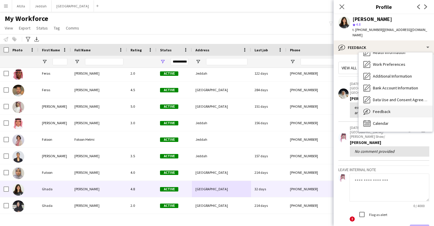
click at [386, 110] on div "Feedback Feedback" at bounding box center [396, 112] width 74 height 12
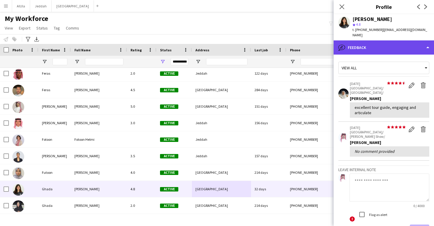
click at [379, 41] on div "bubble-pencil Feedback" at bounding box center [384, 47] width 100 height 14
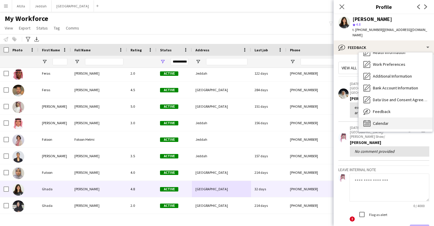
click at [390, 118] on div "Calendar Calendar" at bounding box center [396, 124] width 74 height 12
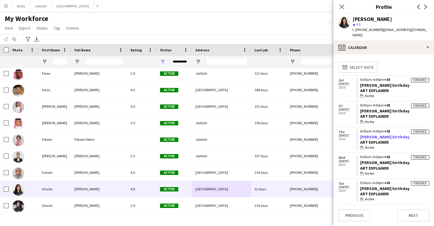
click at [378, 134] on link "[PERSON_NAME] birthday" at bounding box center [384, 136] width 49 height 5
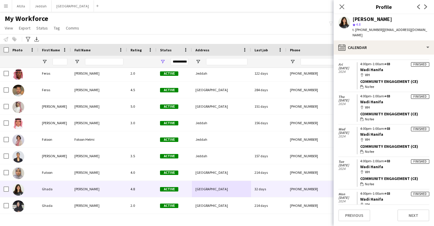
scroll to position [645, 0]
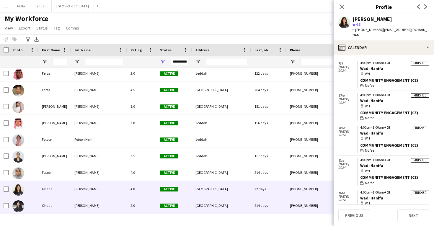
click at [303, 203] on div "[PHONE_NUMBER]" at bounding box center [324, 206] width 76 height 16
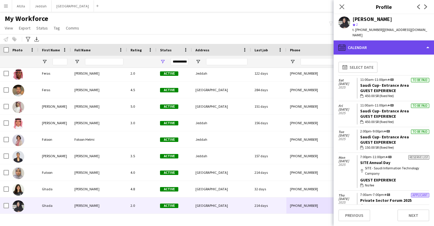
click at [402, 46] on div "calendar-full Calendar" at bounding box center [384, 47] width 100 height 14
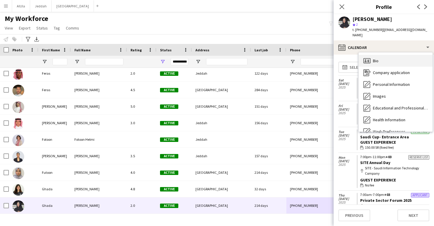
click at [404, 58] on div "Bio Bio" at bounding box center [396, 61] width 74 height 12
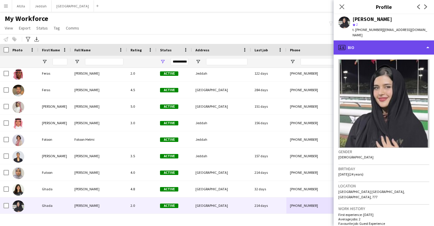
click at [387, 40] on div "profile Bio" at bounding box center [384, 47] width 100 height 14
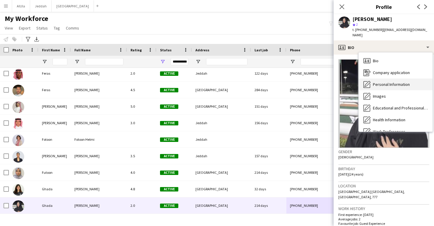
click at [390, 83] on div "Personal Information Personal Information" at bounding box center [396, 85] width 74 height 12
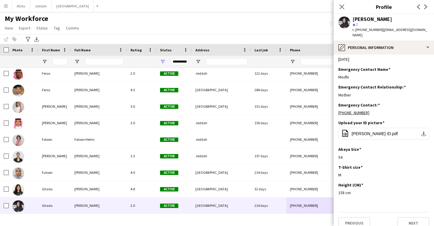
scroll to position [224, 0]
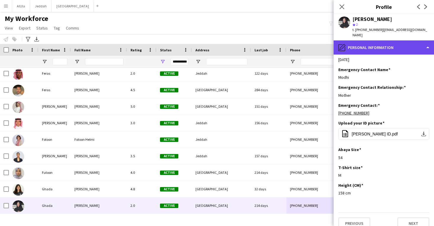
click at [387, 46] on div "pencil4 Personal Information" at bounding box center [384, 47] width 100 height 14
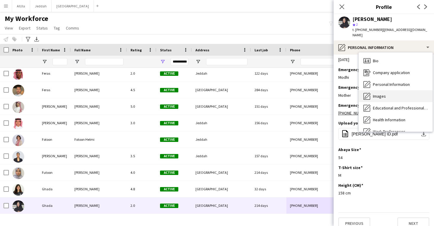
click at [388, 92] on div "Images Images" at bounding box center [396, 96] width 74 height 12
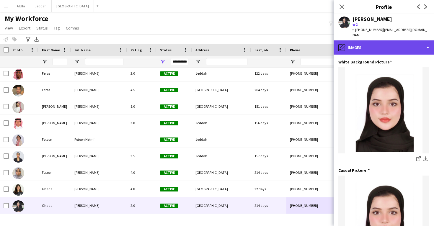
click at [395, 40] on div "pencil4 Images" at bounding box center [384, 47] width 100 height 14
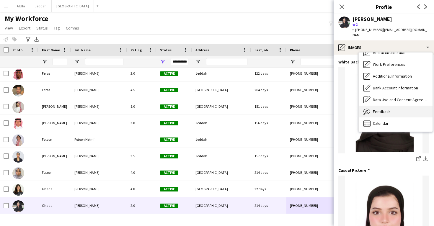
scroll to position [67, 0]
click at [395, 110] on div "Feedback Feedback" at bounding box center [396, 112] width 74 height 12
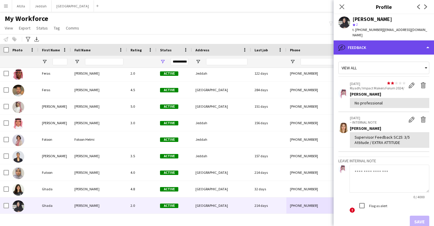
click at [391, 43] on div "bubble-pencil Feedback" at bounding box center [384, 47] width 100 height 14
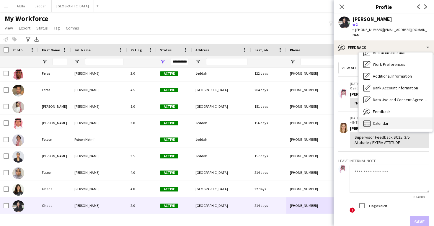
click at [396, 118] on div "Calendar Calendar" at bounding box center [396, 124] width 74 height 12
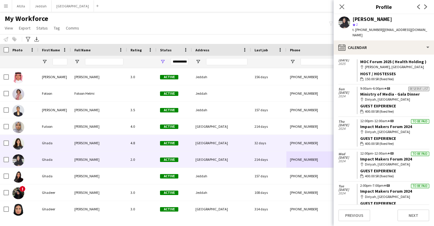
scroll to position [9434, 0]
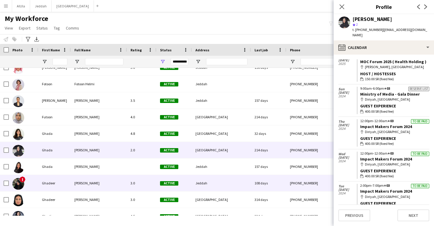
click at [265, 175] on div "108 days" at bounding box center [268, 183] width 35 height 16
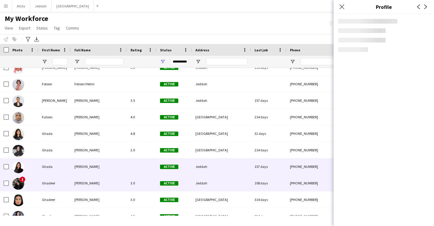
click at [265, 168] on div "157 days" at bounding box center [268, 167] width 35 height 16
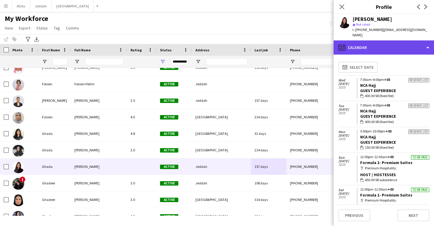
click at [390, 48] on div "calendar-full Calendar" at bounding box center [384, 47] width 100 height 14
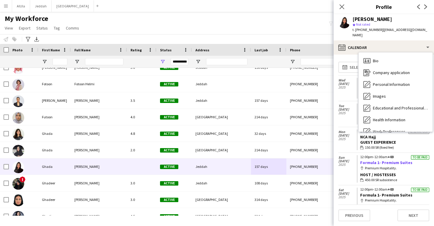
click at [387, 160] on link "Formula 1- Premium Suites" at bounding box center [386, 162] width 52 height 5
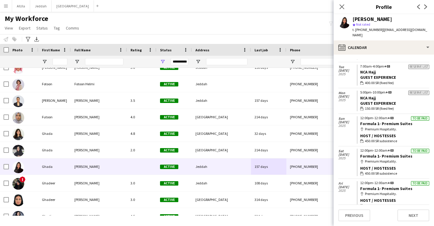
scroll to position [39, 0]
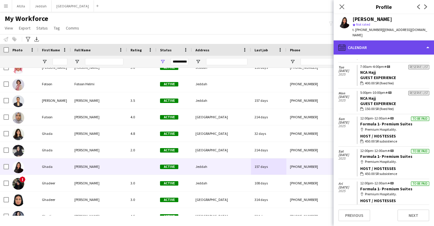
click at [379, 40] on div "calendar-full Calendar" at bounding box center [384, 47] width 100 height 14
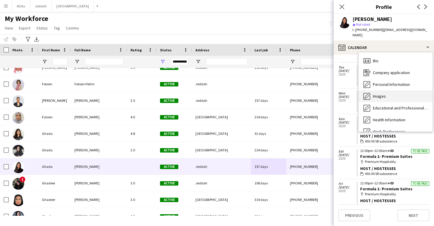
click at [377, 94] on div "Images Images" at bounding box center [396, 96] width 74 height 12
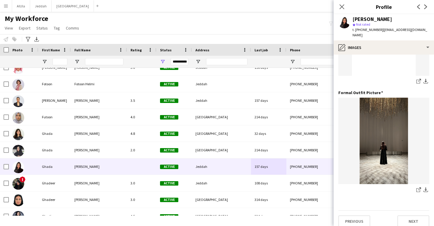
scroll to position [186, 0]
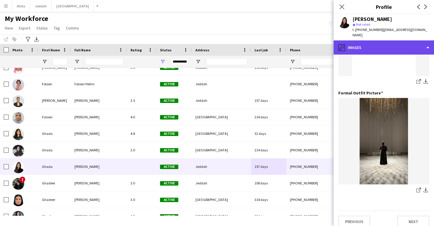
click at [380, 45] on div "pencil4 Images" at bounding box center [384, 47] width 100 height 14
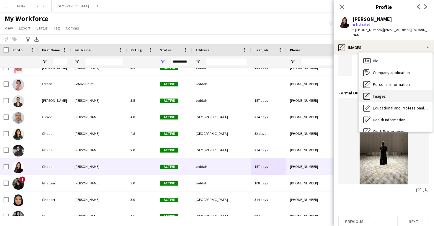
click at [382, 90] on div "Images Images" at bounding box center [396, 96] width 74 height 12
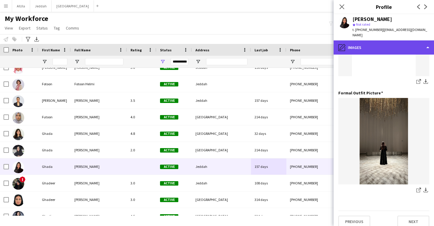
click at [384, 40] on div "pencil4 Images" at bounding box center [384, 47] width 100 height 14
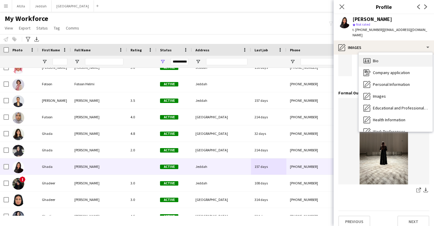
click at [384, 58] on div "Bio Bio" at bounding box center [396, 61] width 74 height 12
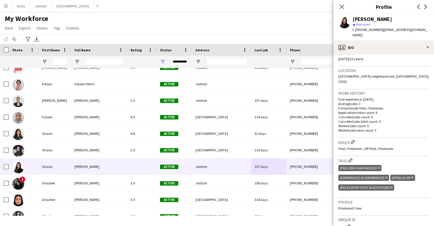
scroll to position [128, 0]
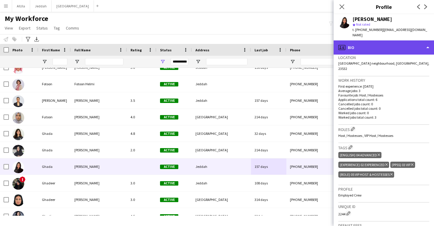
click at [388, 40] on div "profile Bio" at bounding box center [384, 47] width 100 height 14
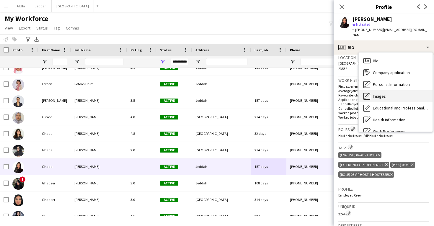
click at [387, 95] on div "Images Images" at bounding box center [396, 96] width 74 height 12
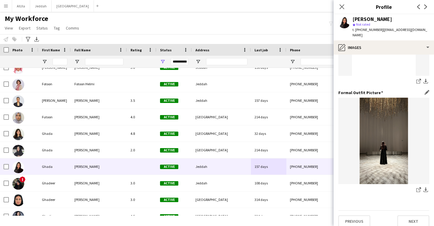
scroll to position [186, 0]
click at [418, 188] on icon "share-external-link-1" at bounding box center [418, 190] width 5 height 5
click at [417, 80] on icon at bounding box center [418, 82] width 4 height 4
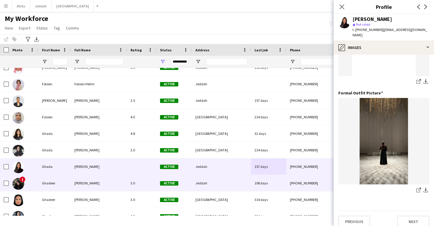
click at [188, 186] on div "Active" at bounding box center [174, 183] width 35 height 16
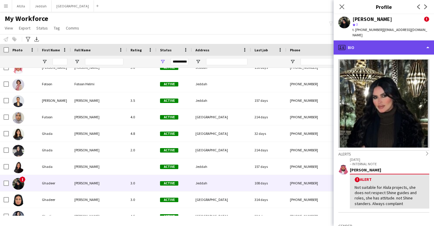
click at [383, 42] on div "profile Bio" at bounding box center [384, 47] width 100 height 14
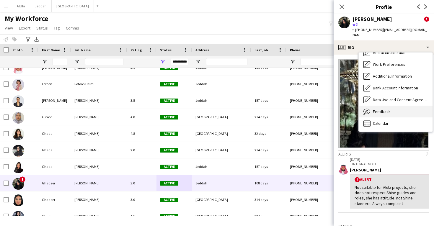
scroll to position [68, 0]
click at [378, 109] on span "Feedback" at bounding box center [382, 111] width 18 height 5
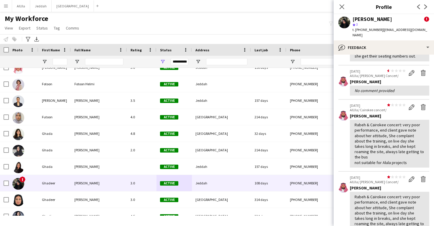
scroll to position [158, 0]
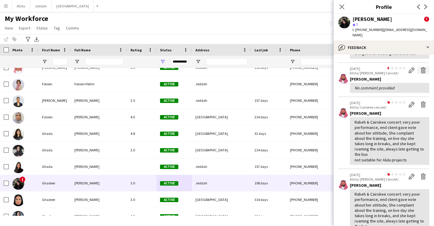
click at [422, 67] on app-icon "Delete feedback" at bounding box center [423, 70] width 6 height 6
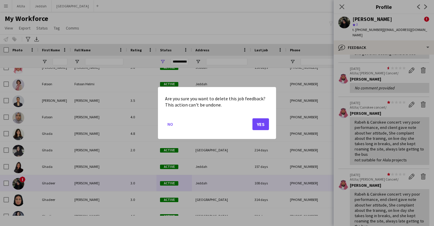
click at [263, 126] on button "Yes" at bounding box center [260, 124] width 17 height 12
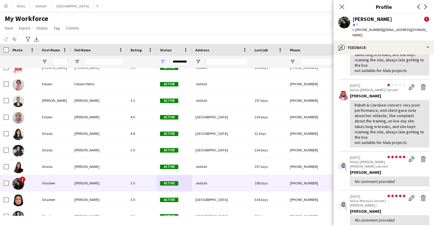
scroll to position [216, 0]
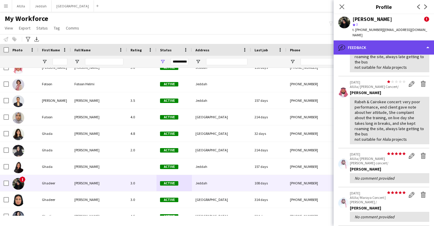
click at [387, 40] on div "bubble-pencil Feedback" at bounding box center [384, 47] width 100 height 14
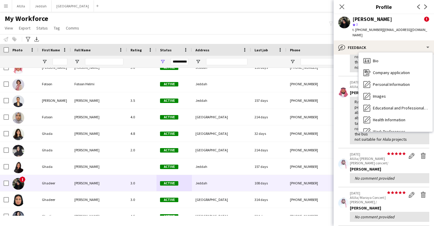
click at [391, 185] on div "Calendar Calendar" at bounding box center [396, 191] width 74 height 12
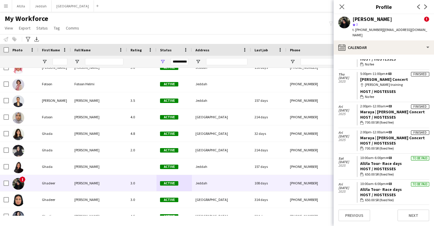
scroll to position [71, 0]
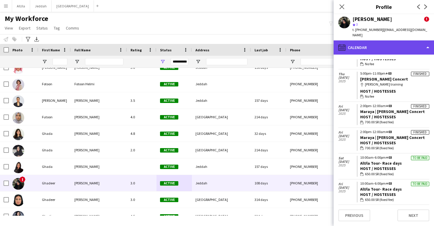
click at [394, 41] on div "calendar-full Calendar" at bounding box center [384, 47] width 100 height 14
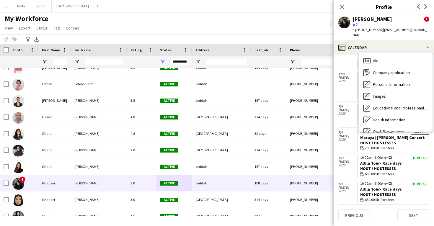
click at [389, 176] on span "Feedback" at bounding box center [382, 178] width 18 height 5
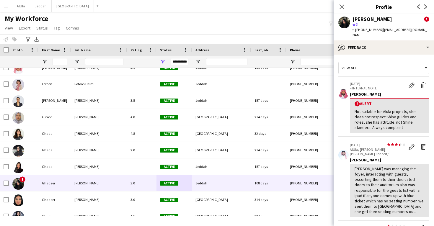
scroll to position [0, 0]
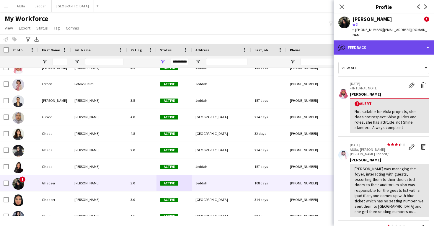
click at [390, 40] on div "bubble-pencil Feedback" at bounding box center [384, 47] width 100 height 14
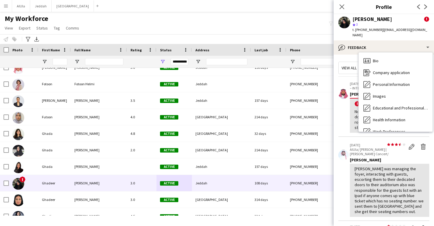
click at [398, 173] on div "Feedback Feedback" at bounding box center [396, 179] width 74 height 12
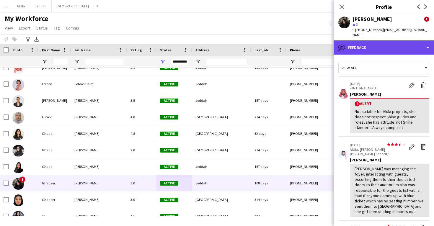
click at [390, 40] on div "bubble-pencil Feedback" at bounding box center [384, 47] width 100 height 14
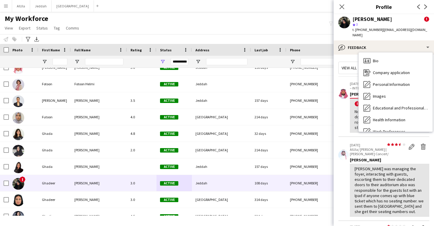
click at [394, 185] on div "Calendar Calendar" at bounding box center [396, 191] width 74 height 12
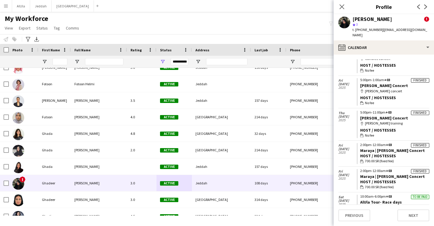
scroll to position [38, 0]
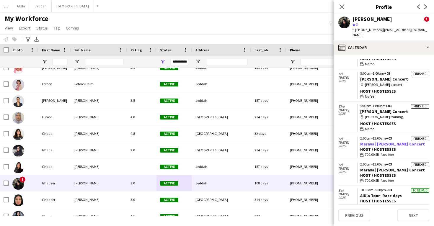
drag, startPoint x: 359, startPoint y: 137, endPoint x: 424, endPoint y: 136, distance: 64.7
click at [424, 137] on app-crew-calendar-job-card "Finished 2:00pm-12:00am +03 [PERSON_NAME] | [PERSON_NAME] Concert Host / Hostes…" at bounding box center [393, 147] width 73 height 21
copy link "Maraya | [PERSON_NAME] Concert"
click at [415, 141] on link "Maraya | [PERSON_NAME] Concert" at bounding box center [392, 143] width 65 height 5
click at [411, 147] on div "Host / Hostesses" at bounding box center [394, 149] width 69 height 5
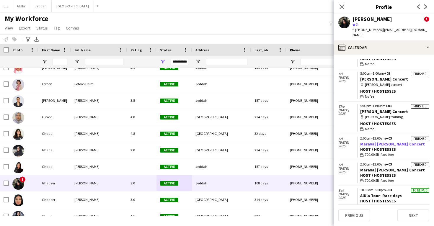
drag, startPoint x: 425, startPoint y: 137, endPoint x: 410, endPoint y: 138, distance: 15.1
click at [410, 138] on app-crew-calendar-job-card "Finished 2:00pm-12:00am +03 [PERSON_NAME] | [PERSON_NAME] Concert Host / Hostes…" at bounding box center [393, 147] width 73 height 21
copy link "Concert"
click at [370, 17] on div "[PERSON_NAME]" at bounding box center [373, 19] width 40 height 5
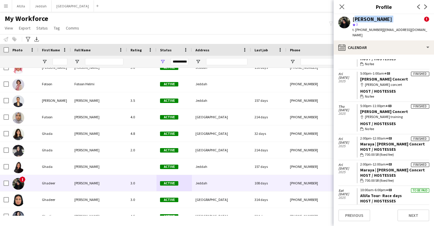
click at [370, 17] on div "[PERSON_NAME]" at bounding box center [373, 19] width 40 height 5
copy div "[PERSON_NAME]"
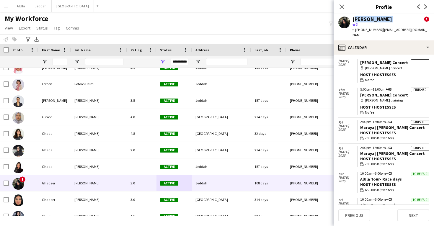
scroll to position [82, 0]
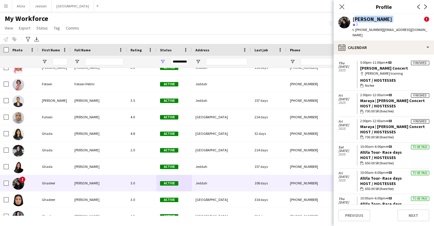
drag, startPoint x: 403, startPoint y: 145, endPoint x: 358, endPoint y: 145, distance: 45.2
click at [358, 146] on app-crew-calendar-job-card "To be paid 10:00am-6:00pm +03 AlUla Tour- Race days Host / Hostesses wallet 650…" at bounding box center [393, 155] width 73 height 21
copy link "AlUla Tour- Race days"
click at [366, 19] on div "[PERSON_NAME]" at bounding box center [373, 19] width 40 height 5
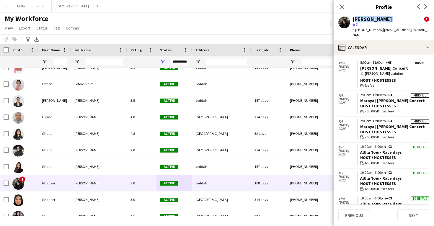
click at [366, 19] on div "[PERSON_NAME]" at bounding box center [373, 19] width 40 height 5
copy div "[PERSON_NAME]"
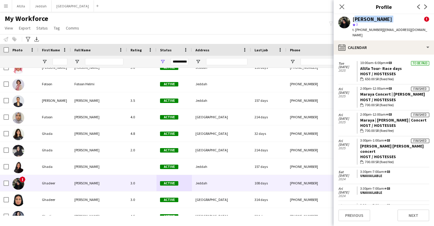
scroll to position [269, 0]
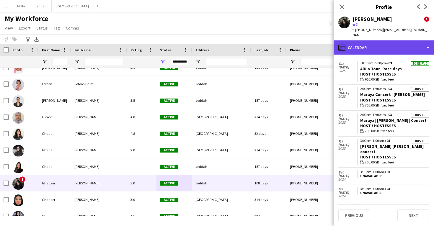
click at [381, 43] on div "calendar-full Calendar" at bounding box center [384, 47] width 100 height 14
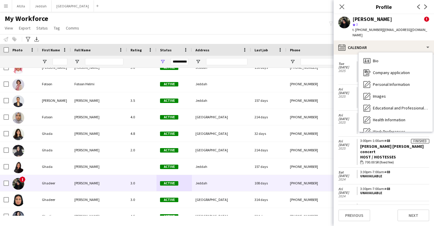
click at [389, 173] on div "Feedback Feedback" at bounding box center [396, 179] width 74 height 12
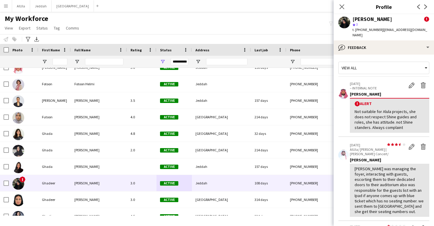
scroll to position [0, 0]
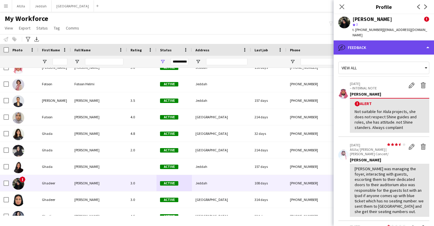
click at [388, 41] on div "bubble-pencil Feedback" at bounding box center [384, 47] width 100 height 14
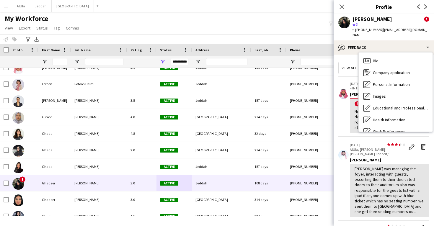
click at [389, 185] on div "Calendar Calendar" at bounding box center [396, 191] width 74 height 12
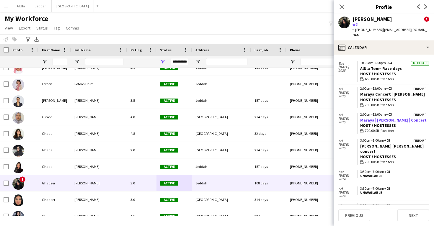
scroll to position [269, 0]
drag, startPoint x: 358, startPoint y: 112, endPoint x: 424, endPoint y: 113, distance: 66.2
click at [424, 113] on app-crew-calendar-job-card "Finished 2:00pm-12:00am +03 [PERSON_NAME] | [PERSON_NAME] | Concert Host / Host…" at bounding box center [393, 123] width 73 height 21
copy link "Maraya | [PERSON_NAME] | Concert"
click at [379, 20] on div "[PERSON_NAME]" at bounding box center [373, 19] width 40 height 5
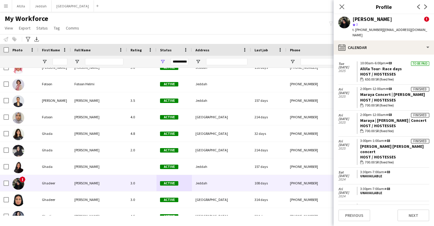
click at [379, 20] on div "[PERSON_NAME]" at bounding box center [373, 19] width 40 height 5
copy div "[PERSON_NAME]"
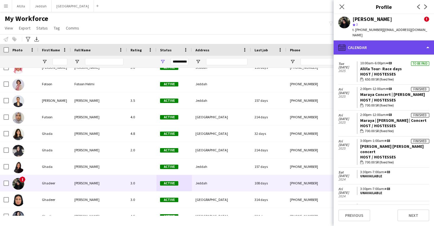
click at [370, 43] on div "calendar-full Calendar" at bounding box center [384, 47] width 100 height 14
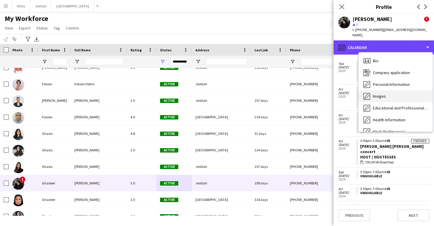
scroll to position [0, 0]
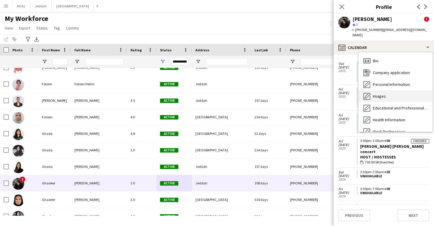
click at [390, 93] on div "Images Images" at bounding box center [396, 96] width 74 height 12
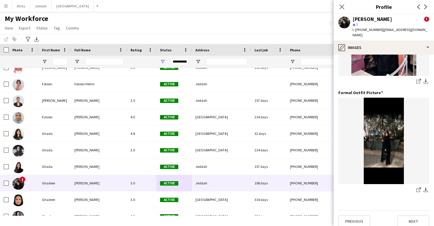
scroll to position [186, 0]
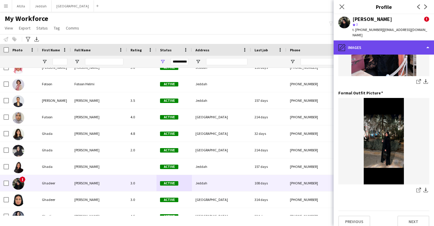
click at [384, 40] on div "pencil4 Images" at bounding box center [384, 47] width 100 height 14
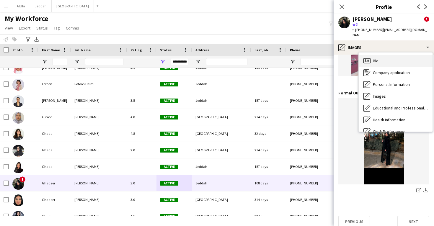
click at [383, 55] on div "Bio Bio" at bounding box center [396, 61] width 74 height 12
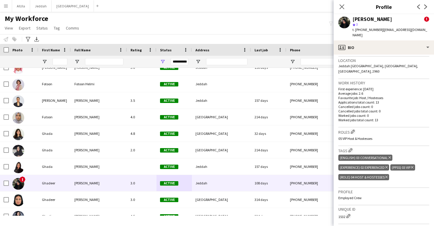
scroll to position [196, 0]
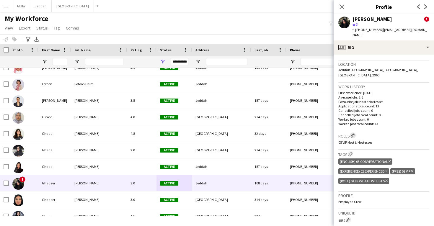
click at [355, 133] on app-icon "Edit crew company roles" at bounding box center [353, 135] width 4 height 4
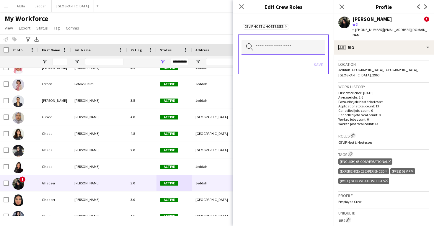
click at [272, 46] on input "text" at bounding box center [284, 47] width 84 height 15
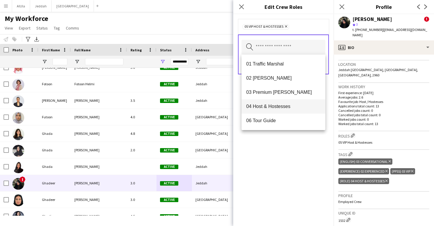
click at [272, 104] on span "04 Host & Hostesses" at bounding box center [283, 107] width 74 height 6
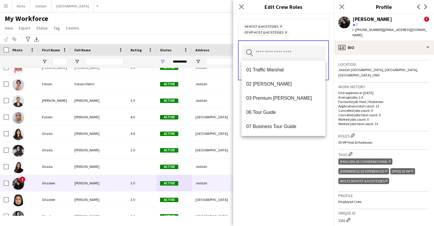
click at [286, 32] on icon at bounding box center [286, 32] width 2 height 2
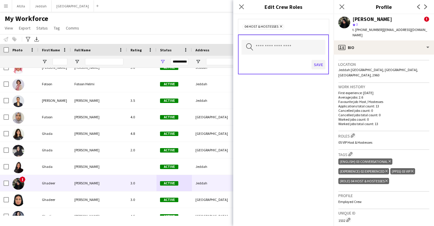
click at [320, 66] on button "Save" at bounding box center [319, 64] width 14 height 9
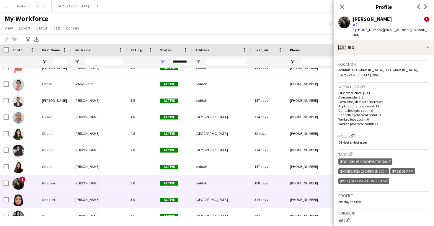
click at [185, 194] on div "Active" at bounding box center [174, 200] width 35 height 16
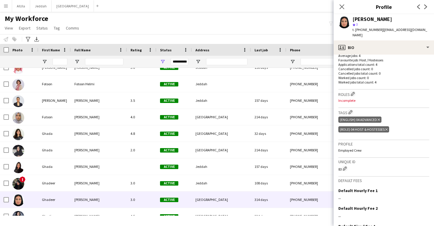
scroll to position [158, 0]
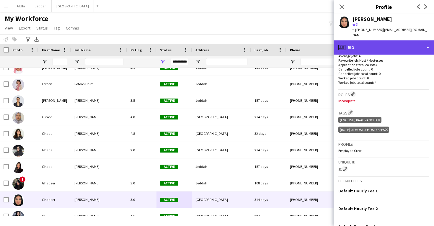
click at [380, 47] on div "profile Bio" at bounding box center [384, 47] width 100 height 14
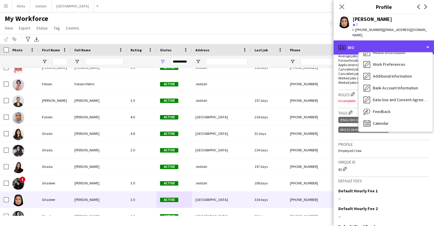
scroll to position [68, 0]
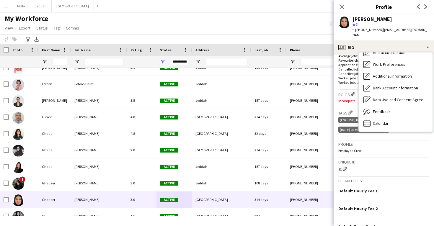
click at [386, 106] on div "Feedback Feedback" at bounding box center [396, 112] width 74 height 12
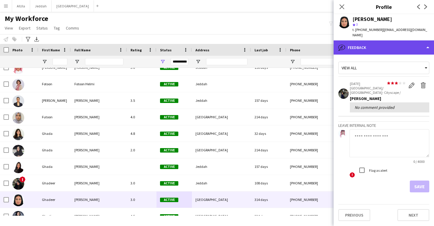
click at [387, 45] on div "bubble-pencil Feedback" at bounding box center [384, 47] width 100 height 14
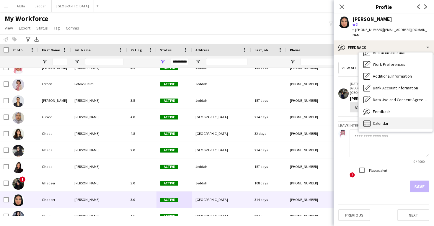
click at [393, 121] on div "Calendar Calendar" at bounding box center [396, 124] width 74 height 12
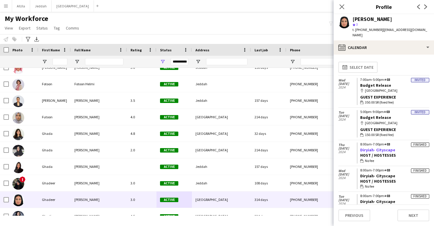
drag, startPoint x: 395, startPoint y: 144, endPoint x: 360, endPoint y: 145, distance: 35.4
click at [360, 145] on app-crew-calendar-job-card "Finished 8:00am-7:00pm +03 Diryiah- Cityscape Host / Hostesses wallet No fee" at bounding box center [393, 153] width 73 height 21
click at [379, 22] on div "Ghadeer Alsulaimani" at bounding box center [373, 19] width 40 height 5
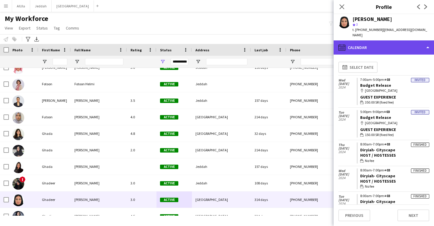
click at [367, 43] on div "calendar-full Calendar" at bounding box center [384, 47] width 100 height 14
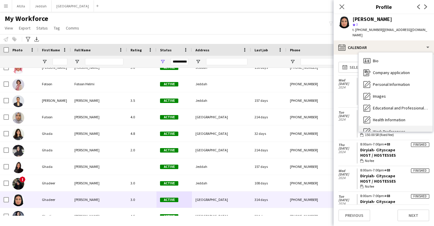
scroll to position [0, 0]
click at [389, 56] on div "Bio Bio" at bounding box center [396, 61] width 74 height 12
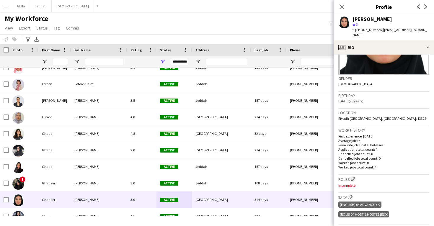
scroll to position [81, 0]
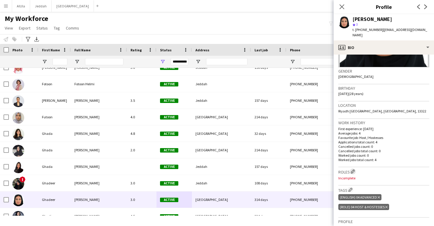
click at [352, 169] on app-icon "Edit crew company roles" at bounding box center [353, 171] width 4 height 4
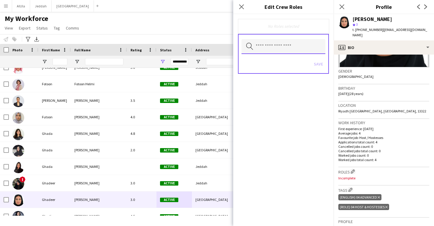
click at [291, 49] on input "text" at bounding box center [284, 46] width 84 height 15
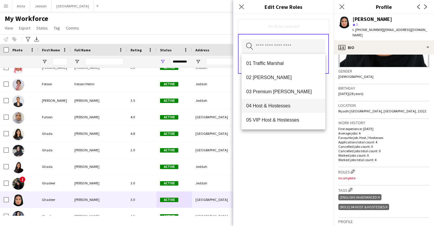
click at [287, 107] on span "04 Host & Hostesses" at bounding box center [283, 106] width 74 height 6
click at [290, 160] on div "04 Host & Hostesses Remove Search by role type Save" at bounding box center [283, 120] width 100 height 212
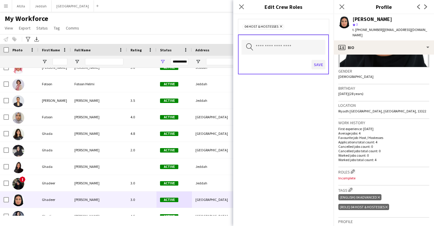
click at [316, 61] on button "Save" at bounding box center [319, 64] width 14 height 9
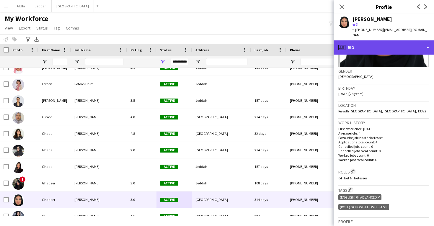
click at [369, 41] on div "profile Bio" at bounding box center [384, 47] width 100 height 14
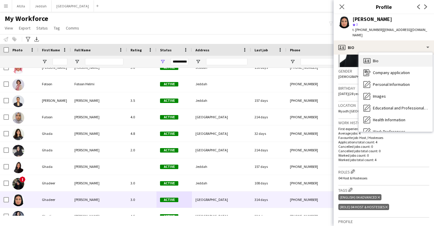
click at [377, 55] on div "Bio Bio" at bounding box center [396, 61] width 74 height 12
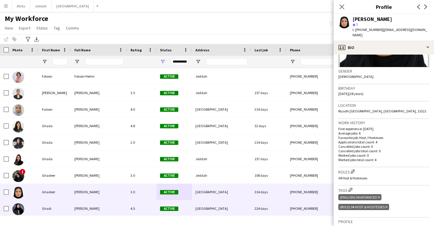
scroll to position [9443, 0]
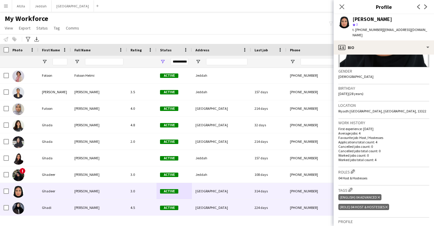
click at [263, 206] on div "224 days" at bounding box center [268, 208] width 35 height 16
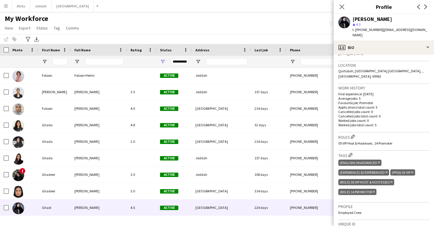
scroll to position [123, 0]
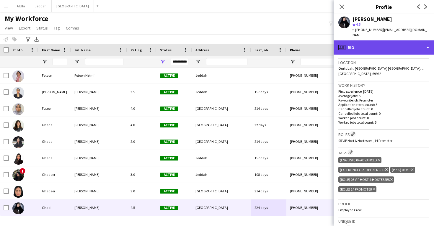
click at [378, 41] on div "profile Bio" at bounding box center [384, 47] width 100 height 14
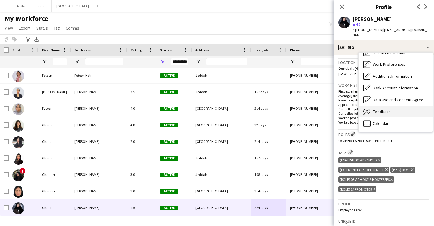
scroll to position [68, 0]
click at [382, 106] on div "Feedback Feedback" at bounding box center [396, 112] width 74 height 12
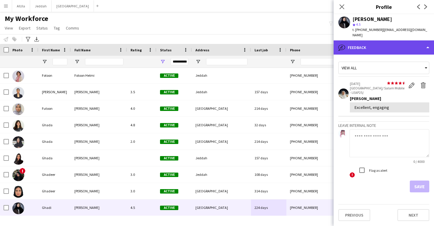
click at [378, 45] on div "bubble-pencil Feedback" at bounding box center [384, 47] width 100 height 14
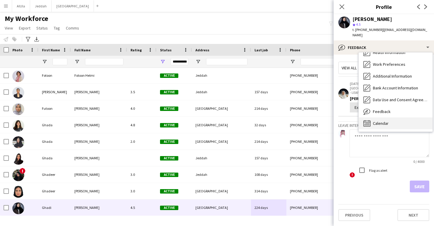
click at [377, 121] on span "Calendar" at bounding box center [381, 123] width 16 height 5
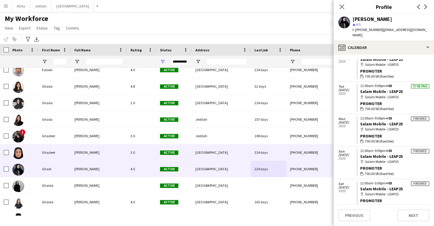
scroll to position [9501, 0]
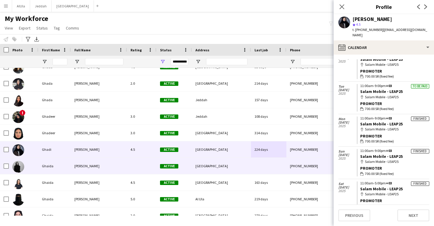
click at [217, 161] on div "[GEOGRAPHIC_DATA]" at bounding box center [221, 166] width 59 height 16
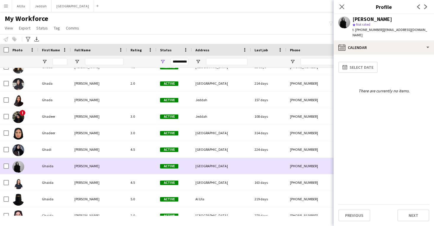
click at [189, 165] on div "Active" at bounding box center [174, 166] width 35 height 16
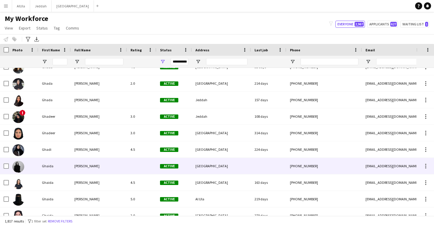
click at [189, 165] on div "Active" at bounding box center [174, 166] width 35 height 16
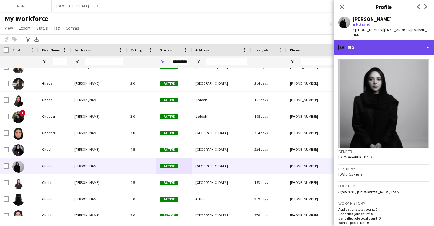
click at [394, 46] on div "profile Bio" at bounding box center [384, 47] width 100 height 14
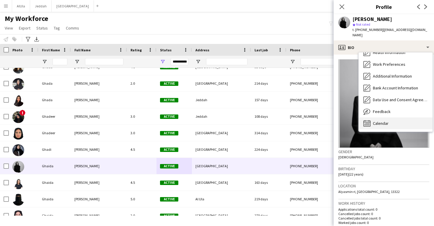
scroll to position [67, 0]
click at [394, 118] on div "Calendar Calendar" at bounding box center [396, 124] width 74 height 12
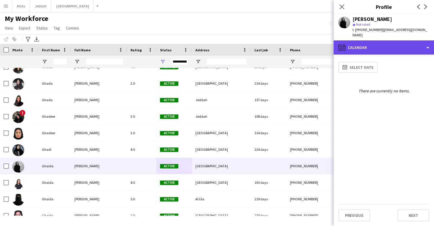
click at [383, 40] on div "calendar-full Calendar" at bounding box center [384, 47] width 100 height 14
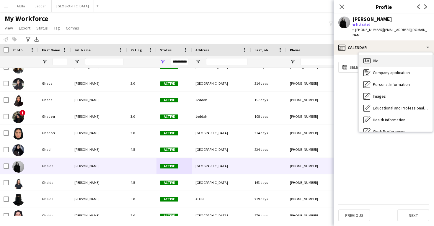
scroll to position [0, 0]
click at [389, 56] on div "Bio Bio" at bounding box center [396, 61] width 74 height 12
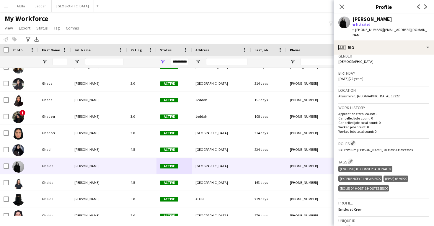
scroll to position [144, 0]
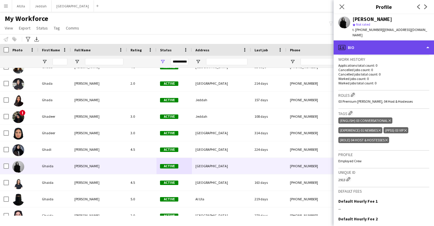
click at [386, 42] on div "profile Bio" at bounding box center [384, 47] width 100 height 14
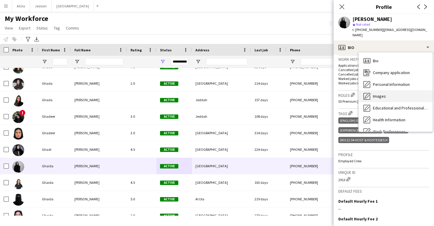
click at [387, 95] on div "Images Images" at bounding box center [396, 96] width 74 height 12
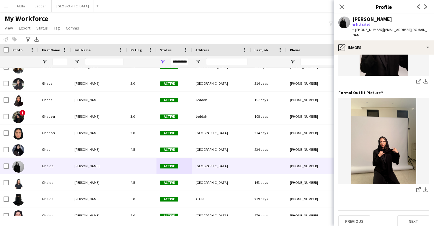
scroll to position [186, 0]
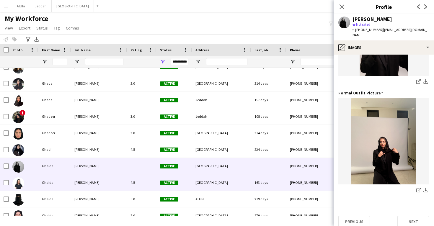
click at [298, 179] on div "+966553336473" at bounding box center [324, 183] width 76 height 16
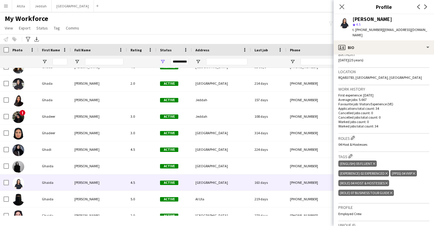
scroll to position [115, 0]
click at [353, 136] on app-icon "Edit crew company roles" at bounding box center [353, 138] width 4 height 4
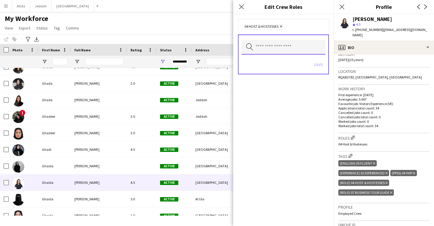
click at [285, 44] on input "text" at bounding box center [284, 47] width 84 height 15
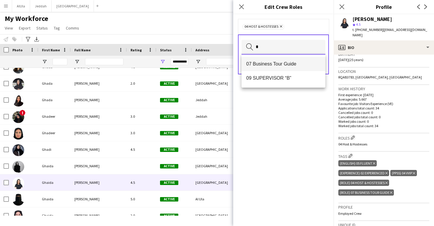
type input "*"
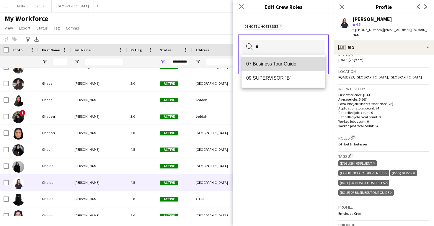
click at [289, 65] on span "07 Business Tour Guide" at bounding box center [283, 64] width 74 height 6
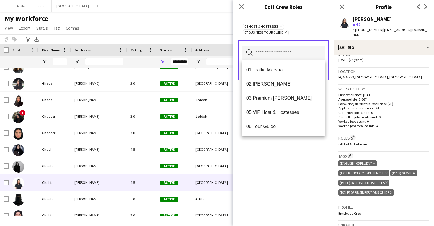
click at [306, 155] on div "04 Host & Hostesses Remove 07 Business Tour Guide Remove Search by role type Sa…" at bounding box center [283, 120] width 100 height 212
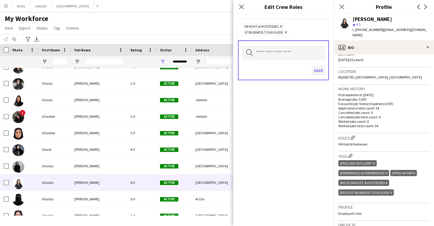
click at [318, 73] on button "Save" at bounding box center [319, 70] width 14 height 9
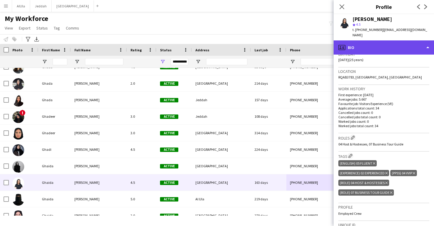
click at [379, 42] on div "profile Bio" at bounding box center [384, 47] width 100 height 14
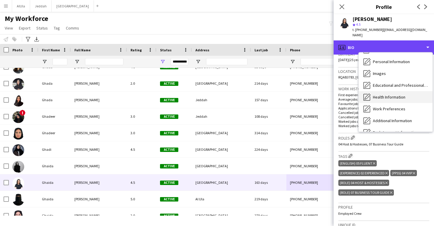
scroll to position [22, 0]
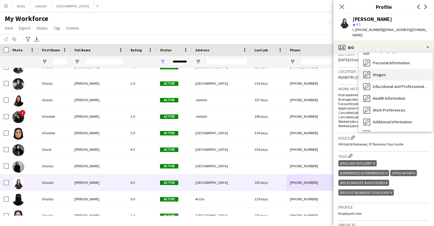
click at [388, 72] on div "Images Images" at bounding box center [396, 75] width 74 height 12
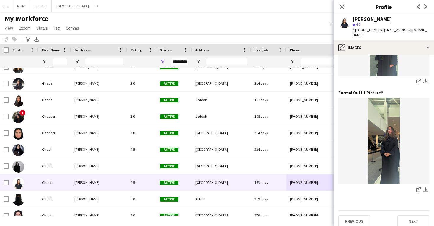
scroll to position [186, 0]
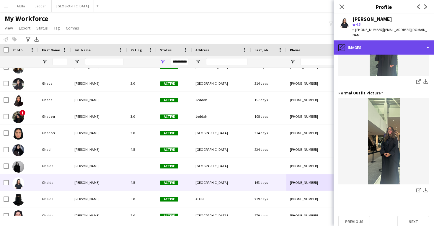
click at [384, 45] on div "pencil4 Images" at bounding box center [384, 47] width 100 height 14
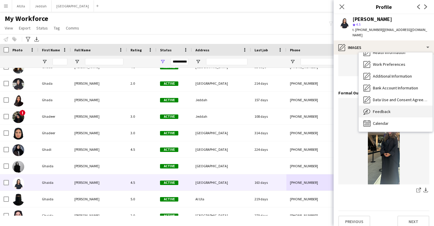
scroll to position [67, 0]
click at [390, 106] on div "Feedback Feedback" at bounding box center [396, 112] width 74 height 12
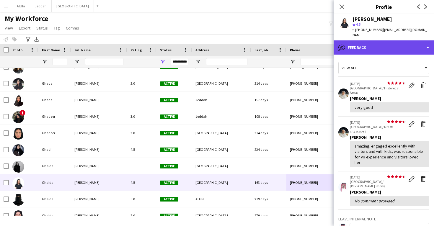
click at [387, 45] on div "bubble-pencil Feedback" at bounding box center [384, 47] width 100 height 14
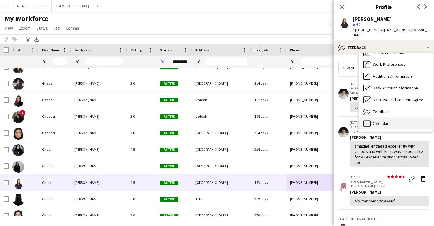
click at [387, 121] on span "Calendar" at bounding box center [381, 123] width 16 height 5
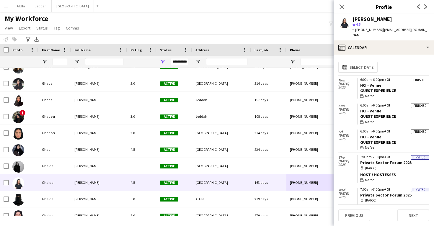
drag, startPoint x: 387, startPoint y: 132, endPoint x: 357, endPoint y: 132, distance: 29.8
click at [357, 132] on app-crew-calendar-job-card "Finished 6:00am-6:00pm +03 HCI - Venue Guest Experience wallet No fee" at bounding box center [393, 140] width 73 height 21
click at [391, 131] on app-crew-calendar-job-card "Finished 6:00am-6:00pm +03 HCI - Venue Guest Experience wallet No fee" at bounding box center [393, 140] width 73 height 21
drag, startPoint x: 391, startPoint y: 131, endPoint x: 362, endPoint y: 131, distance: 28.9
click at [361, 131] on app-crew-calendar-job-card "Finished 6:00am-6:00pm +03 HCI - Venue Guest Experience wallet No fee" at bounding box center [393, 140] width 73 height 21
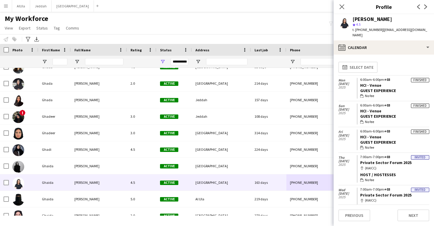
click at [361, 19] on div "Ghaida Abdulmahsen" at bounding box center [373, 19] width 40 height 5
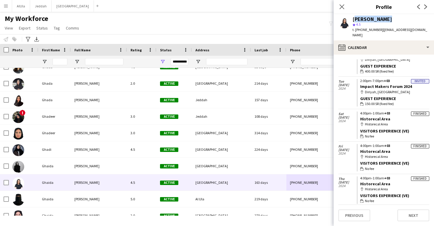
scroll to position [274, 0]
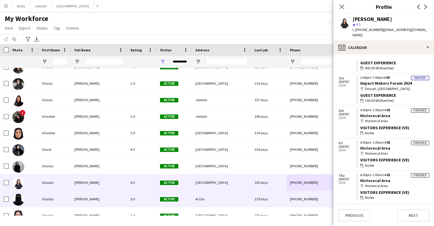
click at [260, 202] on div "219 days" at bounding box center [268, 199] width 35 height 16
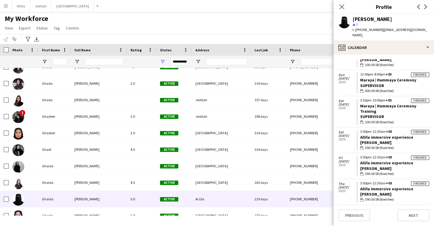
scroll to position [88, 0]
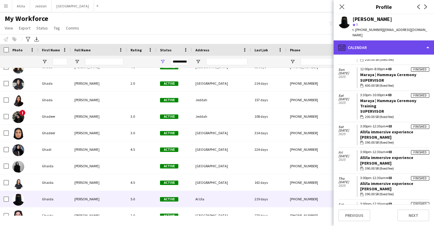
click at [384, 45] on div "calendar-full Calendar" at bounding box center [384, 47] width 100 height 14
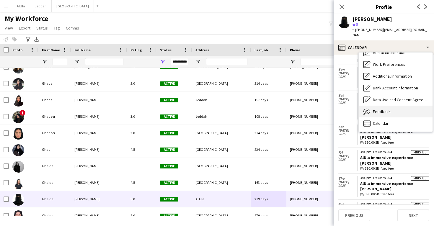
scroll to position [67, 0]
click at [388, 109] on span "Feedback" at bounding box center [382, 111] width 18 height 5
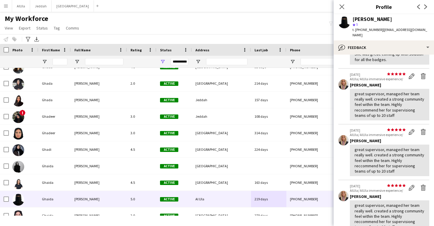
scroll to position [71, 0]
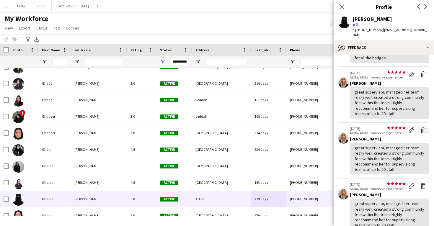
click at [423, 127] on app-icon "Delete feedback" at bounding box center [423, 130] width 6 height 6
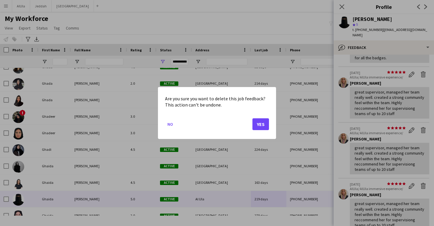
click at [259, 124] on button "Yes" at bounding box center [260, 124] width 17 height 12
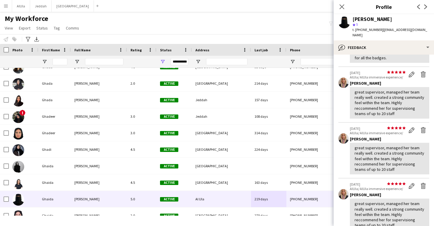
scroll to position [4, 0]
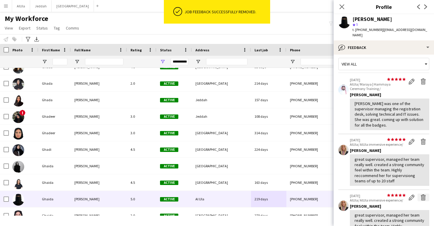
click at [423, 195] on app-icon "Delete feedback" at bounding box center [423, 198] width 6 height 6
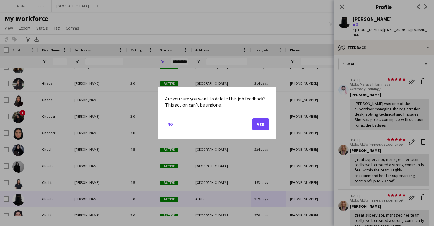
click at [255, 124] on button "Yes" at bounding box center [260, 124] width 17 height 12
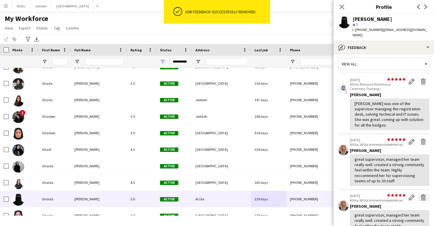
click at [421, 195] on app-icon "Delete feedback" at bounding box center [423, 198] width 6 height 6
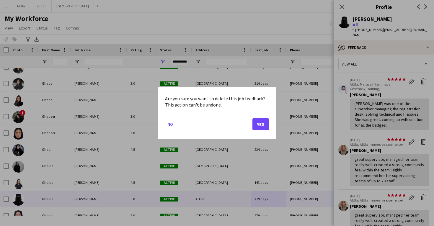
click at [258, 123] on button "Yes" at bounding box center [260, 124] width 17 height 12
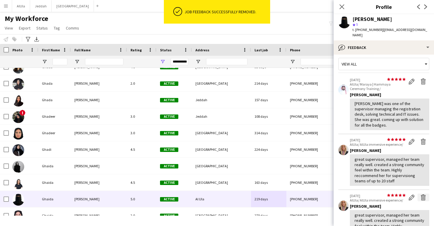
click at [424, 195] on app-icon "Delete feedback" at bounding box center [423, 198] width 6 height 6
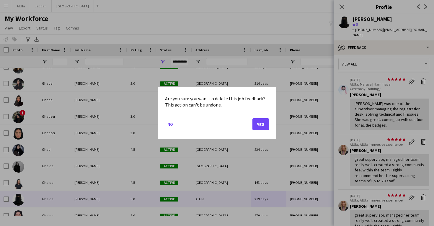
click at [258, 126] on button "Yes" at bounding box center [260, 124] width 17 height 12
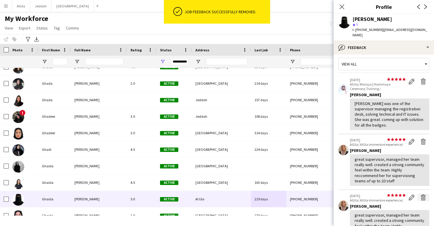
click at [425, 195] on app-icon "Delete feedback" at bounding box center [423, 198] width 6 height 6
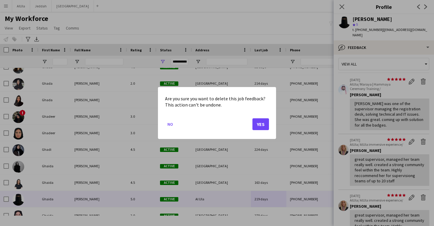
click at [265, 123] on button "Yes" at bounding box center [260, 124] width 17 height 12
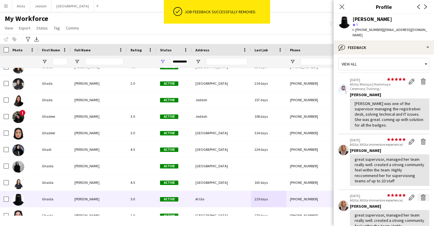
click at [421, 195] on app-icon "Delete feedback" at bounding box center [423, 198] width 6 height 6
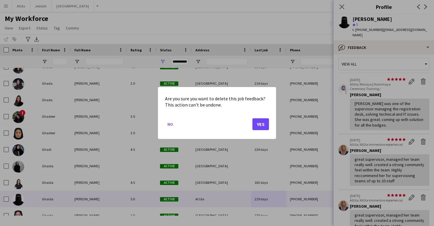
click at [268, 125] on button "Yes" at bounding box center [260, 124] width 17 height 12
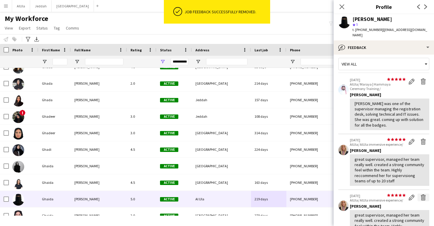
click at [424, 195] on app-icon "Delete feedback" at bounding box center [423, 198] width 6 height 6
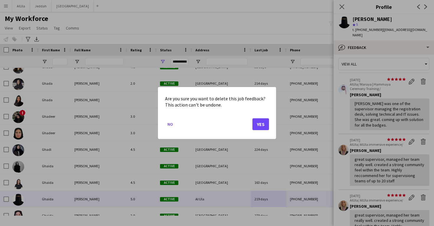
click at [258, 123] on button "Yes" at bounding box center [260, 124] width 17 height 12
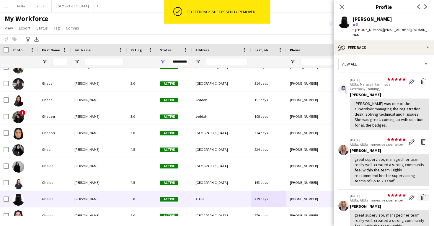
click at [421, 195] on app-icon "Delete feedback" at bounding box center [423, 198] width 6 height 6
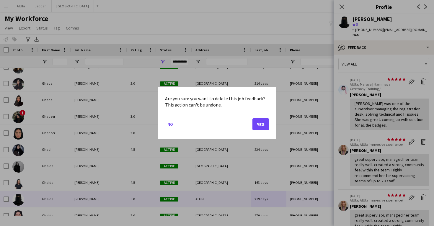
click at [261, 129] on button "Yes" at bounding box center [260, 124] width 17 height 12
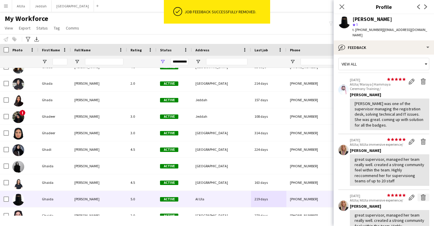
click at [423, 195] on app-icon "Delete feedback" at bounding box center [423, 198] width 6 height 6
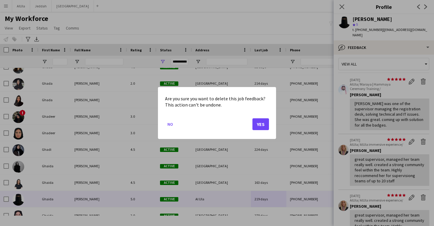
click at [260, 118] on mat-dialog-actions "No Yes" at bounding box center [217, 126] width 104 height 25
click at [260, 120] on button "Yes" at bounding box center [260, 124] width 17 height 12
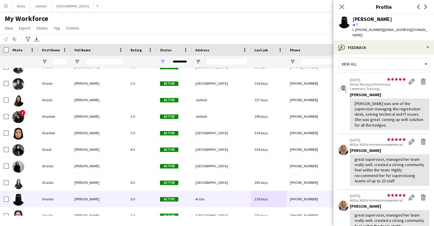
scroll to position [0, 0]
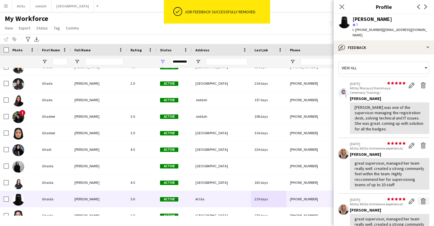
click at [423, 198] on app-icon "Delete feedback" at bounding box center [423, 201] width 6 height 6
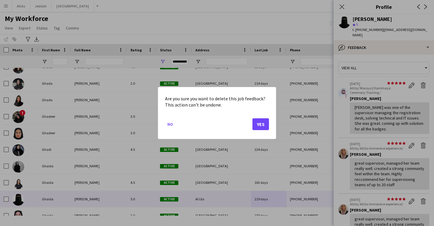
click at [267, 126] on button "Yes" at bounding box center [260, 124] width 17 height 12
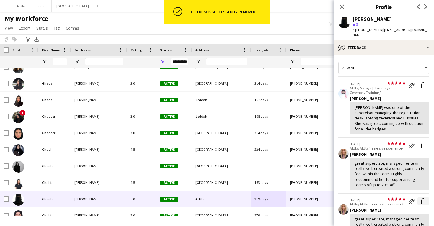
click at [423, 198] on app-icon "Delete feedback" at bounding box center [423, 201] width 6 height 6
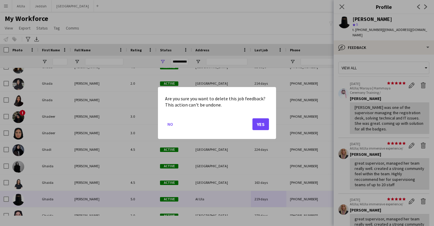
click at [259, 125] on button "Yes" at bounding box center [260, 124] width 17 height 12
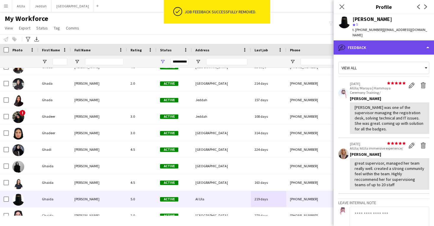
click at [380, 43] on div "bubble-pencil Feedback" at bounding box center [384, 47] width 100 height 14
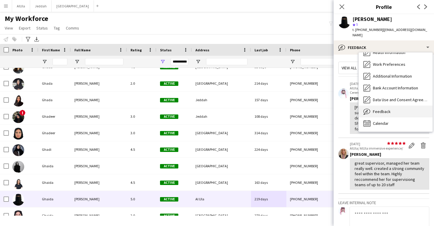
click at [387, 109] on span "Feedback" at bounding box center [382, 111] width 18 height 5
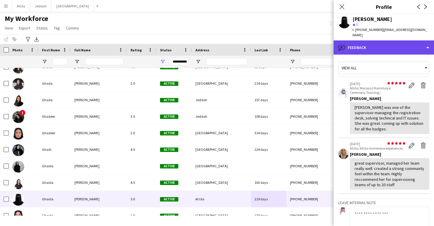
click at [380, 45] on div "bubble-pencil Feedback" at bounding box center [384, 47] width 100 height 14
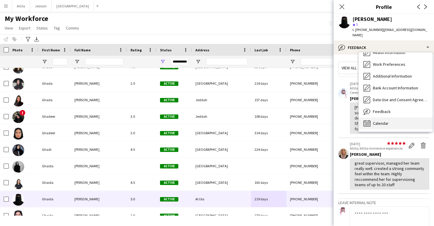
click at [382, 120] on div "Calendar Calendar" at bounding box center [396, 124] width 74 height 12
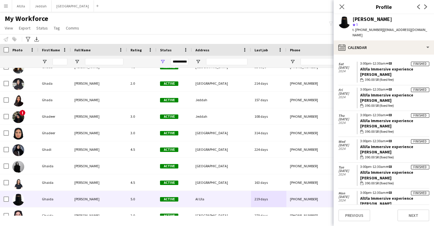
scroll to position [538, 0]
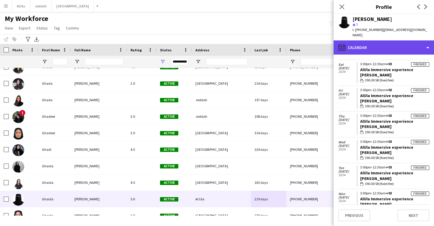
click at [377, 45] on div "calendar-full Calendar" at bounding box center [384, 47] width 100 height 14
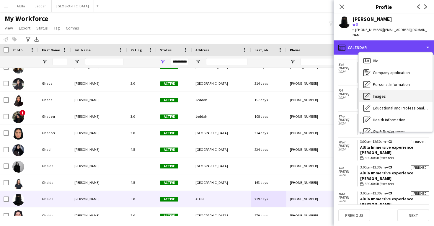
scroll to position [0, 0]
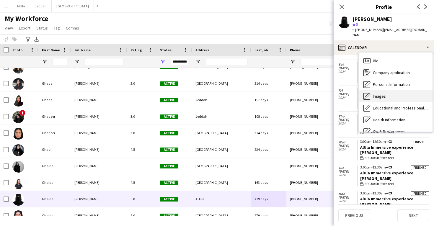
click at [388, 90] on div "Images Images" at bounding box center [396, 96] width 74 height 12
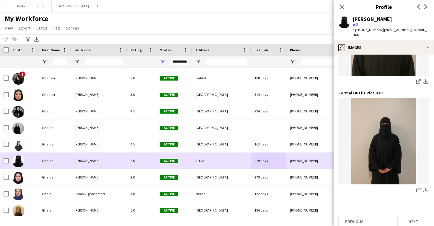
scroll to position [9553, 0]
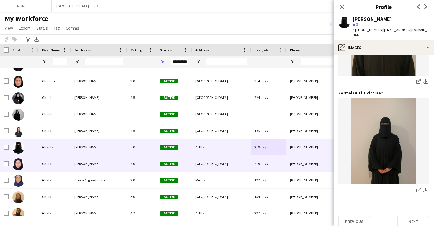
click at [231, 165] on div "[GEOGRAPHIC_DATA]" at bounding box center [221, 164] width 59 height 16
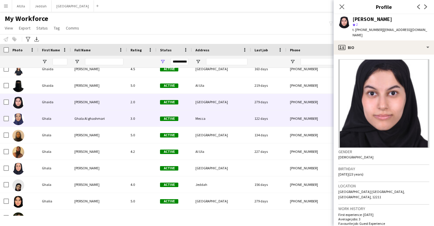
scroll to position [9611, 0]
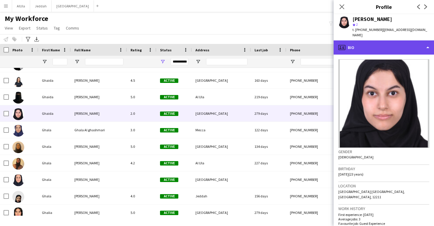
click at [392, 40] on div "profile Bio" at bounding box center [384, 47] width 100 height 14
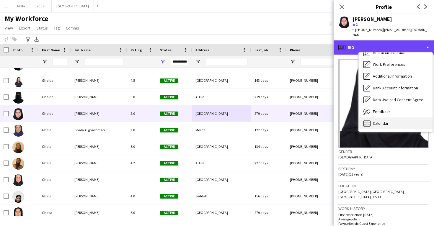
scroll to position [68, 0]
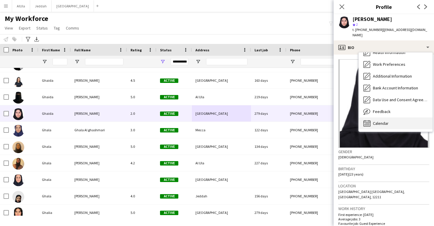
click at [397, 118] on div "Calendar Calendar" at bounding box center [396, 124] width 74 height 12
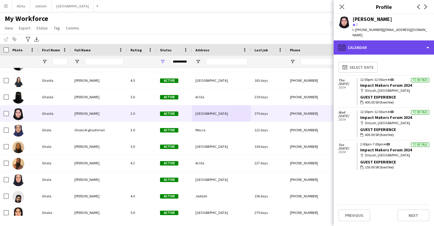
click at [379, 41] on div "calendar-full Calendar" at bounding box center [384, 47] width 100 height 14
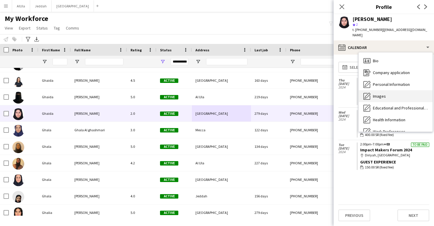
click at [384, 94] on span "Images" at bounding box center [379, 96] width 13 height 5
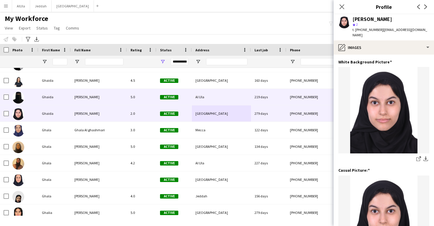
click at [250, 98] on div "Al Ula" at bounding box center [221, 97] width 59 height 16
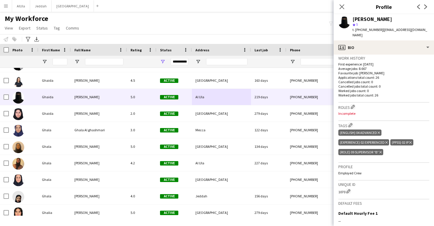
click at [353, 104] on h3 "Roles Edit crew company roles" at bounding box center [383, 107] width 91 height 6
click at [353, 105] on app-icon "Edit crew company roles" at bounding box center [353, 107] width 4 height 4
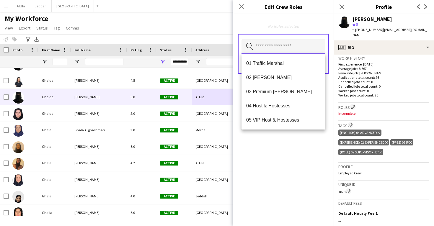
click at [266, 49] on input "text" at bounding box center [284, 46] width 84 height 15
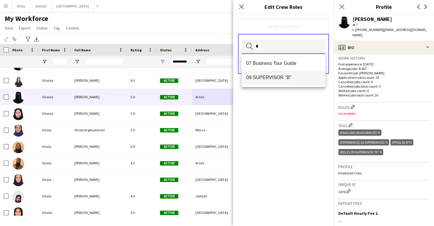
type input "*"
click at [272, 80] on span "09 SUPERVISOR “B”" at bounding box center [283, 78] width 74 height 6
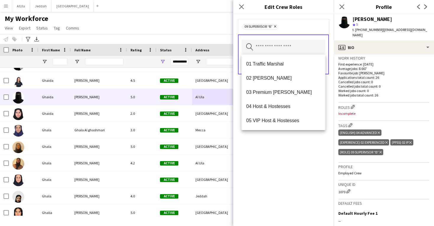
click at [272, 155] on div "09 SUPERVISOR “B” Remove Search by role type Save" at bounding box center [283, 120] width 100 height 212
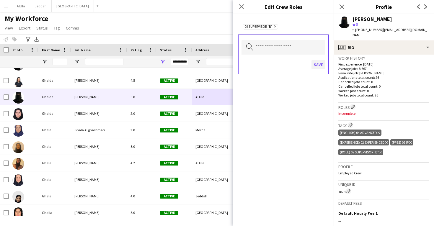
click at [320, 65] on button "Save" at bounding box center [319, 64] width 14 height 9
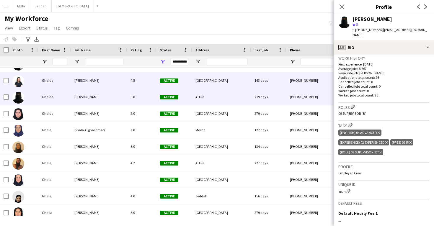
click at [250, 79] on div "[GEOGRAPHIC_DATA]" at bounding box center [221, 80] width 59 height 16
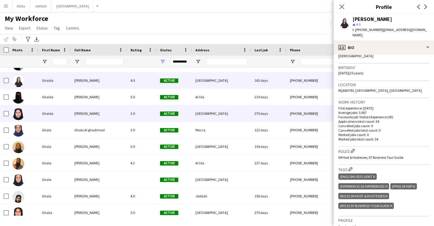
click at [221, 111] on div "[GEOGRAPHIC_DATA]" at bounding box center [221, 113] width 59 height 16
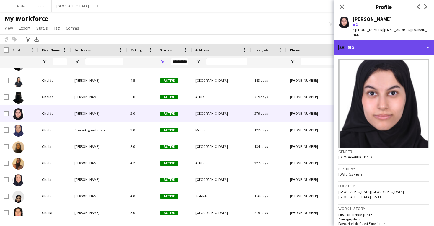
click at [382, 43] on div "profile Bio" at bounding box center [384, 47] width 100 height 14
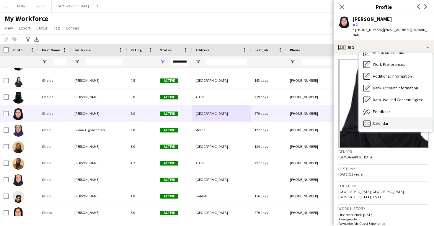
scroll to position [68, 0]
click at [373, 118] on div "Calendar Calendar" at bounding box center [396, 124] width 74 height 12
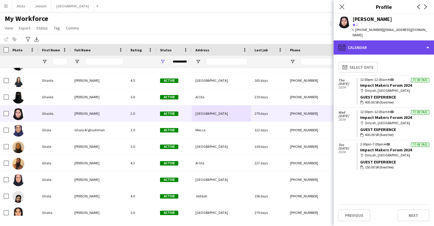
click at [391, 40] on div "calendar-full Calendar" at bounding box center [384, 47] width 100 height 14
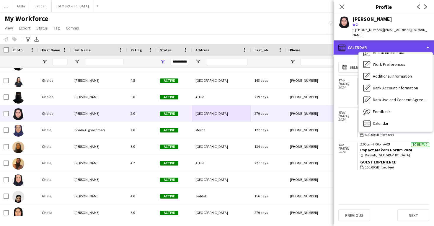
scroll to position [67, 0]
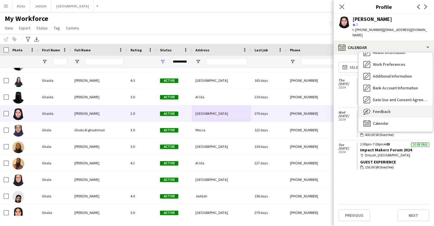
click at [387, 109] on span "Feedback" at bounding box center [382, 111] width 18 height 5
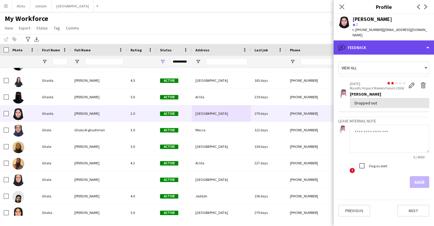
click at [392, 48] on div "bubble-pencil Feedback" at bounding box center [384, 47] width 100 height 14
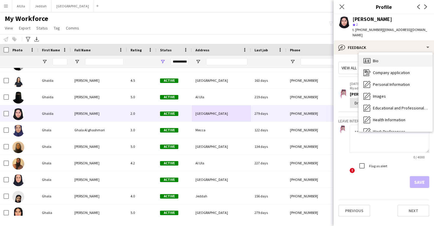
scroll to position [0, 0]
click at [391, 58] on div "Bio Bio" at bounding box center [396, 61] width 74 height 12
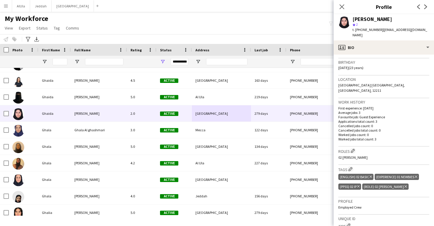
scroll to position [189, 0]
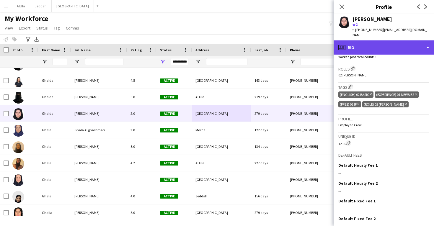
click at [377, 43] on div "profile Bio" at bounding box center [384, 47] width 100 height 14
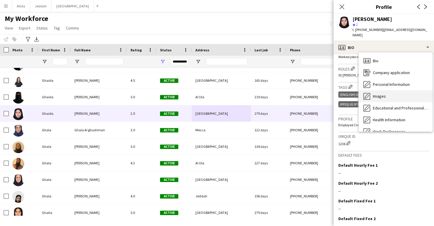
click at [382, 94] on span "Images" at bounding box center [379, 96] width 13 height 5
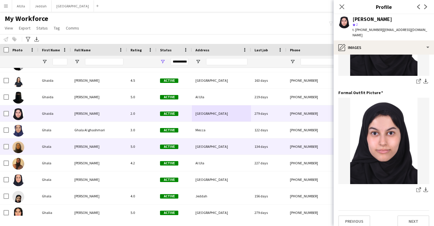
scroll to position [186, 0]
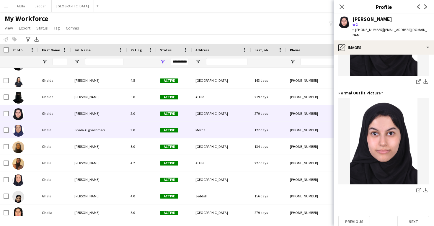
click at [314, 128] on div "+966541811082" at bounding box center [324, 130] width 76 height 16
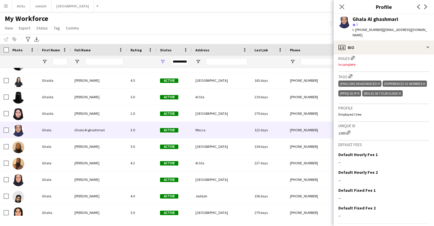
scroll to position [195, 0]
click at [353, 56] on app-icon "Edit crew company roles" at bounding box center [353, 58] width 4 height 4
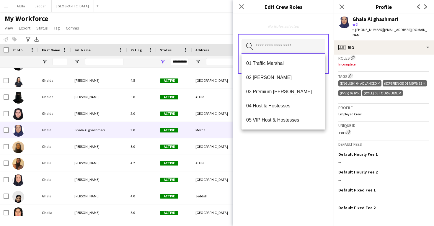
click at [305, 47] on input "text" at bounding box center [284, 46] width 84 height 15
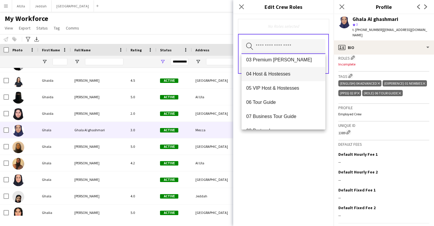
scroll to position [40, 0]
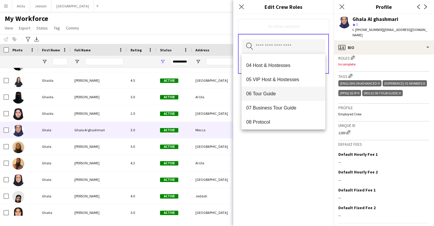
click at [285, 96] on span "06 Tour Guide" at bounding box center [283, 94] width 74 height 6
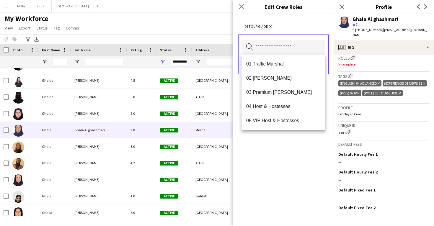
click at [279, 163] on div "06 Tour Guide Remove Search by role type Save" at bounding box center [283, 120] width 100 height 212
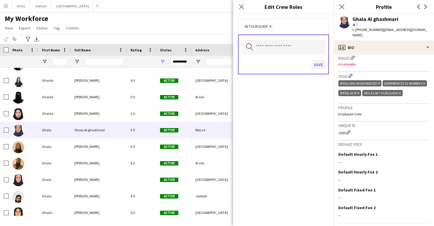
click at [320, 66] on button "Save" at bounding box center [319, 64] width 14 height 9
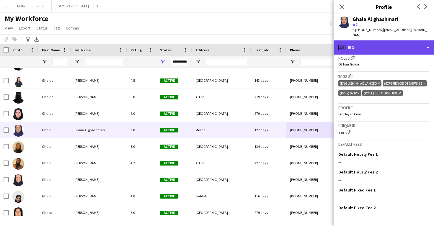
click at [364, 44] on div "profile Bio" at bounding box center [384, 47] width 100 height 14
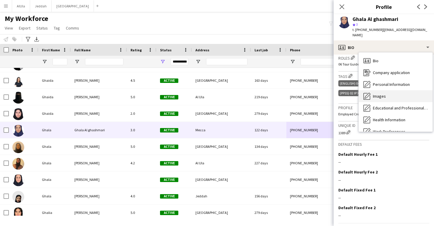
click at [379, 94] on span "Images" at bounding box center [379, 96] width 13 height 5
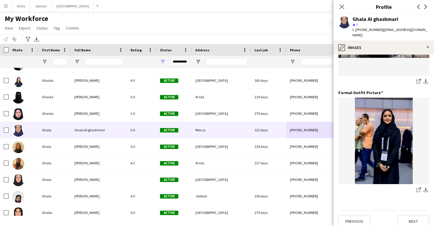
scroll to position [186, 0]
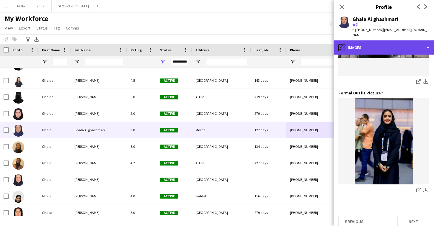
click at [378, 43] on div "pencil4 Images" at bounding box center [384, 47] width 100 height 14
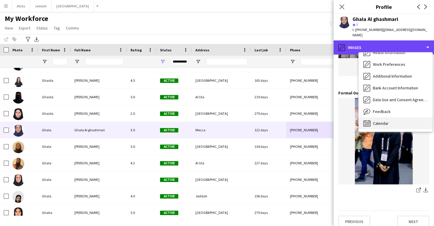
scroll to position [68, 0]
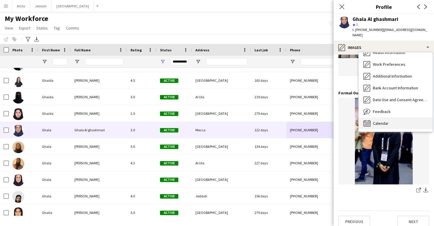
click at [382, 121] on span "Calendar" at bounding box center [381, 123] width 16 height 5
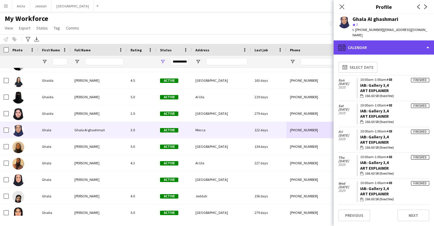
click at [388, 43] on div "calendar-full Calendar" at bounding box center [384, 47] width 100 height 14
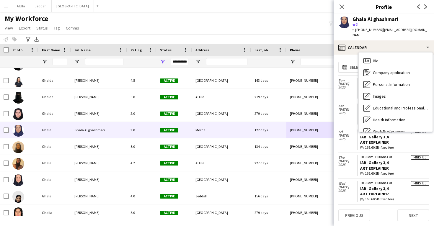
click at [385, 176] on span "Feedback" at bounding box center [382, 178] width 18 height 5
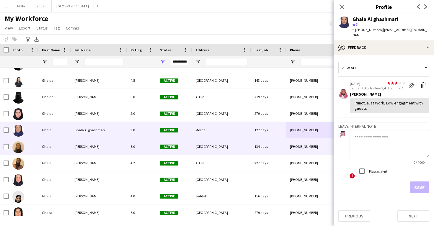
click at [296, 147] on div "+966505103335" at bounding box center [324, 146] width 76 height 16
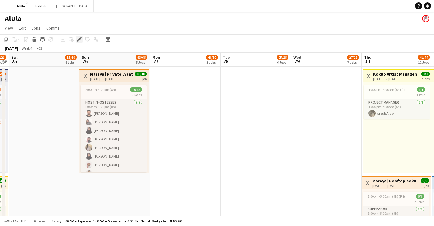
click at [79, 38] on icon "Edit" at bounding box center [79, 39] width 5 height 5
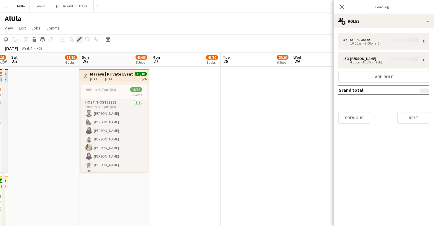
type input "*******"
click at [421, 117] on button "Next" at bounding box center [413, 118] width 32 height 12
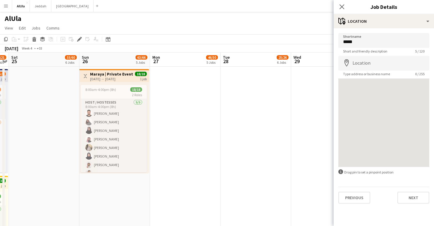
click at [404, 204] on div "Shortname ***** Short and friendly description 5 / 120 Location map-marker Type…" at bounding box center [384, 118] width 100 height 180
click at [412, 199] on button "Next" at bounding box center [413, 198] width 32 height 12
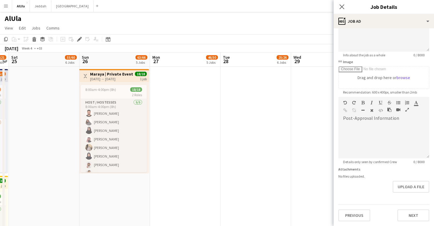
scroll to position [66, 0]
click at [411, 214] on button "Next" at bounding box center [413, 216] width 32 height 12
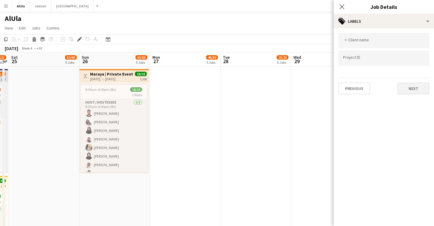
click at [413, 91] on button "Next" at bounding box center [413, 89] width 32 height 12
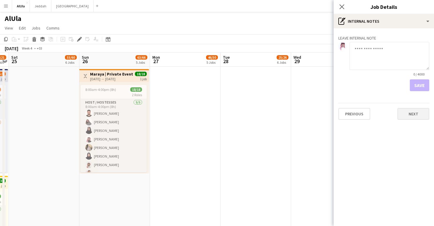
click at [411, 118] on button "Next" at bounding box center [413, 114] width 32 height 12
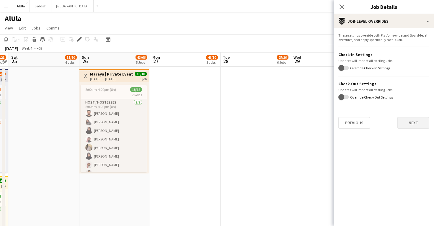
click at [411, 124] on button "Next" at bounding box center [413, 123] width 32 height 12
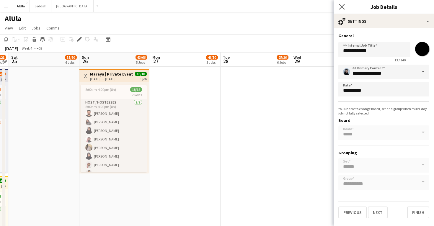
click at [345, 5] on app-icon "Close pop-in" at bounding box center [342, 7] width 9 height 9
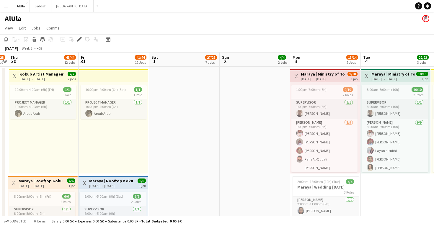
scroll to position [0, 206]
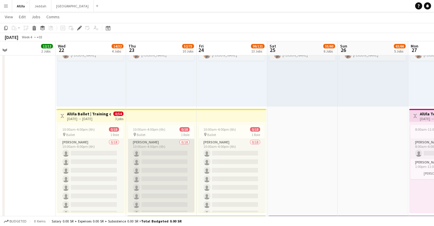
scroll to position [0, 153]
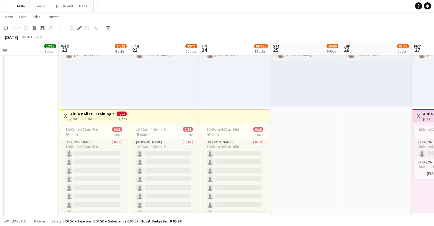
click at [299, 154] on app-date-cell "8:00am-4:00pm (8h) 2/2 2 Roles Events (Host) [DATE] 8:00am-4:00pm (8h) [PERSON_…" at bounding box center [305, 161] width 71 height 751
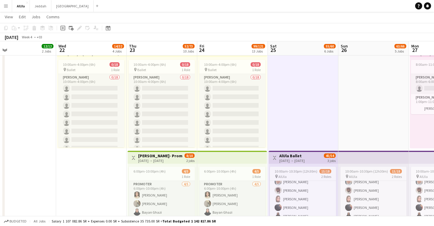
scroll to position [0, 0]
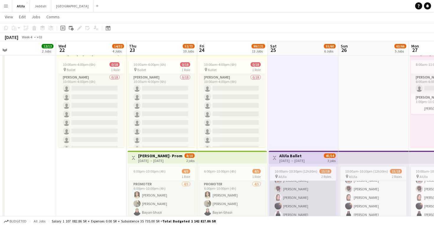
click at [284, 195] on app-card-role "Usher 12/15 4:30pm-10:30pm (6h) Naif Alanazi aseel Shareef Feras Alshammari Ziy…" at bounding box center [303, 219] width 66 height 140
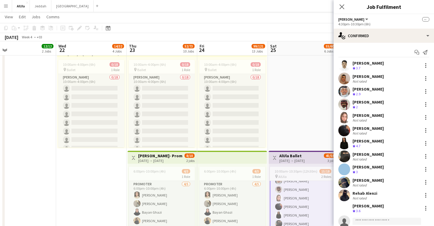
click at [345, 141] on app-user-avatar at bounding box center [344, 144] width 12 height 12
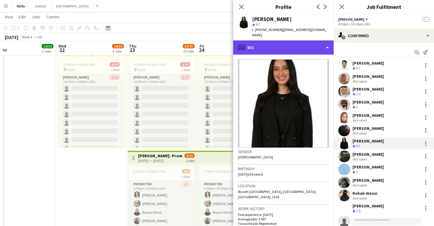
click at [291, 46] on div "profile Bio" at bounding box center [283, 47] width 100 height 14
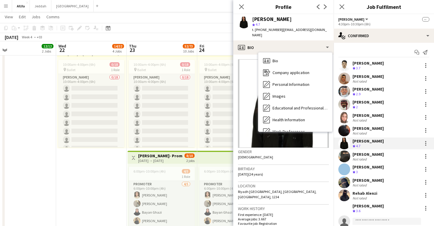
click at [98, 167] on app-date-cell "8:00am-4:00pm (8h) 2/2 2 Roles Events (Host) 1/1 8:00am-4:00pm (8h) Fayza Alzwe…" at bounding box center [91, 96] width 71 height 751
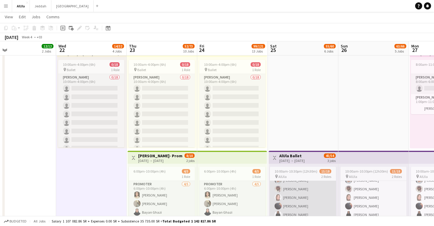
click at [307, 198] on app-card-role "Usher 12/15 4:30pm-10:30pm (6h) Naif Alanazi aseel Shareef Feras Alshammari Ziy…" at bounding box center [303, 219] width 66 height 140
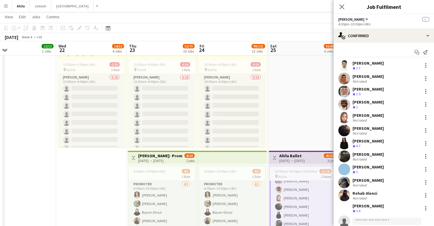
click at [343, 105] on app-user-avatar at bounding box center [344, 105] width 12 height 12
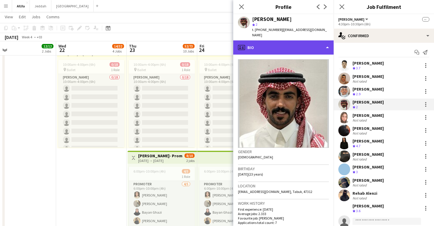
click at [309, 43] on div "profile Bio" at bounding box center [283, 47] width 100 height 14
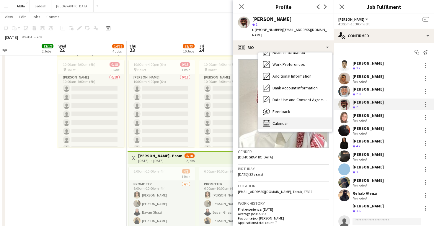
click at [299, 118] on div "Calendar Calendar" at bounding box center [295, 124] width 74 height 12
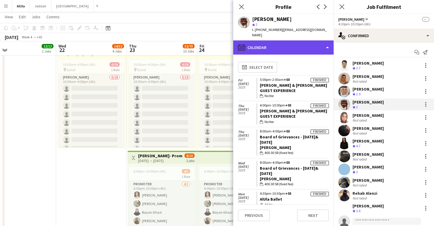
click at [304, 40] on div "calendar-full Calendar" at bounding box center [283, 47] width 100 height 14
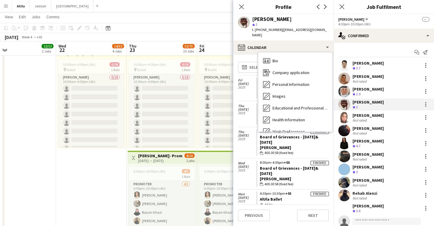
click at [300, 173] on div "Feedback Feedback" at bounding box center [295, 179] width 74 height 12
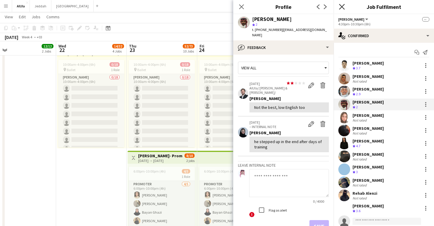
click at [344, 4] on icon at bounding box center [342, 7] width 6 height 6
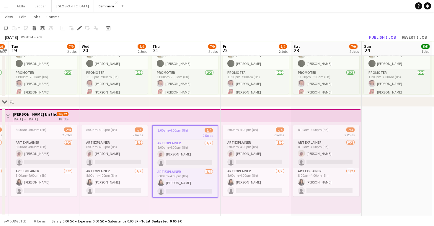
scroll to position [78, 0]
click at [79, 30] on icon "Edit" at bounding box center [79, 28] width 5 height 5
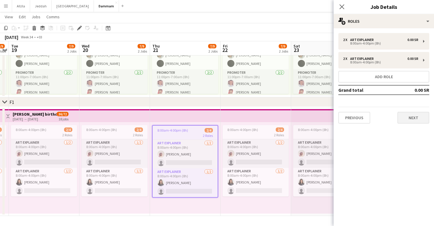
click at [410, 117] on button "Next" at bounding box center [413, 118] width 32 height 12
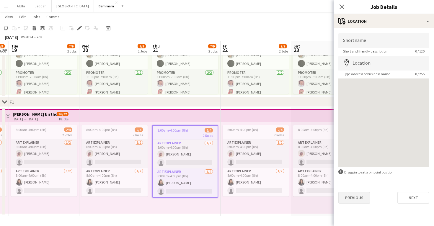
click at [346, 196] on button "Previous" at bounding box center [354, 198] width 32 height 12
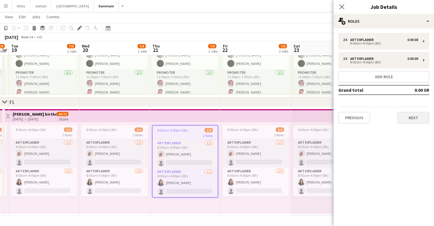
click at [411, 119] on button "Next" at bounding box center [413, 118] width 32 height 12
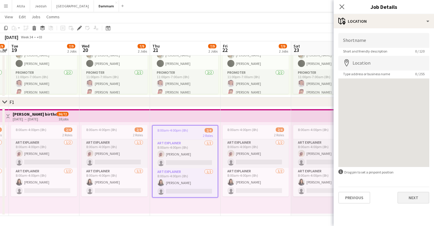
click at [415, 199] on button "Next" at bounding box center [413, 198] width 32 height 12
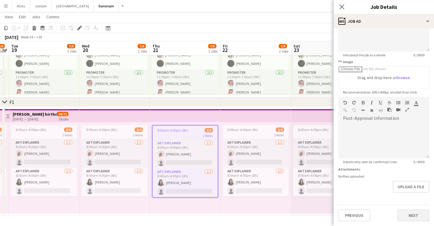
scroll to position [66, 0]
click at [414, 212] on button "Next" at bounding box center [413, 216] width 32 height 12
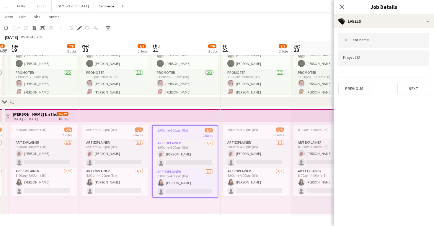
scroll to position [0, 0]
click at [416, 90] on button "Next" at bounding box center [413, 89] width 32 height 12
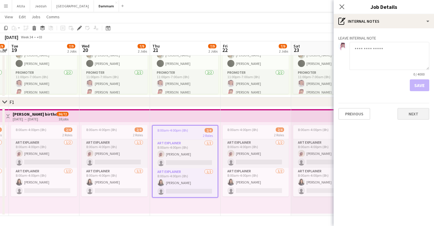
click at [413, 118] on button "Next" at bounding box center [413, 114] width 32 height 12
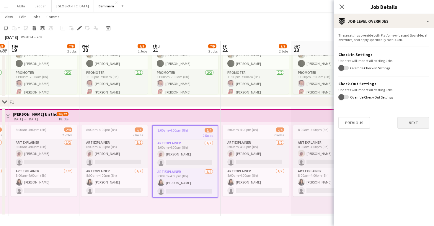
click at [413, 122] on button "Next" at bounding box center [413, 123] width 32 height 12
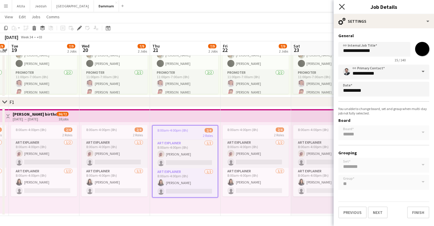
click at [343, 8] on icon at bounding box center [342, 7] width 6 height 6
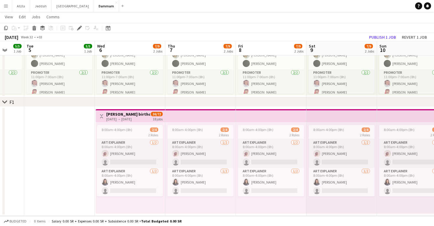
scroll to position [0, 187]
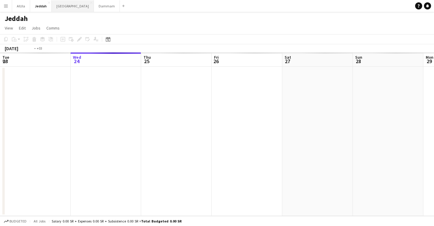
scroll to position [0, 203]
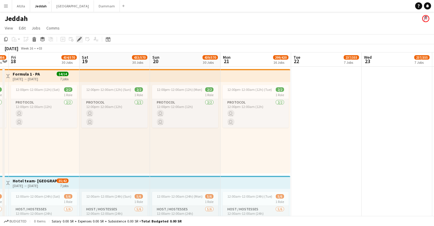
click at [78, 39] on icon "Edit" at bounding box center [79, 39] width 5 height 5
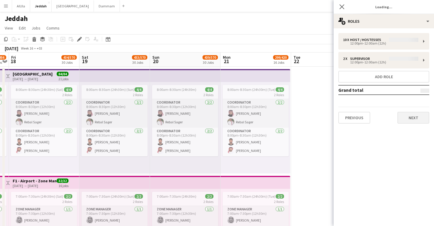
click at [413, 122] on button "Next" at bounding box center [413, 118] width 32 height 12
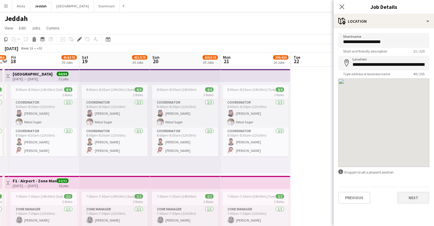
click at [409, 198] on button "Next" at bounding box center [413, 198] width 32 height 12
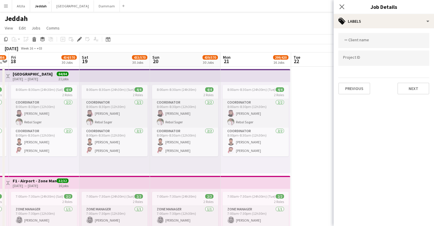
scroll to position [0, 0]
click at [410, 89] on button "Next" at bounding box center [413, 89] width 32 height 12
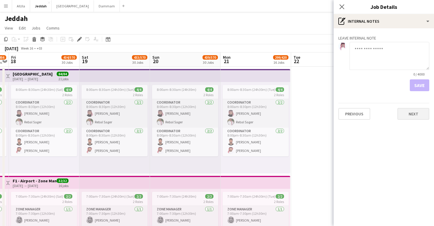
click at [408, 115] on button "Next" at bounding box center [413, 114] width 32 height 12
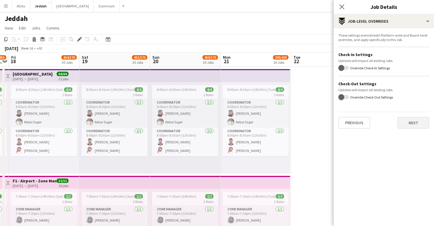
click at [408, 122] on button "Next" at bounding box center [413, 123] width 32 height 12
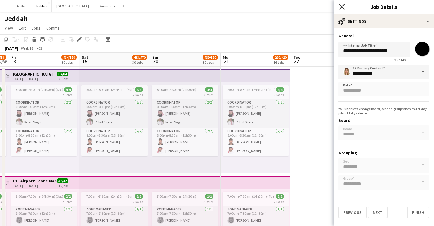
click at [344, 7] on icon "Close pop-in" at bounding box center [342, 7] width 6 height 6
